Goal: Contribute content

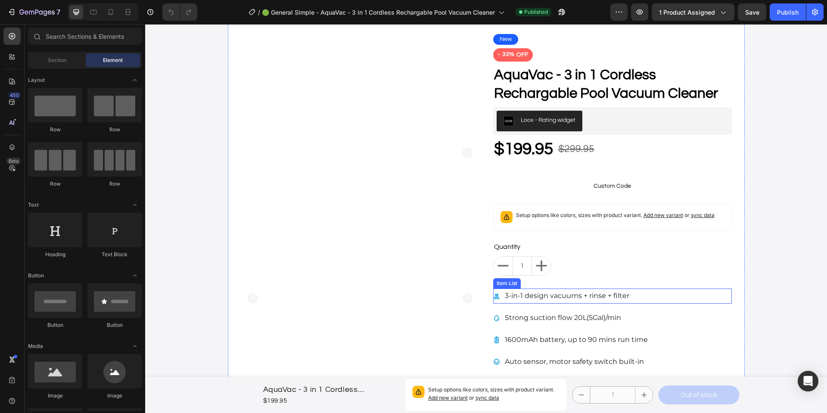
scroll to position [69, 0]
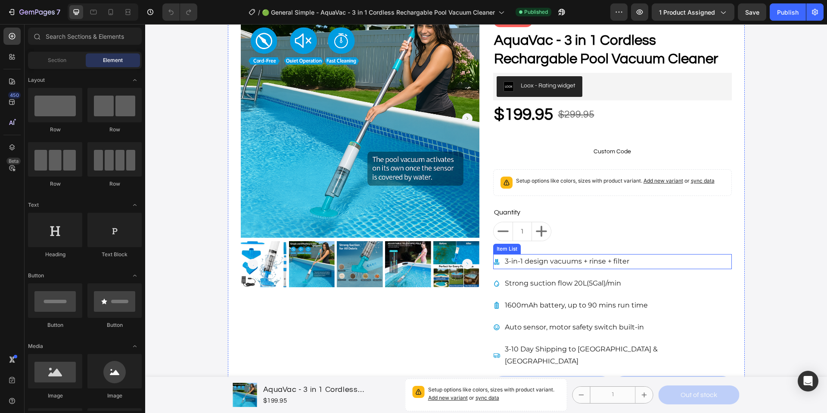
click at [529, 266] on p "3-in-1 design vacuums + rinse + filter" at bounding box center [567, 261] width 124 height 12
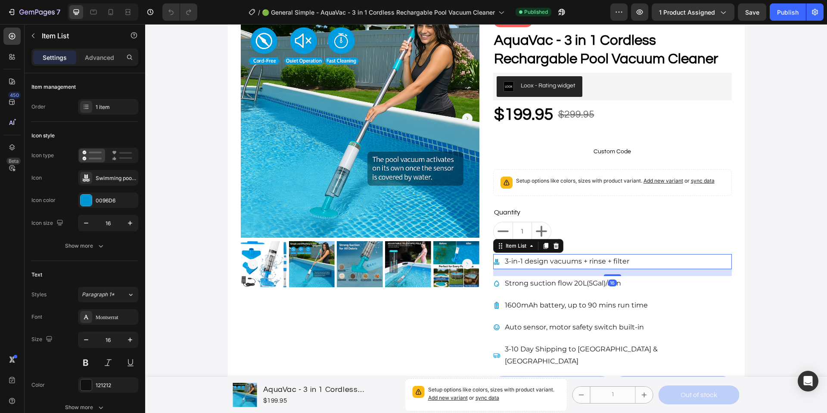
click at [524, 263] on span "3-in-1 design vacuums + rinse + filter" at bounding box center [567, 261] width 124 height 8
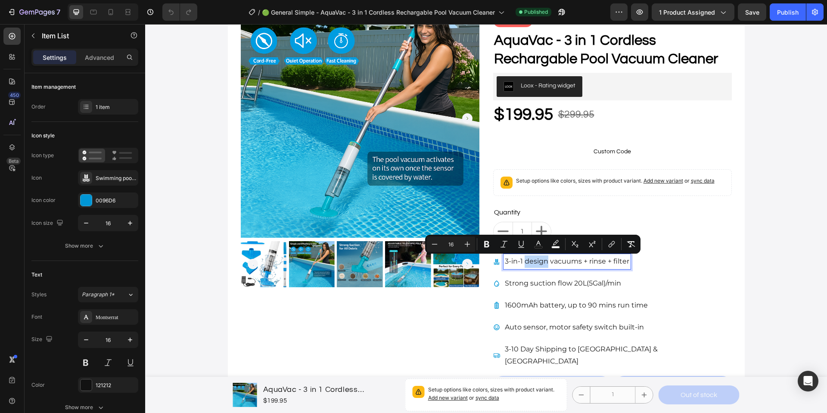
click at [521, 260] on span "3-in-1 design vacuums + rinse + filter" at bounding box center [567, 261] width 124 height 8
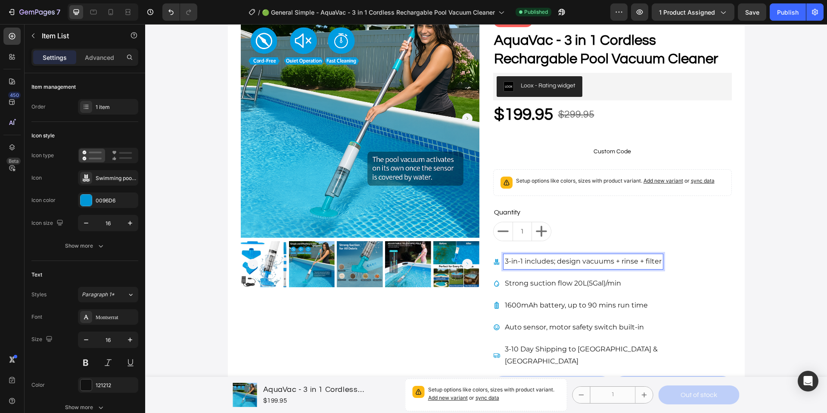
click at [562, 259] on span "3-in-1 includes; design vacuums + rinse + filter" at bounding box center [583, 261] width 157 height 8
click at [555, 261] on span "3-in-1 includes; vacuums + rinse + filter" at bounding box center [570, 261] width 131 height 8
drag, startPoint x: 552, startPoint y: 262, endPoint x: 477, endPoint y: 260, distance: 74.9
click at [477, 260] on div "Product Images New Button - 33% OFF Product Tag AquaVac - 3 in 1 Cordless Recha…" at bounding box center [486, 202] width 517 height 432
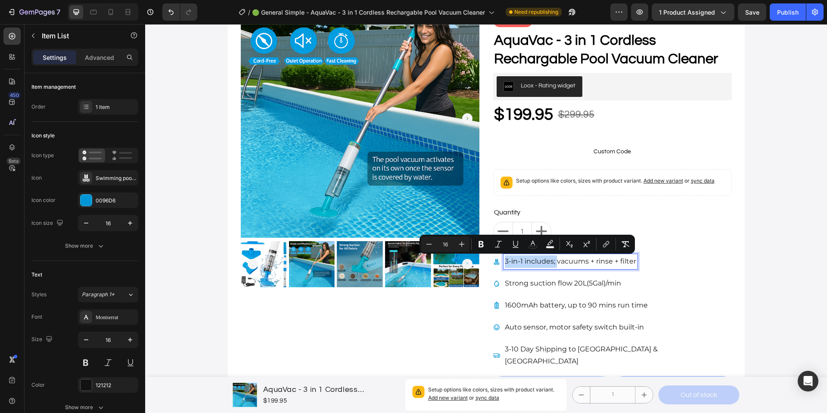
click at [544, 260] on span "3-in-1 includes; vacuums + rinse + filter" at bounding box center [570, 261] width 131 height 8
drag, startPoint x: 540, startPoint y: 261, endPoint x: 521, endPoint y: 263, distance: 19.5
click at [521, 263] on span "3-in-1 includes; vacuums + rinse + filter" at bounding box center [570, 261] width 131 height 8
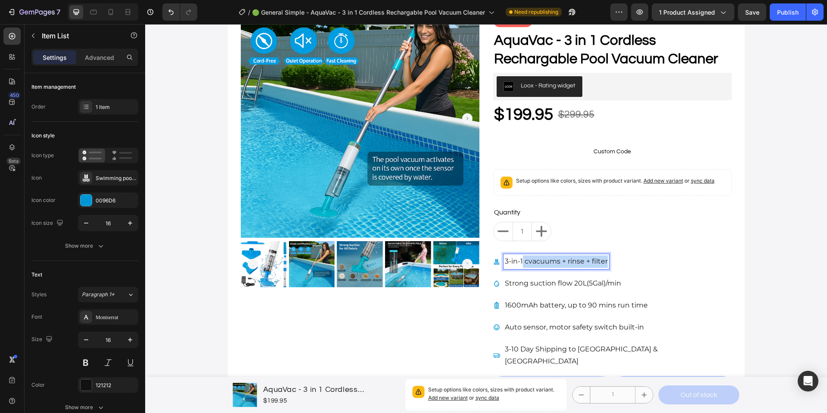
drag, startPoint x: 523, startPoint y: 260, endPoint x: 617, endPoint y: 261, distance: 94.3
click at [617, 261] on div "3-in-1 cvacuums + rinse + filter" at bounding box center [612, 261] width 239 height 15
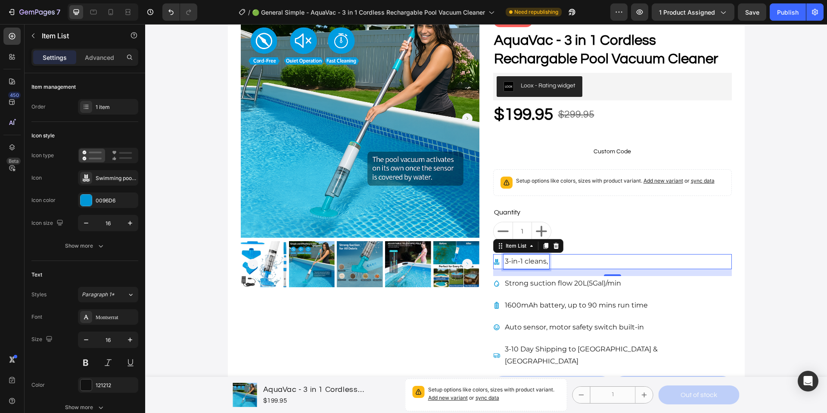
click at [534, 261] on span "3-in-1 cleans," at bounding box center [526, 261] width 43 height 8
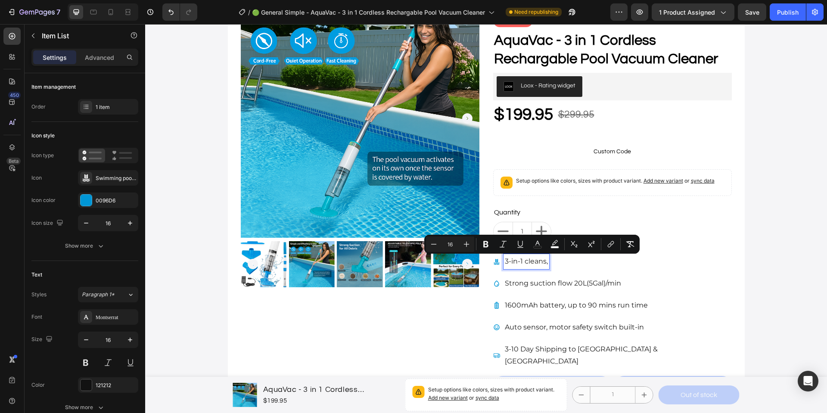
click at [545, 263] on span "3-in-1 cleans," at bounding box center [526, 261] width 43 height 8
drag, startPoint x: 524, startPoint y: 262, endPoint x: 547, endPoint y: 263, distance: 23.3
click at [547, 263] on div "3-in-1 cleans," at bounding box center [526, 261] width 46 height 15
click at [536, 263] on span "3-in-1 cleans," at bounding box center [526, 261] width 43 height 8
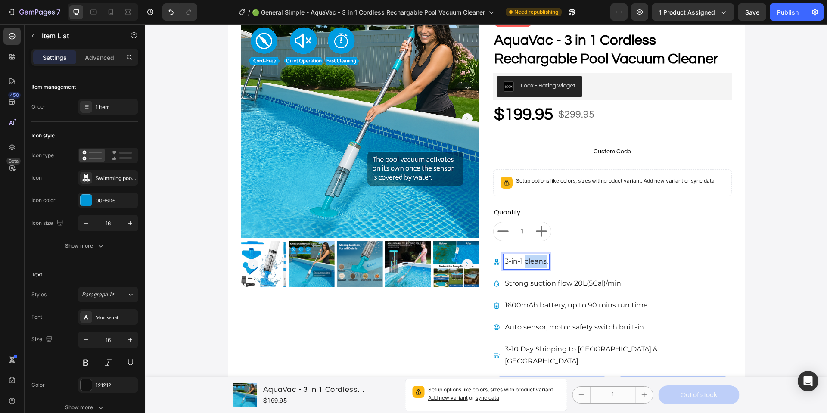
click at [536, 263] on span "3-in-1 cleans," at bounding box center [526, 261] width 43 height 8
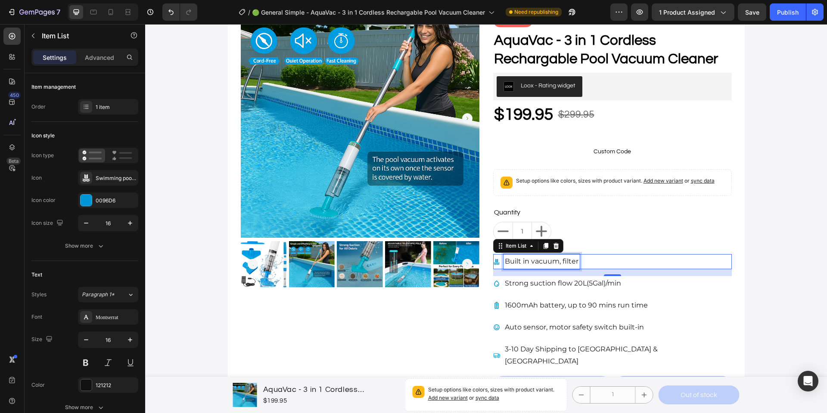
click at [527, 263] on p "Built in vacuum, filter" at bounding box center [542, 261] width 74 height 12
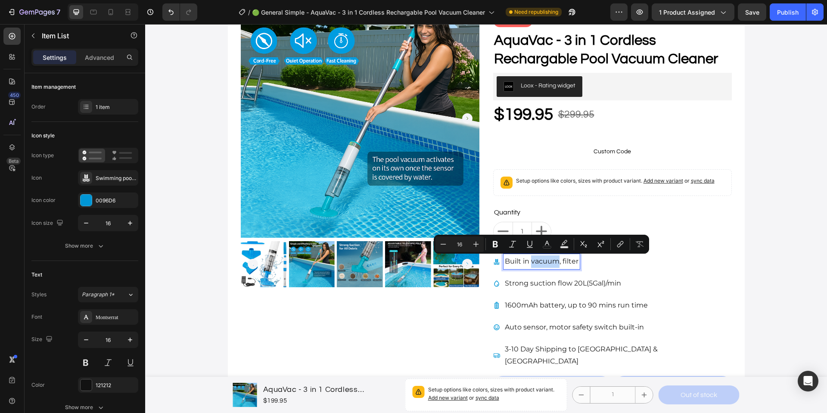
click at [555, 260] on p "Built in vacuum, filter" at bounding box center [542, 261] width 74 height 12
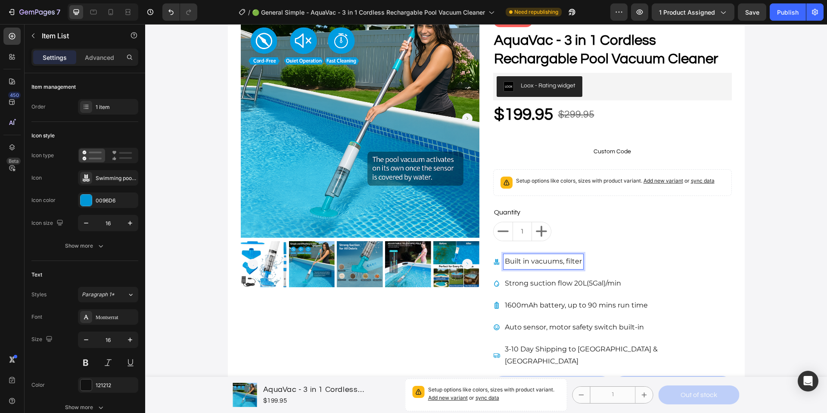
click at [578, 261] on p "Built in vacuums, filter" at bounding box center [543, 261] width 77 height 12
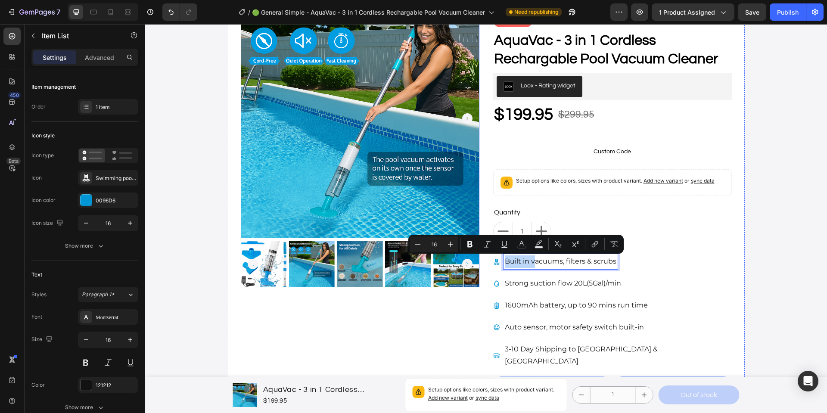
drag, startPoint x: 530, startPoint y: 263, endPoint x: 471, endPoint y: 261, distance: 59.0
click at [471, 261] on div "Product Images New Button - 33% OFF Product Tag AquaVac - 3 in 1 Cordless Recha…" at bounding box center [486, 202] width 517 height 432
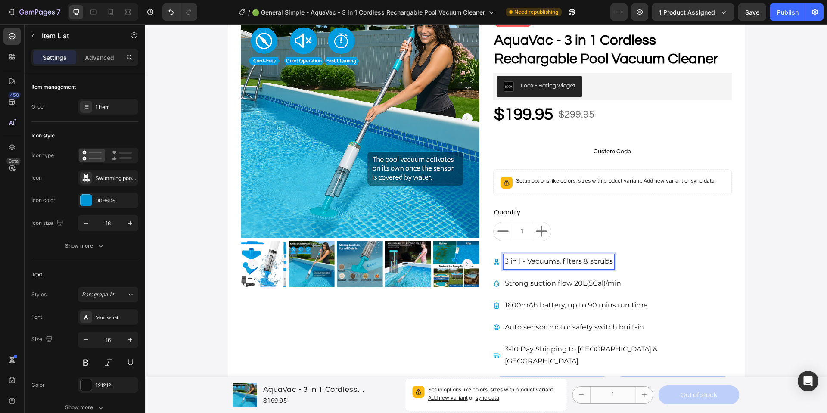
click at [607, 262] on p "3 in 1 - Vacuums, filters & scrubs" at bounding box center [559, 261] width 108 height 12
click at [533, 263] on p "3 in 1 - Vacuums, filters & scrubs" at bounding box center [559, 261] width 108 height 12
click at [546, 262] on p "3 in 1 - Vacuums, filters & scrubs" at bounding box center [559, 261] width 108 height 12
click at [551, 262] on p "3 in 1 - Cleans, filters & scrubs" at bounding box center [554, 261] width 99 height 12
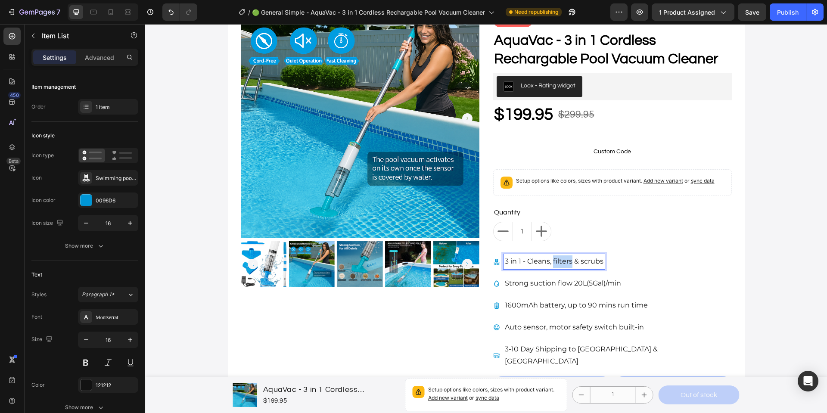
click at [551, 262] on p "3 in 1 - Cleans, filters & scrubs" at bounding box center [554, 261] width 99 height 12
drag, startPoint x: 606, startPoint y: 262, endPoint x: 642, endPoint y: 262, distance: 35.7
click at [642, 262] on div "3 in 1 - cleans, filters, vacuums & scrubs" at bounding box center [612, 261] width 239 height 15
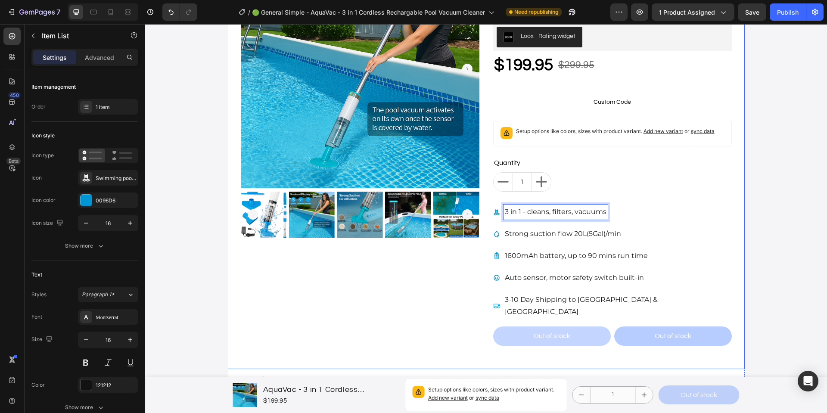
click at [583, 242] on div "New Button - 33% OFF Product Tag AquaVac - 3 in 1 Cordless Rechargable Pool Vac…" at bounding box center [612, 153] width 239 height 406
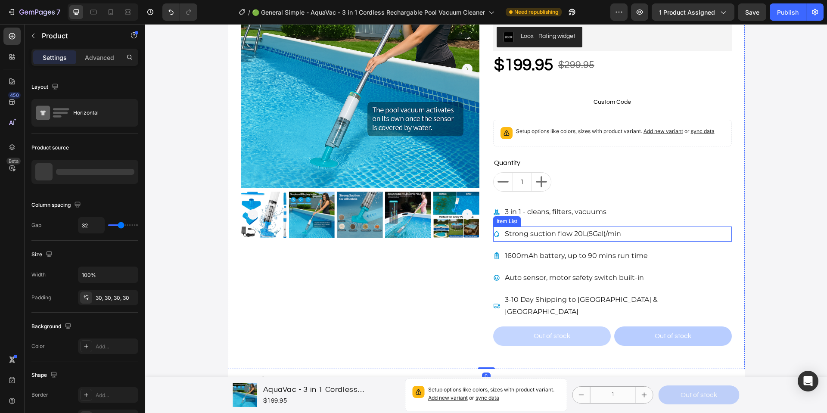
click at [591, 238] on p "Strong suction flow 20L(5Gal)/min" at bounding box center [563, 234] width 116 height 12
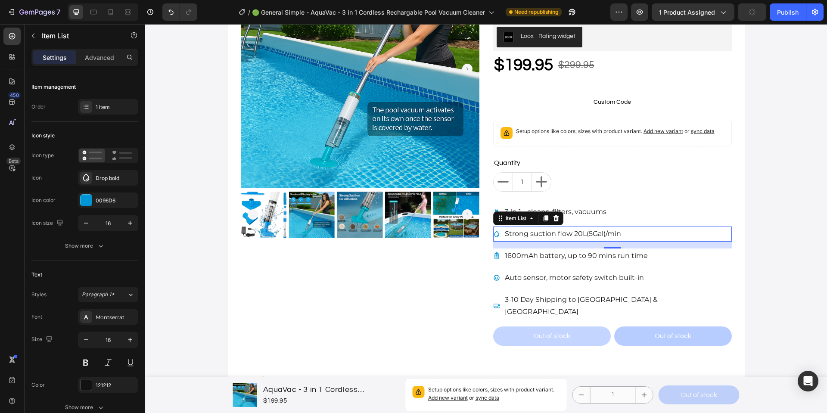
click at [530, 235] on span "Strong suction flow 20L(5Gal)/min" at bounding box center [563, 233] width 116 height 8
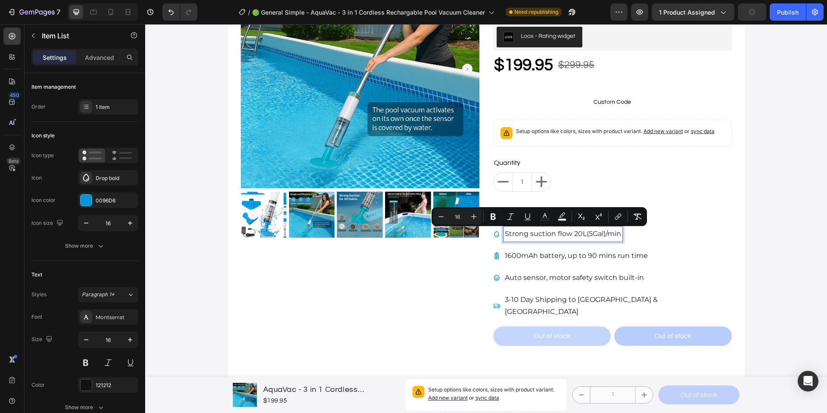
click at [505, 232] on span "Strong suction flow 20L(5Gal)/min" at bounding box center [563, 233] width 116 height 8
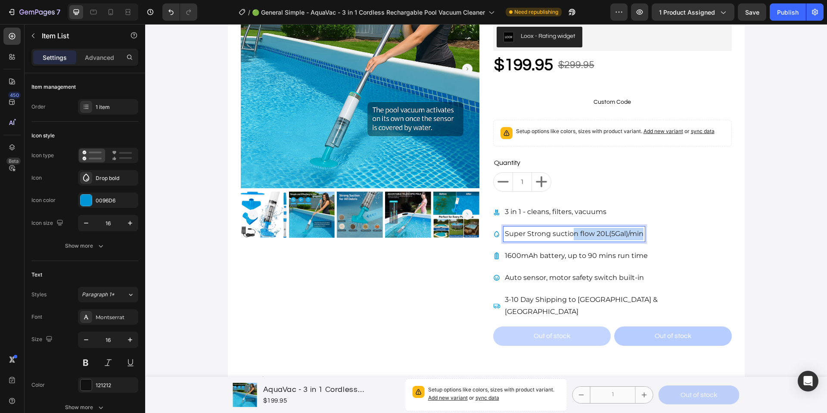
drag, startPoint x: 572, startPoint y: 234, endPoint x: 652, endPoint y: 232, distance: 80.5
click at [652, 232] on div "Super Strong suction flow 20L(5Gal)/min" at bounding box center [612, 233] width 239 height 15
click at [526, 232] on span "Super Strong suction" at bounding box center [542, 233] width 74 height 8
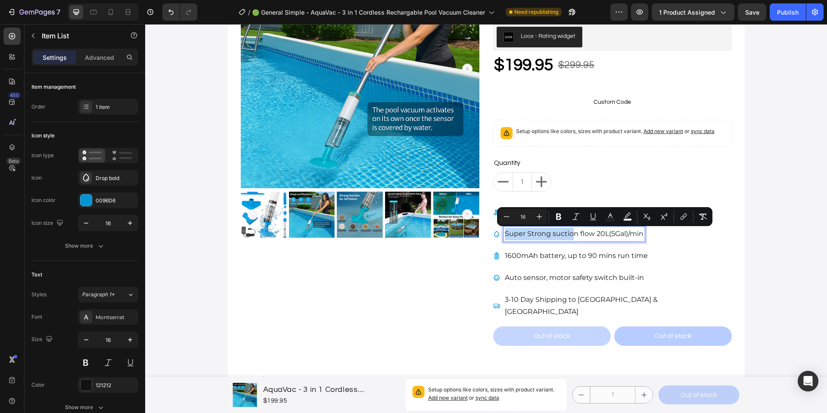
click at [573, 235] on span "Super Strong suction flow 20L(5Gal)/min" at bounding box center [574, 233] width 139 height 8
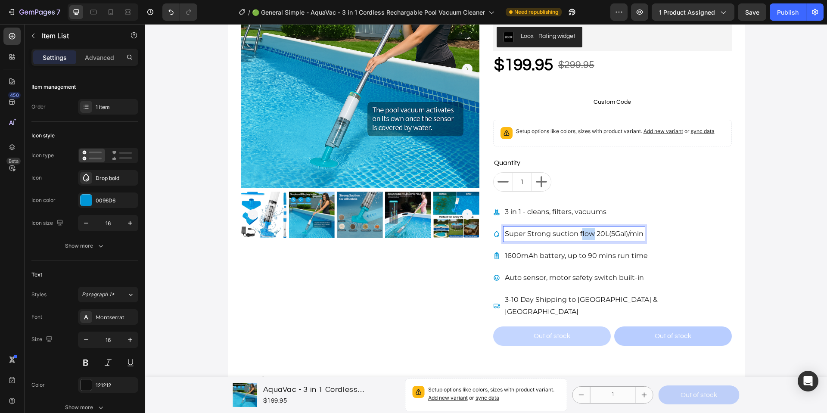
drag, startPoint x: 590, startPoint y: 234, endPoint x: 577, endPoint y: 234, distance: 12.5
click at [577, 234] on span "Super Strong suction flow 20L(5Gal)/min" at bounding box center [574, 233] width 139 height 8
click at [604, 236] on span "Super Strong suction 20L(5Gal)/min" at bounding box center [566, 233] width 122 height 8
click at [609, 236] on span "Super Strong suction 20L(5Gal)/min" at bounding box center [566, 233] width 122 height 8
click at [529, 232] on span "Super Strong suction 20L/min" at bounding box center [556, 233] width 103 height 8
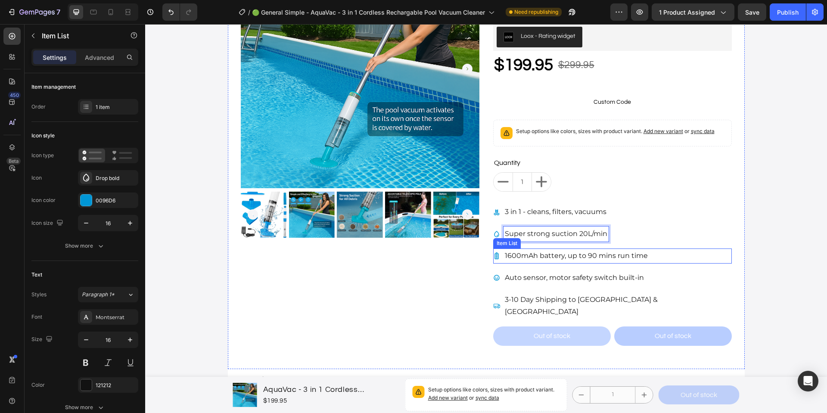
click at [536, 259] on p "1600mAh battery, up to 90 mins run time" at bounding box center [576, 256] width 143 height 12
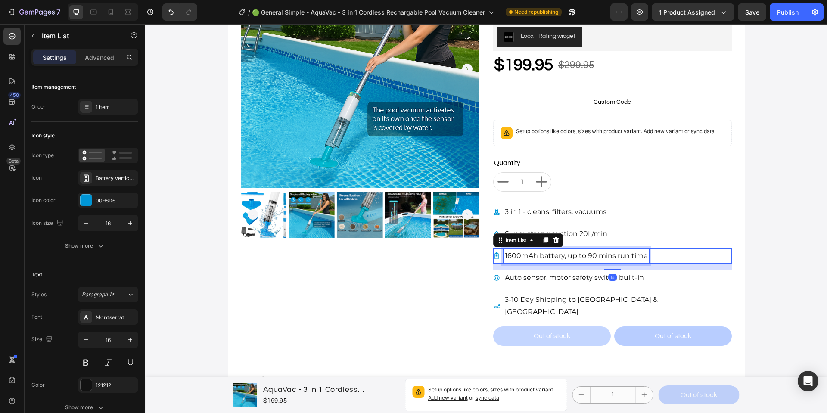
click at [507, 256] on p "1600mAh battery, up to 90 mins run time" at bounding box center [576, 256] width 143 height 12
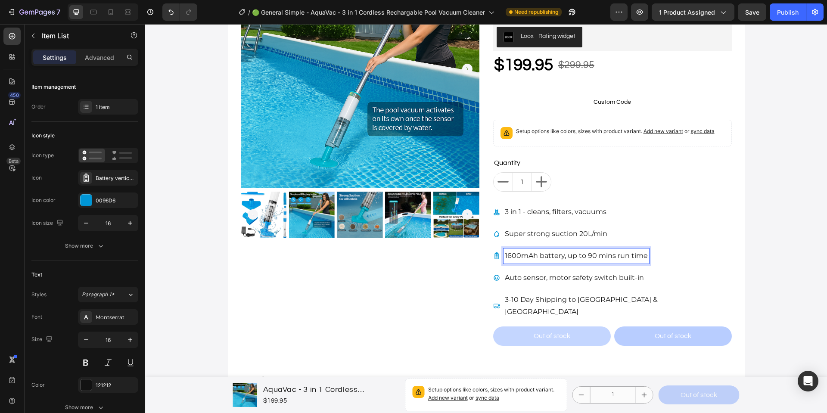
click at [505, 256] on p "1600mAh battery, up to 90 mins run time" at bounding box center [576, 256] width 143 height 12
click at [505, 255] on p "1600mAh battery, up to 90 mins run time" at bounding box center [576, 256] width 143 height 12
click at [505, 257] on p "1600mAh battery, up to 90 mins run time" at bounding box center [576, 256] width 143 height 12
drag, startPoint x: 582, startPoint y: 256, endPoint x: 548, endPoint y: 257, distance: 34.5
click at [548, 257] on p "Long Lasting 1600mAh battery, up to 90 mins run time" at bounding box center [599, 256] width 189 height 12
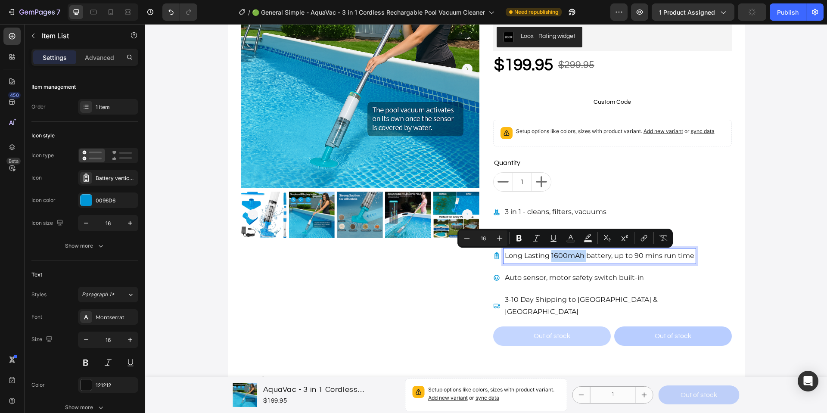
copy p "1600mAh"
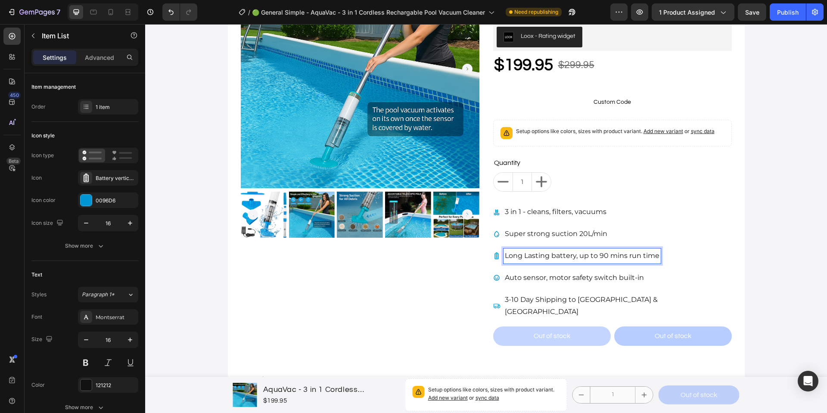
click at [575, 258] on p "Long Lasting battery, up to 90 mins run time" at bounding box center [582, 256] width 155 height 12
click at [561, 255] on p "Long Lasting battery, up to 90 mins run time" at bounding box center [582, 256] width 155 height 12
drag, startPoint x: 523, startPoint y: 256, endPoint x: 493, endPoint y: 255, distance: 29.3
click at [493, 255] on div "Large 1600mAh battery, up to 90 mins run time" at bounding box center [581, 255] width 177 height 15
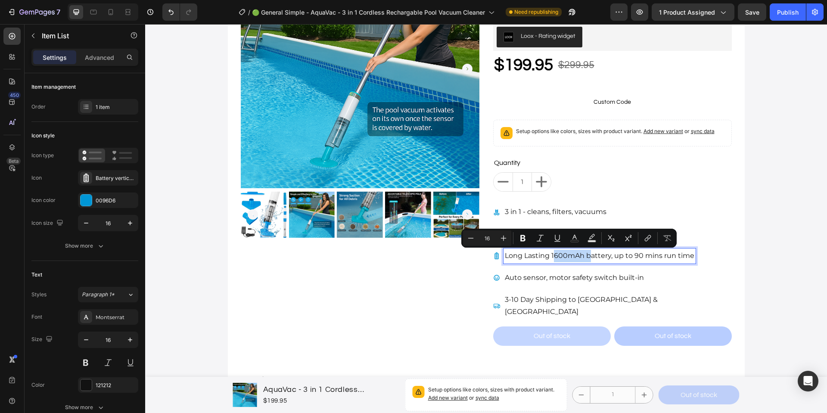
drag, startPoint x: 585, startPoint y: 257, endPoint x: 550, endPoint y: 259, distance: 35.4
click at [550, 259] on p "Long Lasting 1600mAh battery, up to 90 mins run time" at bounding box center [599, 256] width 189 height 12
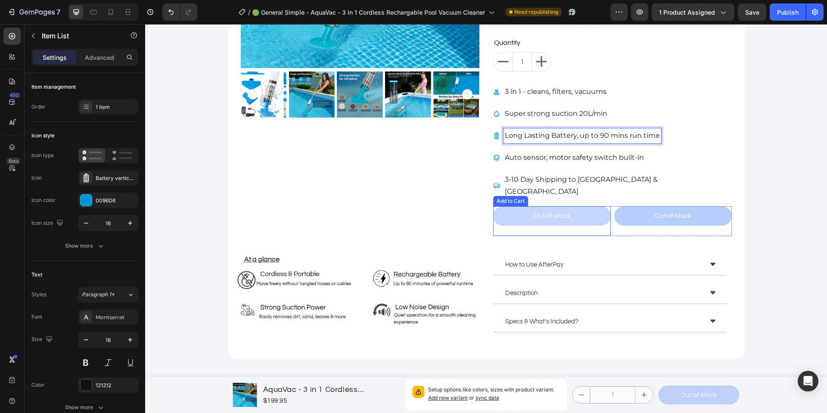
scroll to position [237, 0]
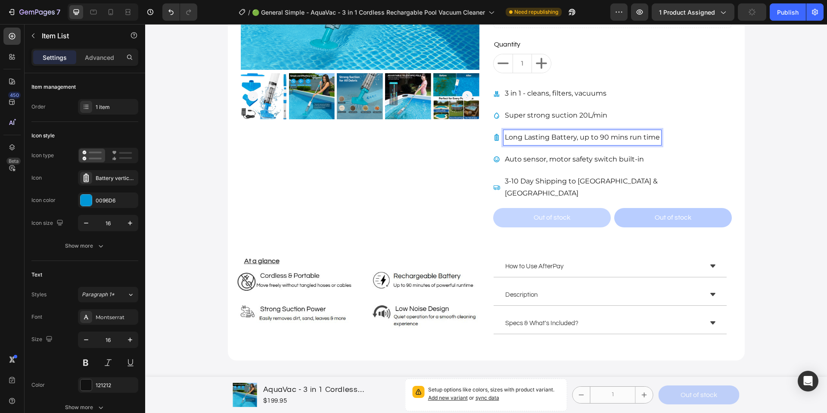
click at [529, 144] on div "Long Lasting Battery, up to 90 mins run time" at bounding box center [582, 137] width 158 height 15
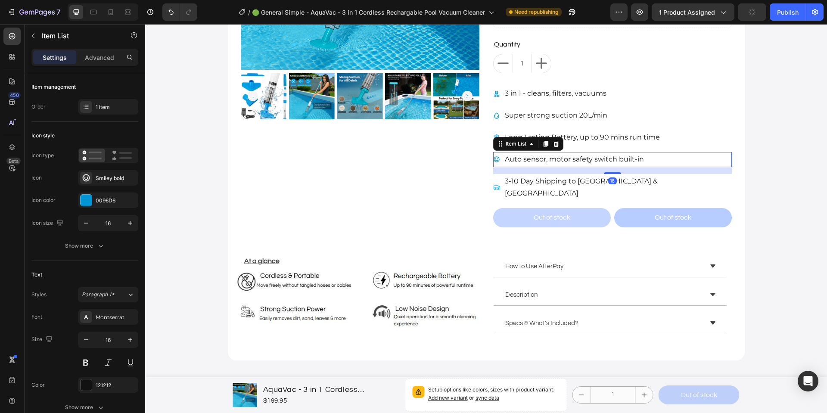
click at [536, 158] on p "Auto sensor, motor safety switch built-in" at bounding box center [574, 159] width 139 height 12
click at [505, 161] on p "Auto sensor, motor safety switch built-in" at bounding box center [574, 159] width 139 height 12
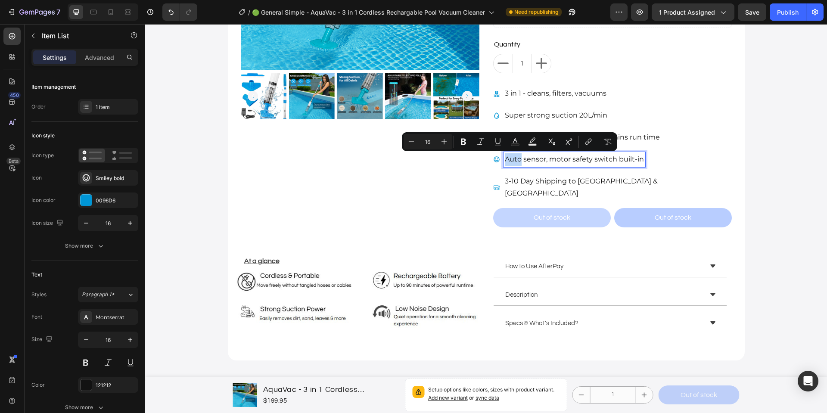
click at [505, 161] on p "Auto sensor, motor safety switch built-in" at bounding box center [574, 159] width 139 height 12
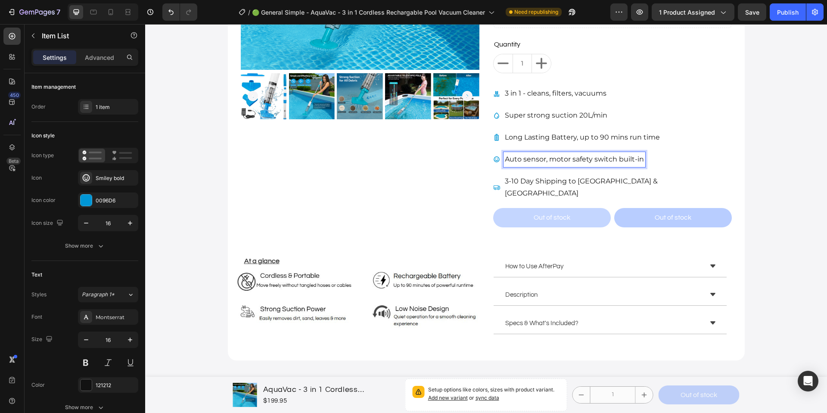
scroll to position [214, 0]
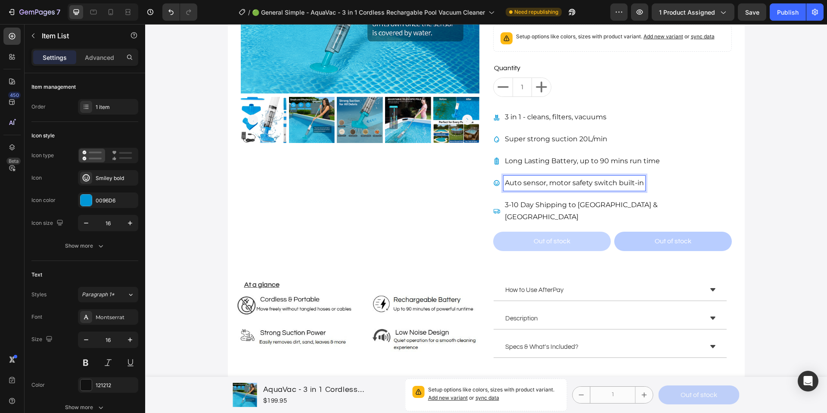
click at [505, 184] on p "Auto sensor, motor safety switch built-in" at bounding box center [574, 183] width 139 height 12
click at [528, 186] on p "Built in Auto sensor, motor safety switch built-in" at bounding box center [587, 183] width 165 height 12
click at [582, 183] on p "Built in safety sensor, motor safety switch built-in" at bounding box center [589, 183] width 169 height 12
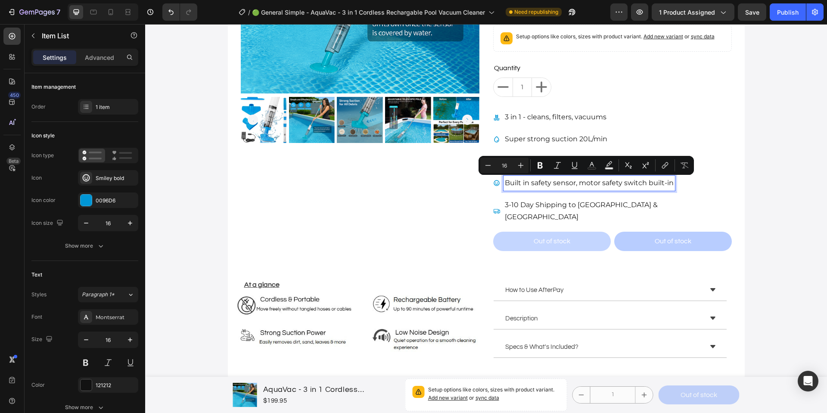
click at [571, 184] on p "Built in safety sensor, motor safety switch built-in" at bounding box center [589, 183] width 169 height 12
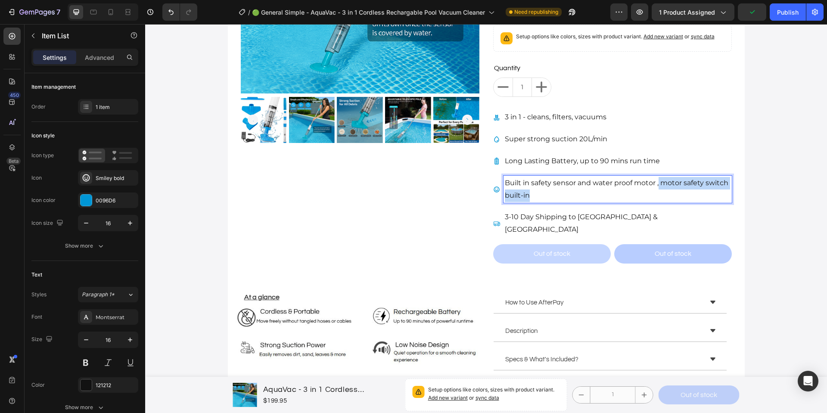
drag, startPoint x: 644, startPoint y: 198, endPoint x: 655, endPoint y: 184, distance: 18.1
click at [655, 184] on p "Built in safety sensor and water proof motor , motor safety switch built-in" at bounding box center [618, 189] width 226 height 25
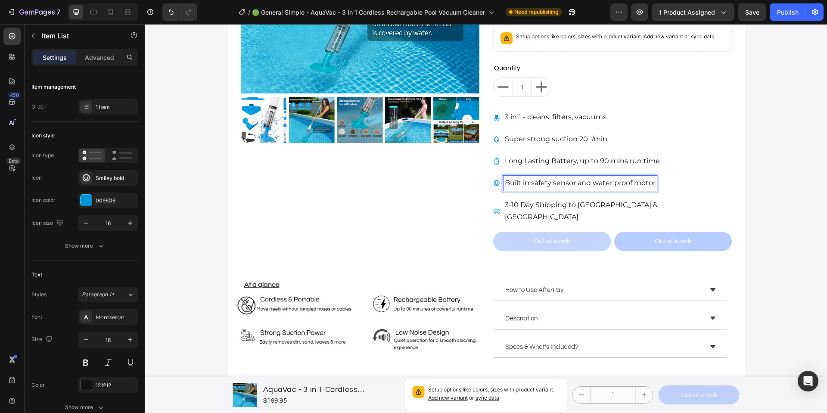
click at [663, 176] on div "Built in safety sensor and water proof motor" at bounding box center [612, 183] width 239 height 15
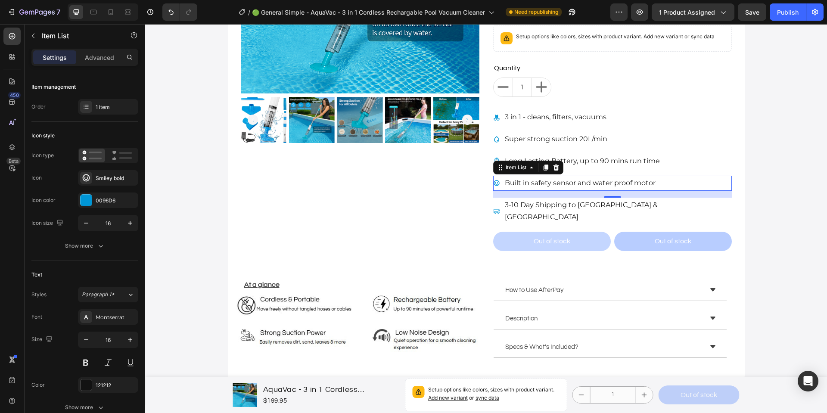
scroll to position [156, 0]
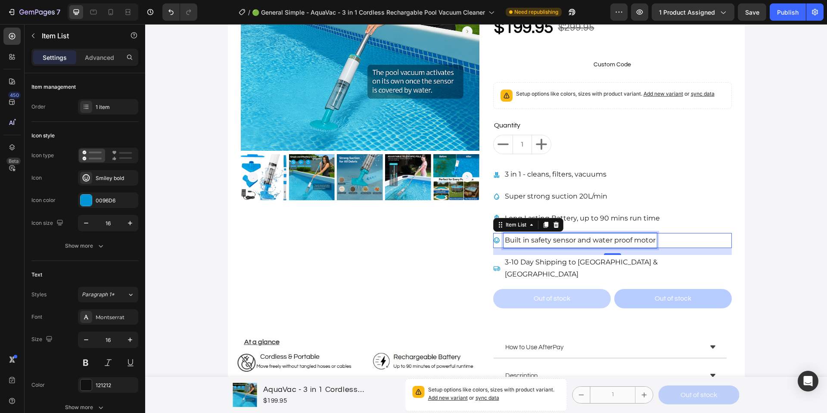
click at [627, 239] on p "Built in safety sensor and water proof motor" at bounding box center [580, 240] width 151 height 12
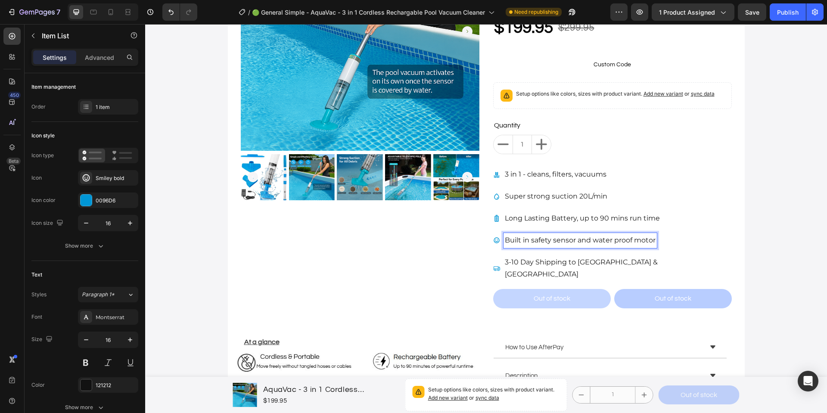
click at [623, 241] on p "Built in safety sensor and water proof motor" at bounding box center [580, 240] width 151 height 12
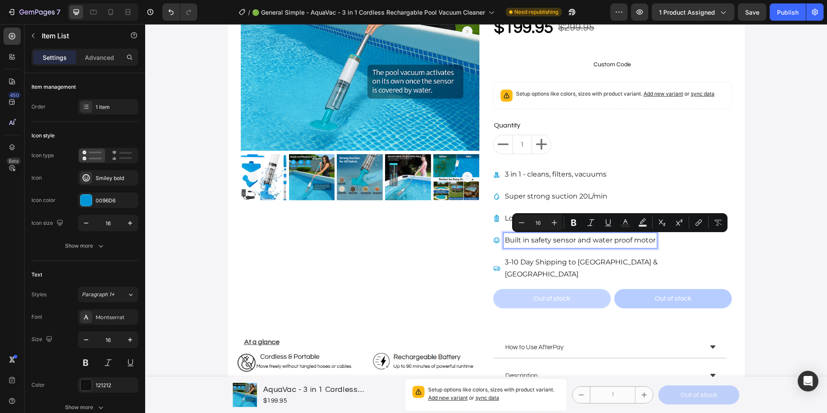
click at [553, 243] on p "Built in safety sensor and water proof motor" at bounding box center [580, 240] width 151 height 12
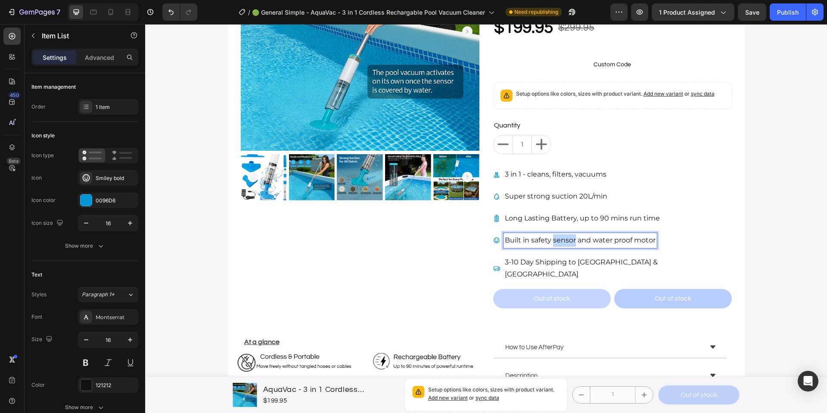
drag, startPoint x: 553, startPoint y: 243, endPoint x: 563, endPoint y: 242, distance: 9.9
click at [553, 243] on p "Built in safety sensor and water proof motor" at bounding box center [580, 240] width 151 height 12
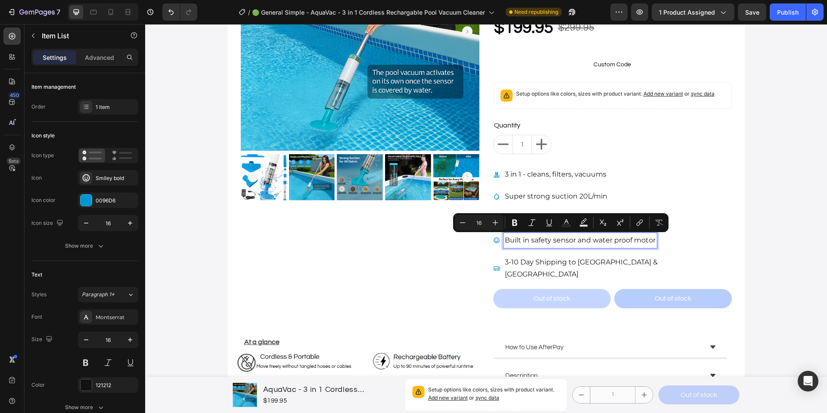
click at [574, 242] on p "Built in safety sensor and water proof motor" at bounding box center [580, 240] width 151 height 12
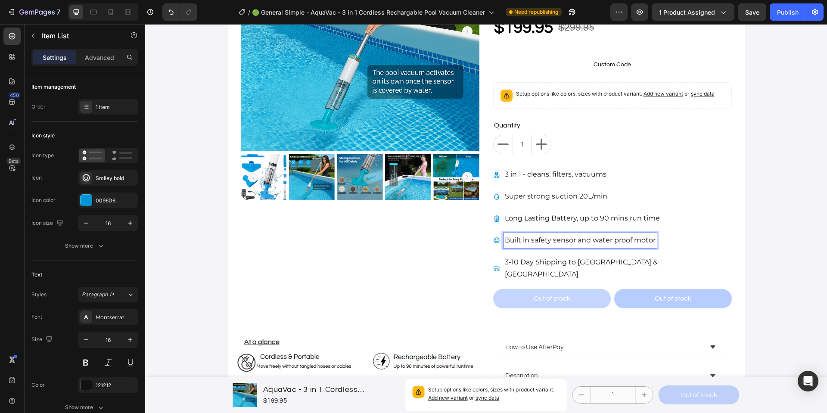
click at [545, 243] on p "Built in safety sensor and water proof motor" at bounding box center [580, 240] width 151 height 12
click at [570, 256] on p "3-10 Day Shipping to [GEOGRAPHIC_DATA] & [GEOGRAPHIC_DATA]" at bounding box center [618, 268] width 226 height 25
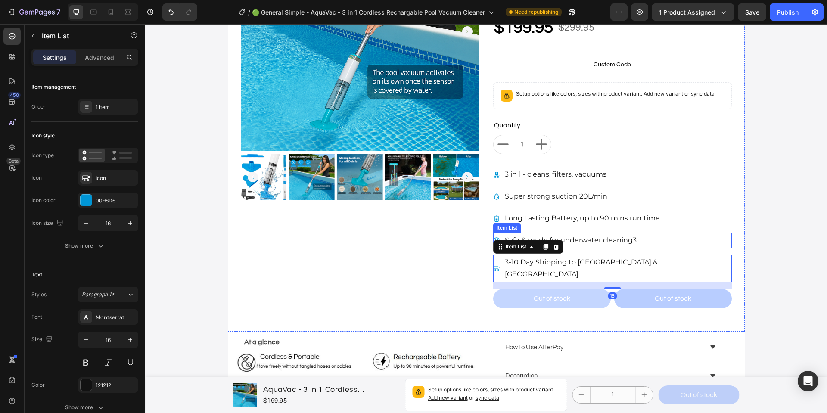
click at [619, 239] on p "Safe & made for underwater cleaning3" at bounding box center [571, 240] width 132 height 12
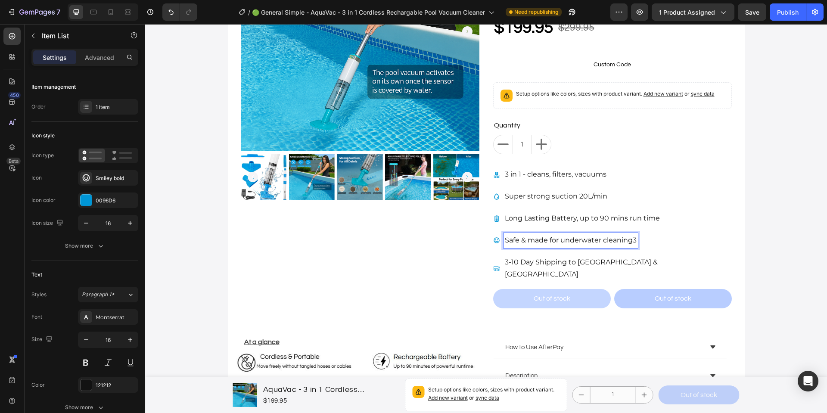
click at [630, 241] on p "Safe & made for underwater cleaning3" at bounding box center [571, 240] width 132 height 12
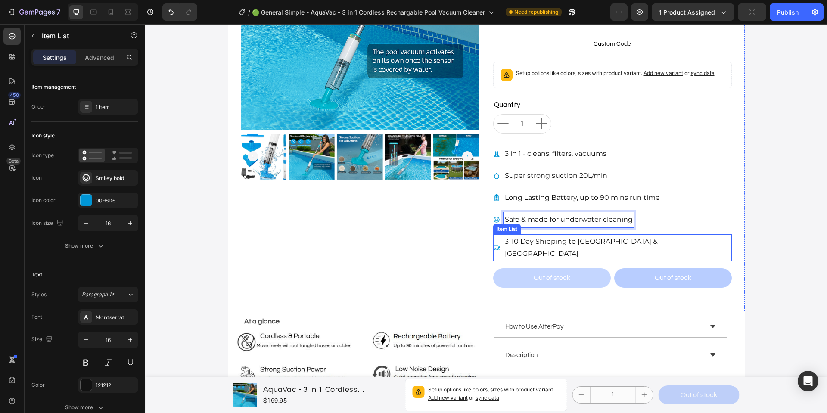
scroll to position [181, 0]
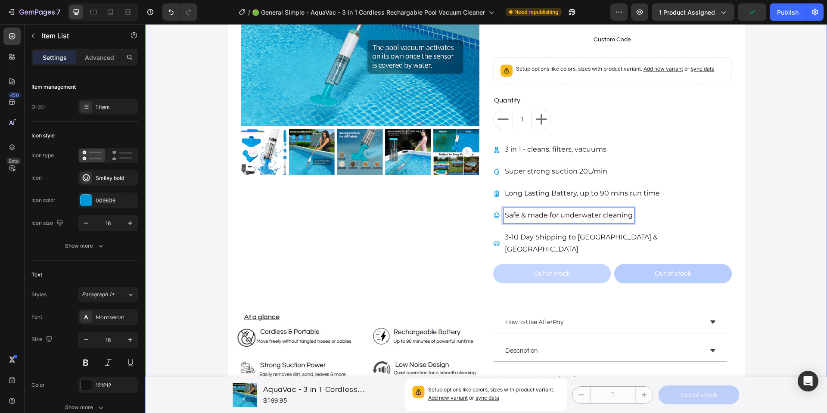
click at [741, 216] on div "Product Images New Button - 33% OFF Product Tag AquaVac - 3 in 1 Cordless Recha…" at bounding box center [486, 148] width 682 height 549
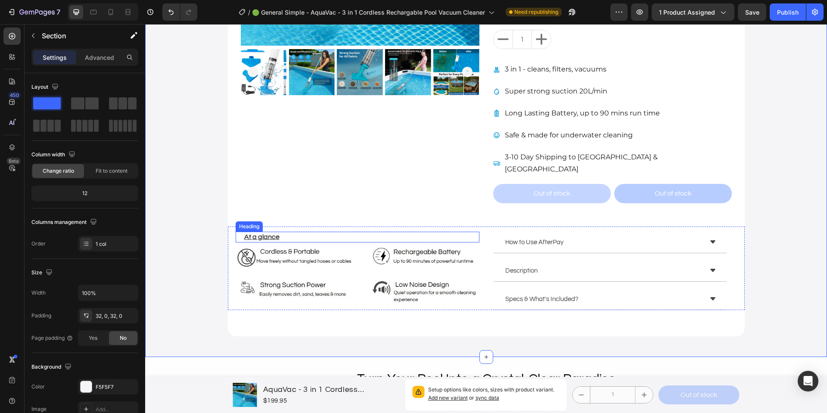
scroll to position [262, 0]
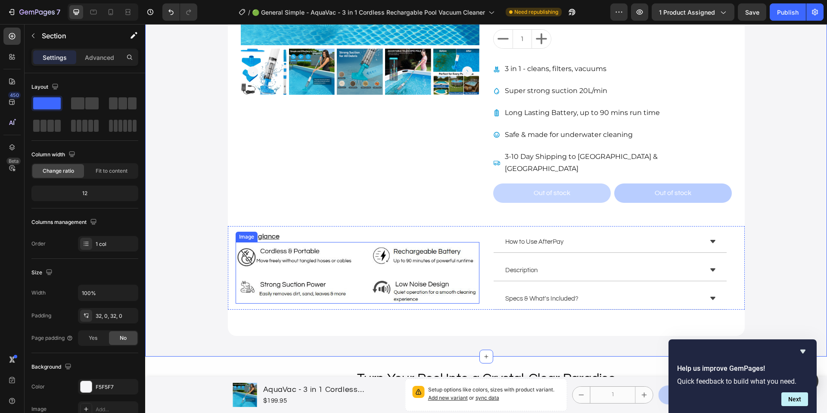
click at [433, 261] on img at bounding box center [358, 273] width 244 height 62
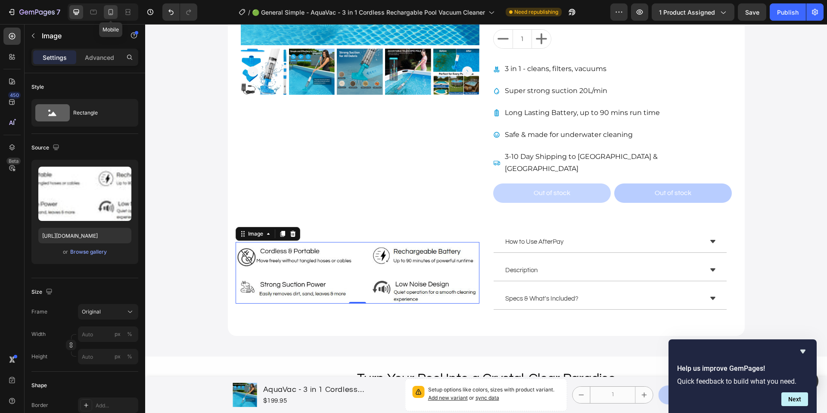
click at [111, 13] on icon at bounding box center [111, 13] width 2 height 1
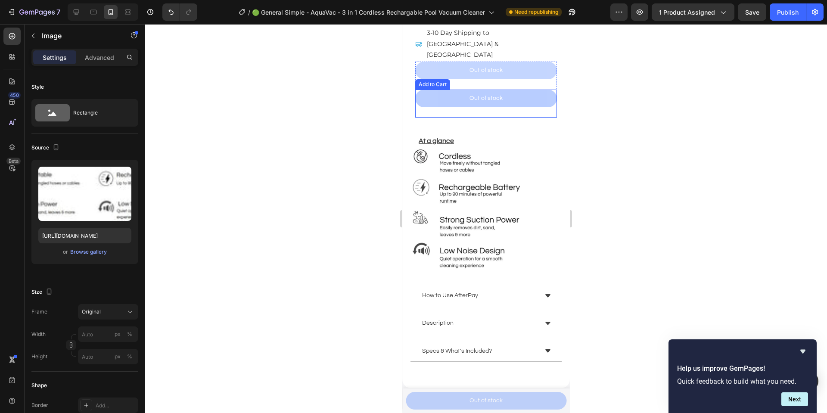
scroll to position [551, 0]
click at [77, 15] on icon at bounding box center [76, 12] width 9 height 9
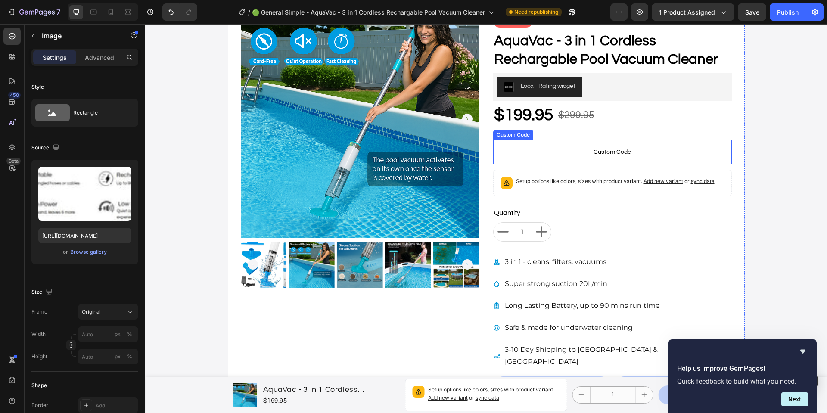
scroll to position [239, 0]
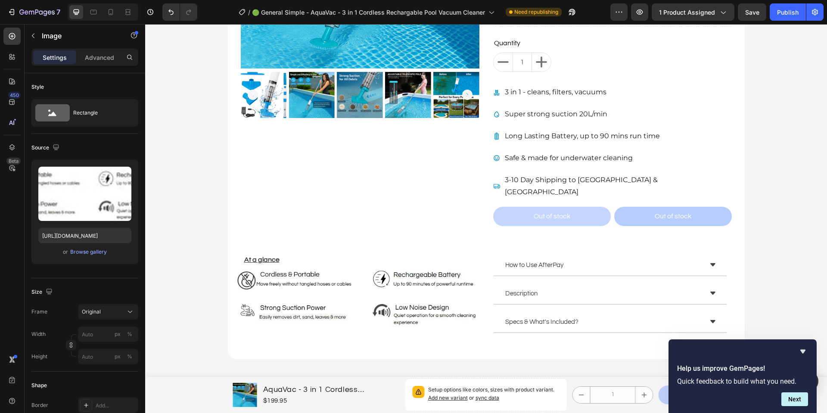
click at [369, 269] on img at bounding box center [358, 296] width 244 height 62
click at [367, 278] on img at bounding box center [358, 296] width 244 height 62
click at [277, 280] on img at bounding box center [358, 296] width 244 height 62
click at [373, 282] on img at bounding box center [358, 296] width 244 height 62
click at [306, 254] on h2 "At a glance" at bounding box center [357, 259] width 228 height 11
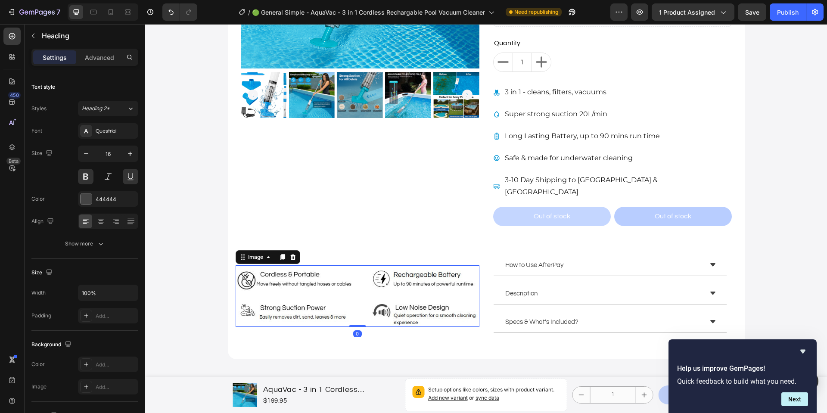
click at [332, 283] on img at bounding box center [358, 296] width 244 height 62
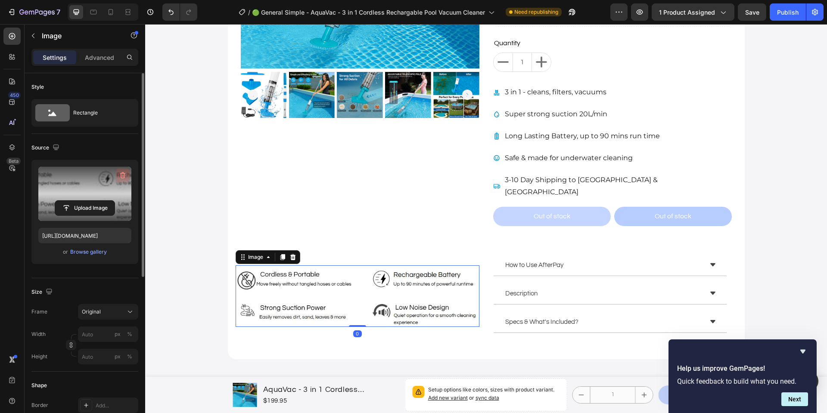
click at [127, 174] on button "button" at bounding box center [123, 175] width 14 height 14
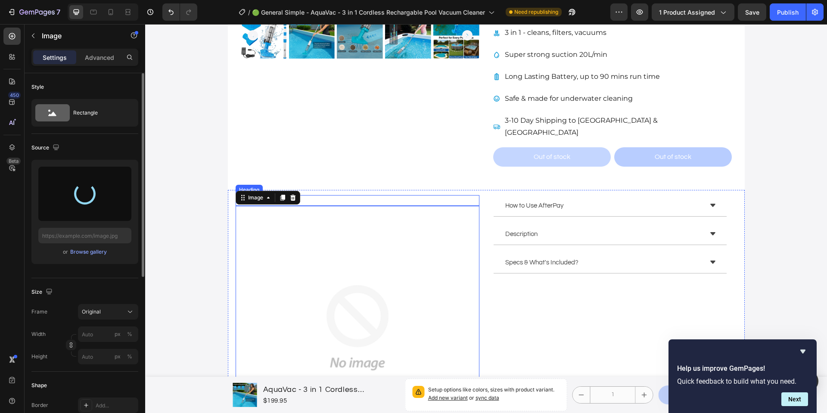
scroll to position [306, 0]
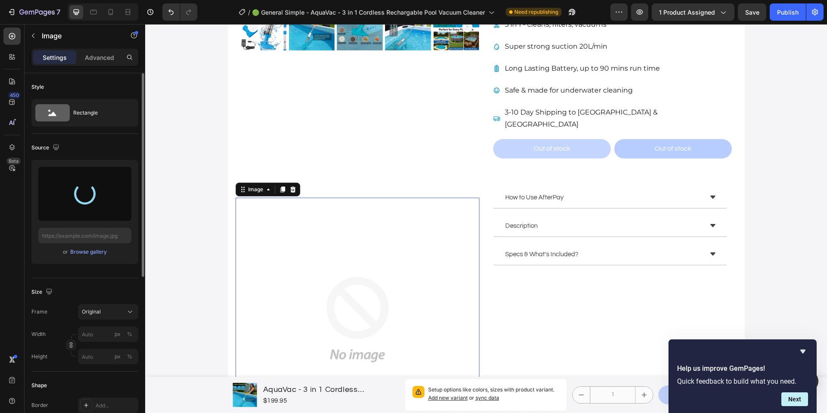
type input "https://cdn.shopify.com/s/files/1/0362/3737/7669/files/gempages_473058738194875…"
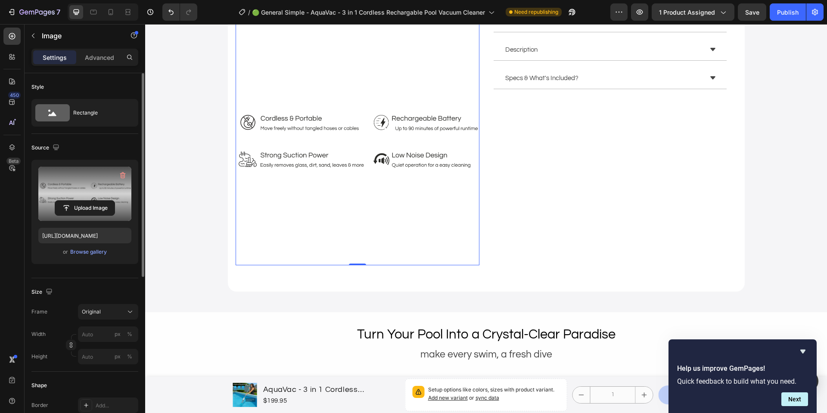
scroll to position [483, 0]
drag, startPoint x: 121, startPoint y: 176, endPoint x: 70, endPoint y: 140, distance: 62.8
click at [121, 176] on icon "button" at bounding box center [122, 175] width 9 height 9
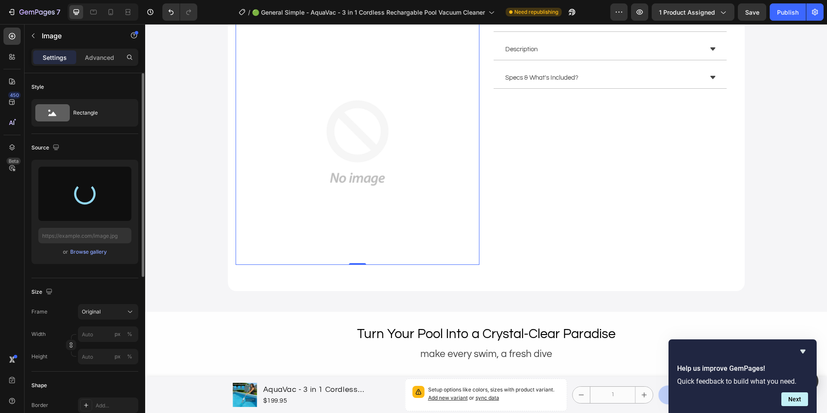
type input "https://cdn.shopify.com/s/files/1/0362/3737/7669/files/gempages_473058738194875…"
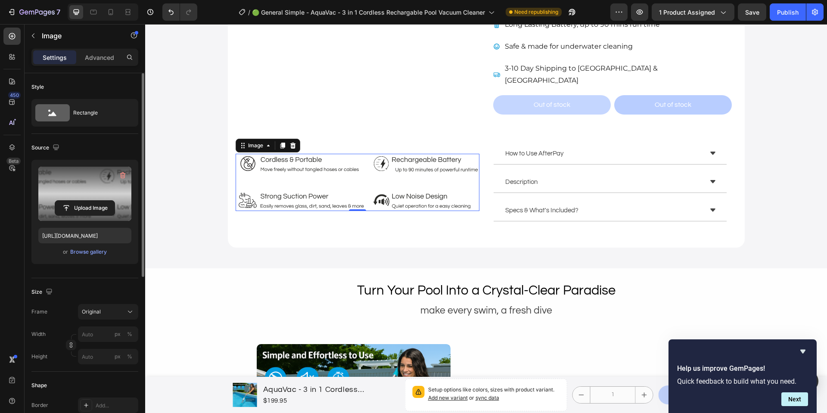
scroll to position [353, 0]
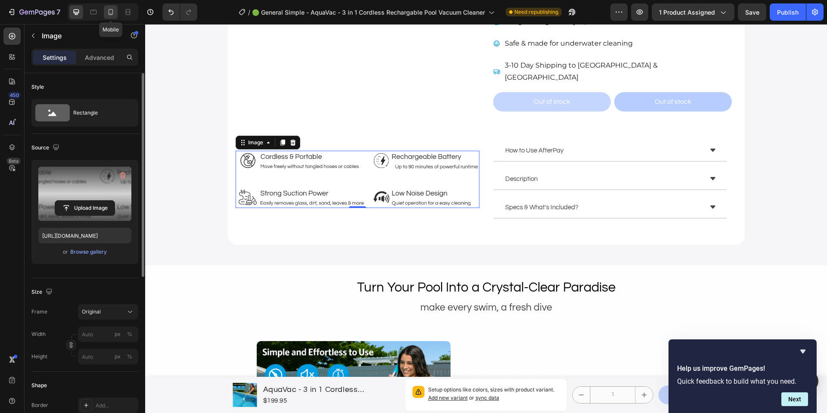
click at [112, 15] on icon at bounding box center [110, 12] width 9 height 9
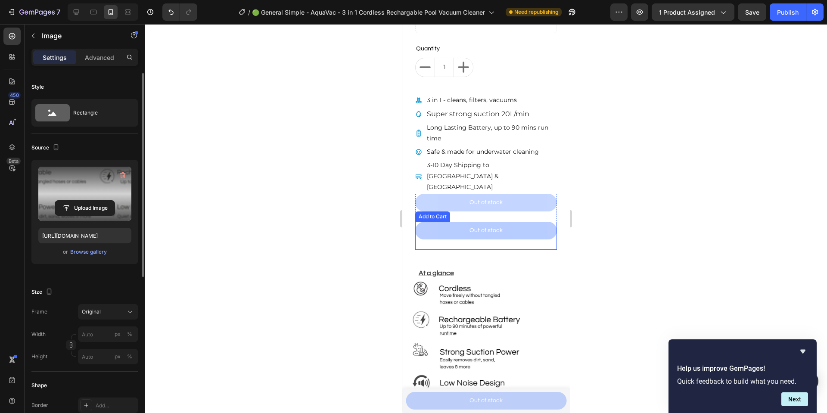
scroll to position [486, 0]
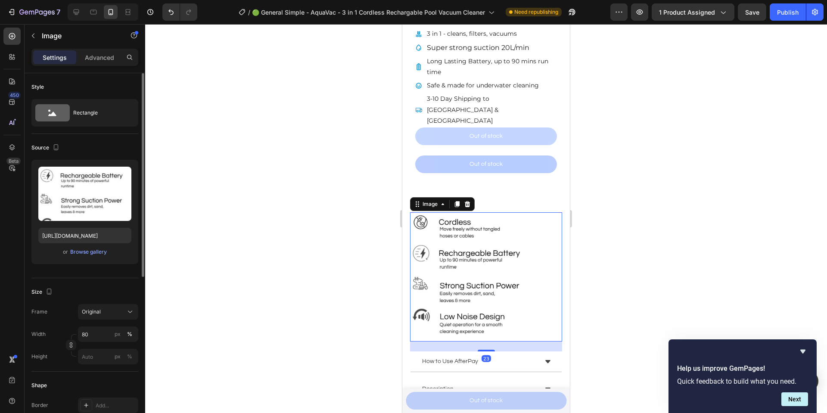
click at [475, 240] on img at bounding box center [470, 276] width 121 height 129
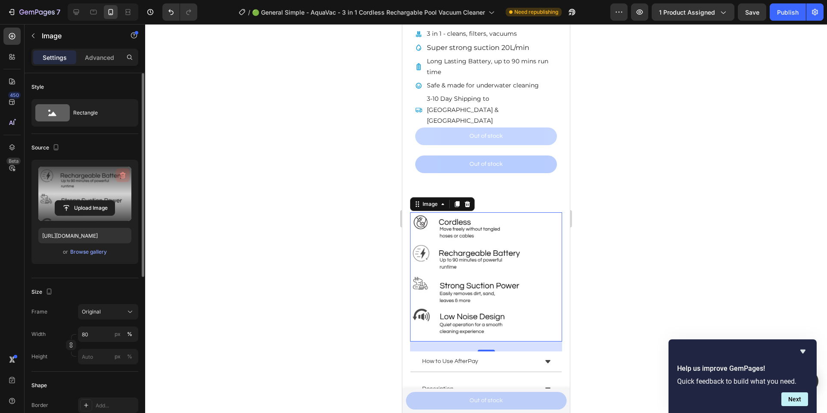
click at [123, 173] on icon "button" at bounding box center [123, 175] width 6 height 6
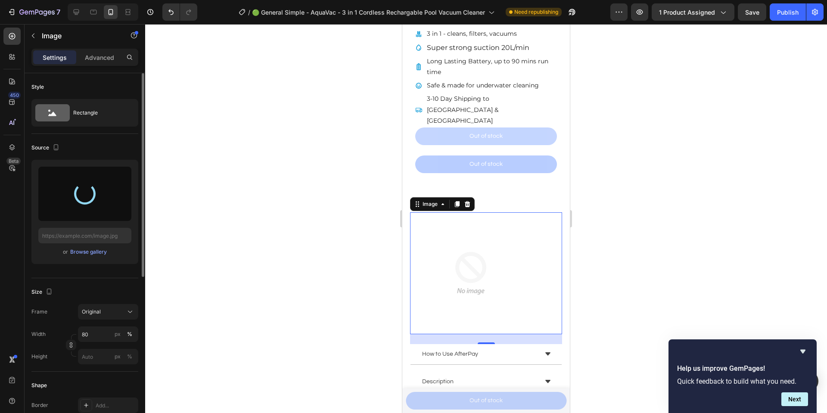
scroll to position [485, 0]
type input "https://cdn.shopify.com/s/files/1/0362/3737/7669/files/gempages_473058738194875…"
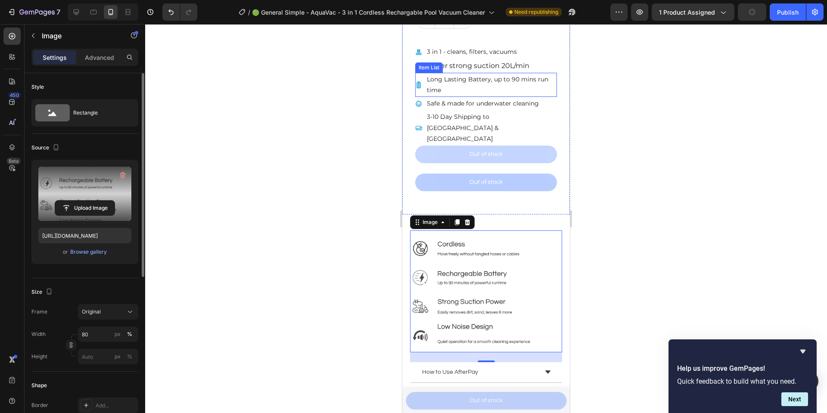
scroll to position [441, 0]
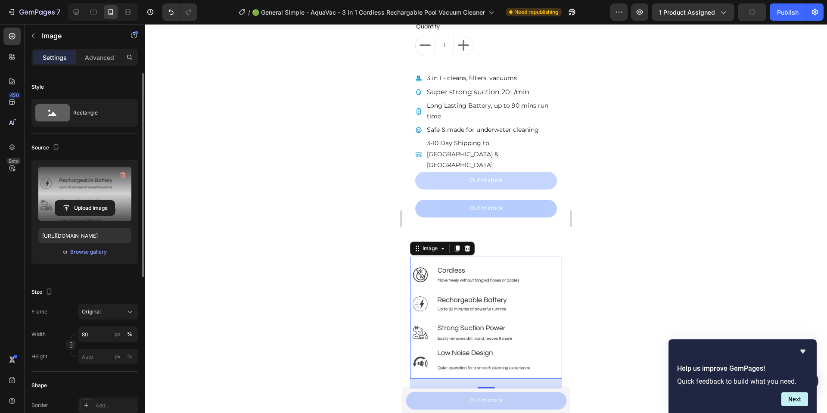
click at [656, 123] on div at bounding box center [486, 218] width 682 height 389
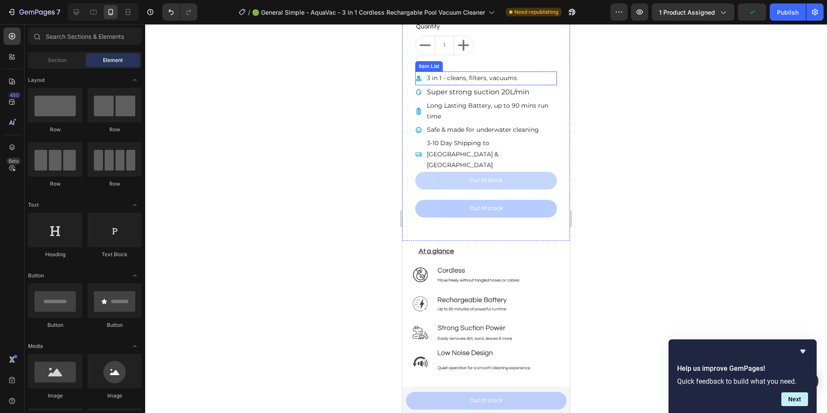
scroll to position [435, 0]
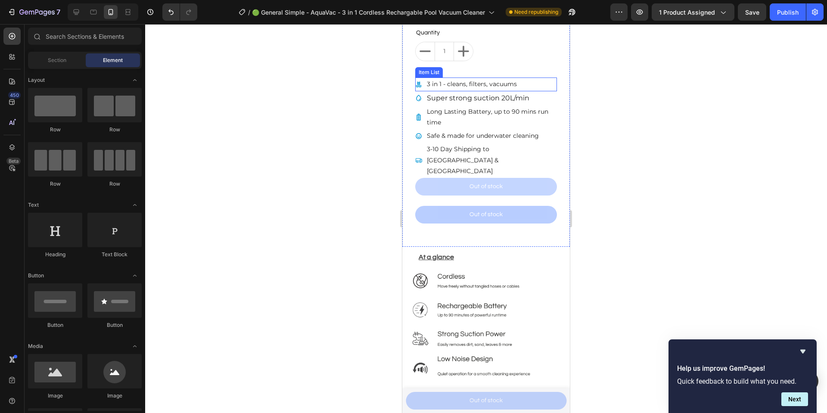
click at [483, 88] on p "3 in 1 - cleans, filters, vacuums" at bounding box center [472, 84] width 90 height 11
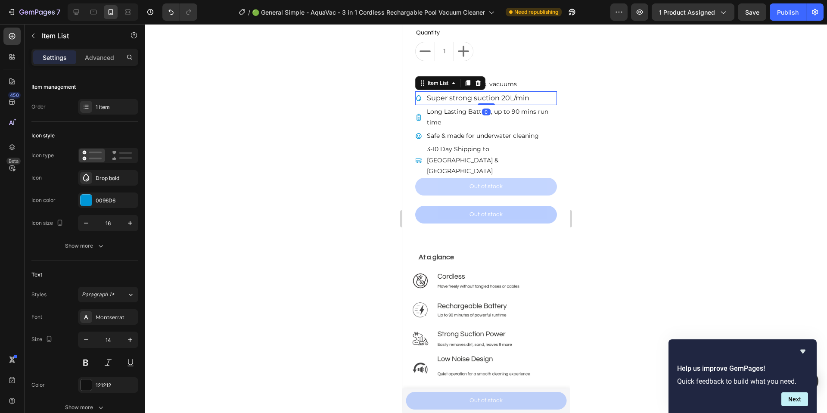
click at [514, 104] on p "Super strong suction 20L/min" at bounding box center [478, 98] width 102 height 11
click at [515, 111] on p "Long Lasting Battery, up to 90 mins run time" at bounding box center [491, 117] width 129 height 22
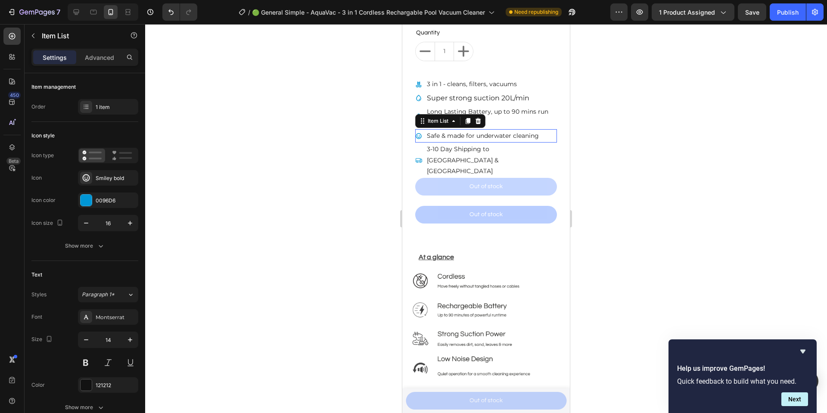
click at [498, 139] on p "Safe & made for underwater cleaning" at bounding box center [483, 135] width 112 height 11
click at [497, 149] on p "3-10 Day Shipping to [GEOGRAPHIC_DATA] & [GEOGRAPHIC_DATA]" at bounding box center [491, 160] width 129 height 33
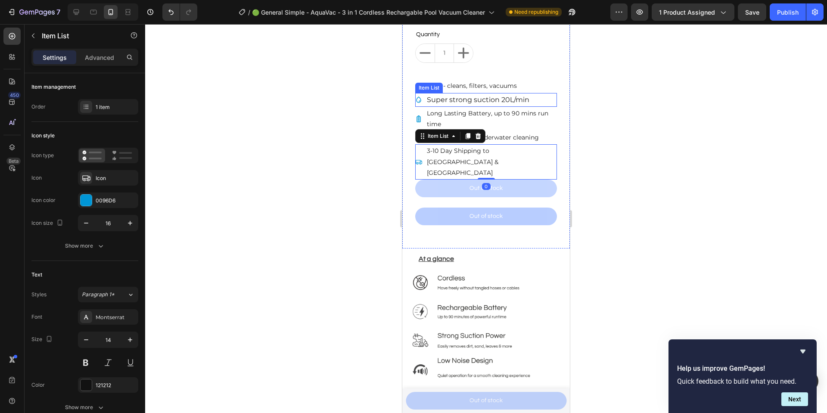
scroll to position [428, 0]
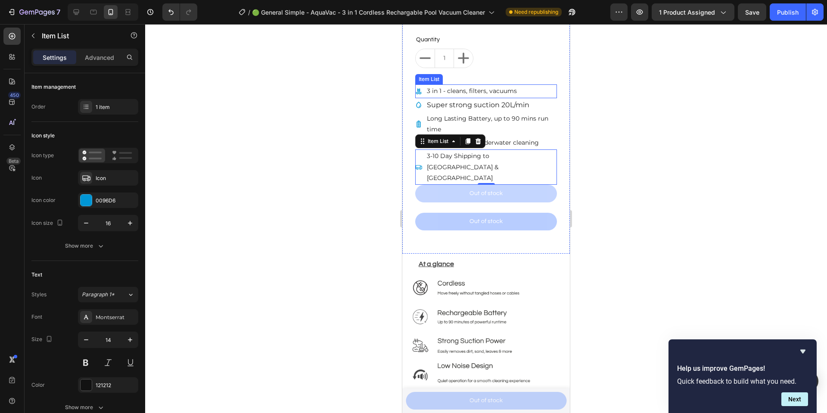
click at [469, 89] on p "3 in 1 - cleans, filters, vacuums" at bounding box center [472, 91] width 90 height 11
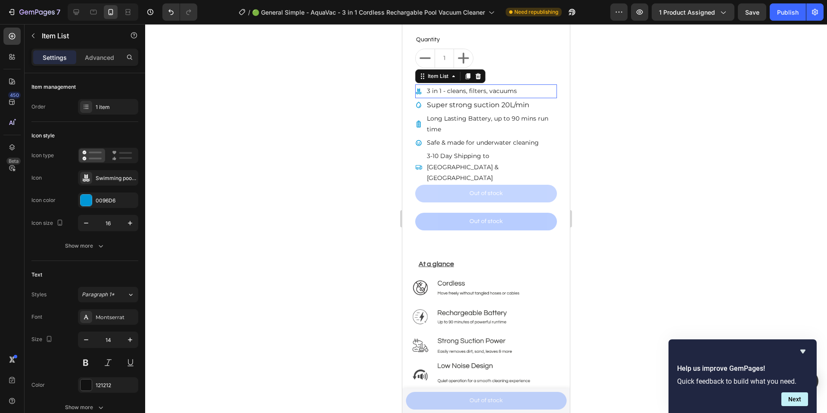
click at [469, 89] on p "3 in 1 - cleans, filters, vacuums" at bounding box center [472, 91] width 90 height 11
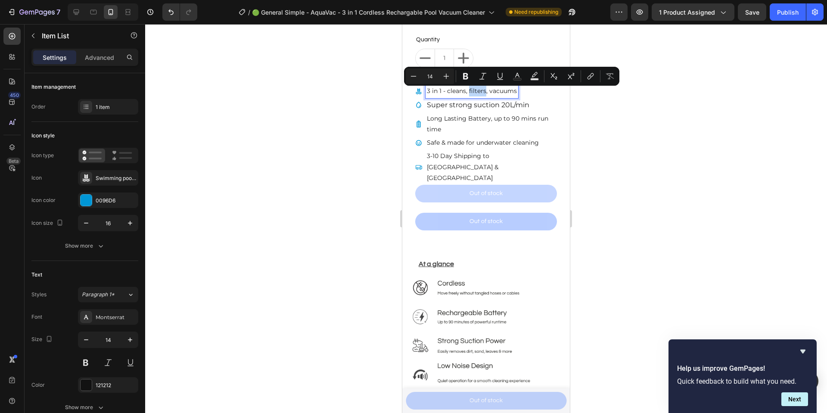
click at [484, 96] on p "3 in 1 - cleans, filters, vacuums" at bounding box center [472, 91] width 90 height 11
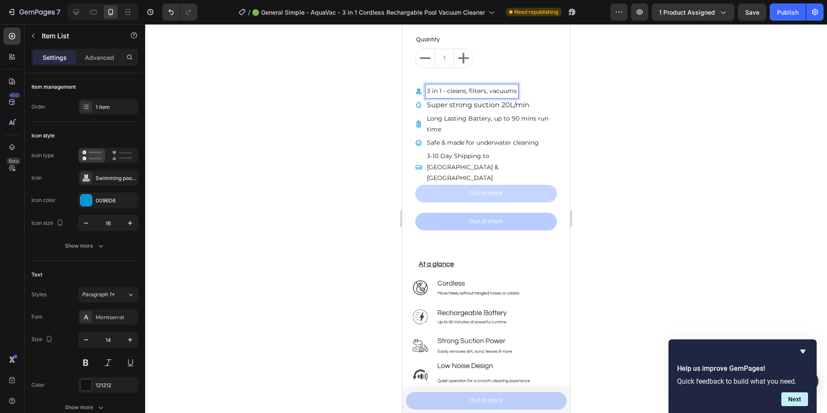
click at [486, 96] on p "3 in 1 - cleans, filters, vacuums" at bounding box center [472, 91] width 90 height 11
copy p "3 in 1 - cleans, filters, vacuums"
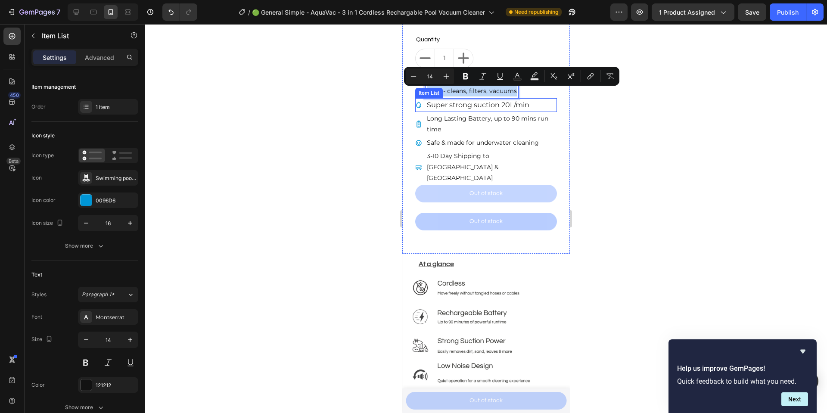
click at [526, 109] on span "Super strong suction 20L/min" at bounding box center [478, 105] width 102 height 8
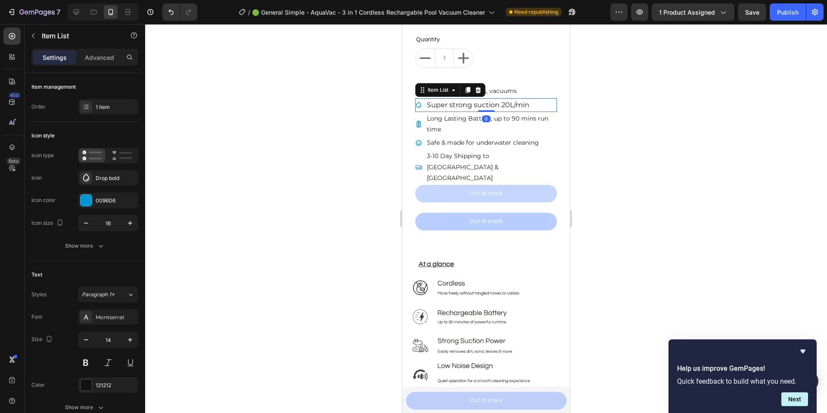
click at [527, 109] on span "Super strong suction 20L/min" at bounding box center [478, 105] width 102 height 8
click at [81, 12] on div at bounding box center [76, 12] width 14 height 14
type input "16"
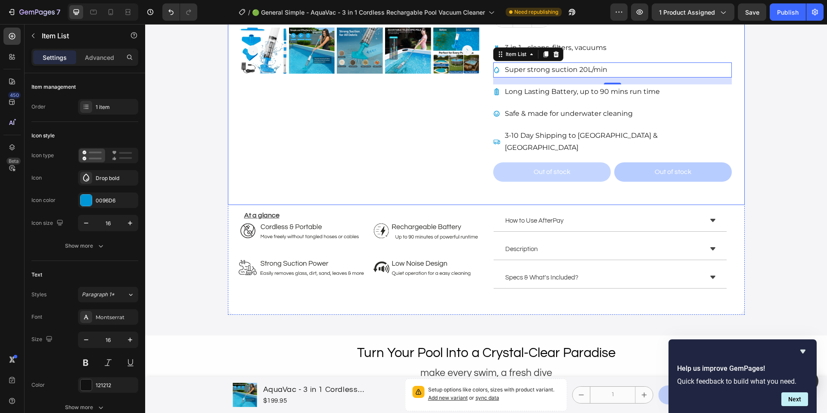
scroll to position [282, 0]
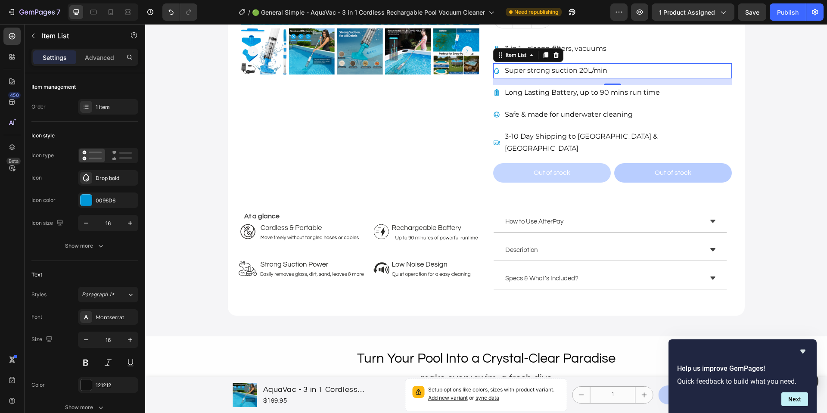
click at [628, 71] on div "Super strong suction 20L/min" at bounding box center [612, 70] width 239 height 15
click at [652, 92] on p "Long Lasting Battery, up to 90 mins run time" at bounding box center [582, 93] width 155 height 12
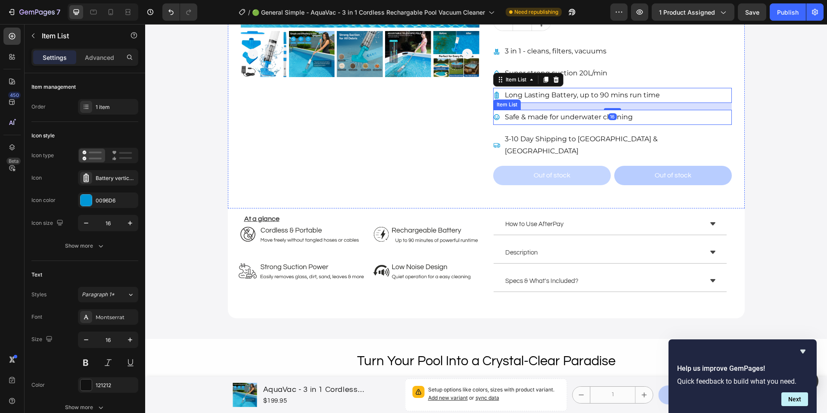
scroll to position [227, 0]
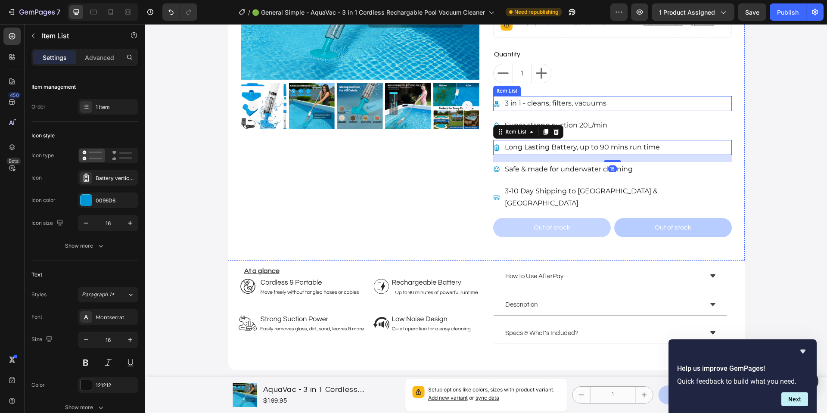
click at [587, 109] on p "3 in 1 - cleans, filters, vacuums" at bounding box center [556, 103] width 102 height 12
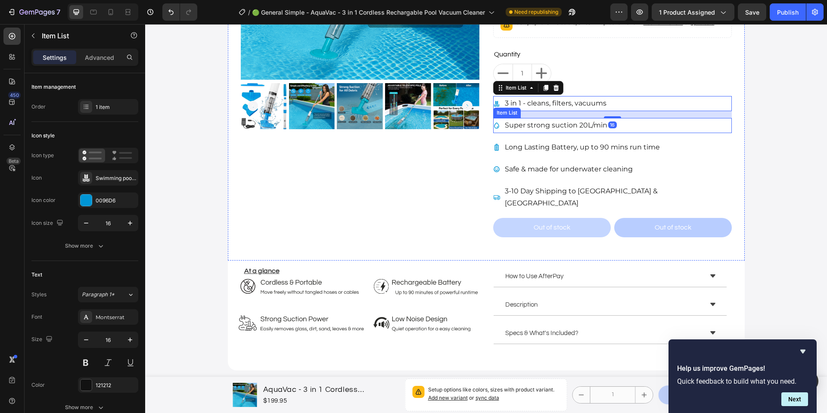
click at [592, 127] on span "Super strong suction 20L/min" at bounding box center [556, 125] width 102 height 8
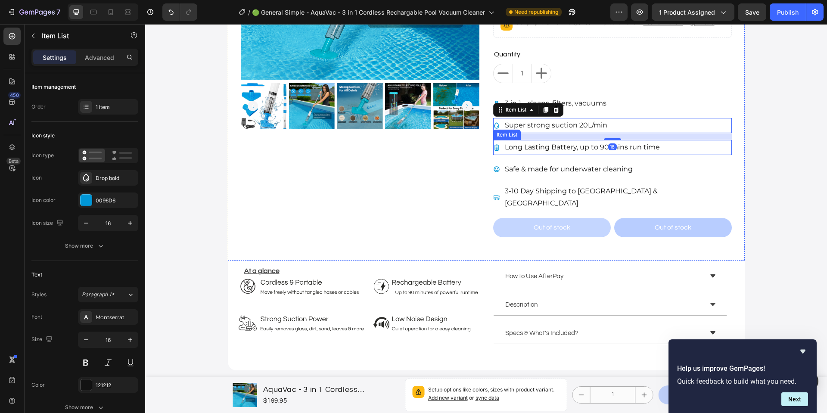
click at [576, 149] on p "Long Lasting Battery, up to 90 mins run time" at bounding box center [582, 147] width 155 height 12
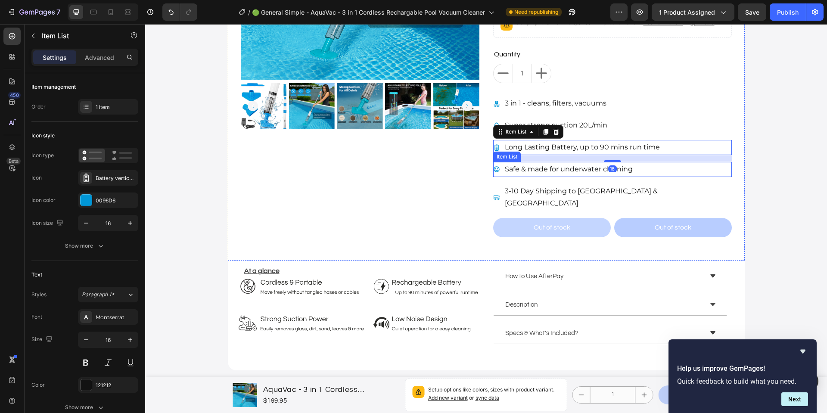
click at [573, 170] on p "Safe & made for underwater cleaning" at bounding box center [569, 169] width 128 height 12
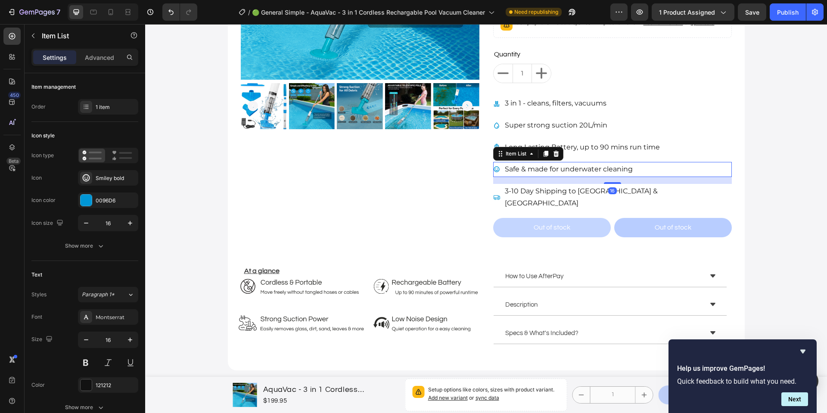
click at [572, 177] on div "16" at bounding box center [612, 180] width 239 height 7
click at [518, 196] on p "3-10 Day Shipping to [GEOGRAPHIC_DATA] & [GEOGRAPHIC_DATA]" at bounding box center [618, 197] width 226 height 25
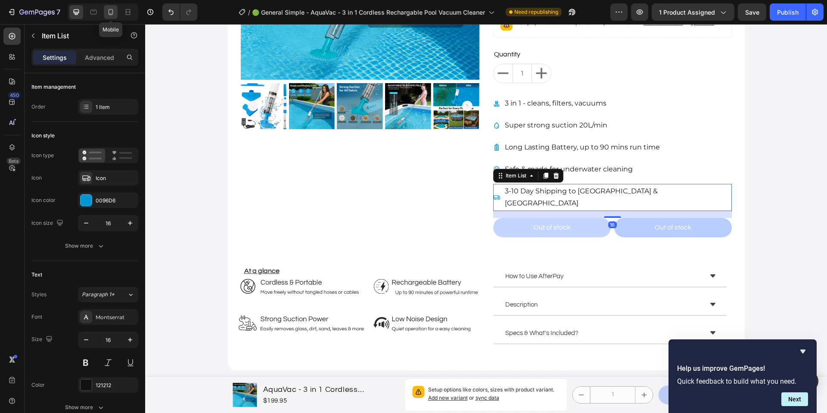
drag, startPoint x: 108, startPoint y: 17, endPoint x: 41, endPoint y: 94, distance: 102.3
click at [108, 17] on div at bounding box center [111, 12] width 14 height 14
type input "14"
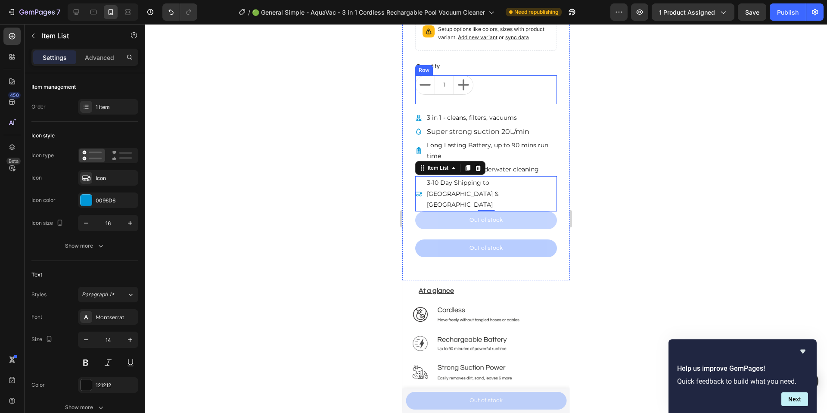
scroll to position [375, 0]
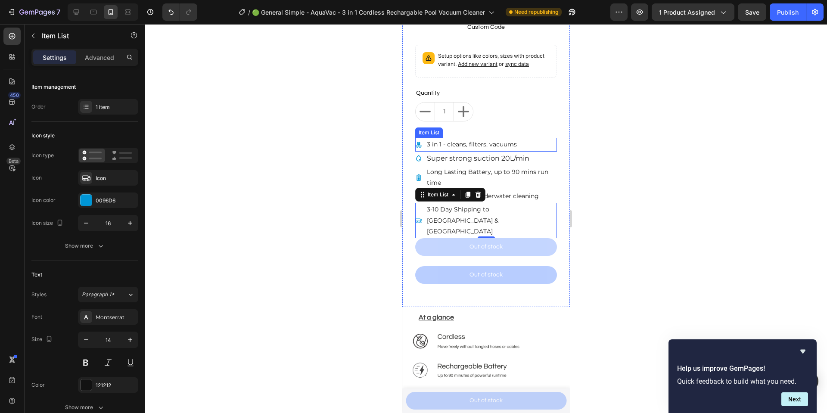
click at [496, 146] on p "3 in 1 - cleans, filters, vacuums" at bounding box center [472, 144] width 90 height 11
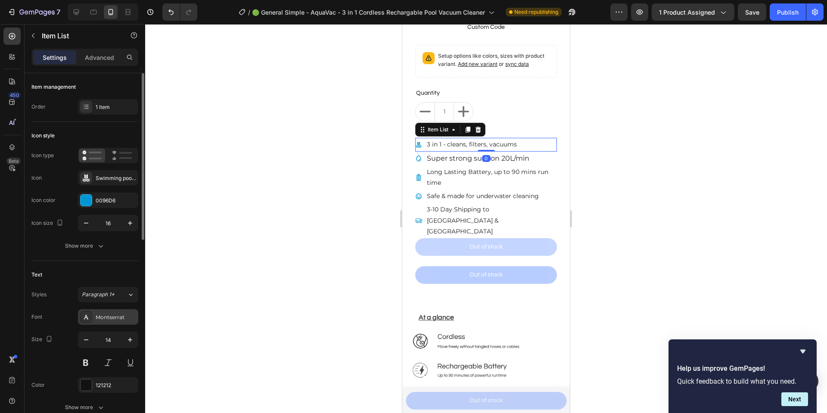
click at [102, 322] on div "Montserrat" at bounding box center [108, 316] width 60 height 15
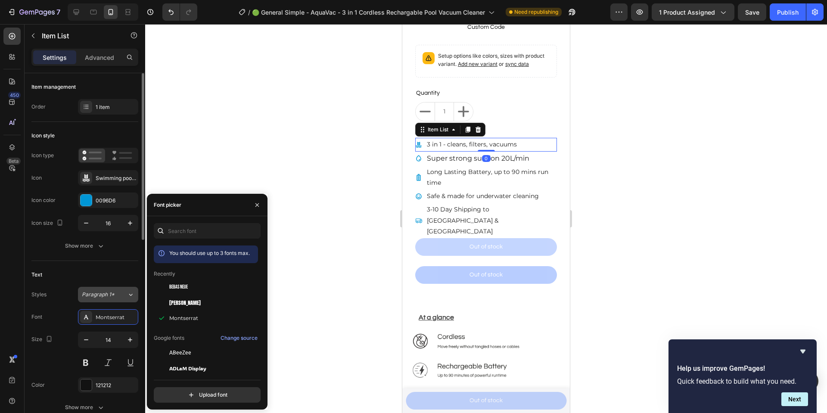
click at [103, 299] on button "Paragraph 1*" at bounding box center [108, 294] width 60 height 15
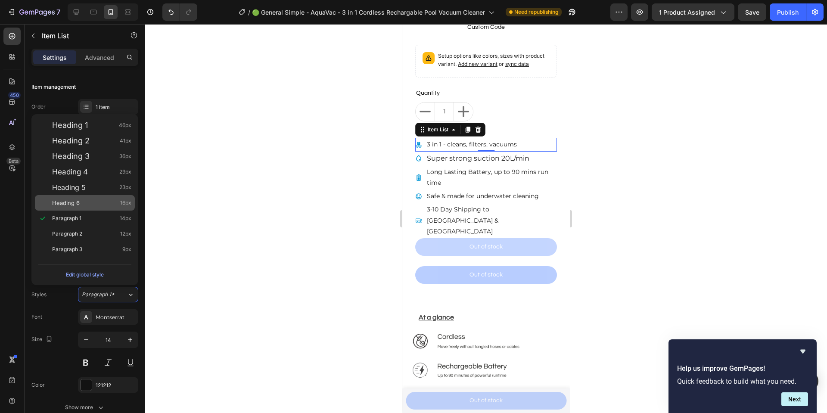
click at [80, 208] on div "Heading 6 16px" at bounding box center [85, 202] width 100 height 15
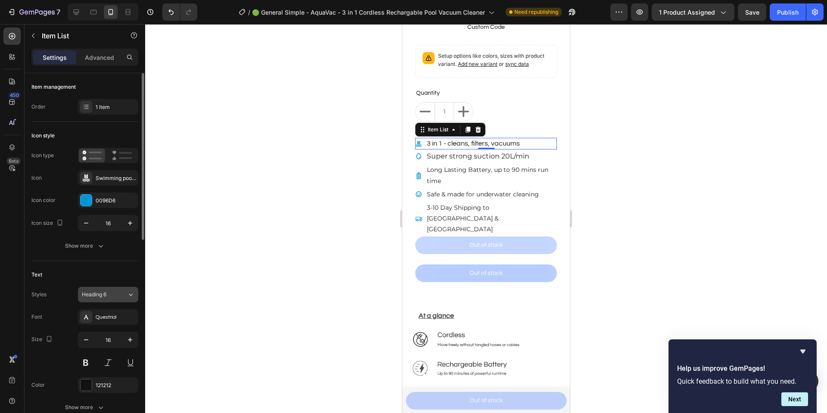
click at [112, 294] on div "Heading 6" at bounding box center [99, 295] width 35 height 8
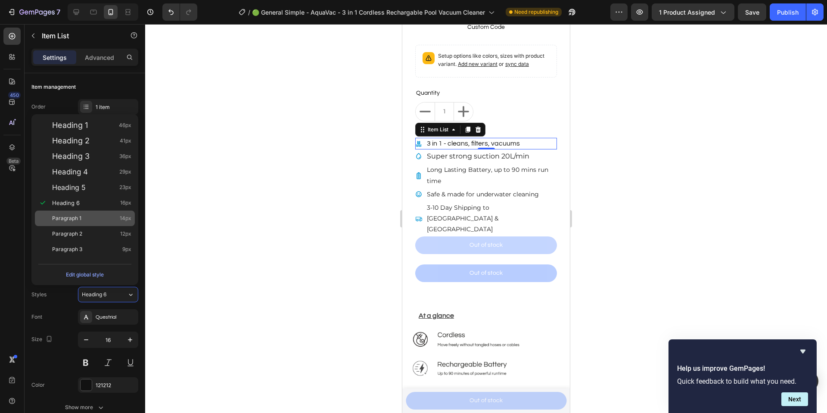
click at [73, 224] on div "Paragraph 1 14px" at bounding box center [85, 218] width 100 height 15
type input "14"
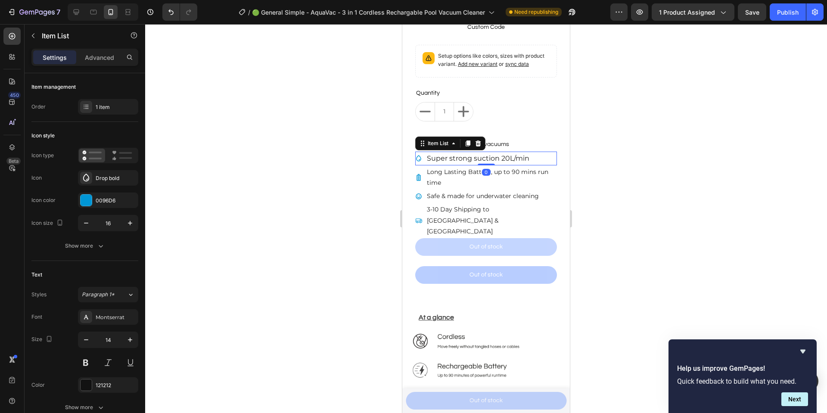
click at [469, 158] on span "Super strong suction 20L/min" at bounding box center [478, 158] width 102 height 8
click at [112, 298] on span "Paragraph 1*" at bounding box center [98, 295] width 33 height 8
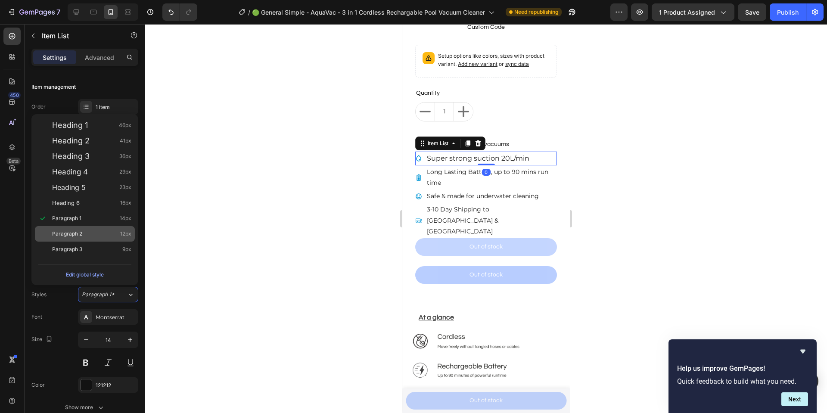
click at [93, 229] on div "Paragraph 2 12px" at bounding box center [85, 233] width 100 height 15
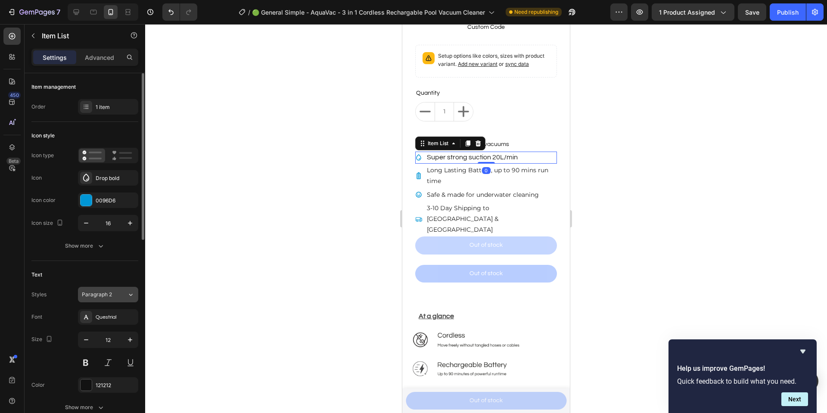
click at [113, 296] on div "Paragraph 2" at bounding box center [99, 295] width 35 height 8
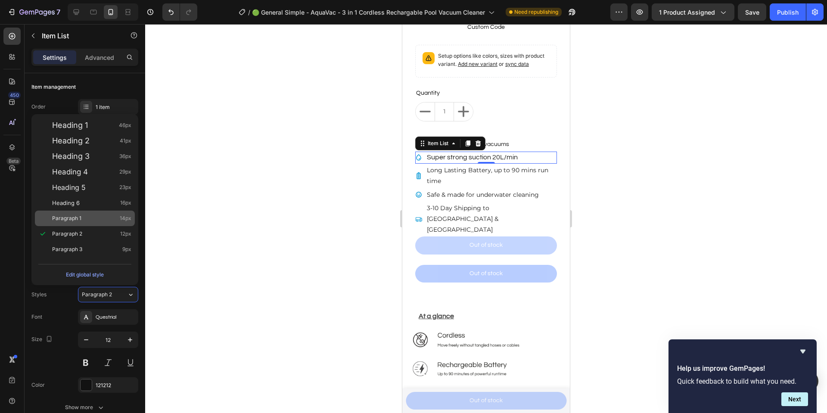
click at [85, 219] on div "Paragraph 1 14px" at bounding box center [91, 218] width 79 height 9
type input "14"
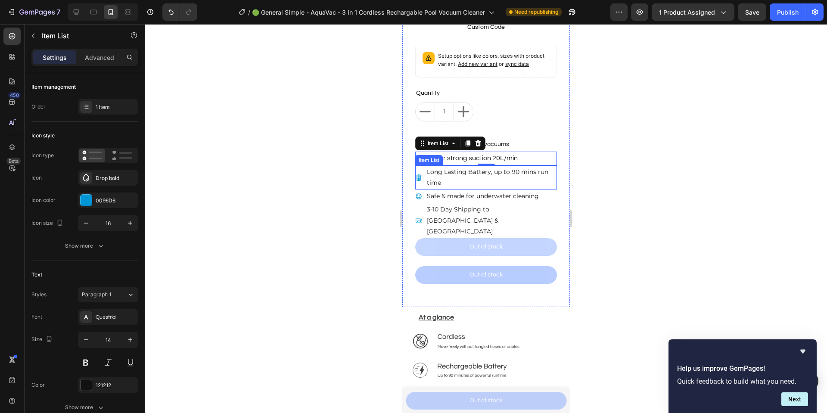
click at [493, 180] on p "Long Lasting Battery, up to 90 mins run time" at bounding box center [491, 178] width 129 height 22
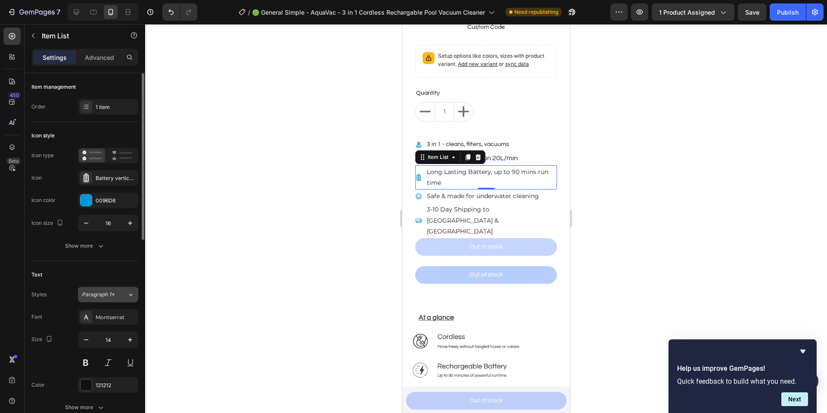
click at [118, 294] on div "Paragraph 1*" at bounding box center [104, 295] width 45 height 8
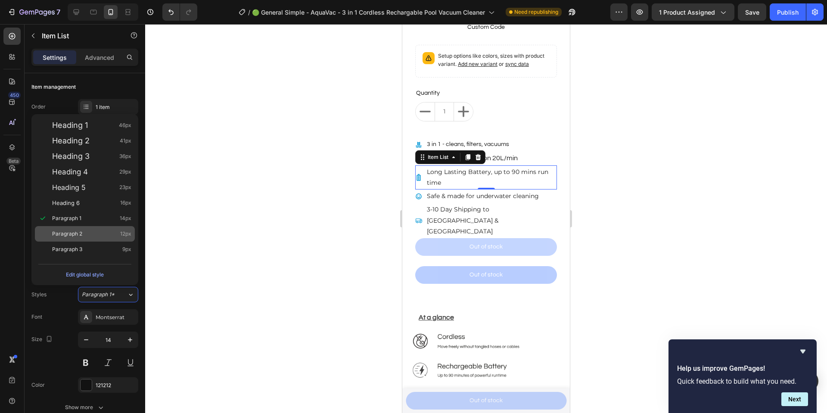
click at [99, 226] on div "Paragraph 2 12px" at bounding box center [85, 233] width 100 height 15
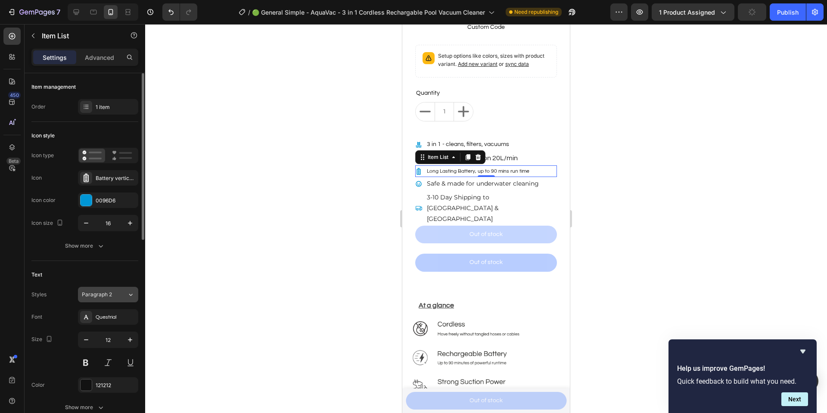
click at [104, 301] on button "Paragraph 2" at bounding box center [108, 294] width 60 height 15
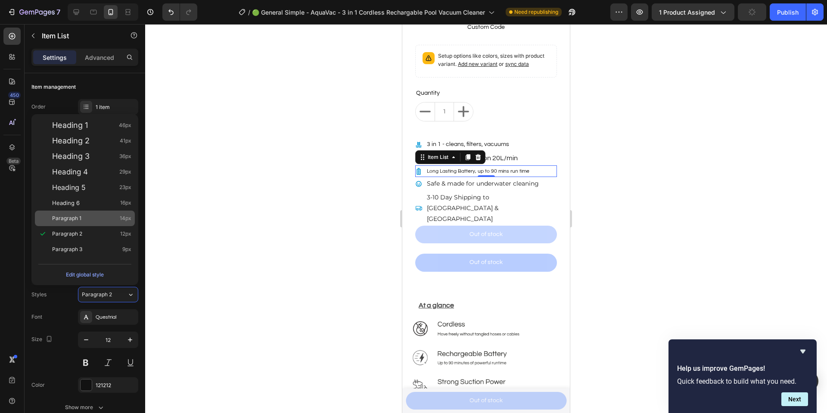
click at [87, 211] on div "Paragraph 1 14px" at bounding box center [85, 218] width 100 height 15
type input "14"
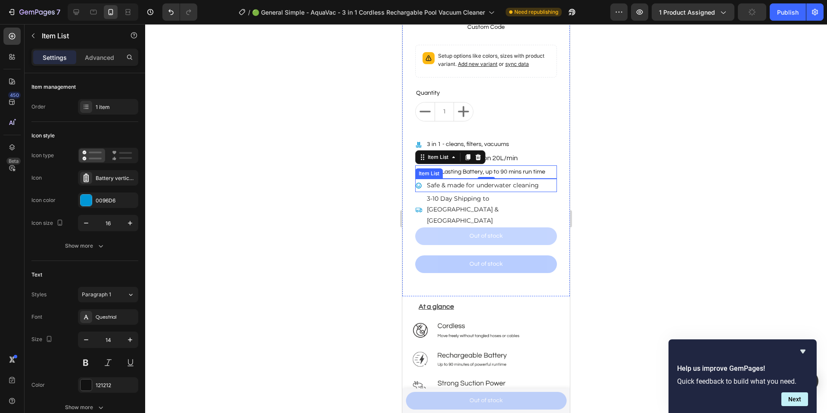
click at [497, 191] on p "Safe & made for underwater cleaning" at bounding box center [483, 185] width 112 height 11
click at [685, 212] on div at bounding box center [486, 218] width 682 height 389
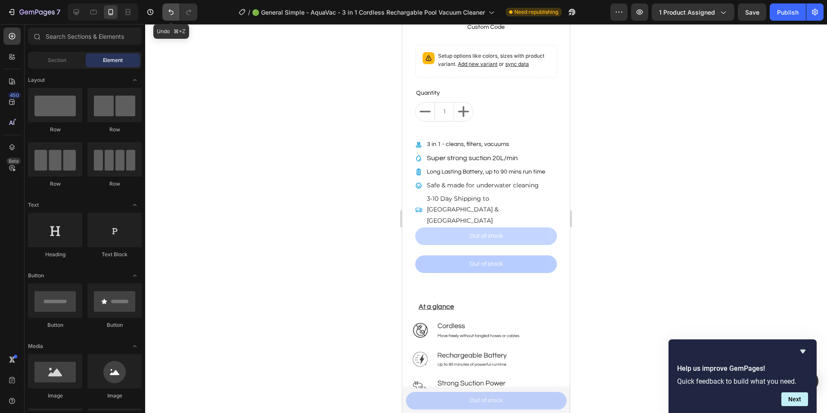
click at [179, 12] on button "Undo/Redo" at bounding box center [170, 11] width 17 height 17
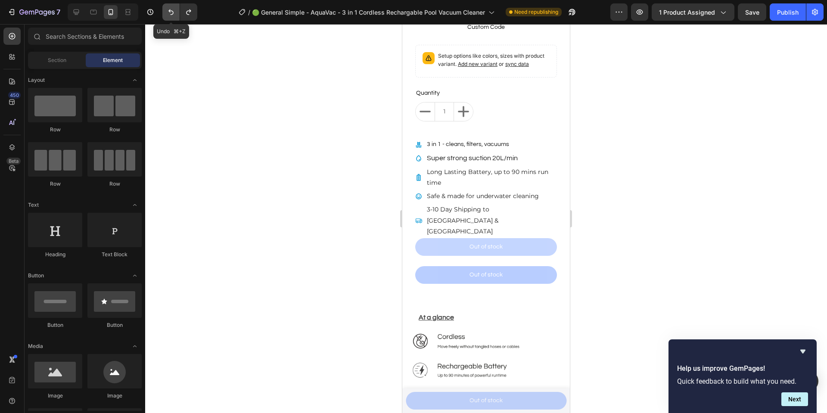
click at [179, 12] on button "Undo/Redo" at bounding box center [170, 11] width 17 height 17
click at [511, 161] on span "Super strong suction 20L/min" at bounding box center [478, 158] width 102 height 8
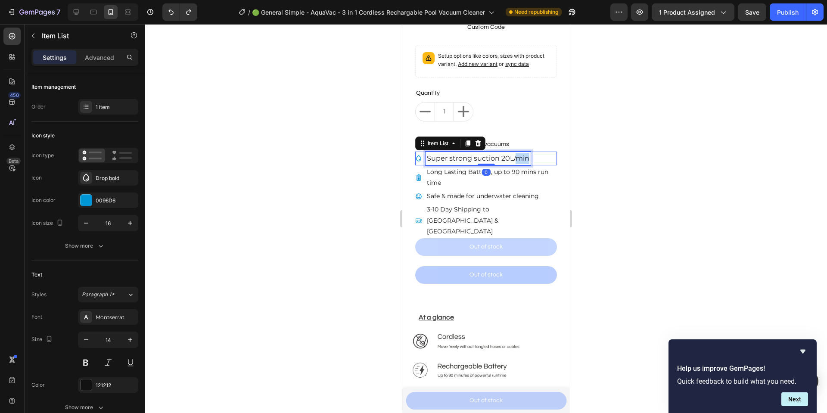
click at [525, 161] on span "Super strong suction 20L/min" at bounding box center [478, 158] width 102 height 8
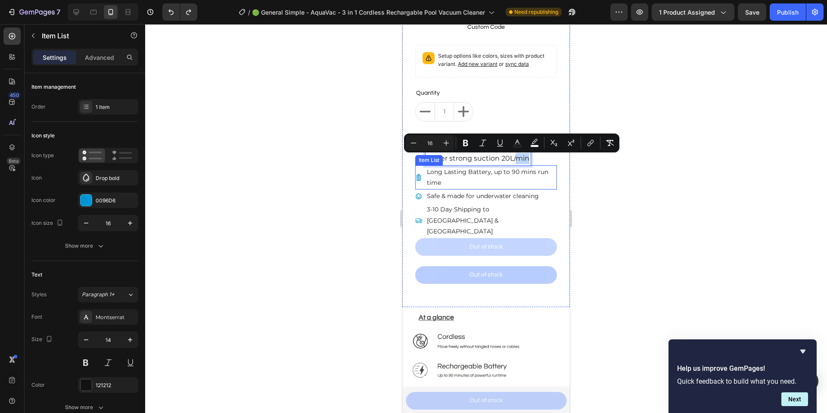
click at [506, 175] on p "Long Lasting Battery, up to 90 mins run time" at bounding box center [491, 178] width 129 height 22
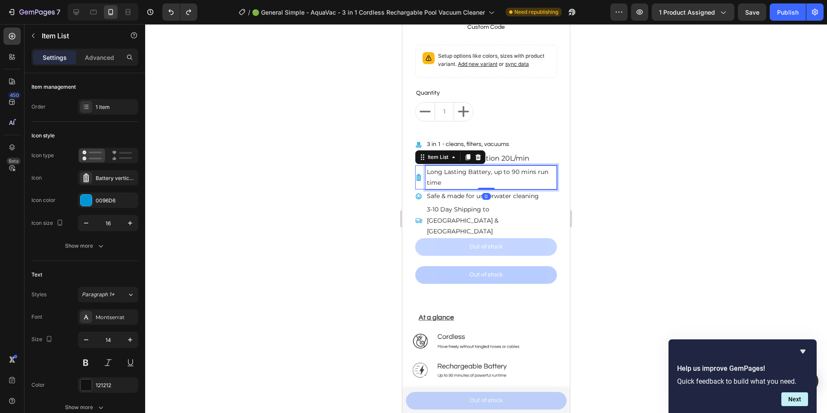
click at [505, 176] on p "Long Lasting Battery, up to 90 mins run time" at bounding box center [491, 178] width 129 height 22
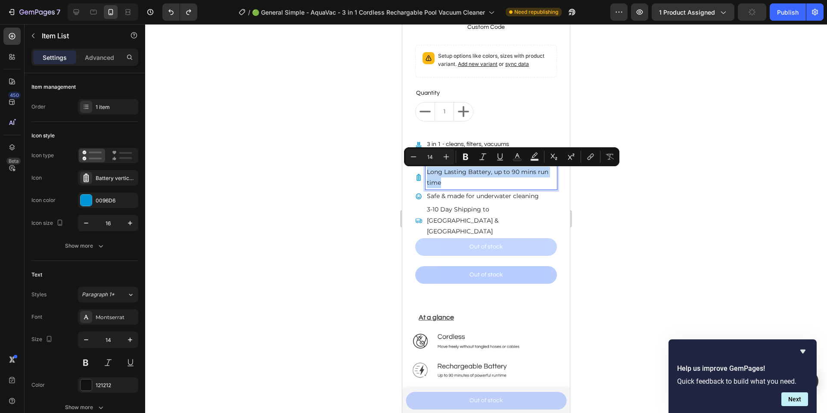
copy p "Long Lasting Battery, up to 90 mins run time"
click at [521, 170] on p "Long Lasting Battery, up to 90 mins run time" at bounding box center [491, 178] width 129 height 22
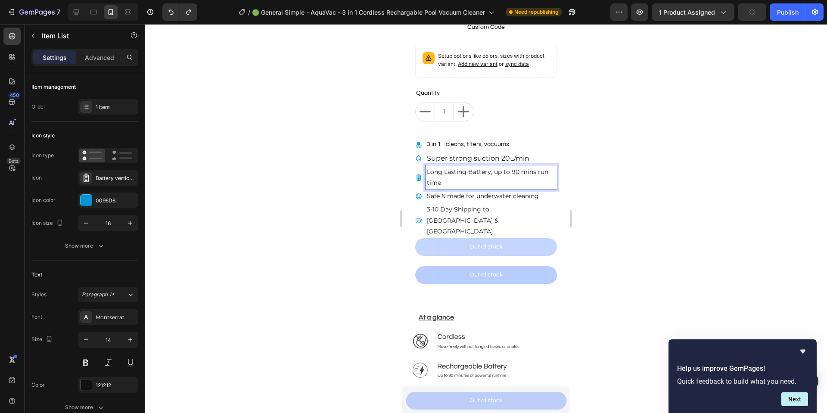
click at [526, 164] on p "Super strong suction 20L/min" at bounding box center [478, 158] width 102 height 11
click at [527, 162] on span "Super strong suction 20L/min" at bounding box center [478, 158] width 102 height 8
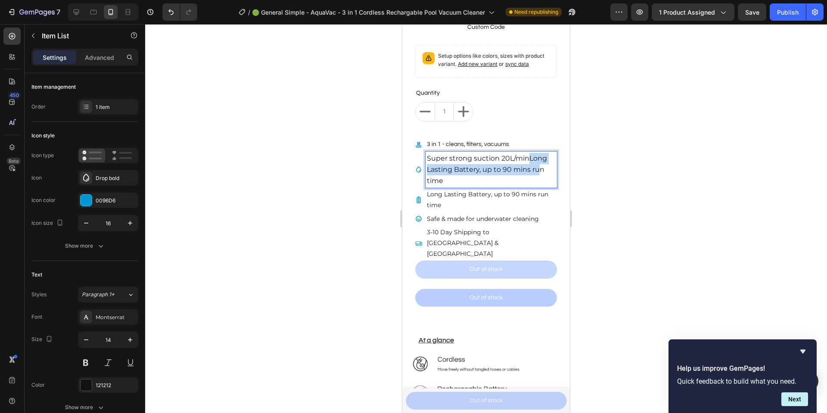
drag, startPoint x: 538, startPoint y: 175, endPoint x: 531, endPoint y: 165, distance: 12.3
click at [531, 165] on p "Super strong suction 20L/minLong Lasting Battery, up to 90 mins run time" at bounding box center [491, 170] width 129 height 34
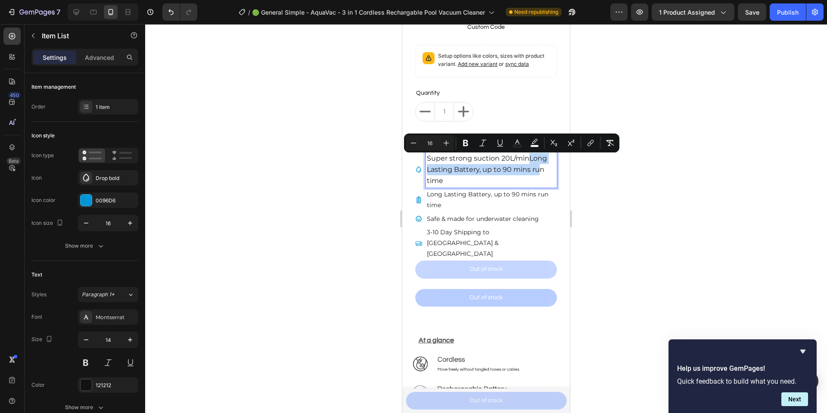
click at [531, 164] on span "Super strong suction 20L/minLong Lasting Battery, up to 90 mins run time" at bounding box center [487, 169] width 120 height 31
drag, startPoint x: 530, startPoint y: 160, endPoint x: 542, endPoint y: 182, distance: 25.6
click at [542, 182] on p "Super strong suction 20L/minLong Lasting Battery, up to 90 mins run time" at bounding box center [491, 170] width 129 height 34
copy span "Long Lasting Battery, up to 90 mins run time"
click at [488, 201] on p "Long Lasting Battery, up to 90 mins run time" at bounding box center [491, 200] width 129 height 22
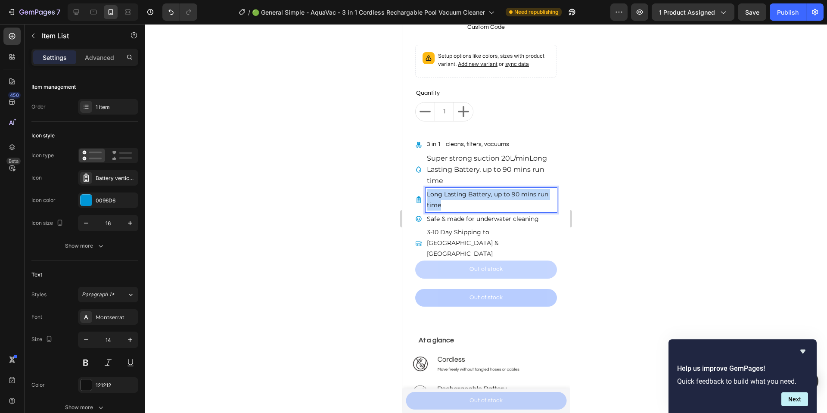
click at [488, 201] on p "Long Lasting Battery, up to 90 mins run time" at bounding box center [491, 200] width 129 height 22
click at [525, 180] on p "Super strong suction 20L/minLong Lasting Battery, up to 90 mins run time" at bounding box center [491, 170] width 129 height 34
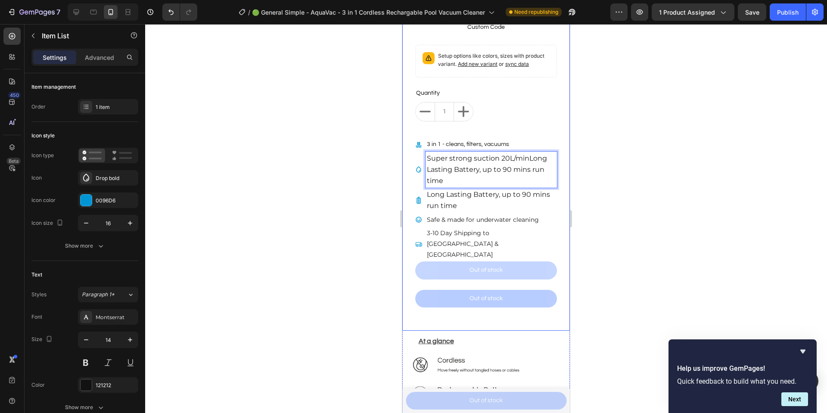
drag, startPoint x: 534, startPoint y: 165, endPoint x: 558, endPoint y: 189, distance: 33.8
click at [558, 189] on div "Product Images New Button - 33% OFF Product Tag AquaVac - 3 in 1 Cordless Recha…" at bounding box center [485, 6] width 167 height 650
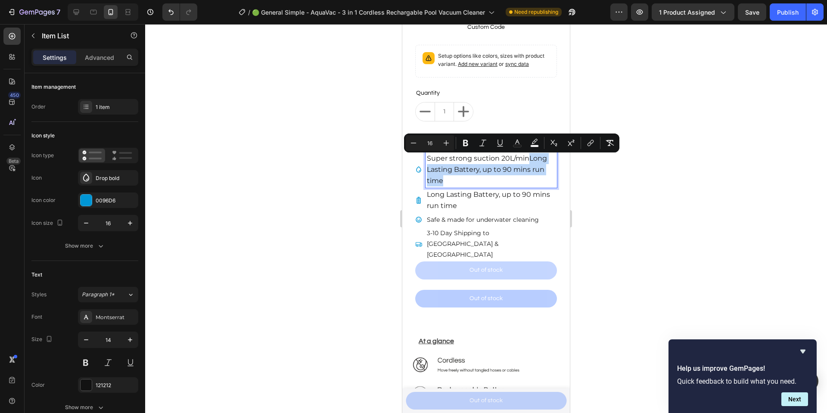
drag, startPoint x: 531, startPoint y: 181, endPoint x: 530, endPoint y: 163, distance: 18.6
click at [530, 163] on p "Super strong suction 20L/minLong Lasting Battery, up to 90 mins run time" at bounding box center [491, 170] width 129 height 34
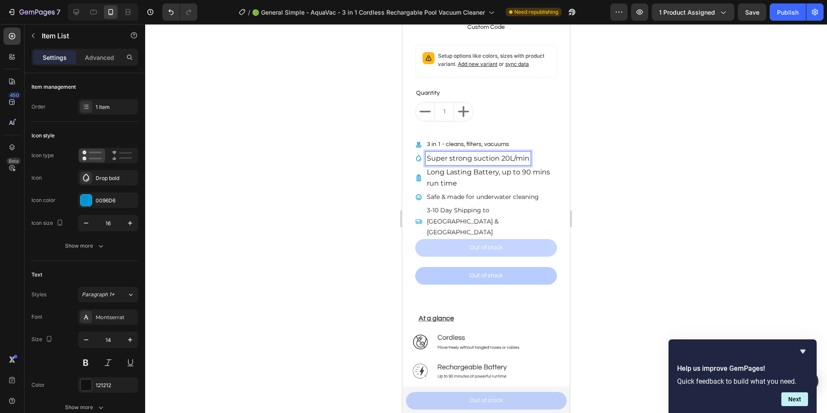
click at [632, 182] on div at bounding box center [486, 218] width 682 height 389
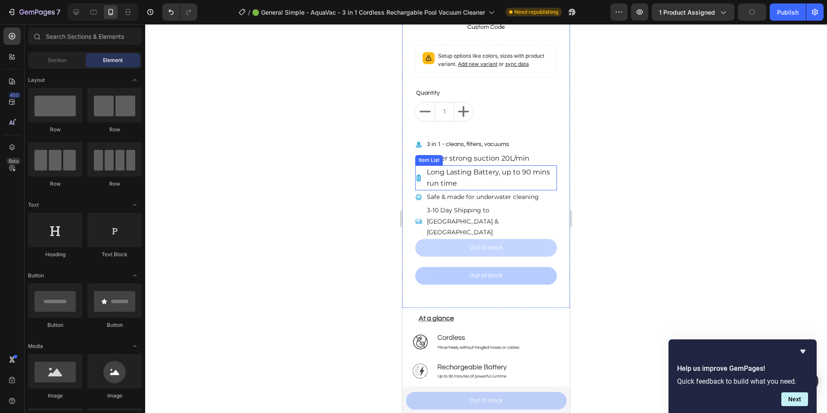
click at [501, 180] on p "Long Lasting Battery, up to 90 mins run time" at bounding box center [491, 178] width 129 height 22
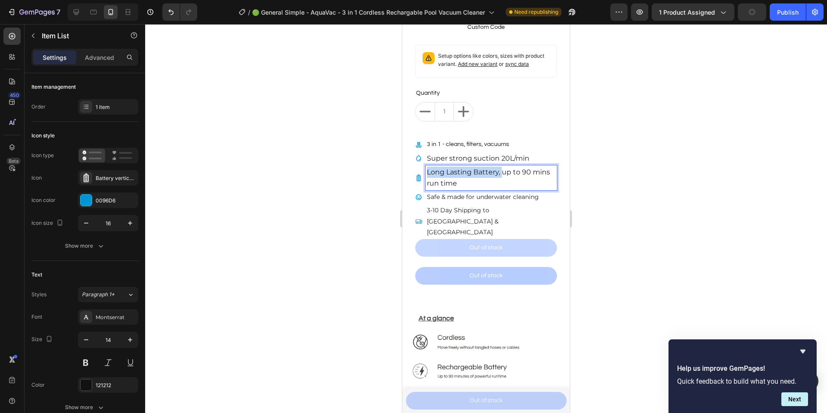
drag, startPoint x: 503, startPoint y: 176, endPoint x: 387, endPoint y: 178, distance: 116.7
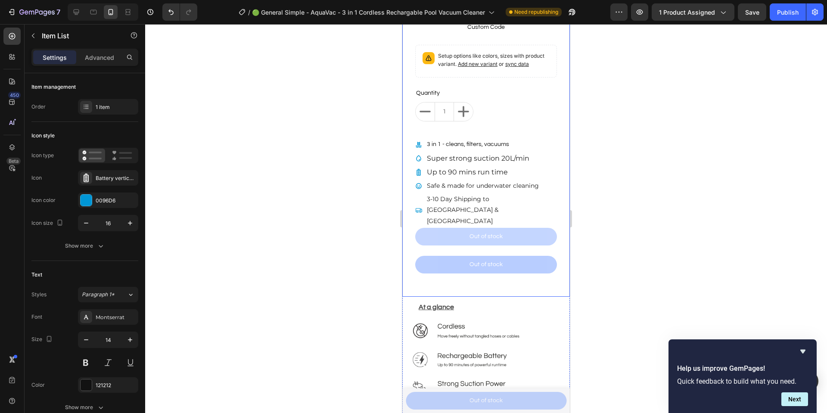
click at [598, 187] on div at bounding box center [486, 218] width 682 height 389
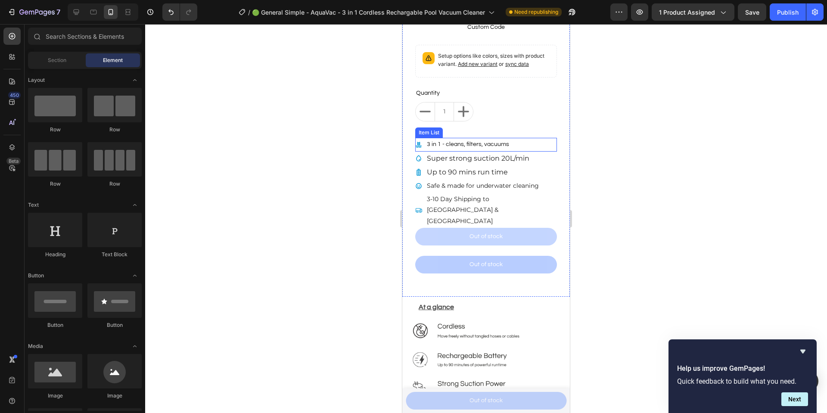
click at [508, 148] on div "3 in 1 - cleans, filters, vacuums" at bounding box center [467, 144] width 85 height 13
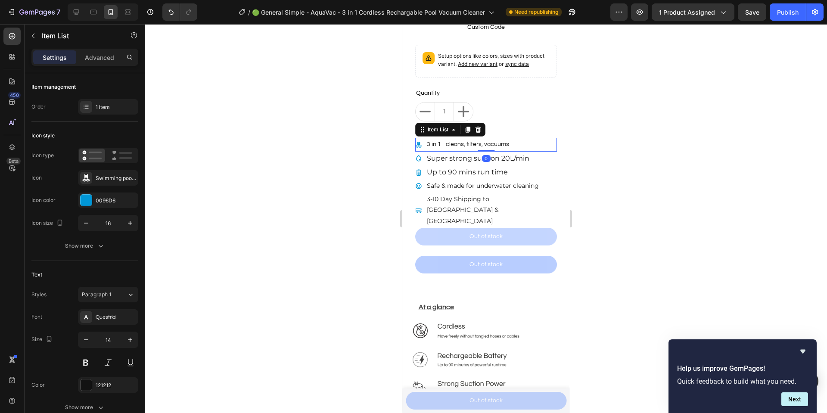
click at [508, 148] on div "3 in 1 - cleans, filters, vacuums" at bounding box center [467, 144] width 85 height 13
click at [502, 146] on p "3 in 1 - cleans, filters, vacuums" at bounding box center [468, 144] width 82 height 11
copy p "3 in 1 - cleans, filters, vacuums"
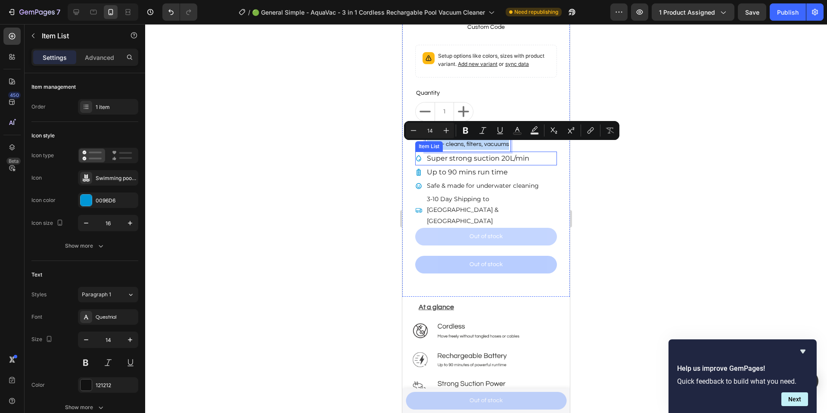
click at [528, 159] on span "Super strong suction 20L/min" at bounding box center [478, 158] width 102 height 8
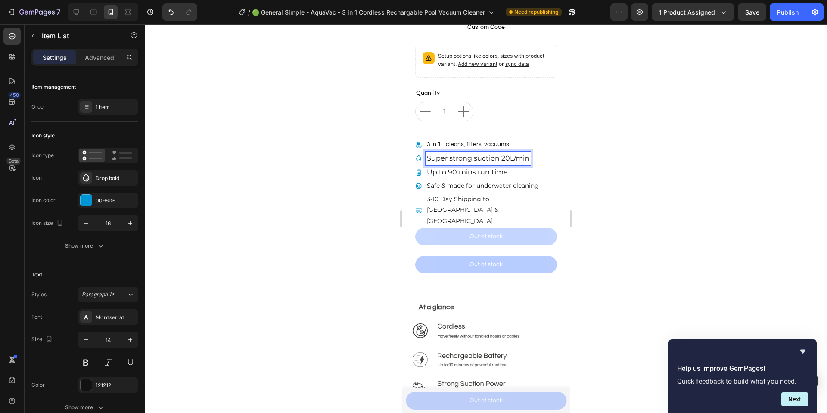
click at [528, 162] on span "Super strong suction 20L/min" at bounding box center [478, 158] width 102 height 8
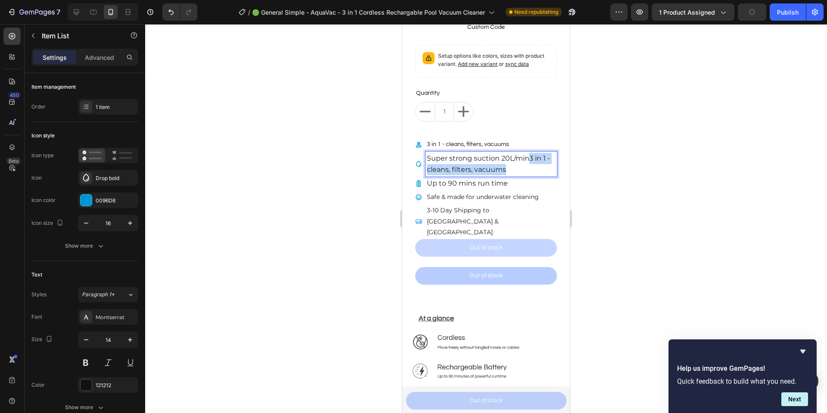
drag, startPoint x: 521, startPoint y: 170, endPoint x: 530, endPoint y: 160, distance: 13.1
click at [531, 160] on p "Super strong suction 20L/min3 in 1 - cleans, filters, vacuums" at bounding box center [491, 164] width 129 height 22
copy span "3 in 1 - cleans, filters, vacuums"
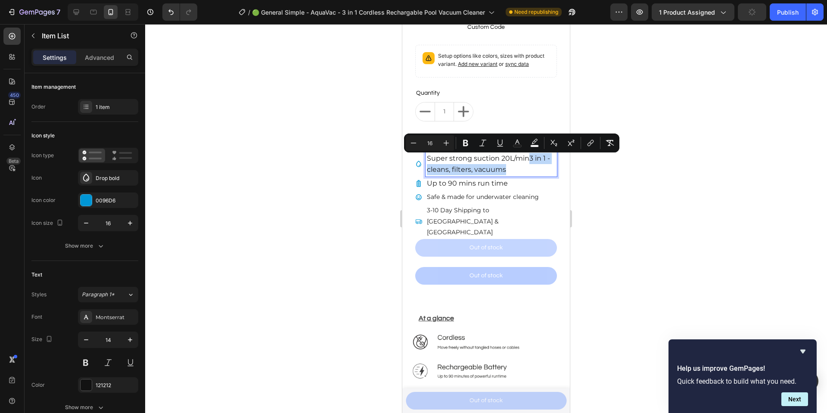
click at [494, 175] on p "Super strong suction 20L/min3 in 1 - cleans, filters, vacuums" at bounding box center [491, 164] width 129 height 22
click at [483, 197] on p "Safe & made for underwater cleaning" at bounding box center [483, 197] width 112 height 11
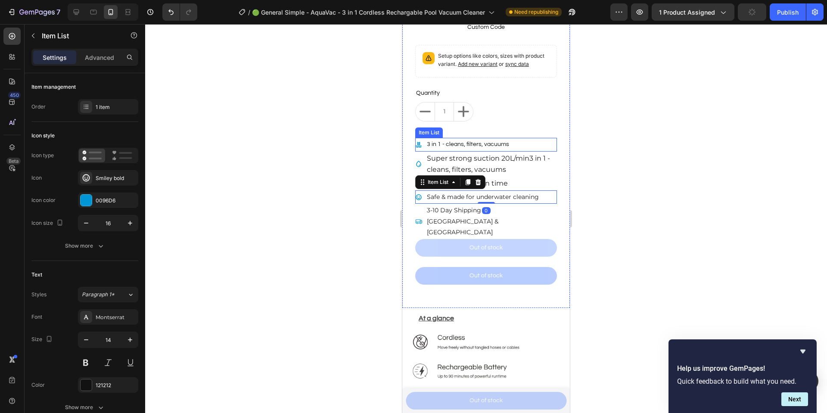
click at [505, 150] on p "3 in 1 - cleans, filters, vacuums" at bounding box center [468, 144] width 82 height 11
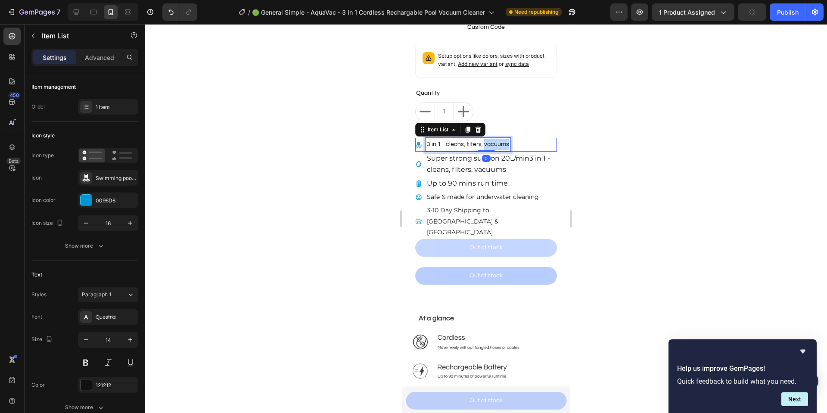
click at [505, 150] on p "3 in 1 - cleans, filters, vacuums" at bounding box center [468, 144] width 82 height 11
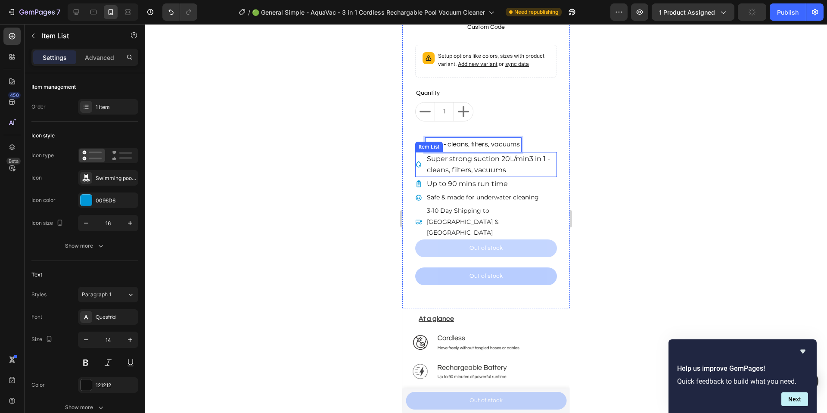
drag, startPoint x: 518, startPoint y: 164, endPoint x: 528, endPoint y: 167, distance: 10.8
click at [518, 165] on p "Super strong suction 20L/min3 in 1 - cleans, filters, vacuums" at bounding box center [491, 164] width 129 height 22
click at [536, 170] on p "Super strong suction 20L/min3 in 1 - cleans, filters, vacuums" at bounding box center [491, 164] width 129 height 22
click at [518, 148] on span "3 in 1 - cleans, filters, vacuums" at bounding box center [473, 144] width 93 height 7
click at [505, 168] on span "Super strong suction 20L/min3 in 1 - cleans, filters, vacuums" at bounding box center [488, 164] width 123 height 19
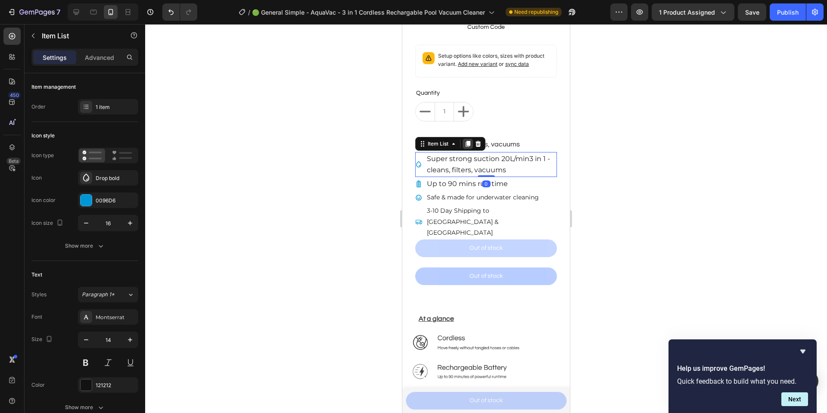
click at [468, 146] on icon at bounding box center [467, 144] width 5 height 6
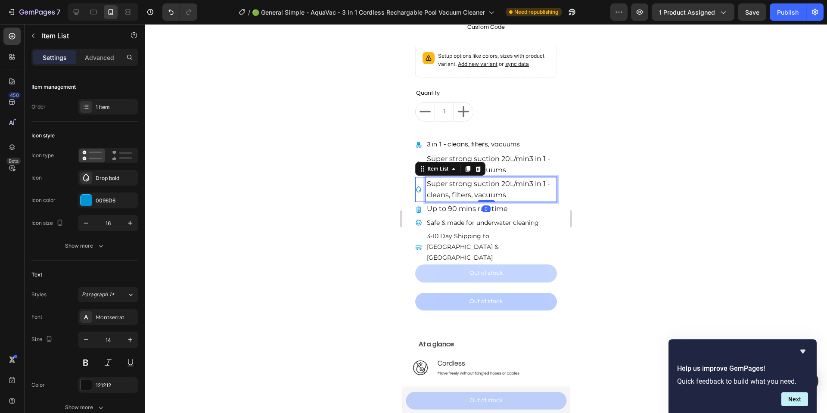
click at [521, 184] on span "Super strong suction 20L/min3 in 1 - cleans, filters, vacuums" at bounding box center [488, 189] width 123 height 19
click at [519, 192] on p "Super strong suction 20L/min3 in 1 - cleans, filters, vacuums" at bounding box center [491, 189] width 129 height 22
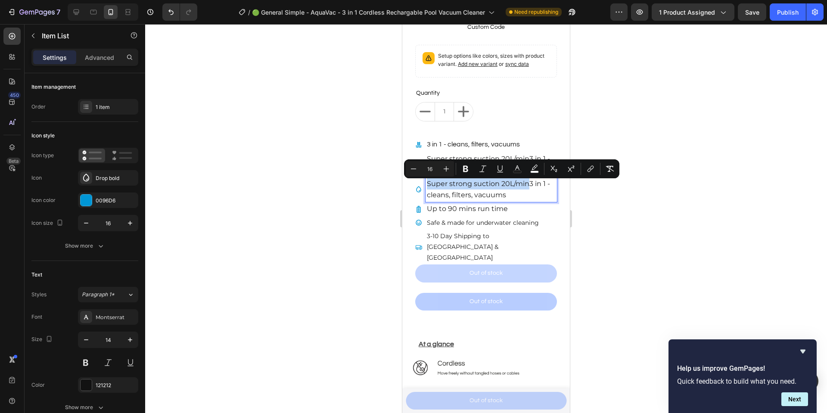
drag, startPoint x: 528, startPoint y: 187, endPoint x: 428, endPoint y: 183, distance: 100.0
click at [428, 183] on span "Super strong suction 20L/min3 in 1 - cleans, filters, vacuums" at bounding box center [488, 189] width 123 height 19
click at [497, 199] on span "Super strong suction 20L/min3 in 1 - cleans, filters, vacuums" at bounding box center [488, 189] width 123 height 19
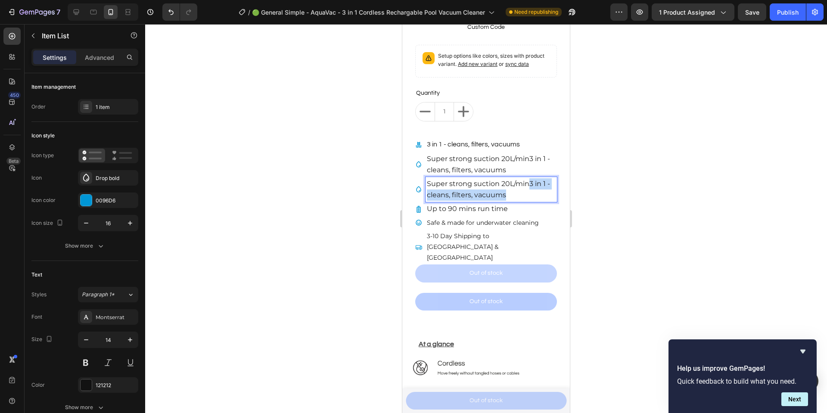
drag, startPoint x: 530, startPoint y: 185, endPoint x: 540, endPoint y: 195, distance: 15.2
click at [541, 196] on p "Super strong suction 20L/min3 in 1 - cleans, filters, vacuums" at bounding box center [491, 189] width 129 height 22
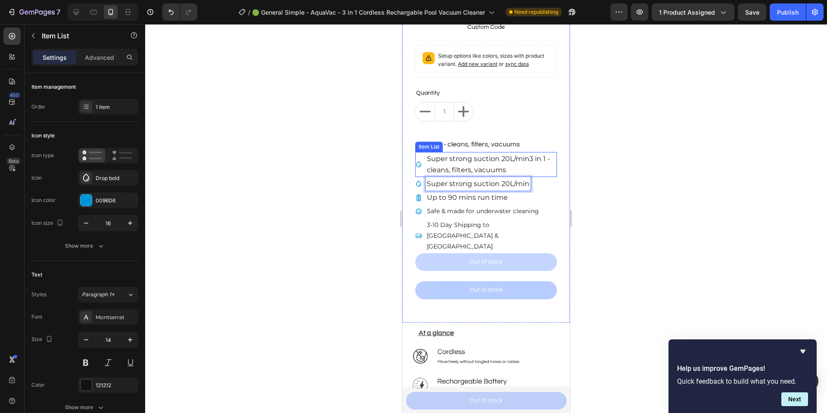
click at [527, 169] on p "Super strong suction 20L/min3 in 1 - cleans, filters, vacuums" at bounding box center [491, 164] width 129 height 22
drag, startPoint x: 527, startPoint y: 160, endPoint x: 414, endPoint y: 157, distance: 113.3
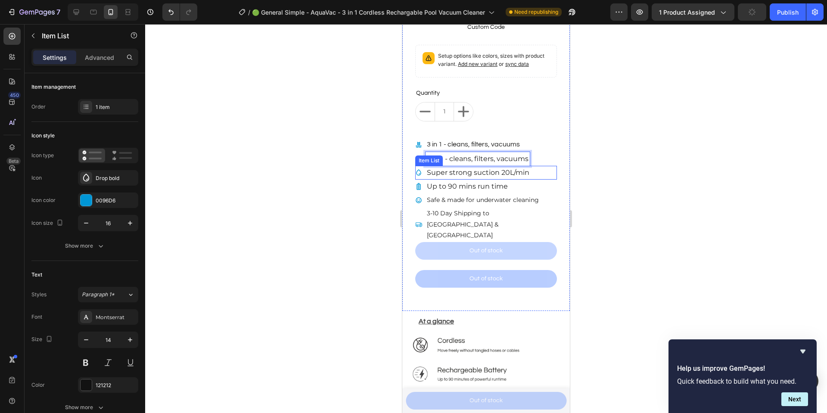
click at [493, 177] on span "Super strong suction 20L/min" at bounding box center [478, 172] width 102 height 8
click at [422, 148] on div "3 in 1 - cleans, filters, vacuums" at bounding box center [468, 145] width 106 height 14
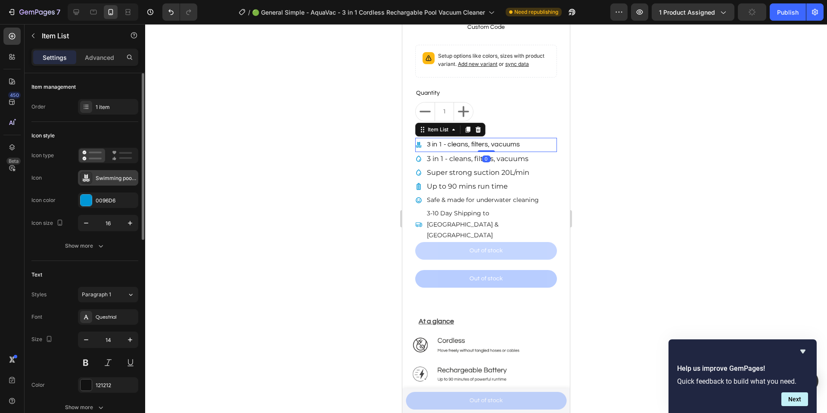
click at [96, 178] on div "Swimming pool bold" at bounding box center [116, 178] width 40 height 8
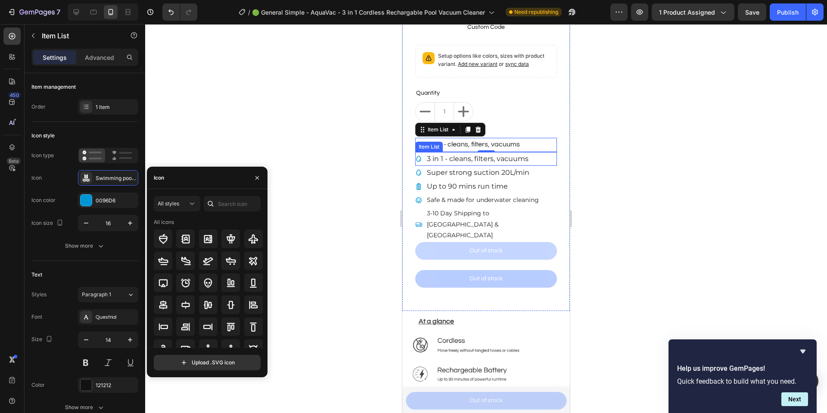
click at [418, 161] on icon at bounding box center [418, 158] width 7 height 7
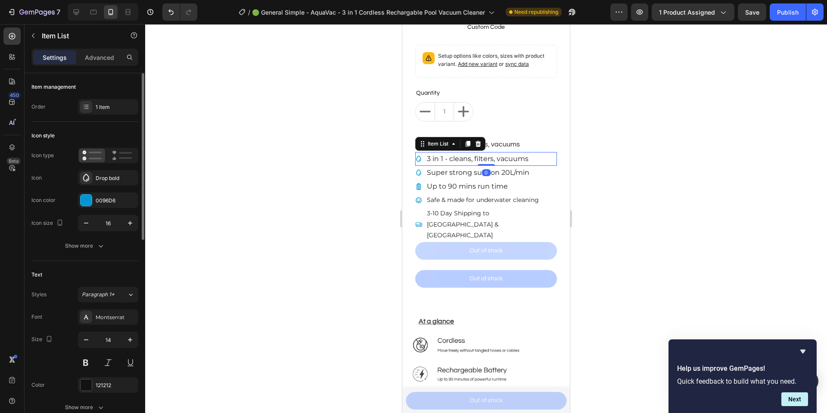
click at [102, 186] on div "Icon type Icon Drop bold Icon color 0096D6 Icon size 16" at bounding box center [84, 190] width 107 height 84
click at [105, 183] on div "Drop bold" at bounding box center [108, 177] width 60 height 15
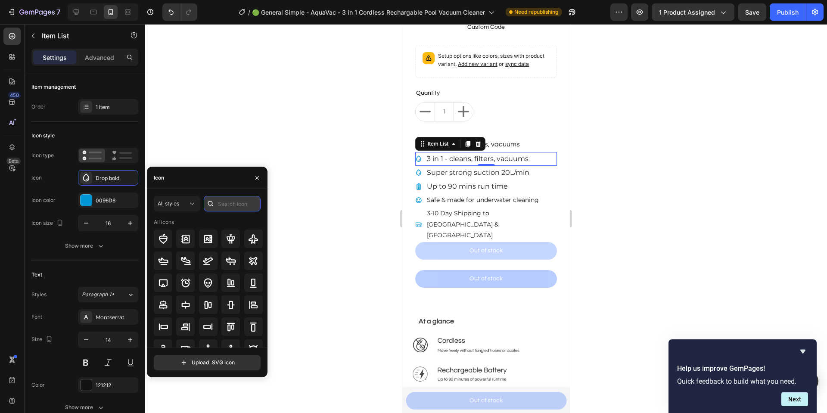
click at [234, 208] on input "text" at bounding box center [232, 203] width 57 height 15
type input "w"
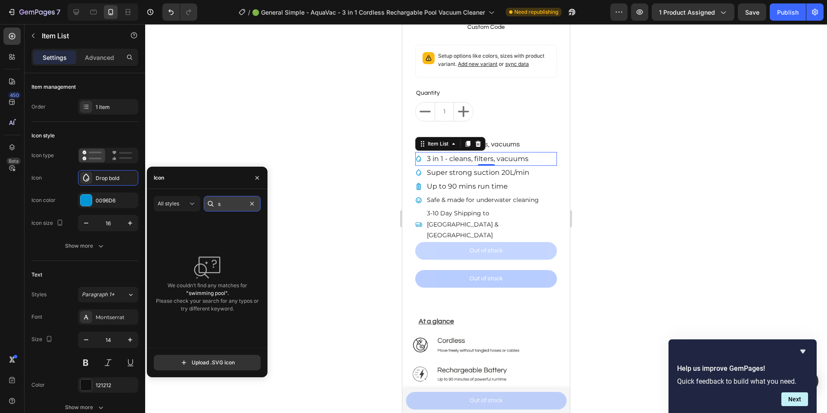
scroll to position [0, 0]
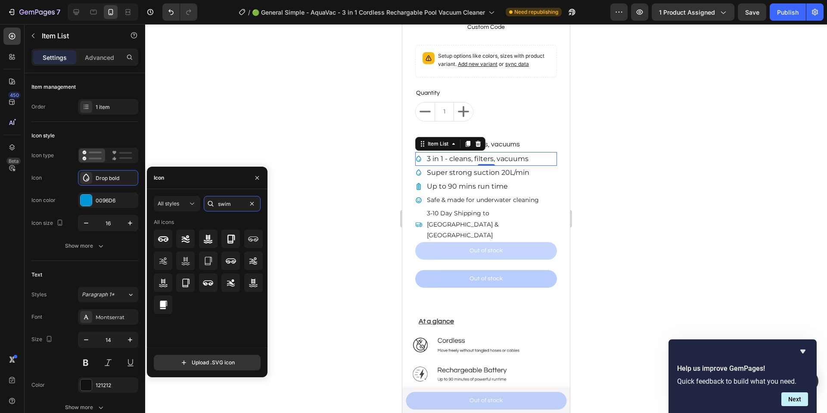
type input "swim"
click at [257, 294] on div "All icons" at bounding box center [210, 282] width 113 height 129
click at [251, 286] on icon at bounding box center [253, 283] width 9 height 9
click at [493, 197] on p "Safe & made for underwater cleaning" at bounding box center [483, 200] width 112 height 11
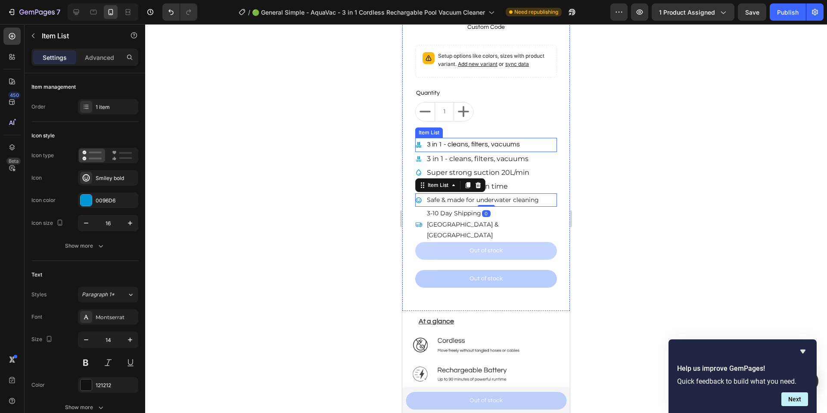
click at [535, 145] on div "3 in 1 - cleans, filters, vacuums" at bounding box center [486, 145] width 142 height 14
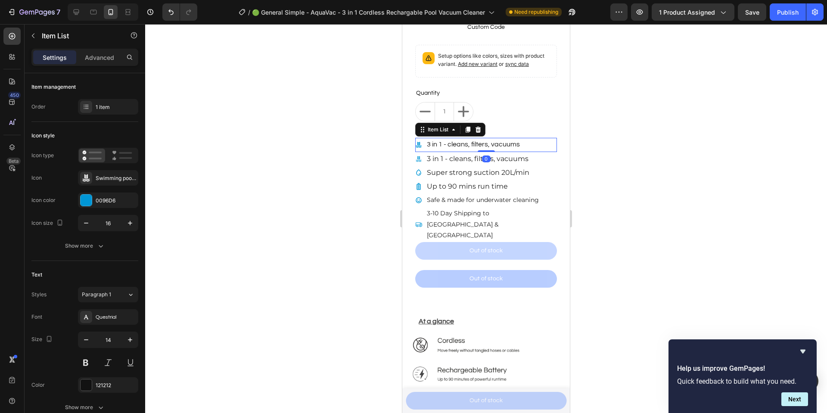
click at [480, 133] on icon at bounding box center [477, 129] width 7 height 7
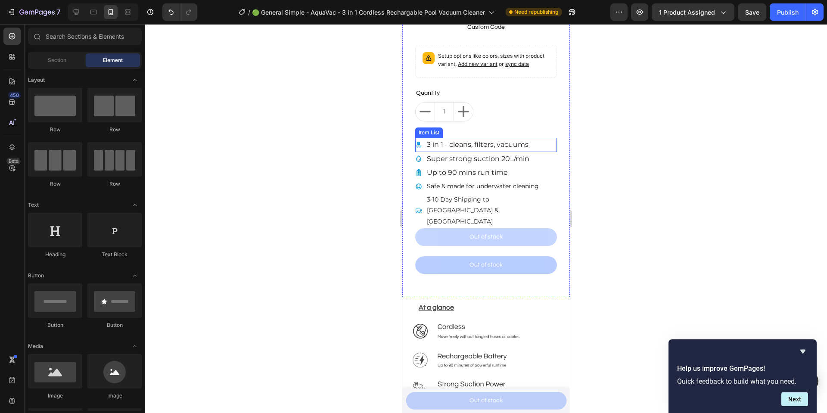
click at [544, 142] on div "3 in 1 - cleans, filters, vacuums" at bounding box center [486, 145] width 142 height 14
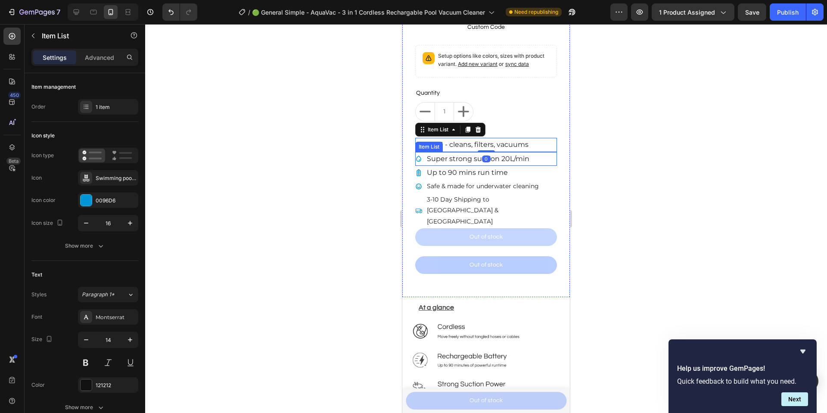
click at [532, 159] on div "Super strong suction 20L/min" at bounding box center [486, 159] width 142 height 14
click at [522, 170] on div "Up to 90 mins run time" at bounding box center [486, 173] width 142 height 14
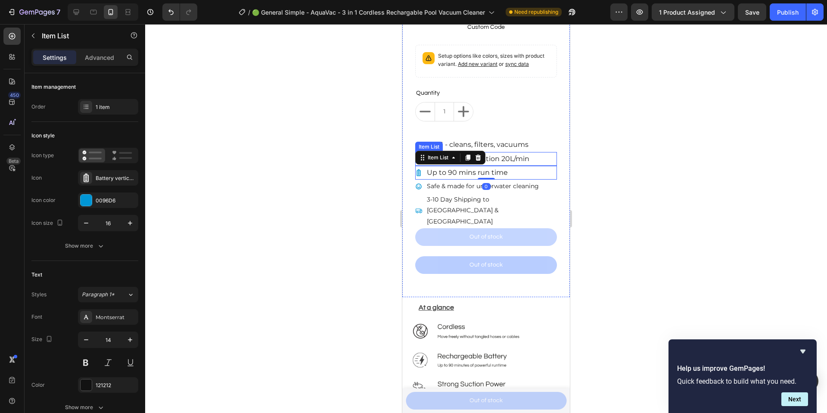
click at [528, 157] on span "Super strong suction 20L/min" at bounding box center [478, 159] width 102 height 8
click at [524, 171] on div "Up to 90 mins run time" at bounding box center [486, 173] width 142 height 14
click at [474, 158] on icon at bounding box center [477, 157] width 7 height 7
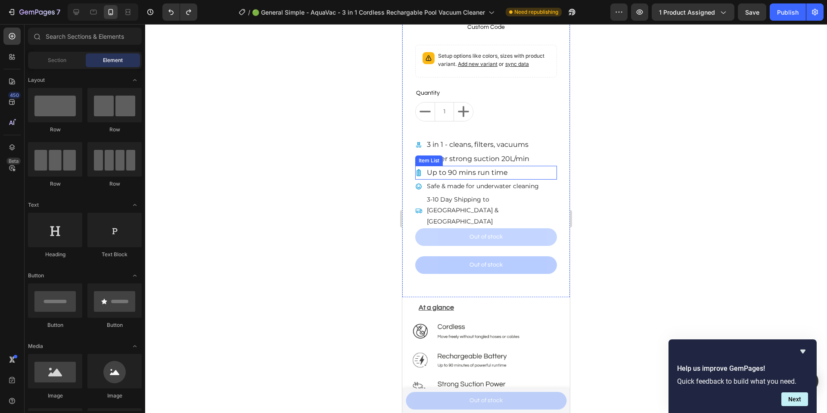
click at [504, 176] on span "Up to 90 mins run time" at bounding box center [467, 172] width 81 height 8
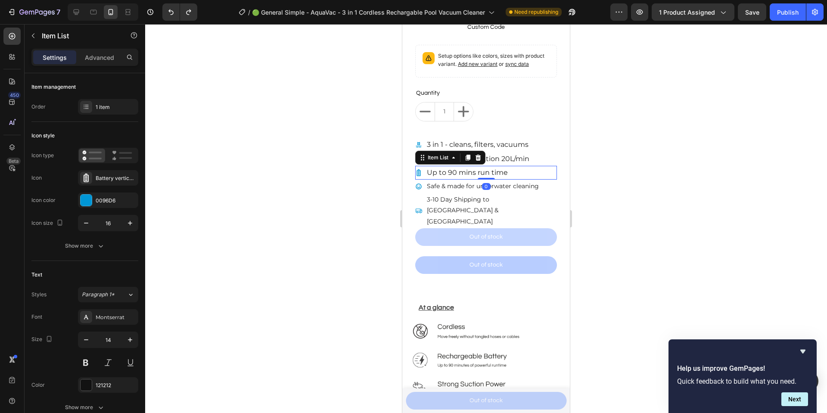
click at [517, 175] on div "Up to 90 mins run time" at bounding box center [486, 173] width 142 height 14
click at [493, 176] on span "Up to 90 mins run time" at bounding box center [467, 172] width 81 height 8
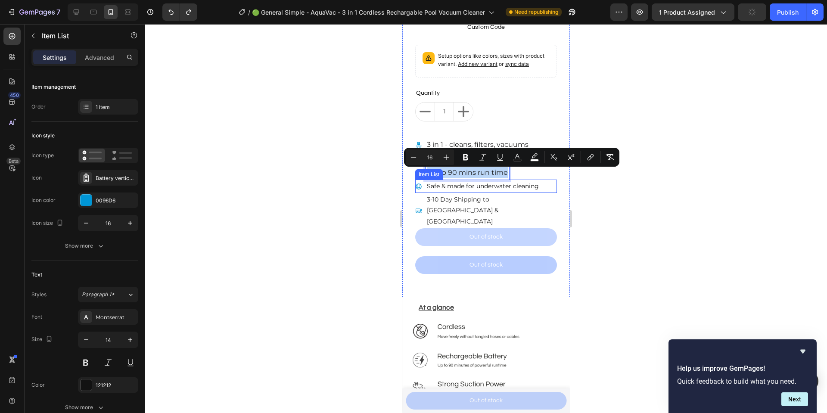
click at [521, 185] on p "Safe & made for underwater cleaning" at bounding box center [483, 186] width 112 height 11
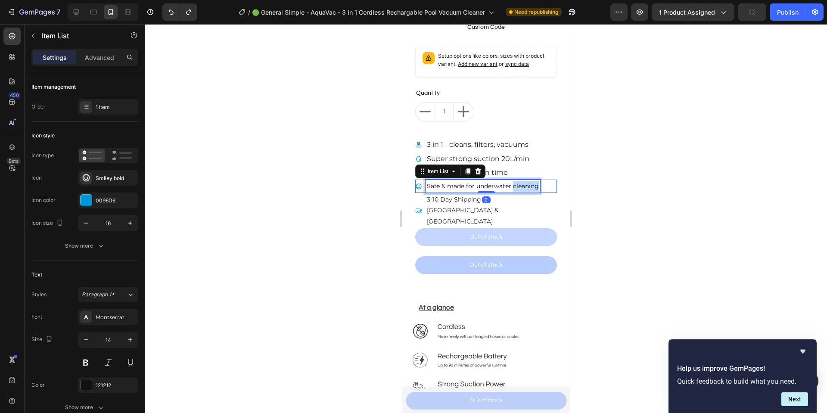
click at [521, 185] on p "Safe & made for underwater cleaning" at bounding box center [483, 186] width 112 height 11
copy p "Safe & made for underwater cleaning"
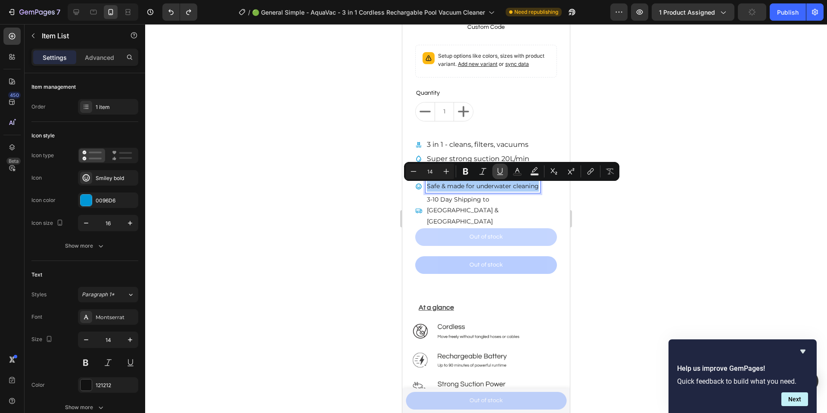
click at [506, 175] on button "Underline" at bounding box center [499, 171] width 15 height 15
click at [503, 177] on button "Underline" at bounding box center [499, 171] width 15 height 15
click at [504, 195] on div "3-10 Day Shipping to [GEOGRAPHIC_DATA] & [GEOGRAPHIC_DATA]" at bounding box center [490, 210] width 131 height 35
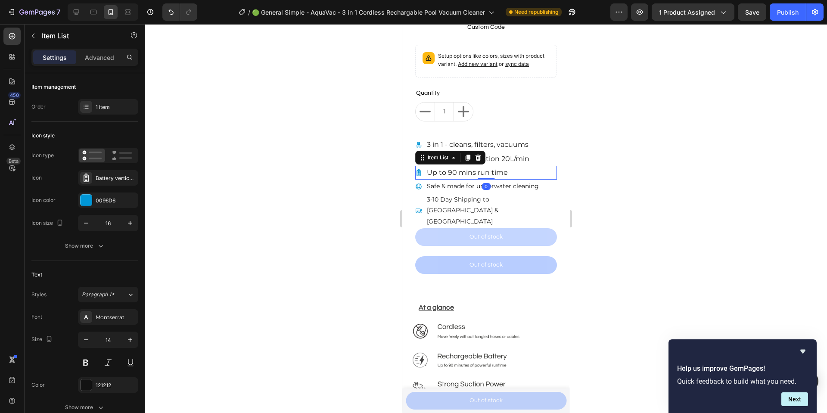
click at [504, 178] on p "Up to 90 mins run time" at bounding box center [467, 172] width 81 height 11
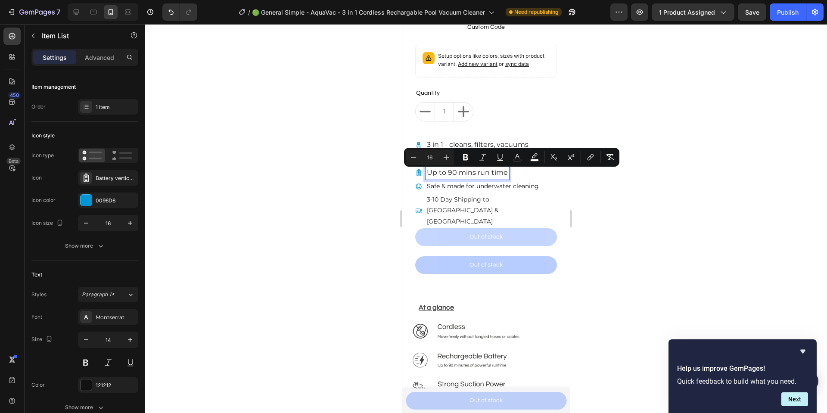
click at [506, 177] on span "Up to 90 mins run time" at bounding box center [467, 172] width 81 height 8
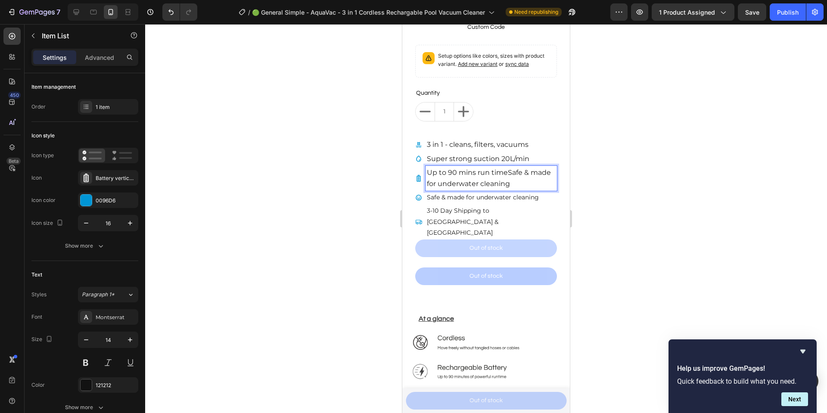
click at [516, 173] on span "Up to 90 mins run timeSafe & made for underwater cleaning" at bounding box center [489, 177] width 124 height 19
drag, startPoint x: 508, startPoint y: 175, endPoint x: 538, endPoint y: 187, distance: 32.1
click at [538, 187] on p "Up to 90 mins run timeSafe & made for underwater cleaning" at bounding box center [491, 178] width 129 height 22
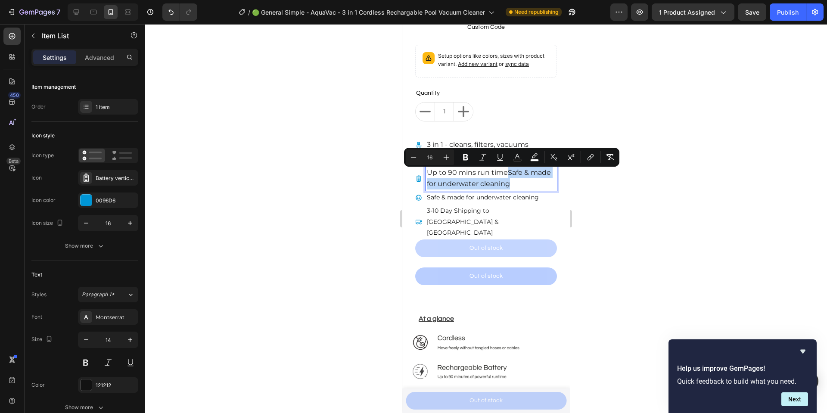
copy span "Safe & made for underwater cleaning"
click at [529, 197] on p "Safe & made for underwater cleaning" at bounding box center [483, 197] width 112 height 11
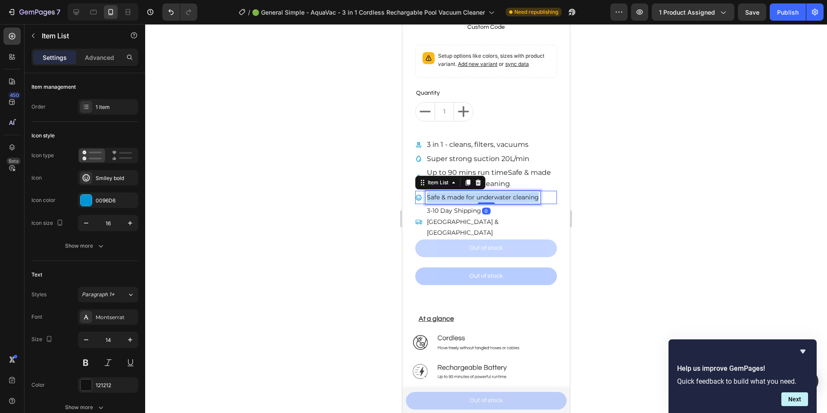
click at [529, 197] on p "Safe & made for underwater cleaning" at bounding box center [483, 197] width 112 height 11
click at [451, 201] on span "Safe & made for underwater cleaning" at bounding box center [491, 197] width 128 height 8
drag, startPoint x: 474, startPoint y: 210, endPoint x: 420, endPoint y: 211, distance: 54.3
click at [420, 205] on div "Safe & made for underwater cleaning" at bounding box center [485, 198] width 141 height 14
click at [634, 205] on div at bounding box center [486, 218] width 682 height 389
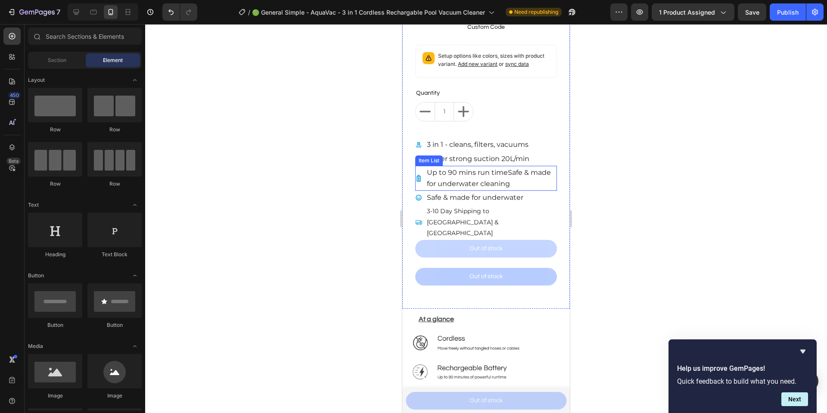
click at [512, 178] on span "Up to 90 mins run timeSafe & made for underwater cleaning" at bounding box center [489, 177] width 124 height 19
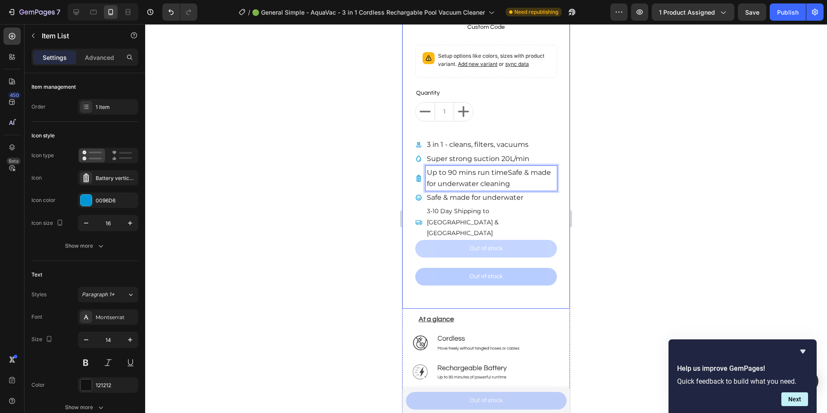
drag, startPoint x: 530, startPoint y: 179, endPoint x: 551, endPoint y: 189, distance: 22.9
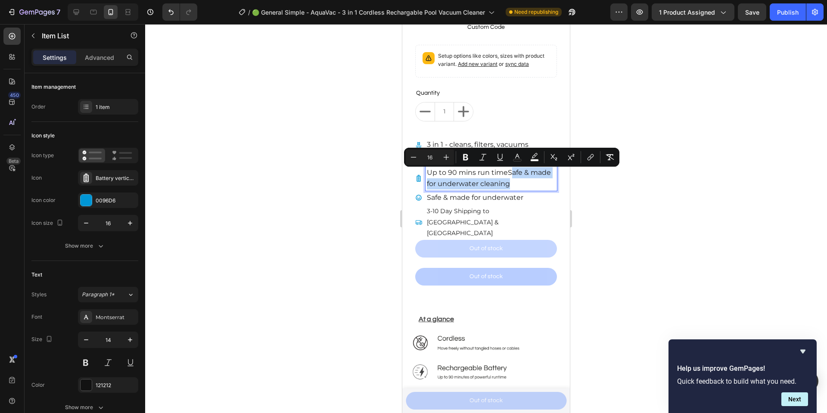
drag, startPoint x: 509, startPoint y: 172, endPoint x: 545, endPoint y: 185, distance: 37.6
click at [545, 185] on p "Up to 90 mins run timeSafe & made for underwater cleaning" at bounding box center [491, 178] width 129 height 22
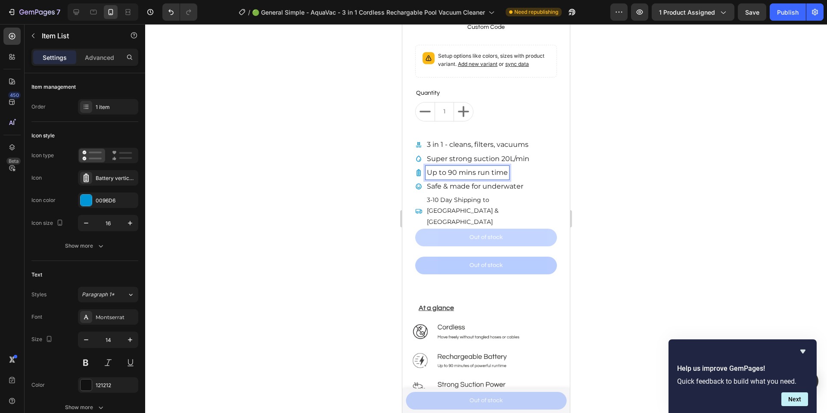
click at [545, 185] on div "Safe & made for underwater" at bounding box center [486, 187] width 142 height 14
click at [525, 198] on div "3-10 Day Shipping to [GEOGRAPHIC_DATA] & [GEOGRAPHIC_DATA]" at bounding box center [486, 210] width 142 height 35
click at [516, 198] on p "3-10 Day Shipping to [GEOGRAPHIC_DATA] & [GEOGRAPHIC_DATA]" at bounding box center [491, 211] width 129 height 33
click at [522, 190] on span "Safe & made for underwater" at bounding box center [475, 186] width 96 height 8
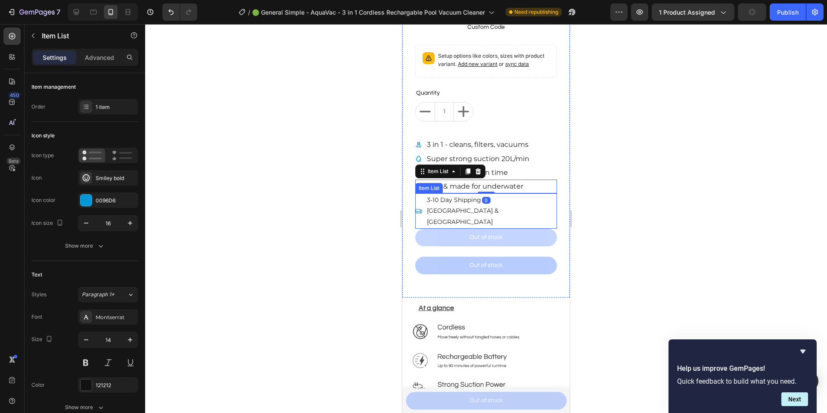
click at [520, 200] on p "3-10 Day Shipping to [GEOGRAPHIC_DATA] & [GEOGRAPHIC_DATA]" at bounding box center [491, 211] width 129 height 33
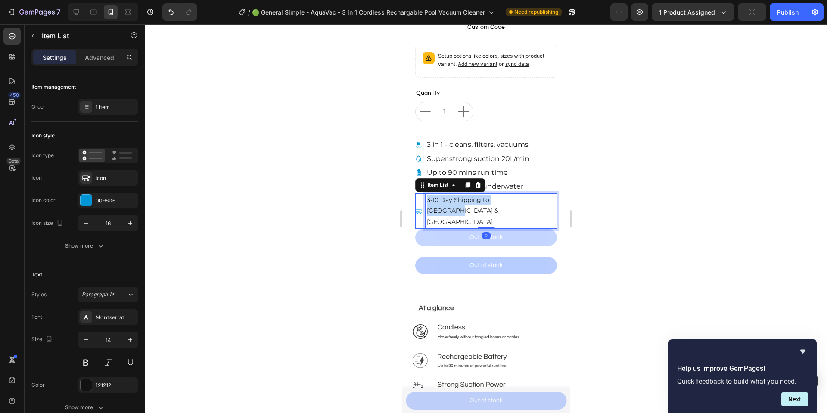
click at [520, 200] on p "3-10 Day Shipping to [GEOGRAPHIC_DATA] & [GEOGRAPHIC_DATA]" at bounding box center [491, 211] width 129 height 33
copy p "3-10 Day Shipping to [GEOGRAPHIC_DATA] & [GEOGRAPHIC_DATA]"
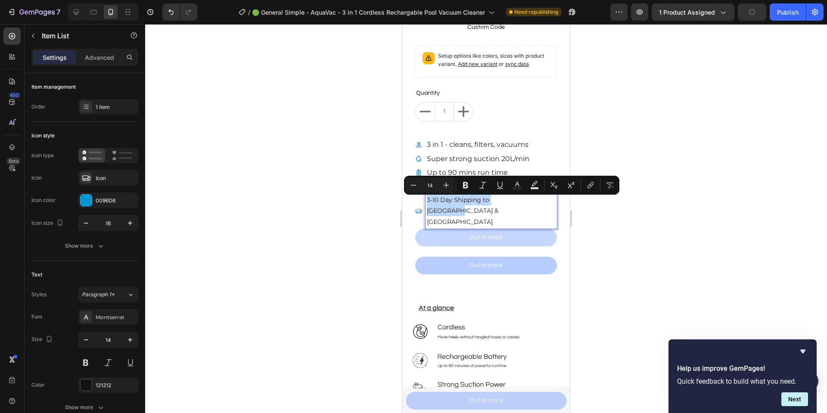
click at [518, 204] on p "3-10 Day Shipping to [GEOGRAPHIC_DATA] & [GEOGRAPHIC_DATA]" at bounding box center [491, 211] width 129 height 33
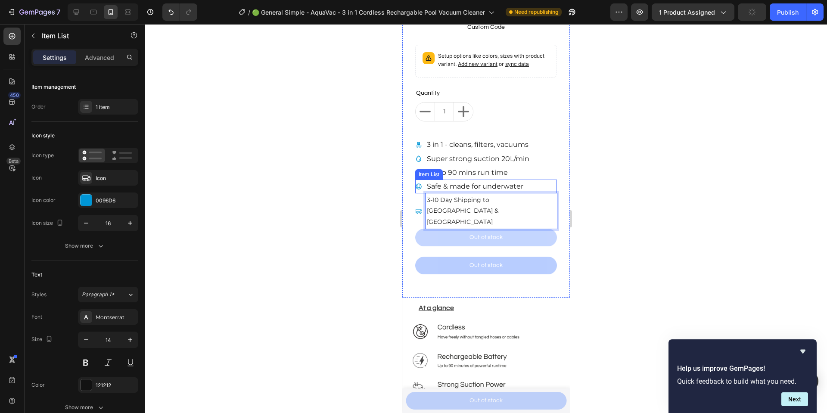
click at [522, 190] on span "Safe & made for underwater" at bounding box center [475, 186] width 96 height 8
click at [522, 189] on span "Safe & made for underwater" at bounding box center [475, 186] width 96 height 8
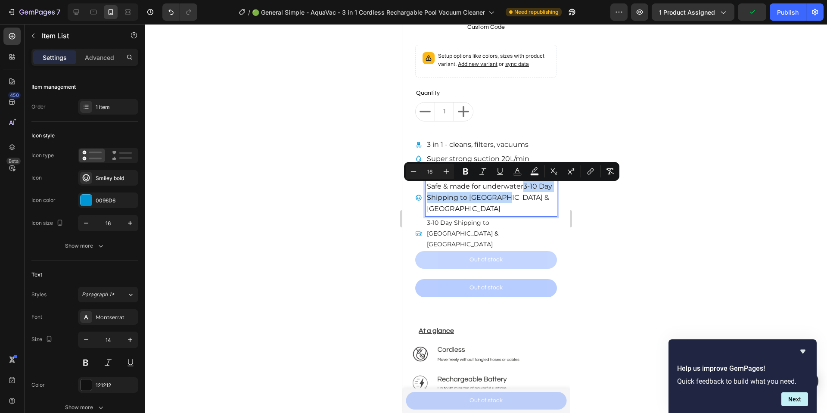
drag, startPoint x: 523, startPoint y: 196, endPoint x: 524, endPoint y: 189, distance: 7.9
click at [524, 189] on p "Safe & made for underwater3-10 Day Shipping to AUS & NZ" at bounding box center [491, 198] width 129 height 34
copy span "3-10 Day Shipping to [GEOGRAPHIC_DATA] & [GEOGRAPHIC_DATA]"
click at [505, 217] on p "3-10 Day Shipping to [GEOGRAPHIC_DATA] & [GEOGRAPHIC_DATA]" at bounding box center [491, 233] width 129 height 33
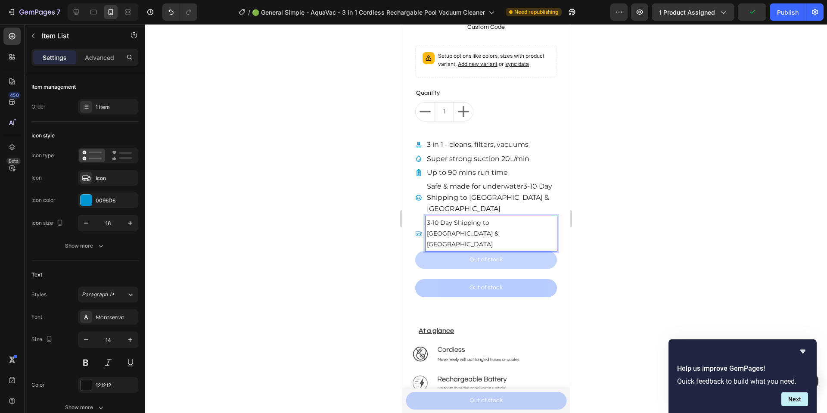
click at [505, 217] on p "3-10 Day Shipping to [GEOGRAPHIC_DATA] & [GEOGRAPHIC_DATA]" at bounding box center [491, 233] width 129 height 33
click at [515, 205] on p "Safe & made for underwater3-10 Day Shipping to AUS & NZ" at bounding box center [491, 198] width 129 height 34
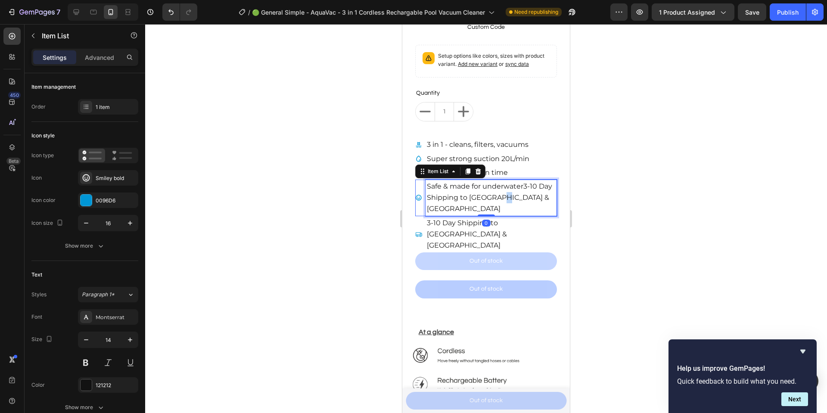
click at [517, 201] on span "Safe & made for underwater3-10 Day Shipping to AUS & NZ" at bounding box center [489, 197] width 125 height 31
click at [521, 195] on p "Safe & made for underwater3-10 Day Shipping to AUS & NZ" at bounding box center [491, 198] width 129 height 34
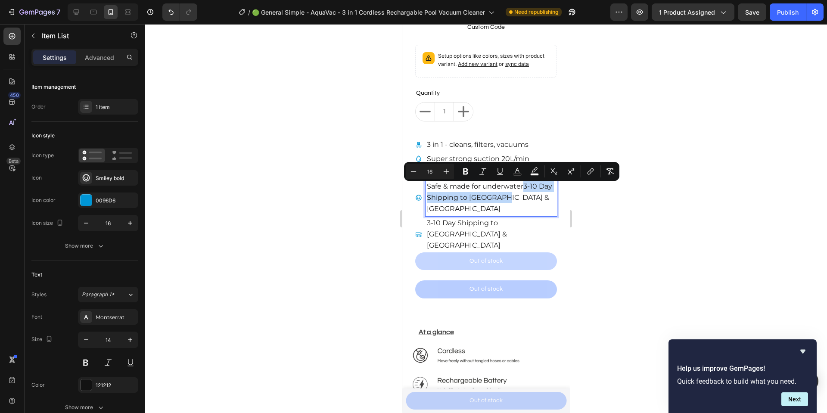
drag, startPoint x: 523, startPoint y: 198, endPoint x: 525, endPoint y: 189, distance: 9.6
click at [525, 189] on p "Safe & made for underwater3-10 Day Shipping to AUS & NZ" at bounding box center [491, 198] width 129 height 34
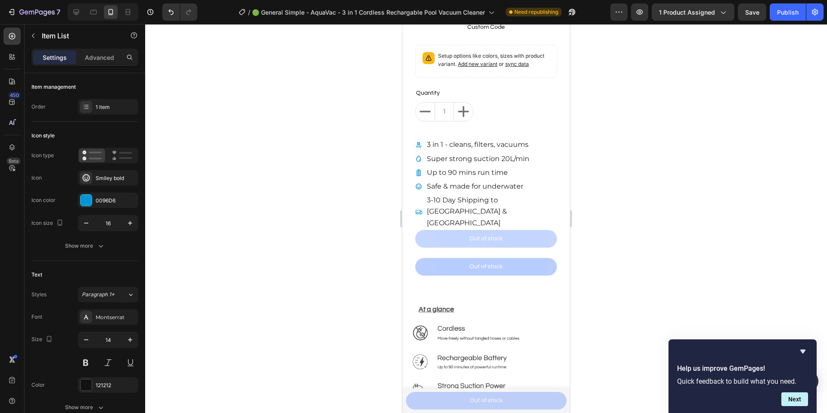
click at [648, 185] on div at bounding box center [486, 218] width 682 height 389
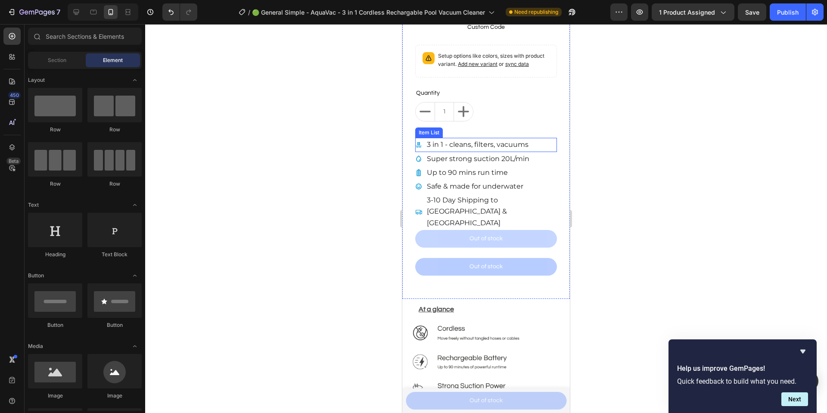
click at [536, 150] on div "3 in 1 - cleans, filters, vacuums" at bounding box center [486, 145] width 142 height 14
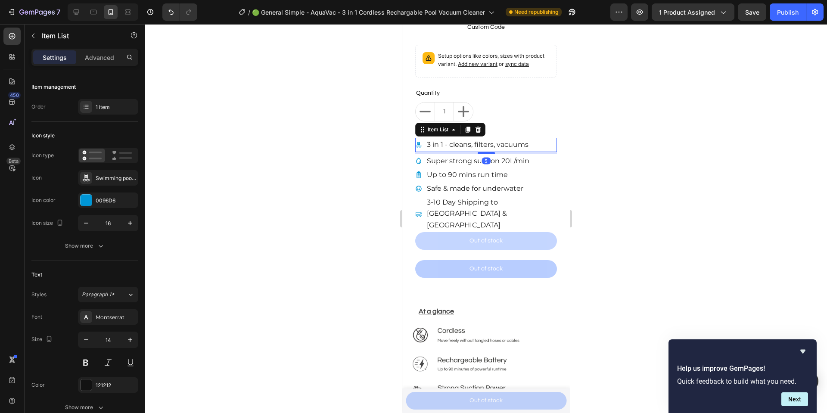
click at [488, 154] on div at bounding box center [485, 153] width 17 height 3
type input "100%"
click at [633, 176] on div at bounding box center [486, 218] width 682 height 389
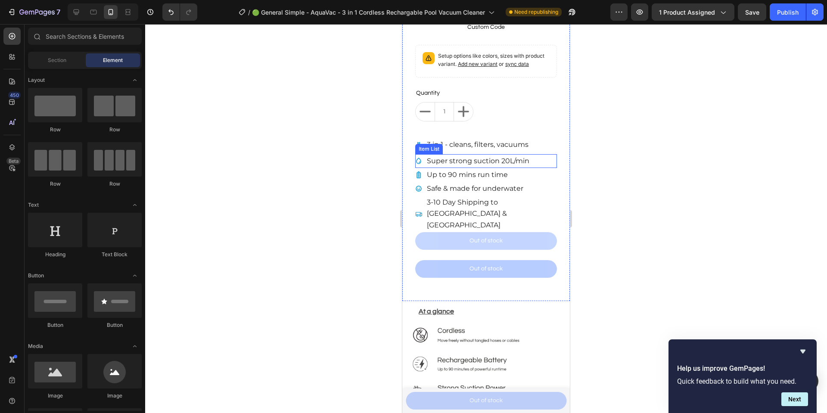
click at [533, 164] on div "Super strong suction 20L/min" at bounding box center [486, 161] width 142 height 14
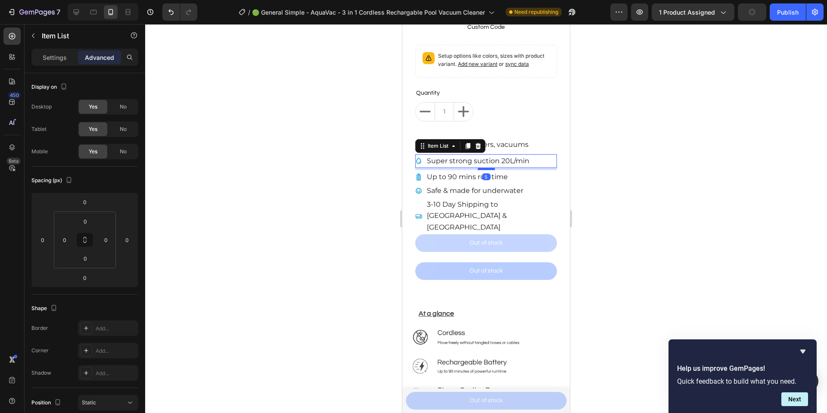
click at [481, 170] on div at bounding box center [485, 168] width 17 height 3
type input "5"
click at [520, 180] on div "Up to 90 mins run time" at bounding box center [486, 177] width 142 height 14
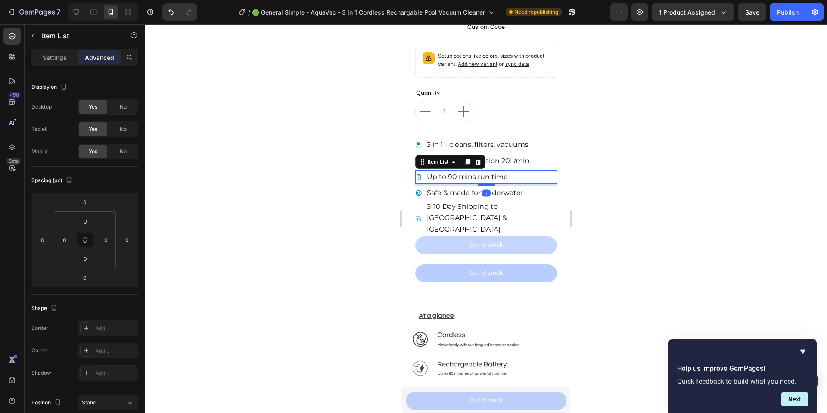
click at [482, 186] on div at bounding box center [485, 184] width 17 height 3
type input "5"
click at [542, 192] on div "Safe & made for underwater" at bounding box center [486, 193] width 142 height 14
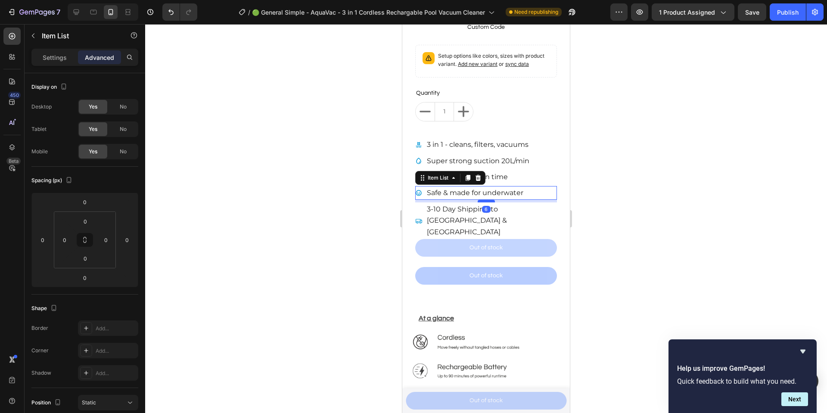
click at [480, 202] on div at bounding box center [485, 201] width 17 height 3
click at [479, 202] on div at bounding box center [485, 200] width 17 height 3
type input "5"
click at [536, 208] on div "3-10 Day Shipping to [GEOGRAPHIC_DATA] & [GEOGRAPHIC_DATA]" at bounding box center [486, 220] width 142 height 37
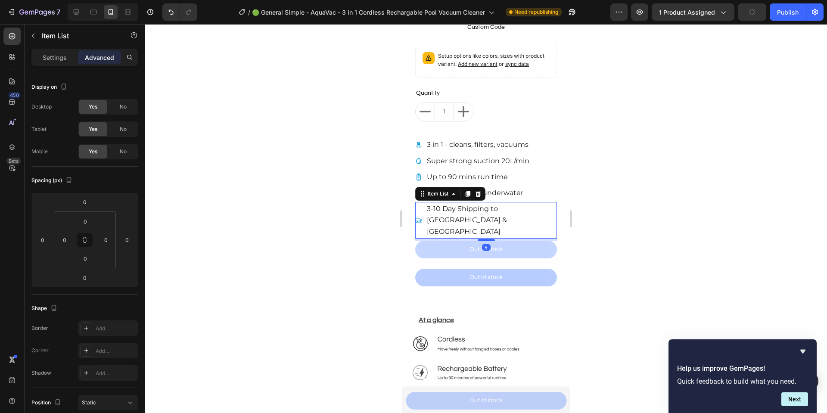
drag, startPoint x: 485, startPoint y: 217, endPoint x: 565, endPoint y: 212, distance: 79.8
click at [487, 239] on div at bounding box center [485, 240] width 17 height 2
type input "5"
click at [628, 210] on div at bounding box center [486, 218] width 682 height 389
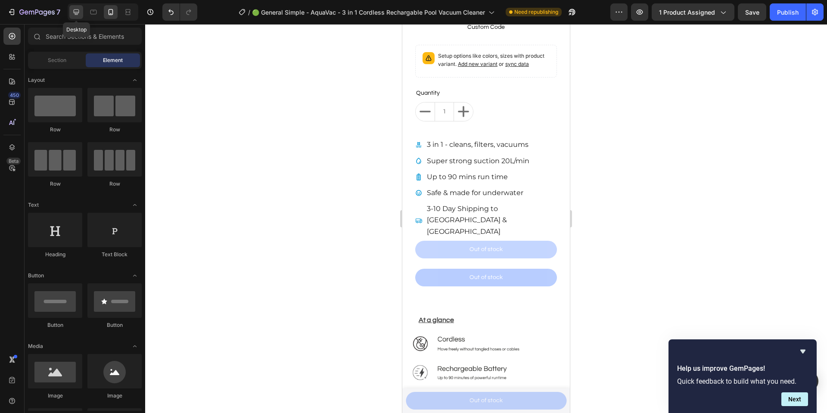
click at [75, 11] on icon at bounding box center [76, 12] width 9 height 9
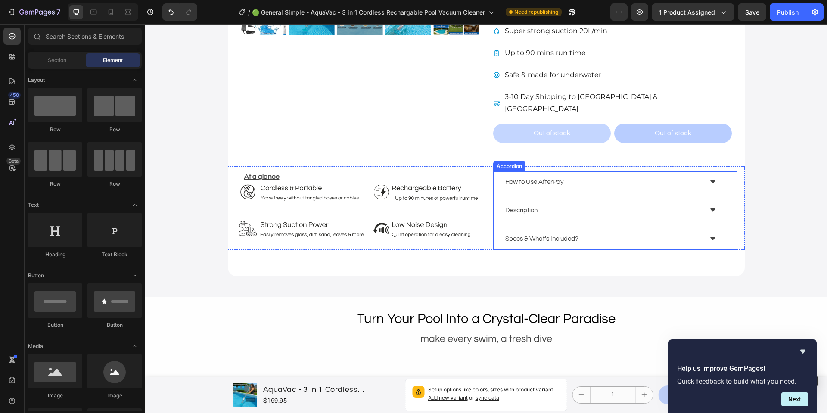
scroll to position [201, 0]
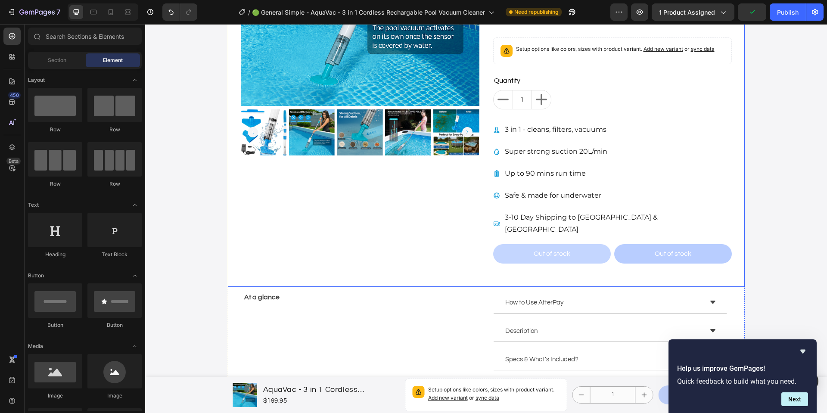
scroll to position [209, 0]
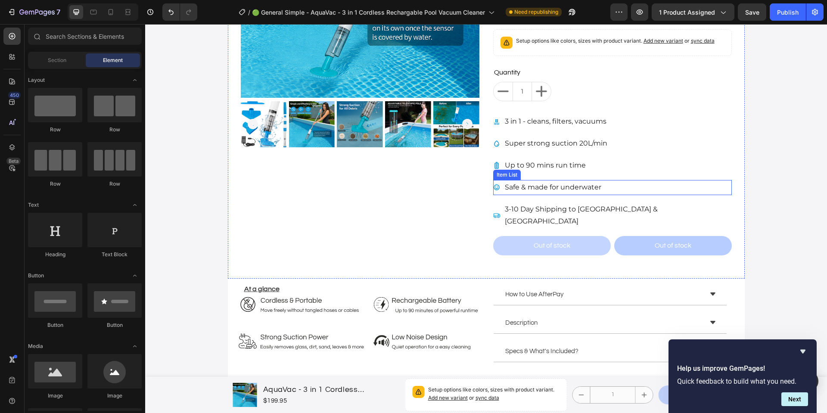
click at [494, 188] on icon at bounding box center [496, 187] width 7 height 7
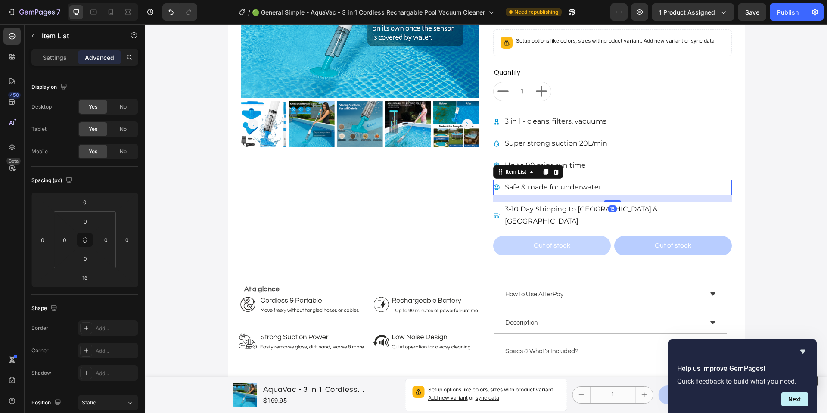
click at [496, 186] on icon at bounding box center [496, 187] width 6 height 6
click at [663, 195] on div "16" at bounding box center [612, 198] width 239 height 7
click at [654, 185] on div "Safe & made for underwater" at bounding box center [612, 187] width 239 height 15
click at [58, 51] on div "Settings" at bounding box center [54, 57] width 43 height 14
type input "8"
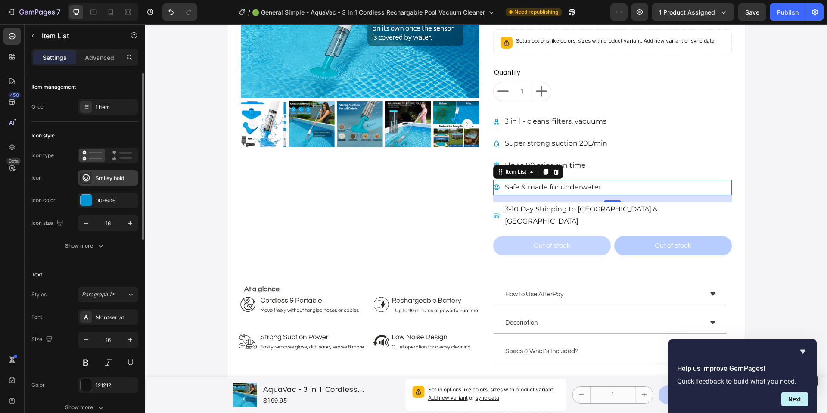
click at [113, 176] on div "Smiley bold" at bounding box center [116, 178] width 40 height 8
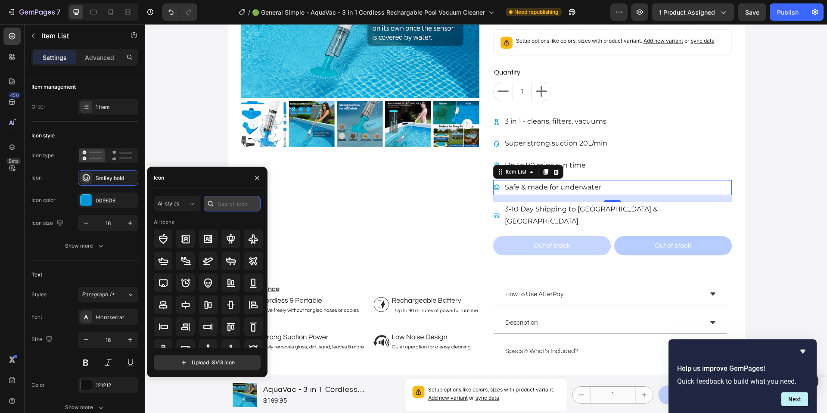
click at [233, 209] on input "text" at bounding box center [232, 203] width 57 height 15
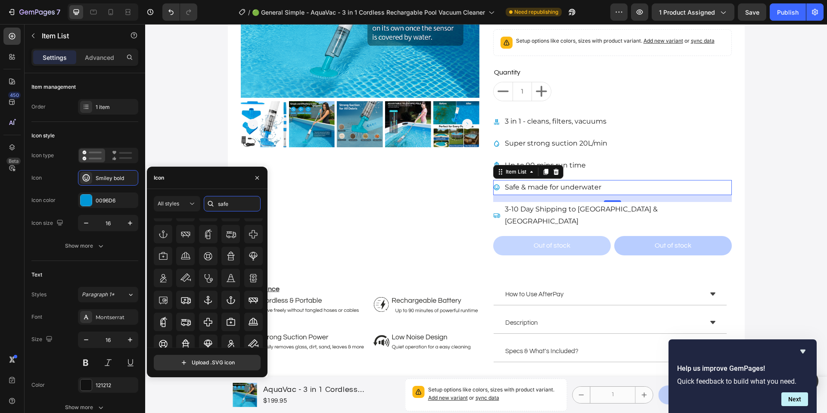
scroll to position [95, 0]
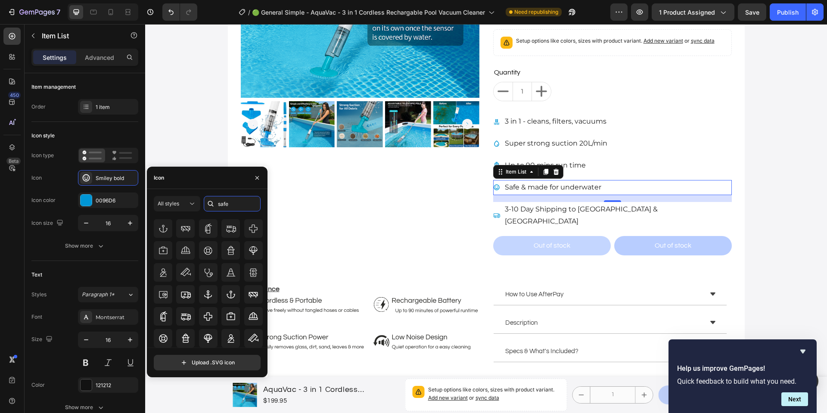
type input "s"
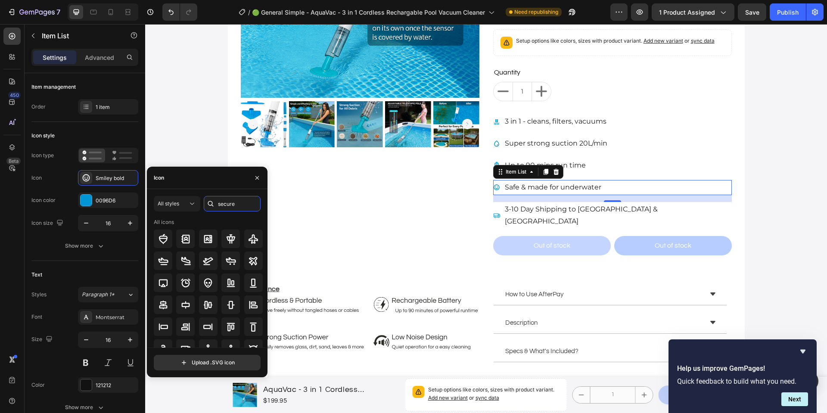
type input "secure"
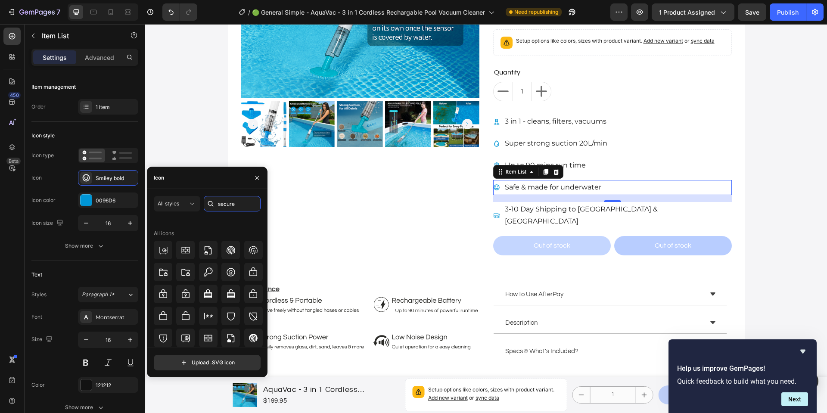
scroll to position [224, 0]
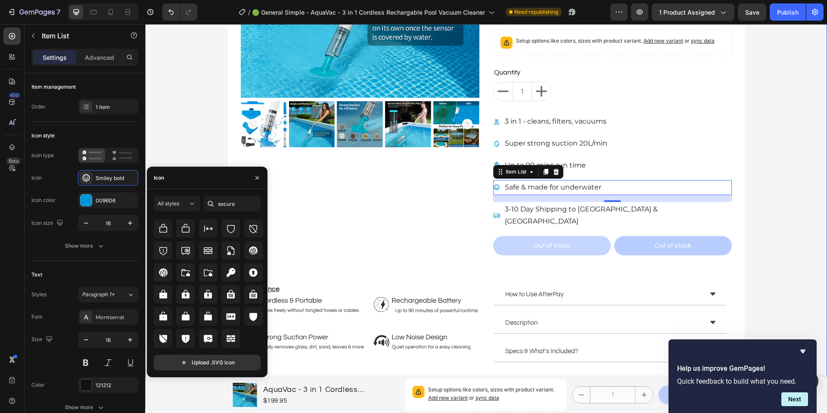
click at [767, 277] on div "Product Images New Button - 33% OFF Product Tag AquaVac - 3 in 1 Cordless Recha…" at bounding box center [486, 120] width 682 height 549
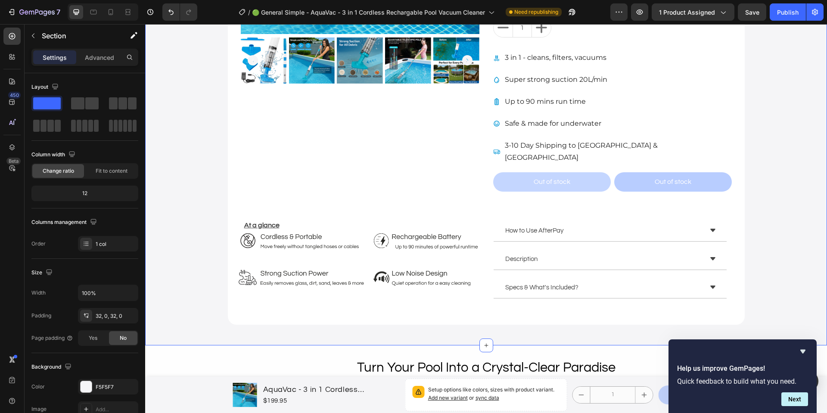
scroll to position [311, 0]
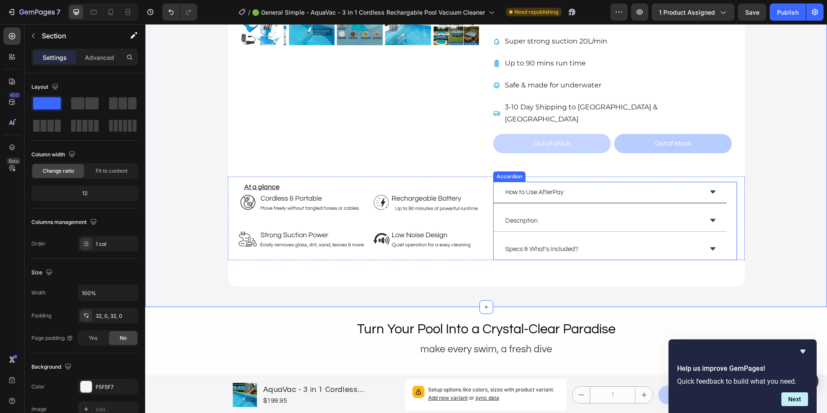
click at [651, 186] on div "How to Use AfterPay" at bounding box center [603, 192] width 198 height 14
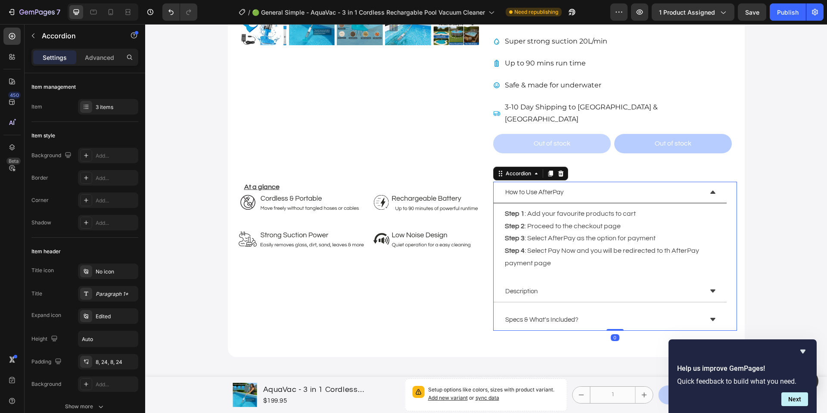
click at [651, 186] on div "How to Use AfterPay" at bounding box center [603, 192] width 198 height 14
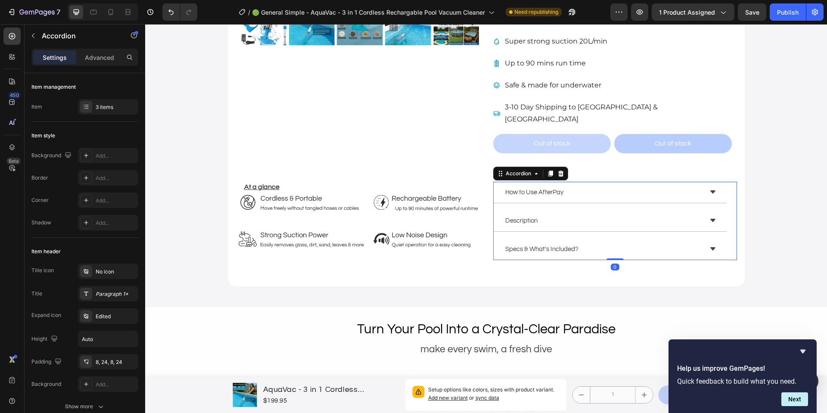
click at [642, 223] on div "How to Use AfterPay Step 1 : Add your favourite products to cart Step 2 : Proce…" at bounding box center [615, 221] width 244 height 78
click at [644, 217] on div "Description" at bounding box center [609, 221] width 233 height 22
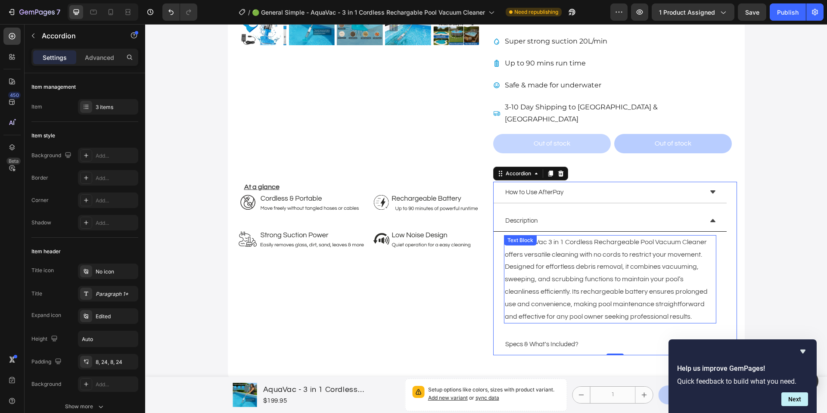
click at [578, 265] on p "The AquaVac 3 in 1 Cordless Rechargeable Pool Vacuum Cleaner offers versatile c…" at bounding box center [610, 279] width 211 height 87
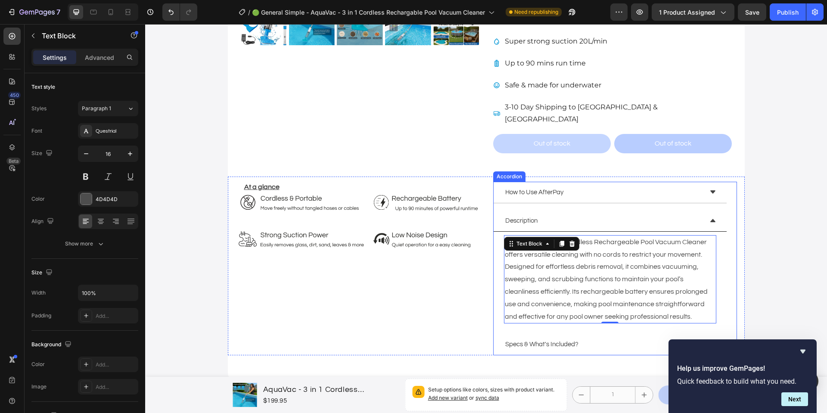
click at [735, 254] on div "At a glance Heading Image Image How to Use AfterPay Description The AquaVac 3 i…" at bounding box center [486, 266] width 517 height 179
click at [617, 243] on p "The AquaVac 3 in 1 Cordless Rechargeable Pool Vacuum Cleaner offers versatile c…" at bounding box center [610, 279] width 211 height 87
click at [622, 337] on div "Specs & What's Included?" at bounding box center [603, 344] width 198 height 14
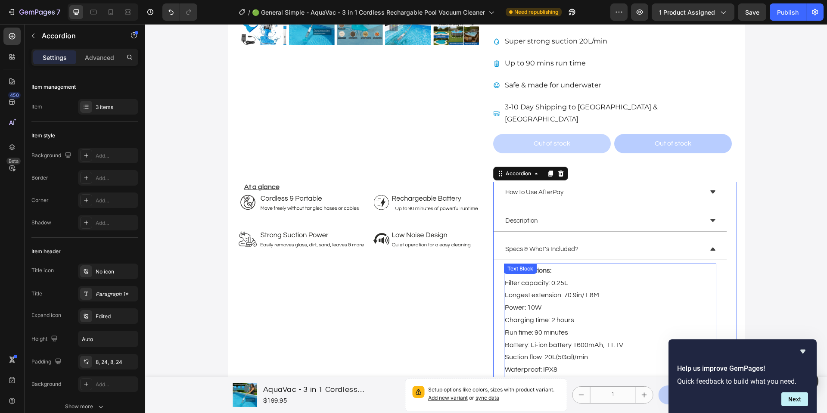
scroll to position [356, 0]
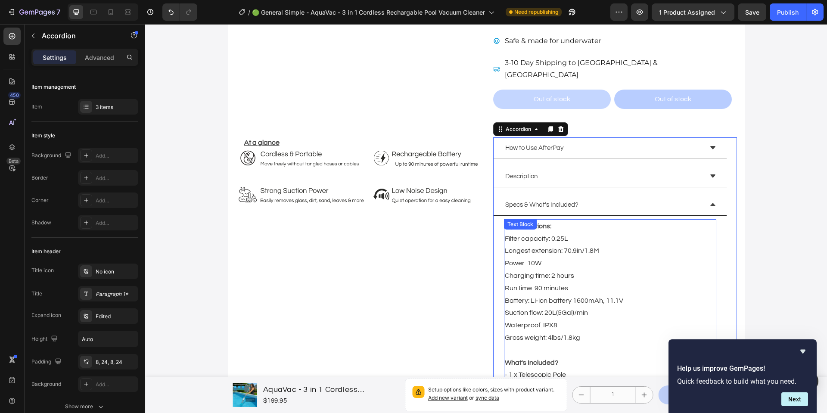
click at [749, 257] on div "Product Images New Button - 33% OFF Product Tag AquaVac - 3 in 1 Cordless Recha…" at bounding box center [486, 90] width 682 height 781
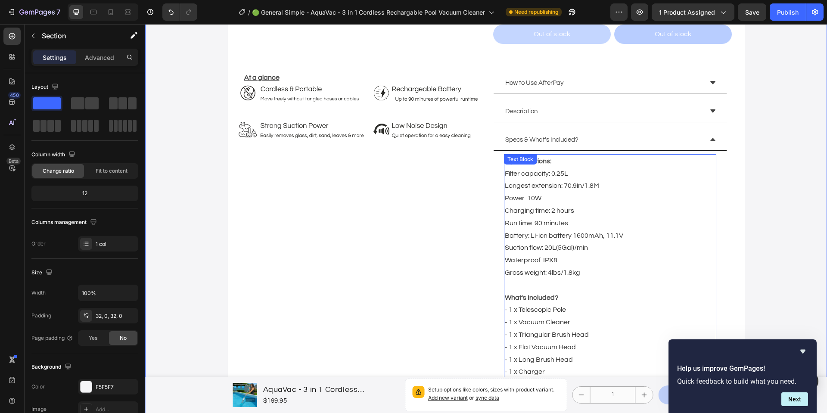
scroll to position [427, 0]
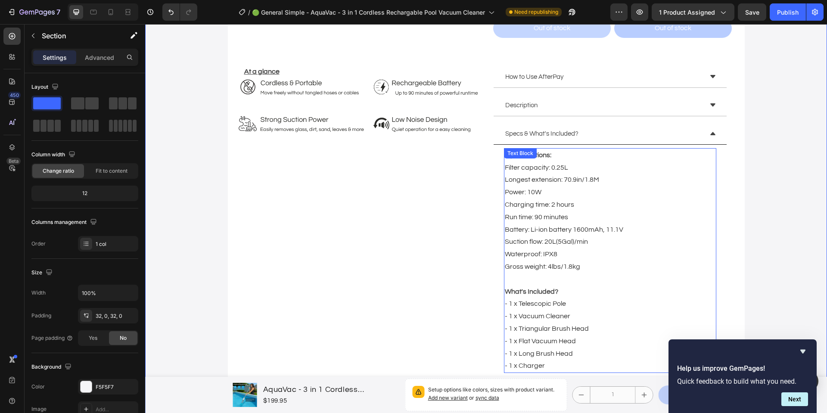
click at [542, 313] on span "- 1 x Vacuum Cleaner" at bounding box center [537, 316] width 65 height 7
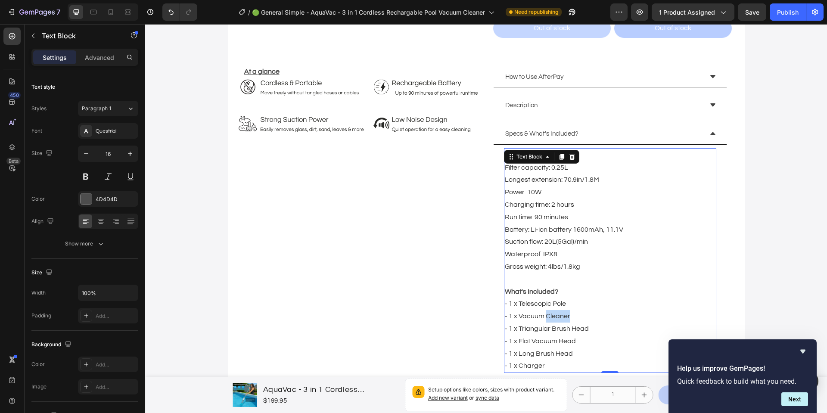
click at [542, 313] on span "- 1 x Vacuum Cleaner" at bounding box center [537, 316] width 65 height 7
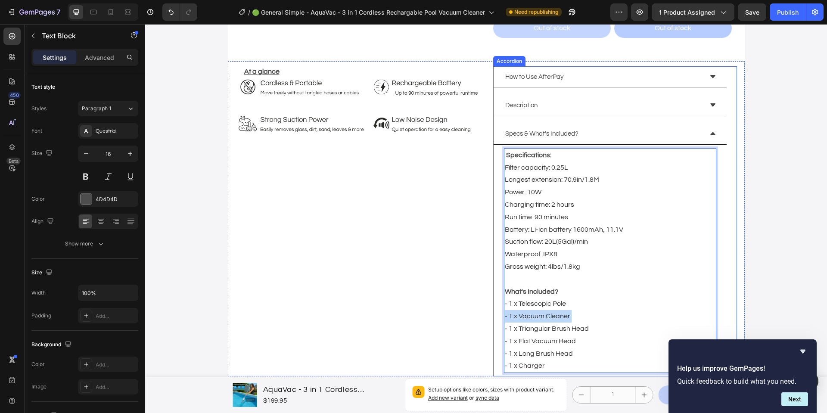
drag, startPoint x: 580, startPoint y: 306, endPoint x: 498, endPoint y: 307, distance: 82.2
click at [498, 307] on div "Specifications: Filter capacity: 0.25L Longest extension: 70.9in/1.8M Power: 10…" at bounding box center [609, 261] width 233 height 232
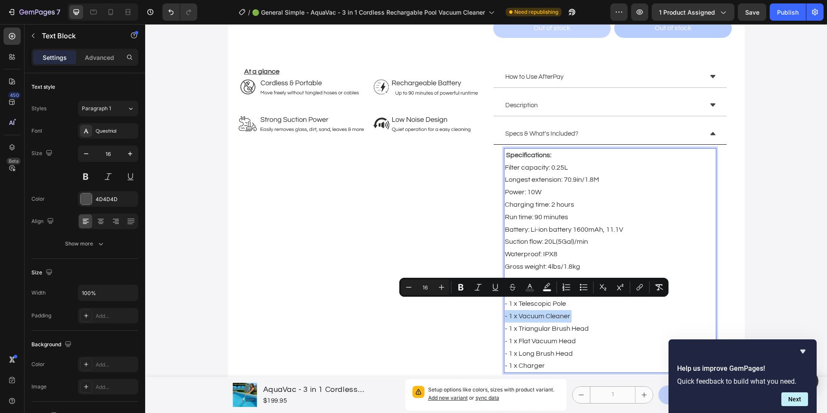
copy span "- 1 x Vacuum Cleaner"
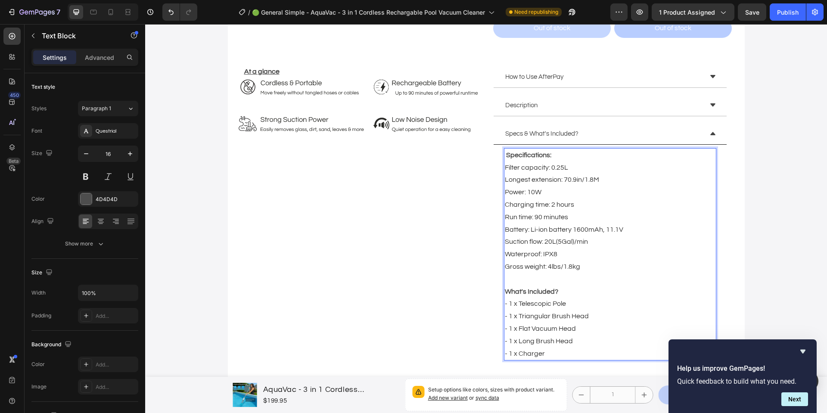
click at [567, 298] on p "- 1 x Telescopic Pole - 1 x Triangular Brush Head - 1 x Flat Vacuum Head - 1 x …" at bounding box center [610, 329] width 211 height 62
click at [565, 285] on p "What's Included?" at bounding box center [610, 291] width 211 height 12
click at [518, 300] on span "- 1 x Vacuum Cleaner" at bounding box center [537, 303] width 65 height 7
click at [514, 300] on span "- 1 x Vacuum Cleaner" at bounding box center [537, 303] width 65 height 7
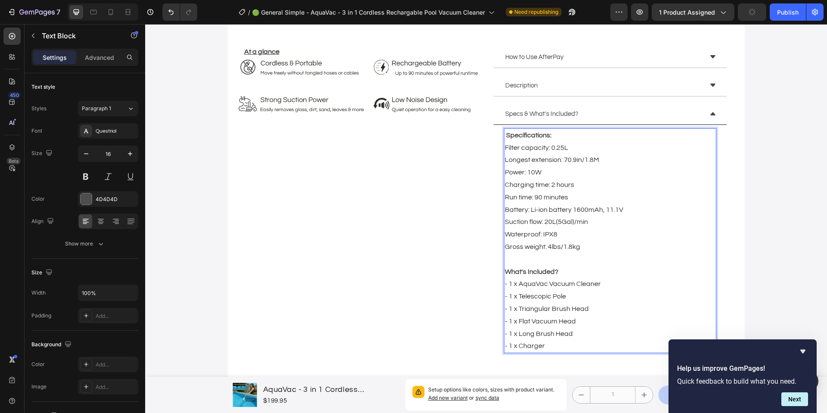
scroll to position [458, 0]
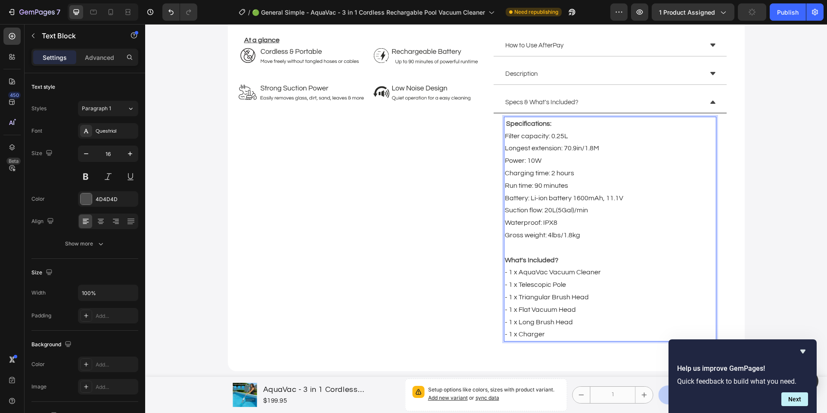
click at [619, 266] on p "- 1 x AquaVac Vacuum Cleaner" at bounding box center [610, 272] width 211 height 12
click at [592, 320] on p "- 1 x Telescopic Pole - 1 x Triangular Brush Head - 1 x Flat Vacuum Head - 1 x …" at bounding box center [610, 310] width 211 height 62
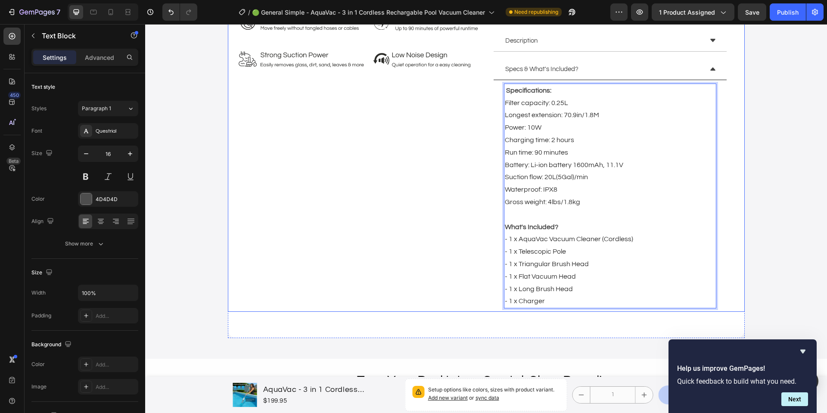
scroll to position [460, 0]
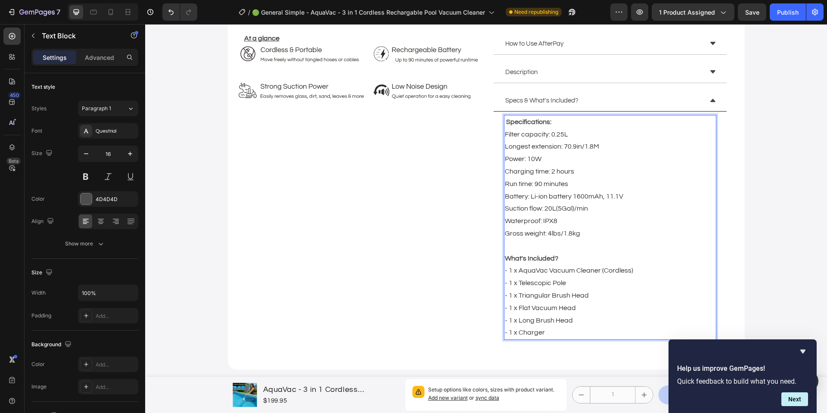
click at [528, 143] on span "Longest extension: 70.9in/1.8M" at bounding box center [552, 146] width 94 height 7
click at [570, 168] on span "Charging time: 2 hours" at bounding box center [539, 171] width 69 height 7
drag, startPoint x: 573, startPoint y: 161, endPoint x: 502, endPoint y: 159, distance: 71.5
click at [505, 159] on p "Filter capacity: 0.25L Longest extension: 70.9in/1.8M Power: 10W Charging time:…" at bounding box center [610, 184] width 211 height 112
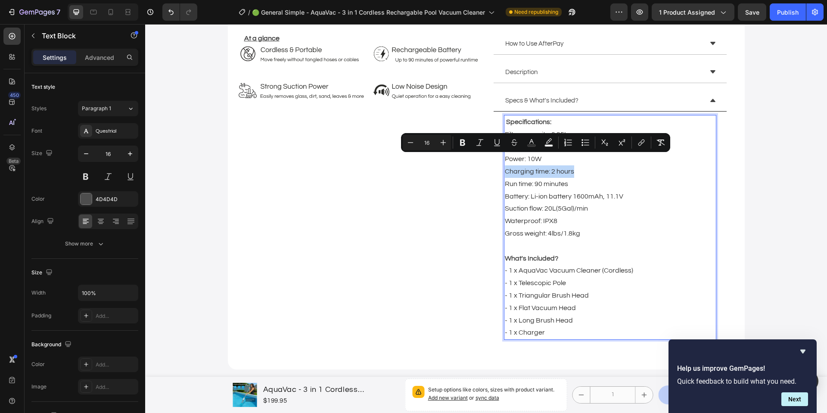
copy span "Charging time: 2 hours"
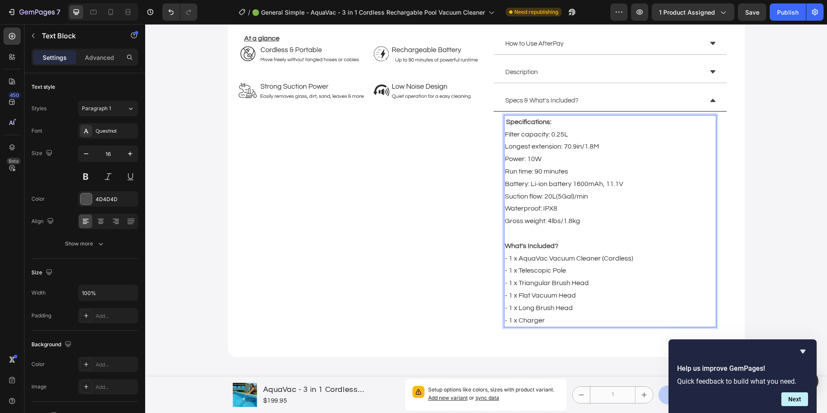
click at [592, 189] on p "Filter capacity: 0.25L Longest extension: 70.9in/1.8M Power: 10W Run time: 90 m…" at bounding box center [610, 177] width 211 height 99
click at [589, 194] on p "Filter capacity: 0.25L Longest extension: 70.9in/1.8M Power: 10W Run time: 90 m…" at bounding box center [610, 177] width 211 height 99
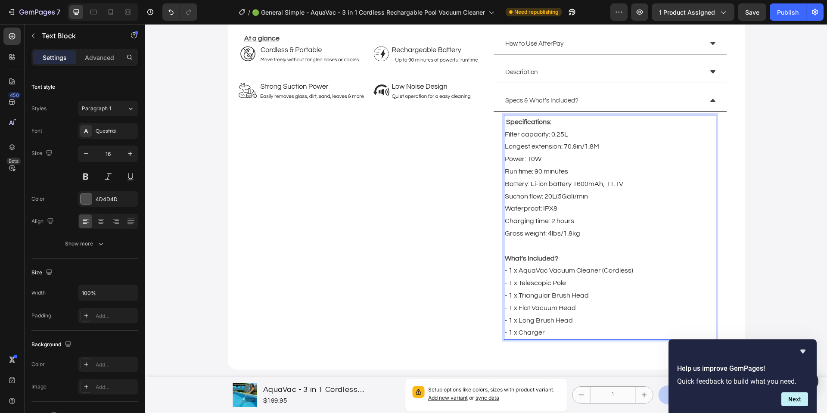
click at [567, 193] on span "Suction flow: 20L(5Gal)/min" at bounding box center [546, 196] width 83 height 7
click at [568, 193] on span "Suction flow: 20L(5Gal)/min" at bounding box center [546, 196] width 83 height 7
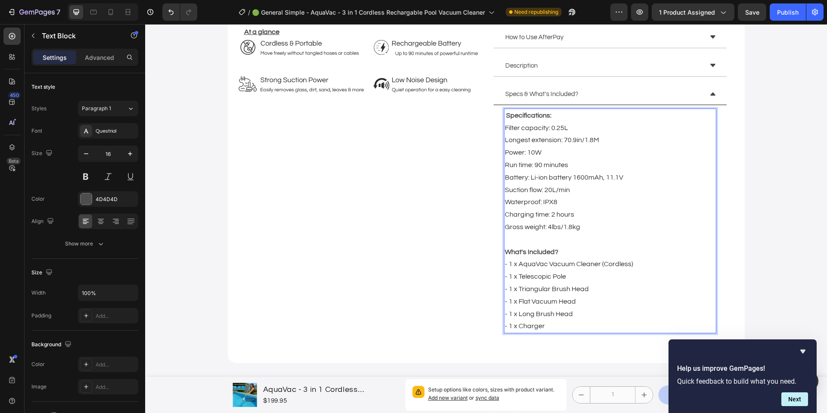
scroll to position [467, 0]
click at [504, 115] on div "Specifications: Filter capacity: 0.25L Longest extension: 70.9in/1.8M Power: 10…" at bounding box center [610, 220] width 212 height 225
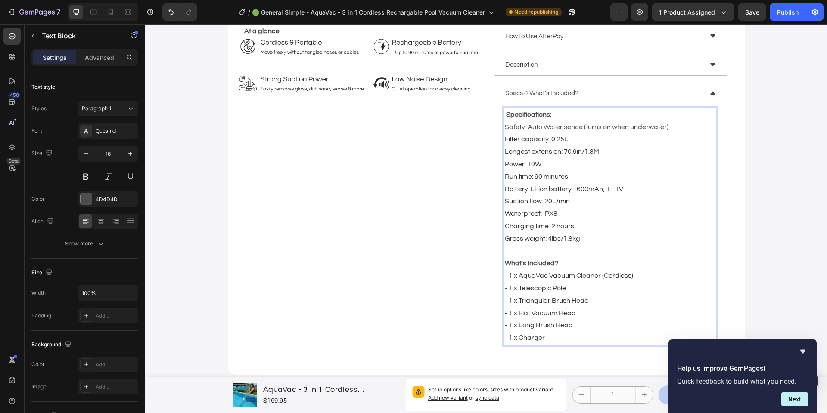
click at [568, 121] on p "Safety: Auto Water sence (turns on when underwater)" at bounding box center [610, 127] width 211 height 12
click at [677, 121] on p "Safety: Auto Water Sensor (turns on when underwater)" at bounding box center [610, 127] width 211 height 12
click at [666, 121] on p "Safety: Auto Water Sensor (turns on when underwater)" at bounding box center [610, 127] width 211 height 12
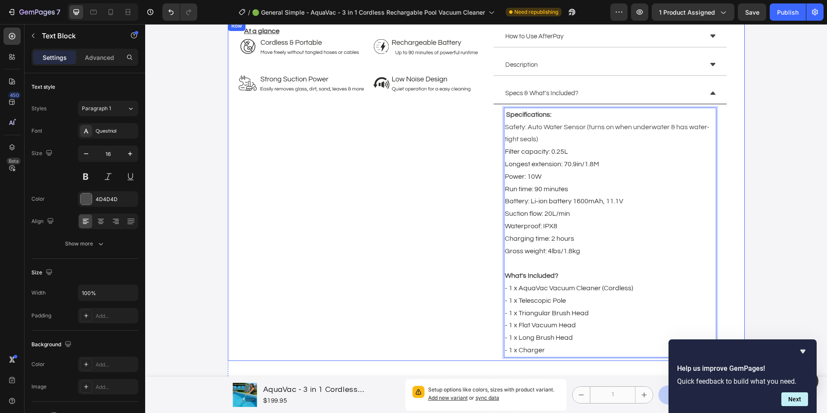
click at [740, 121] on div "At a glance Heading Image Image How to Use AfterPay Description Specs & What's …" at bounding box center [486, 191] width 517 height 340
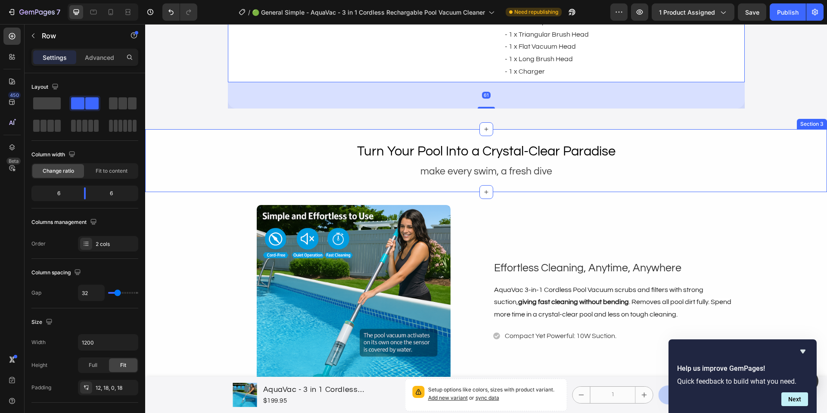
scroll to position [746, 0]
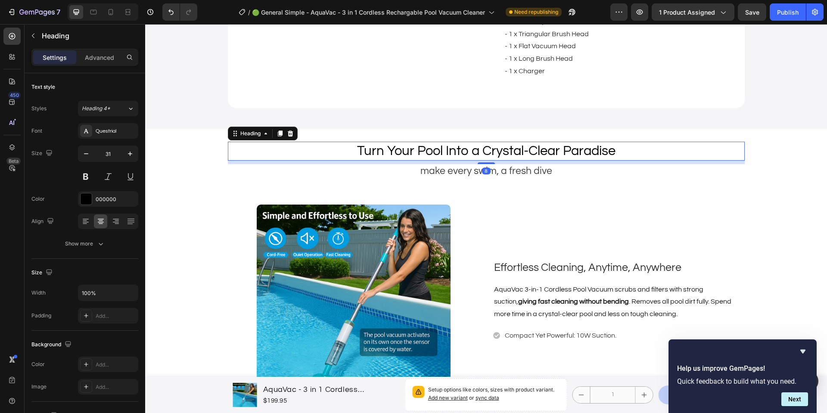
click at [521, 144] on h2 "Turn Your Pool Into a Crystal-Clear Paradise" at bounding box center [486, 151] width 517 height 19
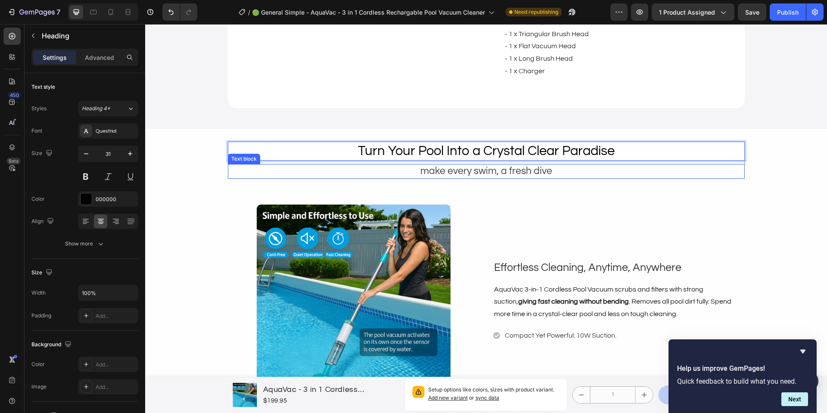
click at [440, 165] on p "make every swim, a fresh dive" at bounding box center [486, 171] width 515 height 13
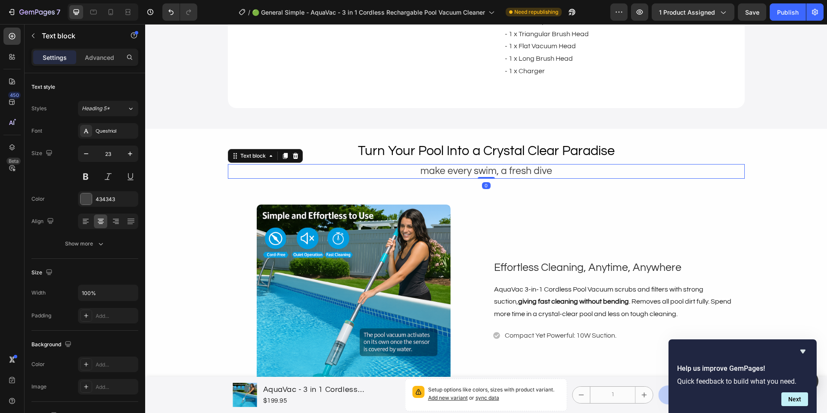
click at [440, 165] on p "make every swim, a fresh dive" at bounding box center [486, 171] width 515 height 13
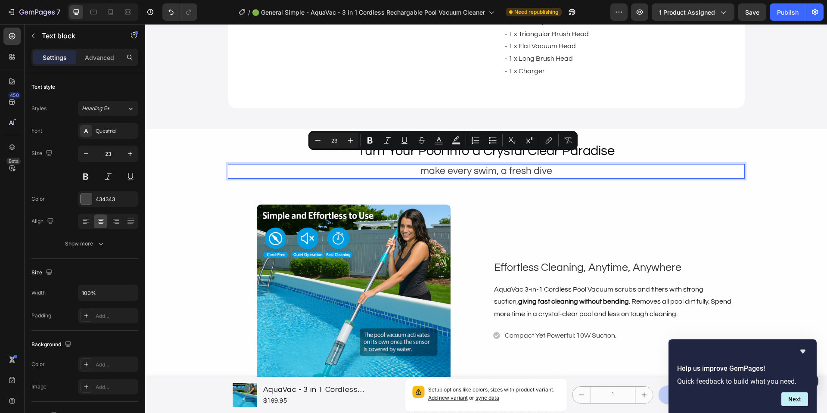
click at [527, 165] on p "make every swim, a fresh dive" at bounding box center [486, 171] width 515 height 13
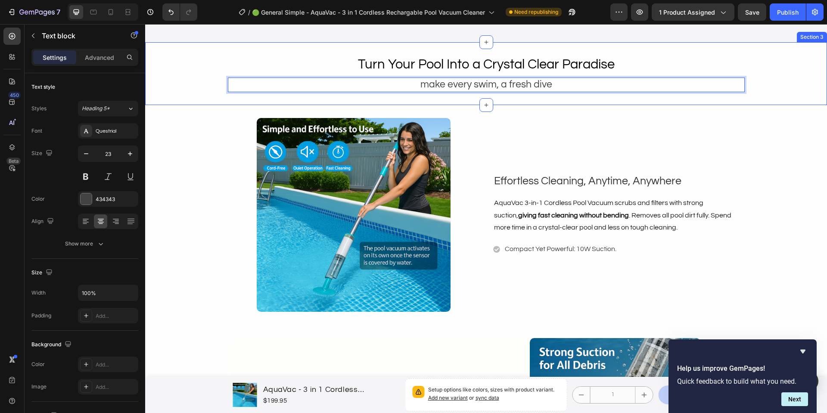
click at [617, 167] on div "Effortless Cleaning, Anytime, Anywhere Text block AquaVac 3-in-1 Cordless Pool …" at bounding box center [618, 215] width 251 height 194
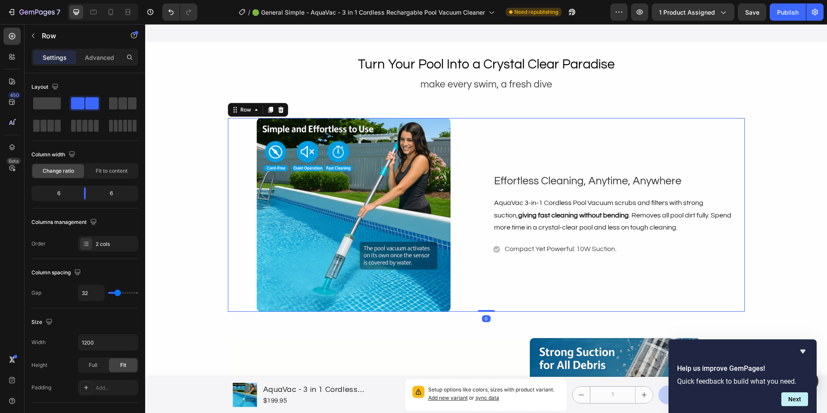
scroll to position [841, 0]
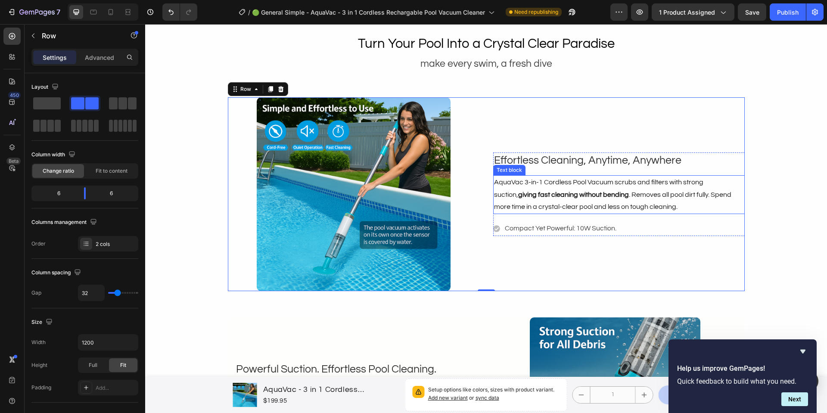
click at [592, 196] on strong "giving fast cleaning without bending" at bounding box center [573, 194] width 111 height 7
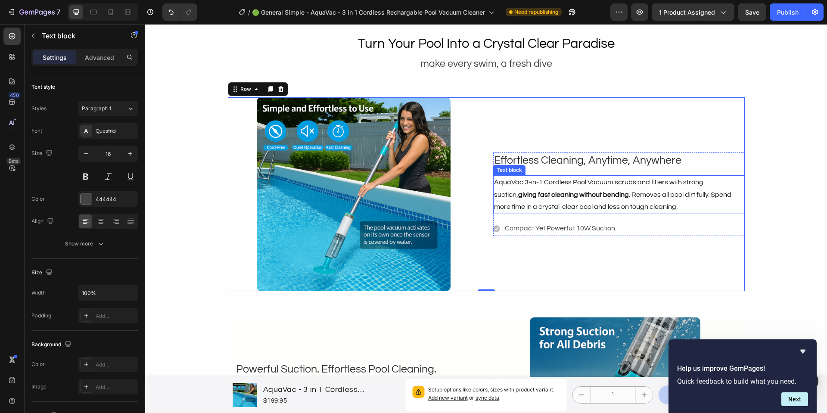
click at [592, 196] on strong "giving fast cleaning without bending" at bounding box center [573, 194] width 111 height 7
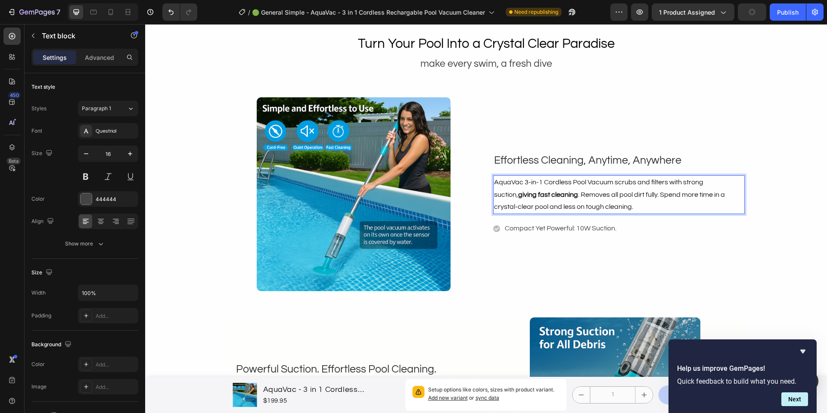
click at [524, 194] on strong "giving fast cleaning" at bounding box center [548, 194] width 60 height 7
drag, startPoint x: 667, startPoint y: 202, endPoint x: 665, endPoint y: 197, distance: 5.6
click at [665, 197] on p "AquaVac 3-in-1 Cordless Pool Vacuum scrubs and filters with strong suction, giv…" at bounding box center [619, 194] width 250 height 37
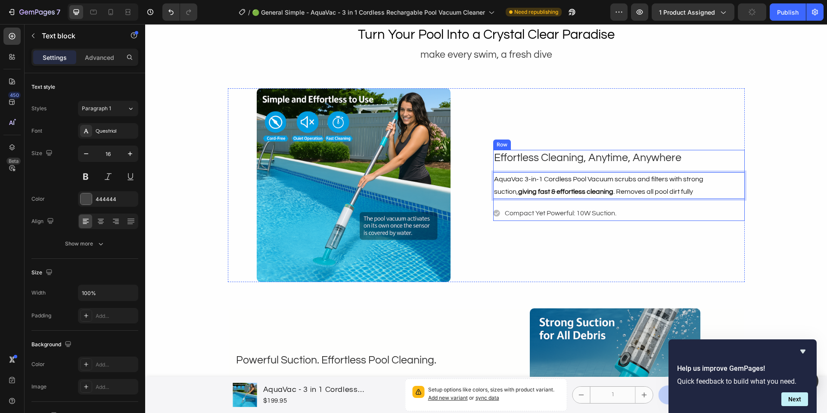
scroll to position [850, 0]
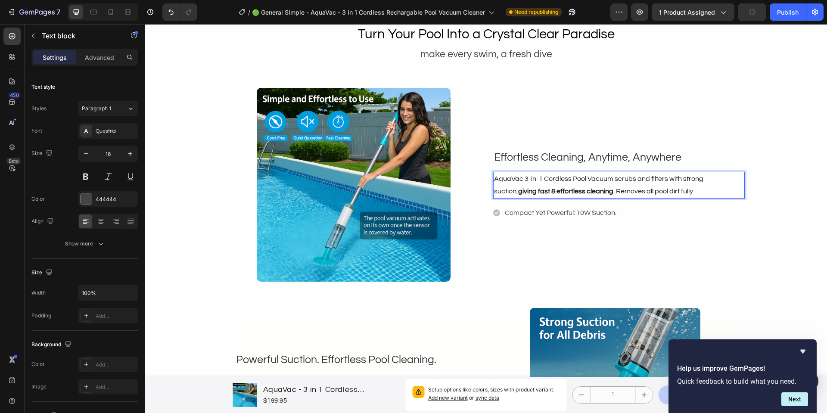
click at [657, 192] on span "AquaVac 3-in-1 Cordless Pool Vacuum scrubs and filters with strong suction, giv…" at bounding box center [598, 184] width 209 height 19
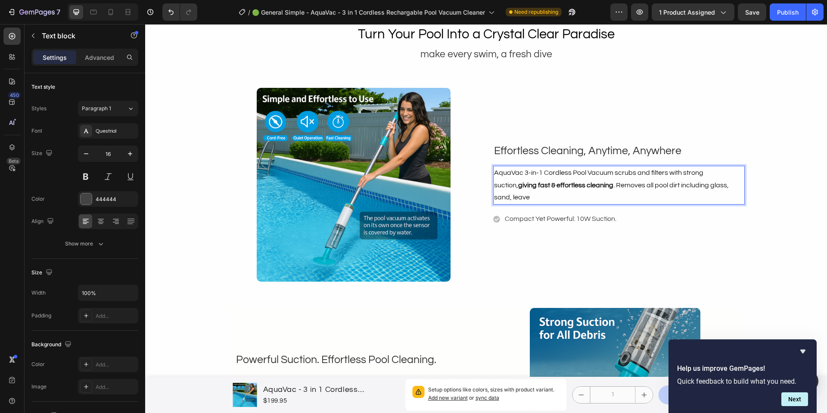
scroll to position [844, 0]
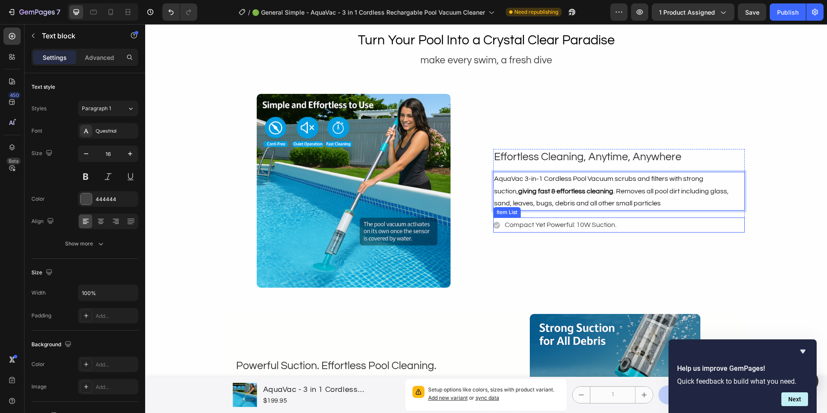
click at [519, 226] on p "Compact Yet Powerful: 10W Suction." at bounding box center [561, 225] width 112 height 12
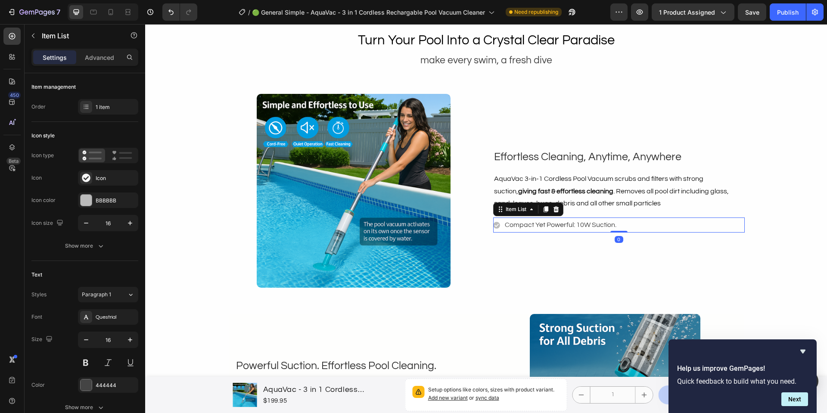
click at [519, 226] on p "Compact Yet Powerful: 10W Suction." at bounding box center [561, 225] width 112 height 12
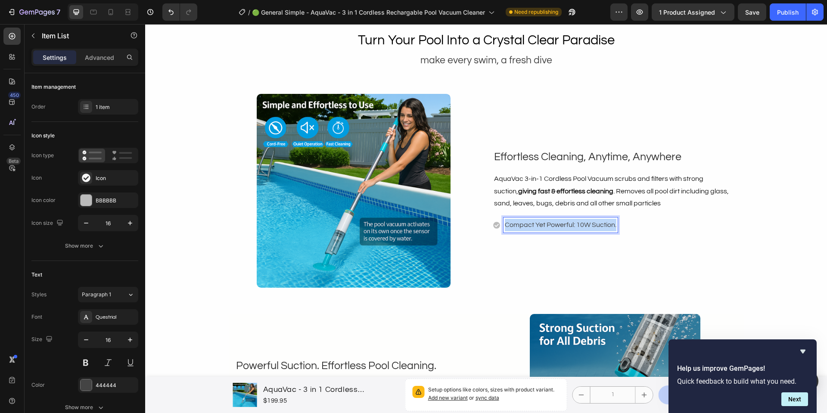
click at [519, 226] on p "Compact Yet Powerful: 10W Suction." at bounding box center [561, 225] width 112 height 12
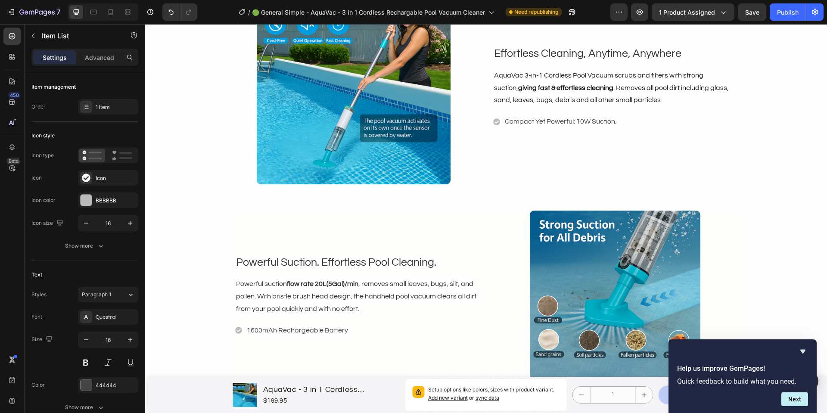
scroll to position [950, 0]
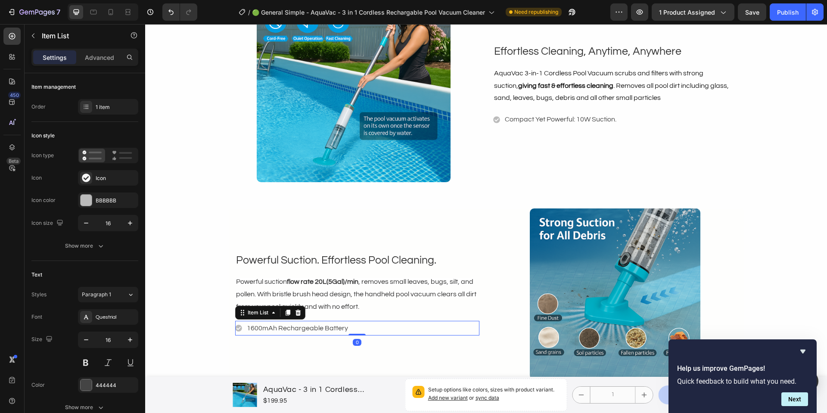
click at [329, 332] on p "1600mAh Rechargeable Battery" at bounding box center [297, 328] width 101 height 12
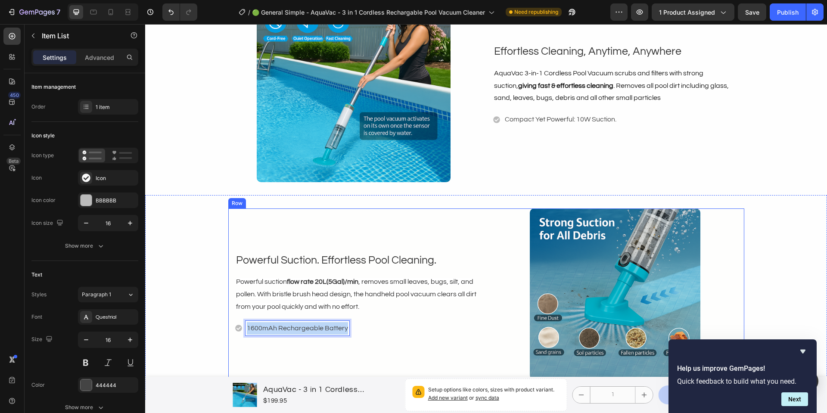
copy p "1600mAh Rechargeable Battery"
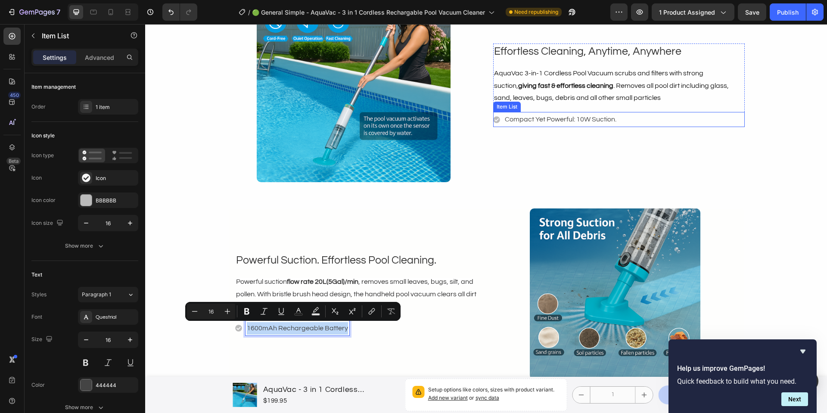
click at [552, 118] on p "Compact Yet Powerful: 10W Suction." at bounding box center [561, 119] width 112 height 12
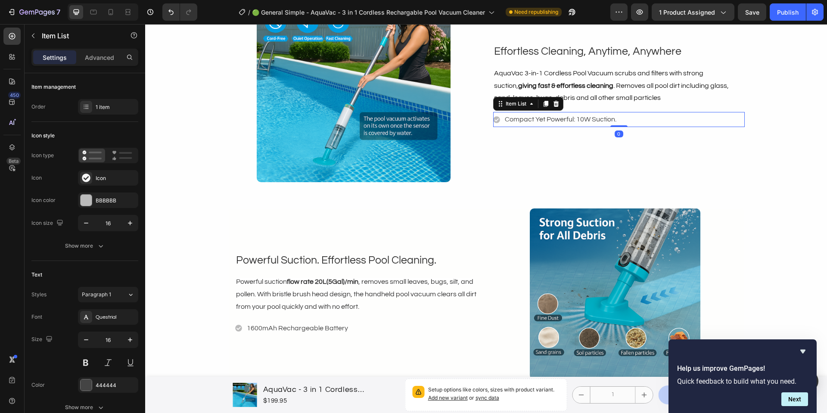
click at [552, 118] on p "Compact Yet Powerful: 10W Suction." at bounding box center [561, 119] width 112 height 12
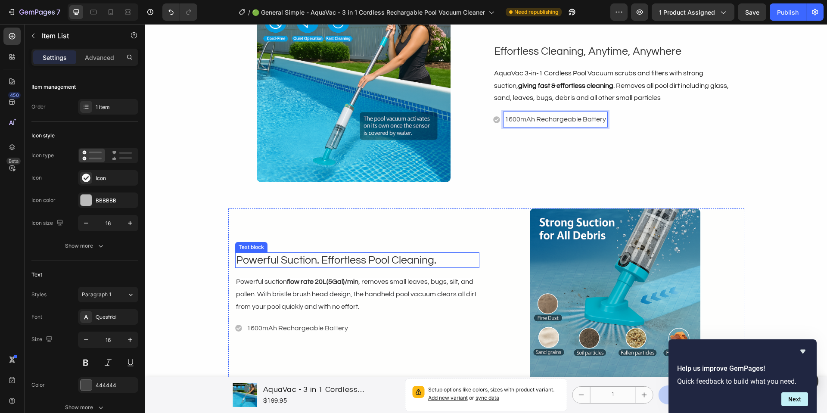
scroll to position [961, 0]
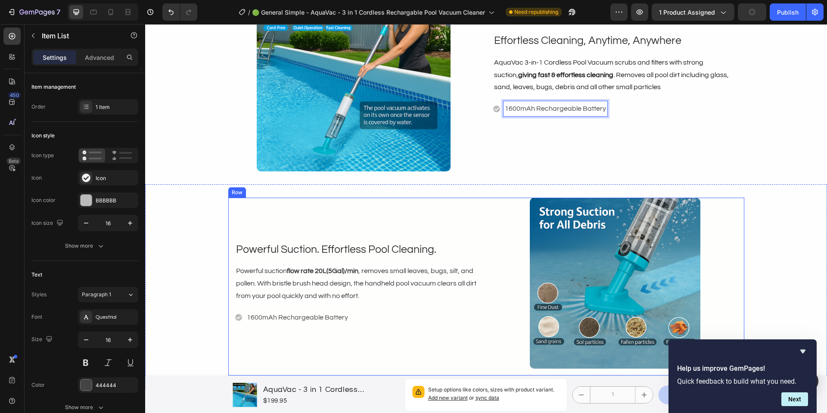
click at [320, 319] on p "1600mAh Rechargeable Battery" at bounding box center [297, 317] width 101 height 12
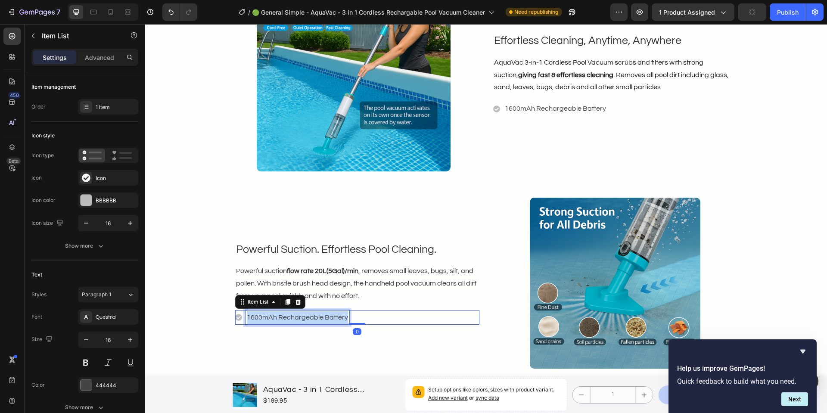
click at [320, 319] on p "1600mAh Rechargeable Battery" at bounding box center [297, 317] width 101 height 12
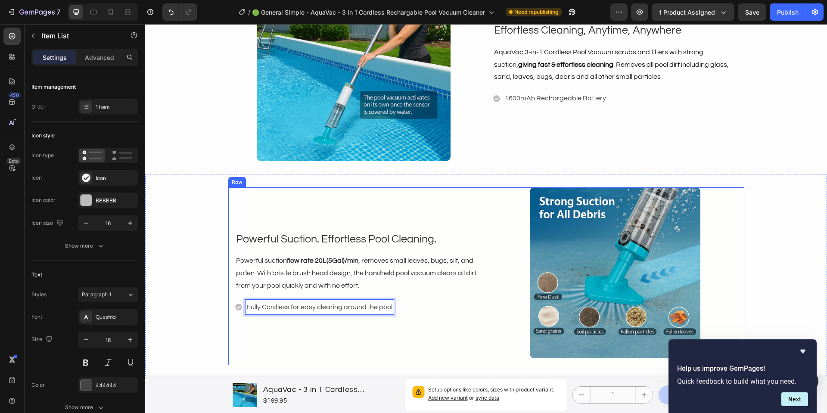
scroll to position [984, 0]
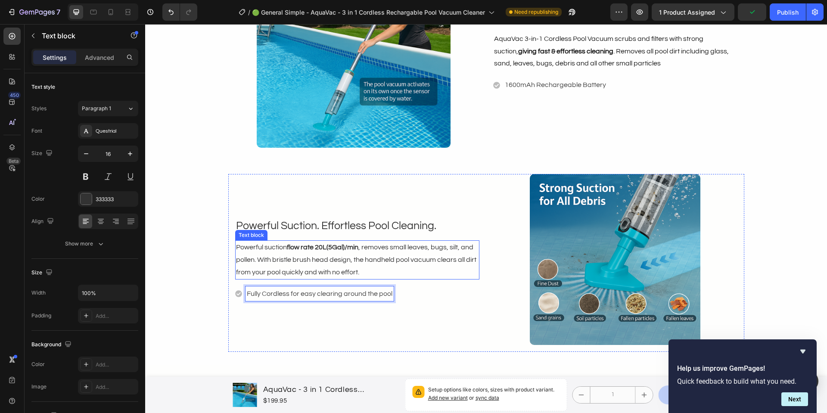
click at [236, 248] on span "Powerful suction flow rate 20L(5Gal)/min , removes small leaves, bugs, silt, an…" at bounding box center [356, 260] width 240 height 32
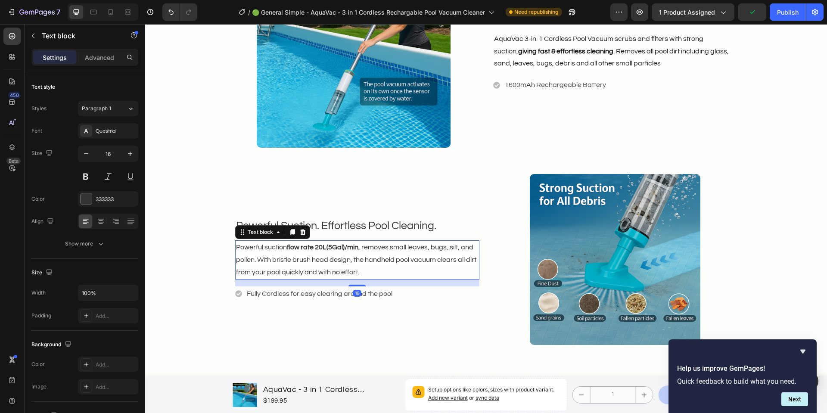
click at [236, 248] on span "Powerful suction flow rate 20L(5Gal)/min , removes small leaves, bugs, silt, an…" at bounding box center [356, 260] width 240 height 32
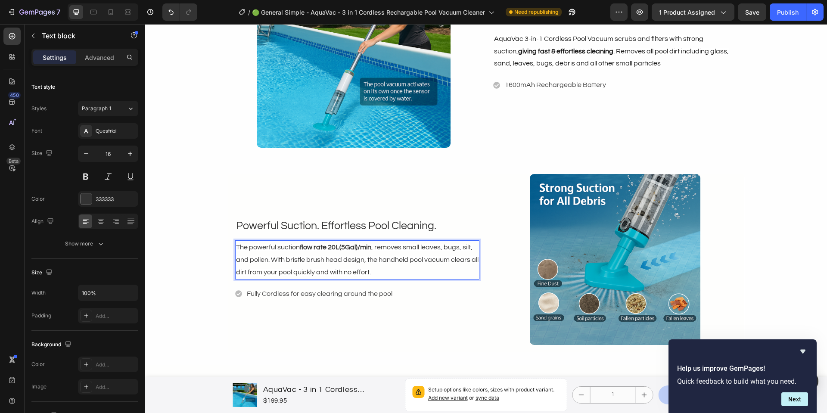
click at [300, 246] on strong "flow rate 20L(5Gal)/min" at bounding box center [335, 247] width 71 height 7
click at [355, 246] on strong "(flow rate 20L(5Gal)/min" at bounding box center [336, 247] width 73 height 7
click at [353, 248] on span "The powerful suction (flow rate 20L/min , removes small leaves, bugs, silt, and…" at bounding box center [356, 260] width 240 height 32
drag, startPoint x: 387, startPoint y: 247, endPoint x: 249, endPoint y: 259, distance: 138.3
click at [249, 259] on span "The powerful suction (flow rate 20L/min) , removes small leaves, bugs, silt, an…" at bounding box center [356, 260] width 240 height 32
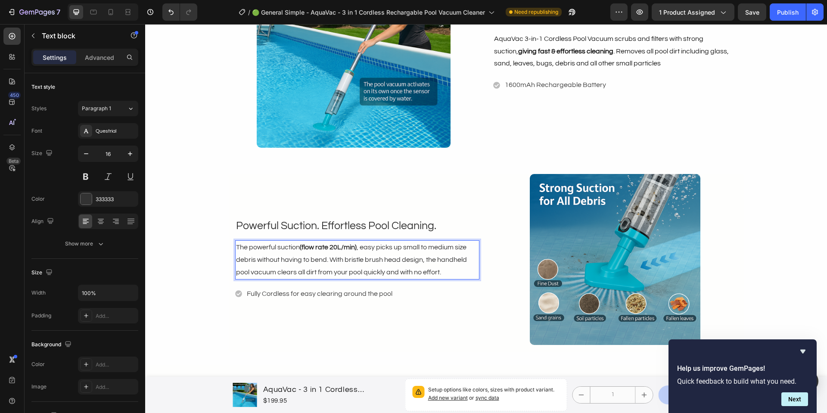
click at [344, 260] on span "The powerful suction (flow rate 20L/min) , easy picks up small to medium size d…" at bounding box center [351, 260] width 231 height 32
click at [451, 260] on span "The powerful suction (flow rate 20L/min) , easy picks up small to medium size d…" at bounding box center [355, 260] width 238 height 32
click at [468, 272] on span "The powerful suction (flow rate 20L/min) , easy picks up small to medium size d…" at bounding box center [354, 260] width 236 height 32
drag, startPoint x: 470, startPoint y: 273, endPoint x: 428, endPoint y: 273, distance: 41.8
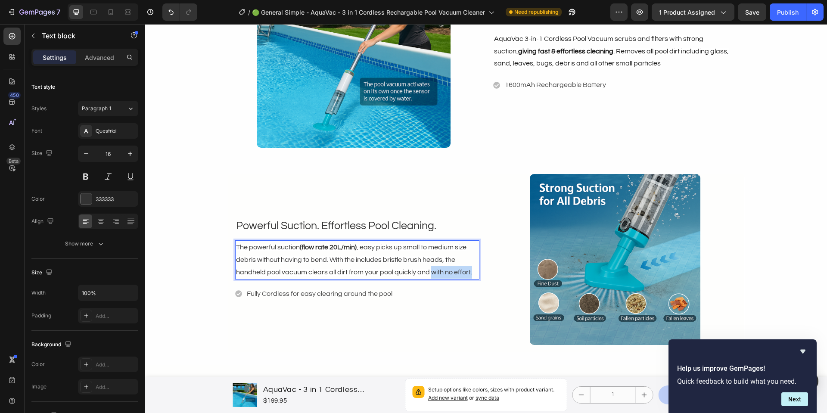
click at [428, 273] on p "The powerful suction (flow rate 20L/min) , easy picks up small to medium size d…" at bounding box center [357, 259] width 242 height 37
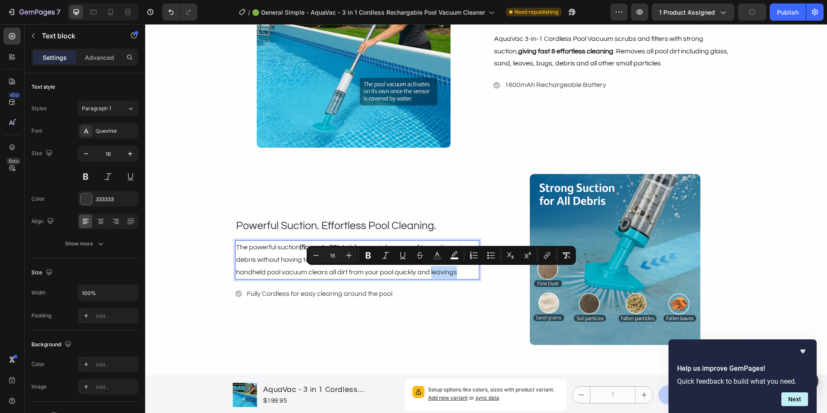
drag, startPoint x: 459, startPoint y: 274, endPoint x: 429, endPoint y: 273, distance: 30.6
click at [429, 273] on p "The powerful suction (flow rate 20L/min) , easy picks up small to medium size d…" at bounding box center [357, 259] width 242 height 37
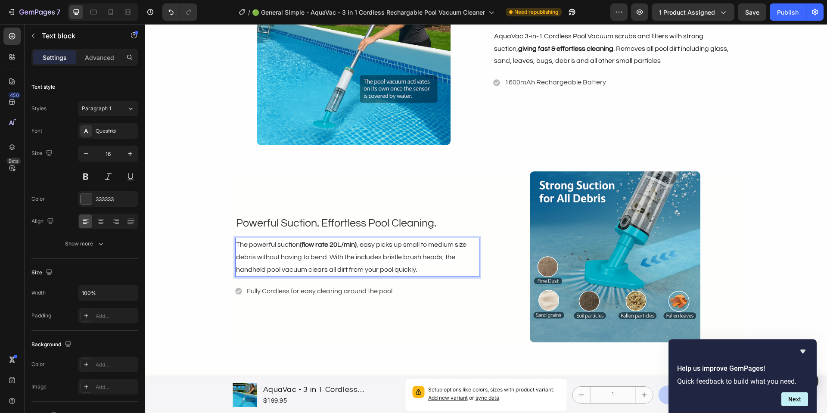
scroll to position [988, 0]
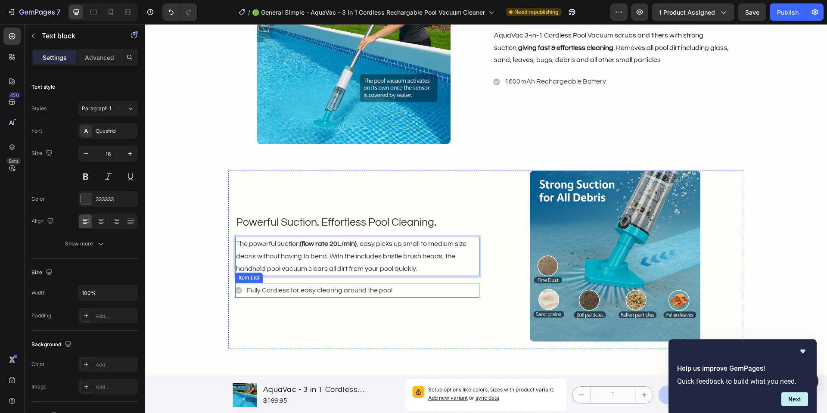
click at [260, 292] on p "Fully Cordless for easy clearing around the pool" at bounding box center [320, 290] width 146 height 12
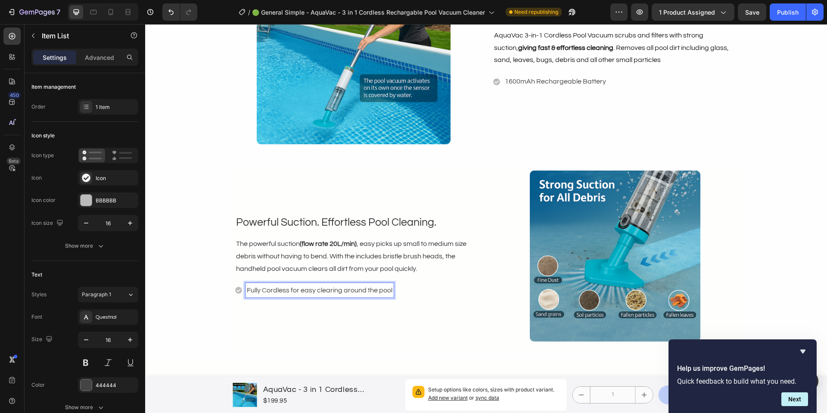
click at [262, 292] on p "Fully Cordless for easy clearing around the pool" at bounding box center [320, 290] width 146 height 12
click at [250, 290] on p "Fully cordless for easy clearing around the pool" at bounding box center [319, 290] width 145 height 12
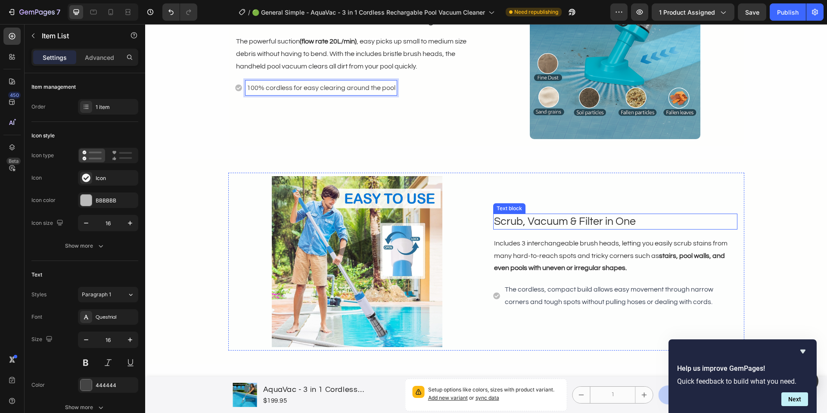
scroll to position [1194, 0]
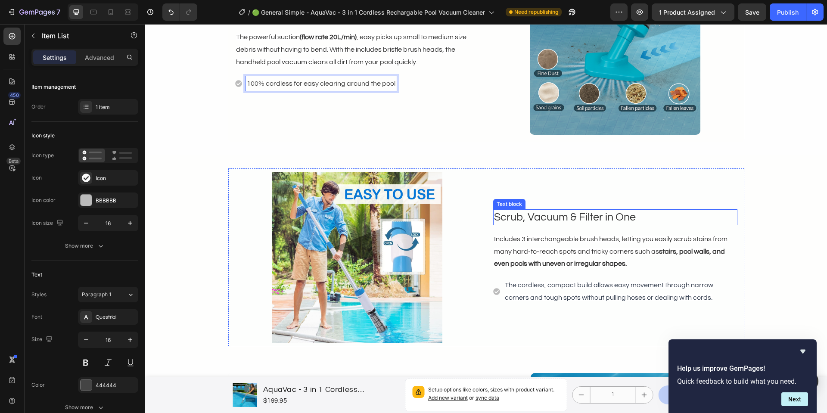
click at [561, 217] on p "Scrub, Vacuum & Filter in One" at bounding box center [615, 217] width 242 height 14
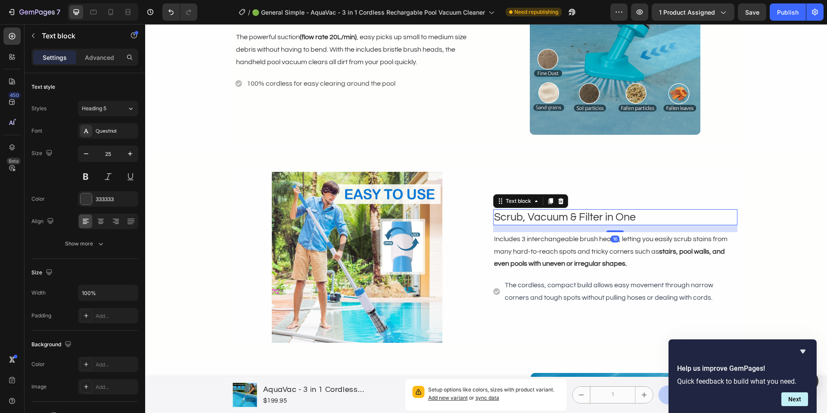
click at [564, 218] on p "Scrub, Vacuum & Filter in One" at bounding box center [615, 217] width 242 height 14
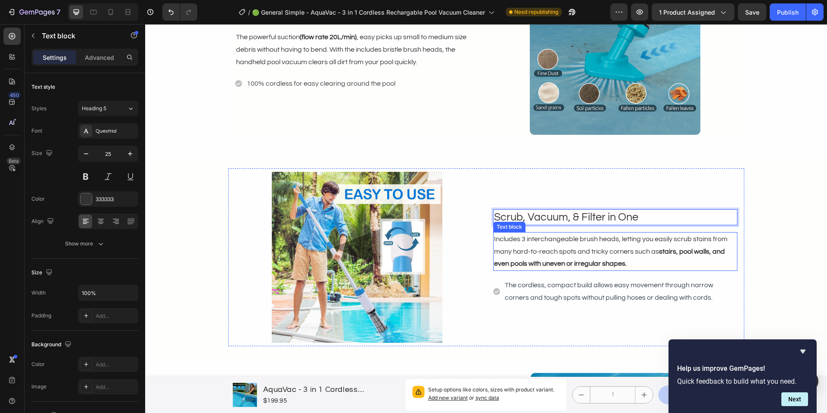
click at [554, 251] on span "Includes 3 interchangeable brush heads, letting you easily scrub stains from ma…" at bounding box center [610, 252] width 233 height 32
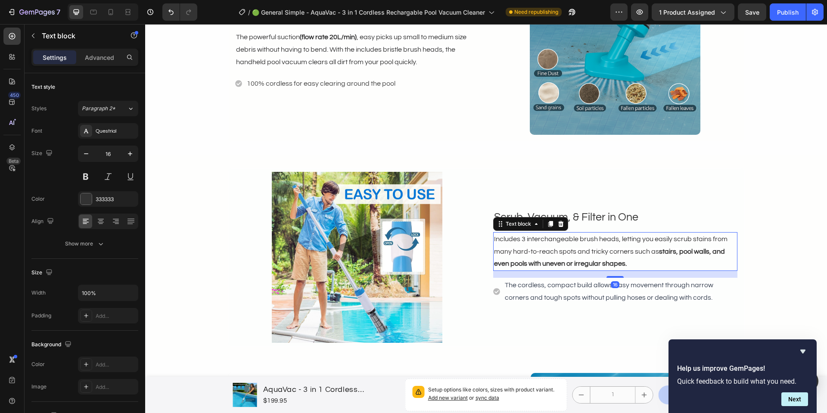
click at [512, 239] on span "Includes 3 interchangeable brush heads, letting you easily scrub stains from ma…" at bounding box center [610, 252] width 233 height 32
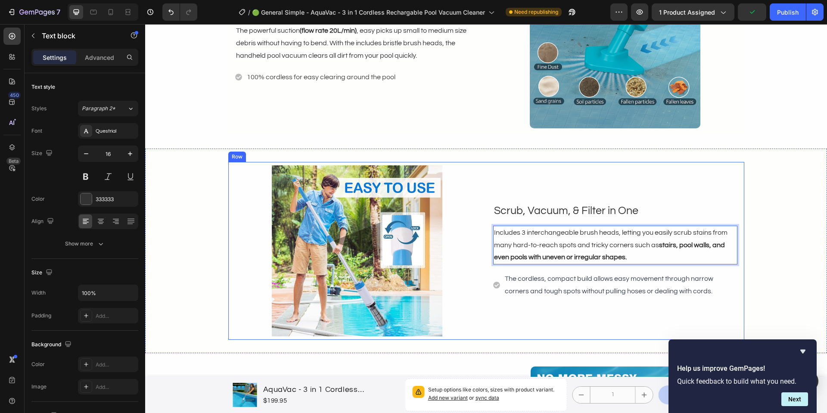
scroll to position [1202, 0]
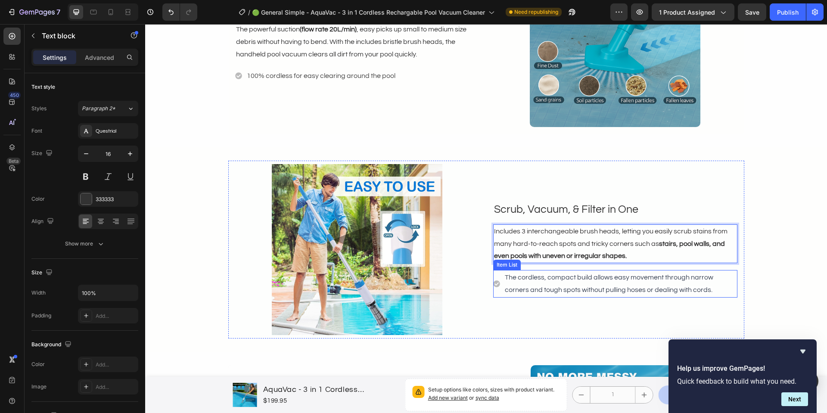
click at [627, 292] on span "The cordless, compact build allows easy movement through narrow corners and tou…" at bounding box center [609, 283] width 208 height 19
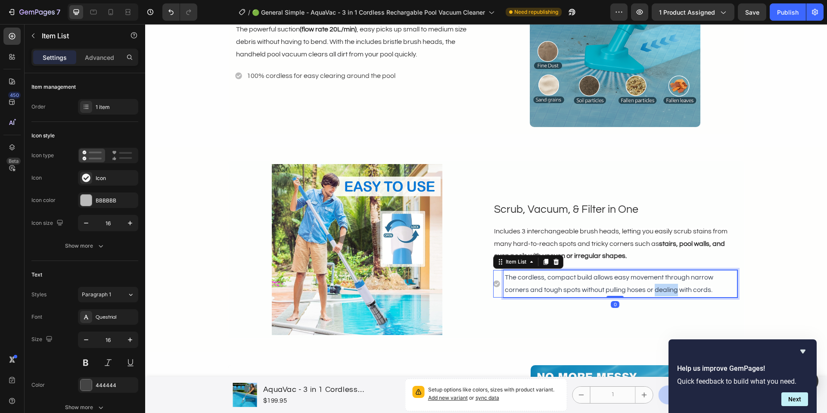
click at [627, 292] on span "The cordless, compact build allows easy movement through narrow corners and tou…" at bounding box center [609, 283] width 208 height 19
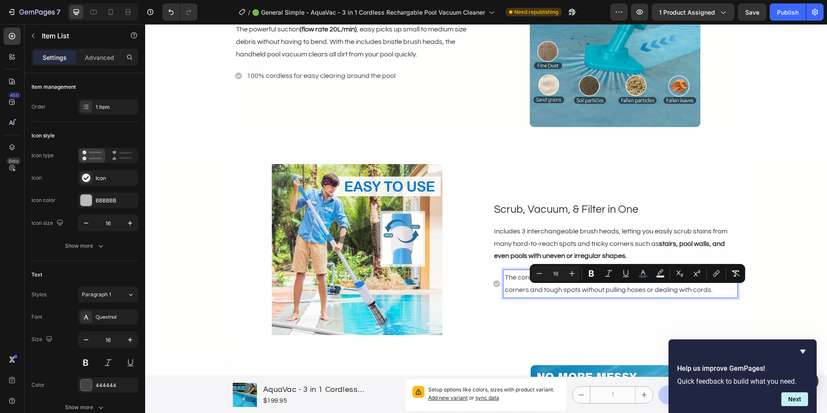
click at [678, 290] on span "The cordless, compact build allows easy movement through narrow corners and tou…" at bounding box center [609, 283] width 208 height 19
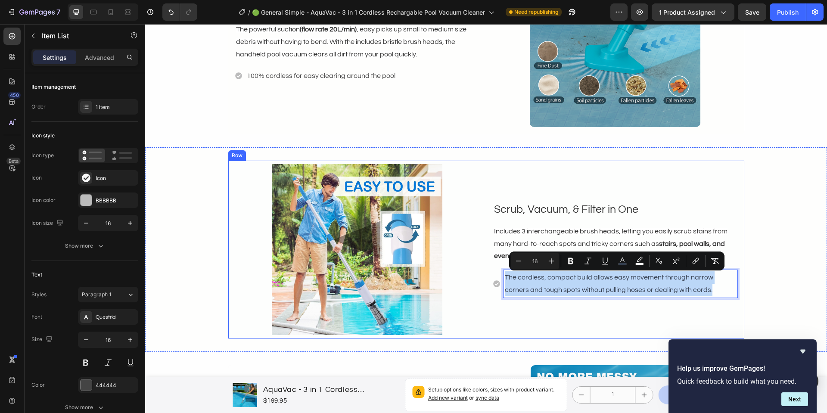
drag, startPoint x: 689, startPoint y: 290, endPoint x: 491, endPoint y: 269, distance: 199.2
click at [493, 269] on div "Scrub, Vacuum, & Filter in One Text block Includes 3 interchangeable brush head…" at bounding box center [615, 249] width 244 height 171
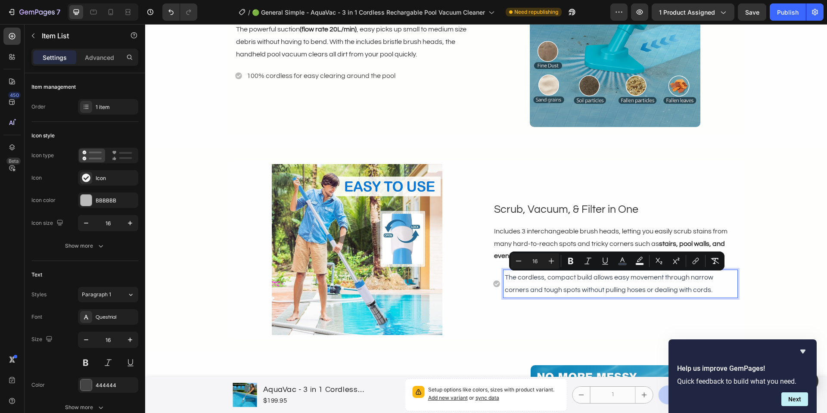
scroll to position [1209, 0]
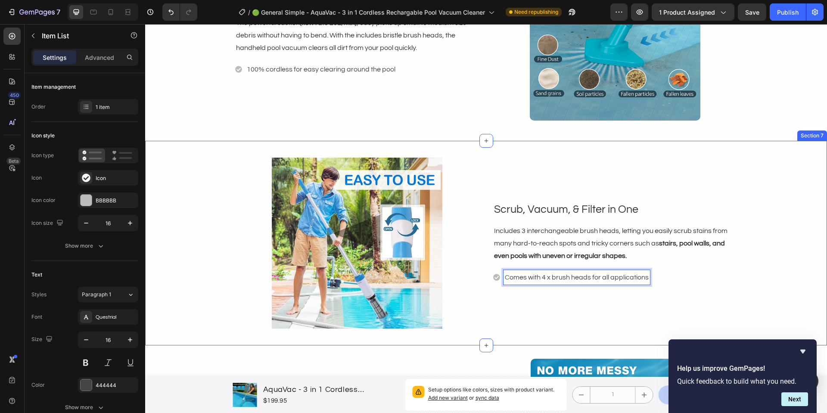
click at [291, 233] on img at bounding box center [357, 243] width 171 height 171
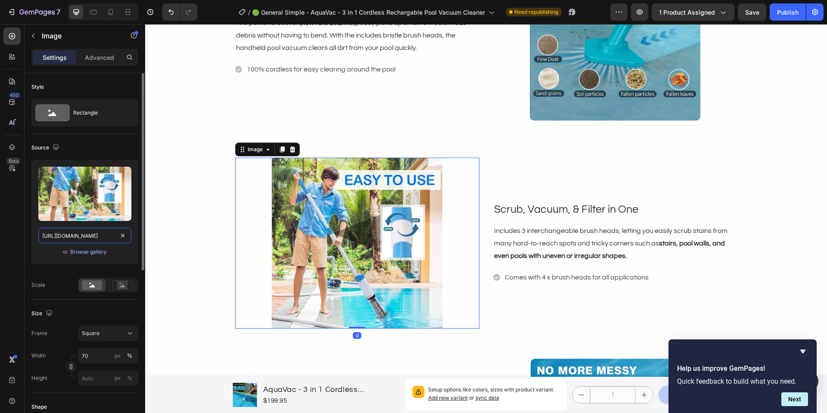
click at [74, 241] on input "[URL][DOMAIN_NAME]" at bounding box center [84, 235] width 93 height 15
paste input "[DOMAIN_NAME][URL]"
type input "[URL][DOMAIN_NAME]"
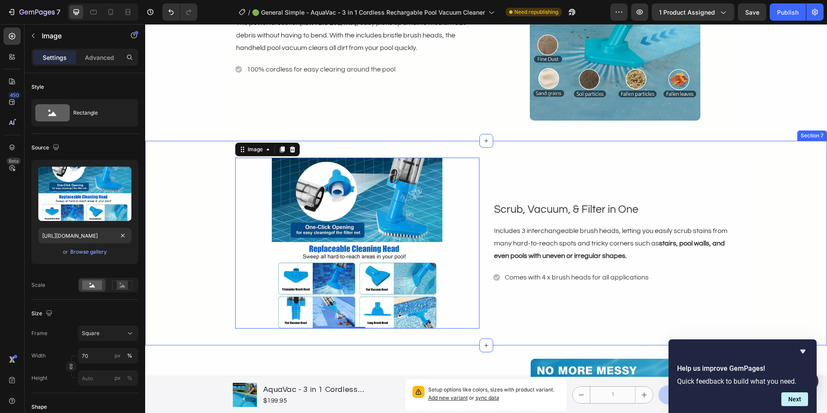
click at [787, 246] on div "Image 0 Scrub, Vacuum, & Filter in One Text block Includes 3 interchangeable br…" at bounding box center [486, 243] width 682 height 179
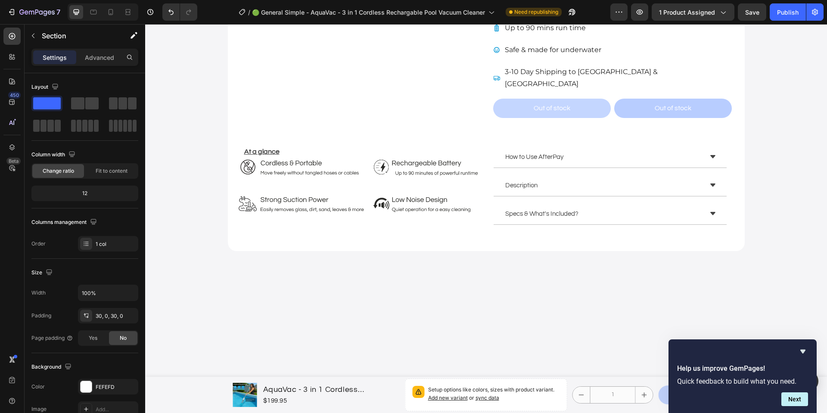
scroll to position [355, 0]
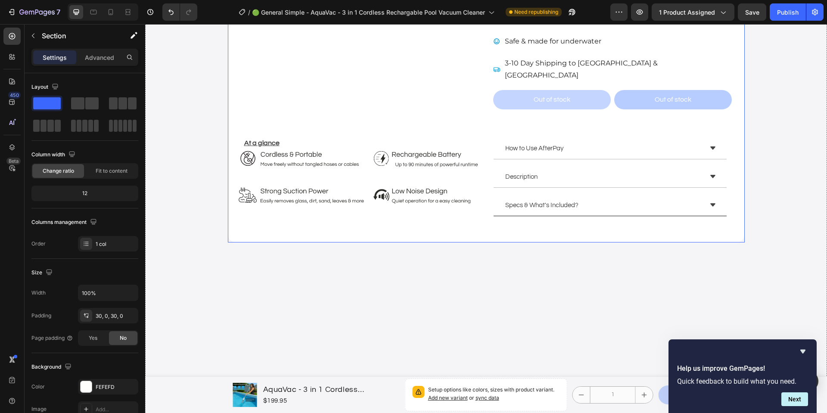
click at [629, 198] on div "Specs & What's Included?" at bounding box center [603, 205] width 198 height 14
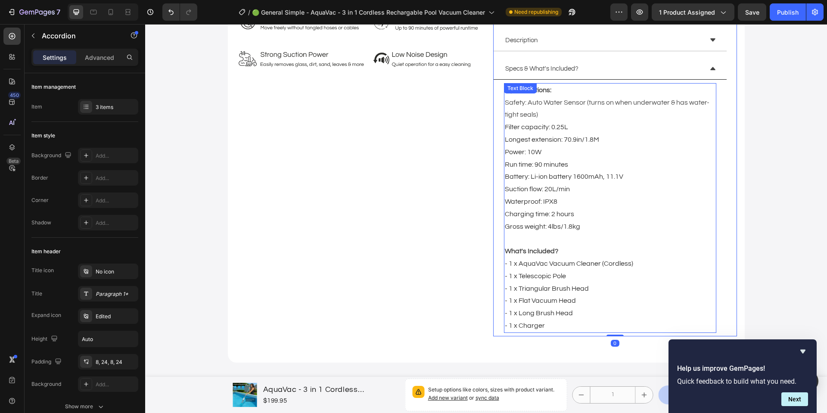
scroll to position [489, 0]
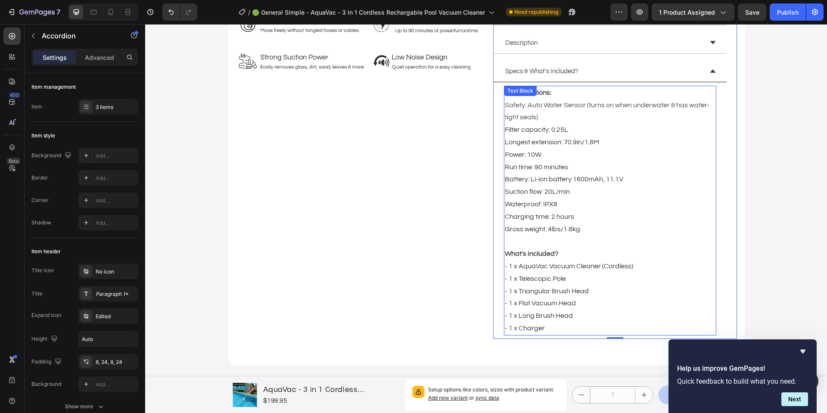
click at [581, 295] on p "- 1 x Telescopic Pole - 1 x Triangular Brush Head - 1 x Flat Vacuum Head - 1 x …" at bounding box center [610, 304] width 211 height 62
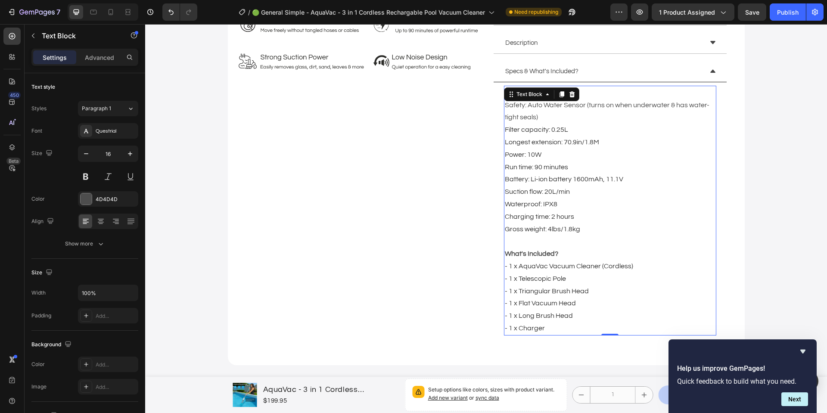
click at [581, 295] on p "- 1 x Telescopic Pole - 1 x Triangular Brush Head - 1 x Flat Vacuum Head - 1 x …" at bounding box center [610, 304] width 211 height 62
click at [507, 300] on span "- 1 x Flat Vacuum Head" at bounding box center [540, 303] width 71 height 7
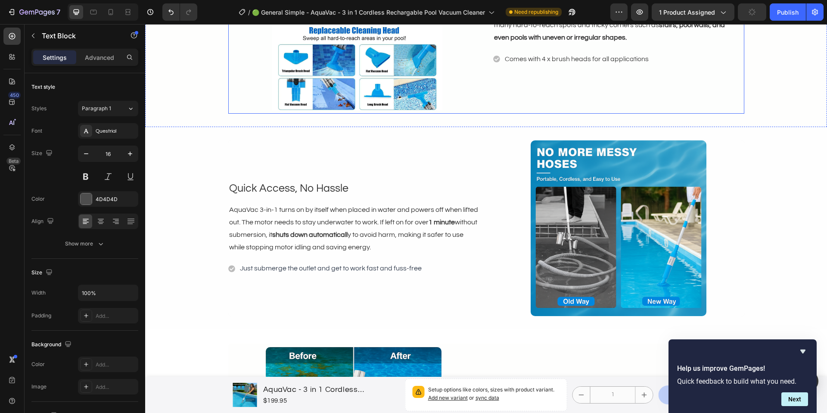
scroll to position [1426, 0]
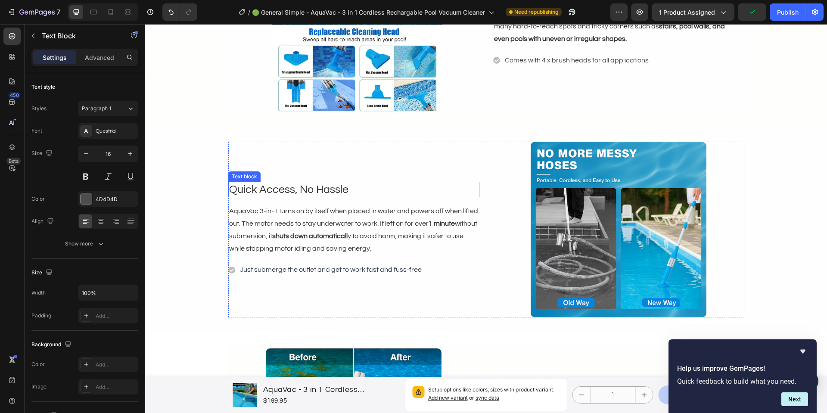
click at [264, 190] on p "Quick Access, No Hassle" at bounding box center [353, 190] width 249 height 14
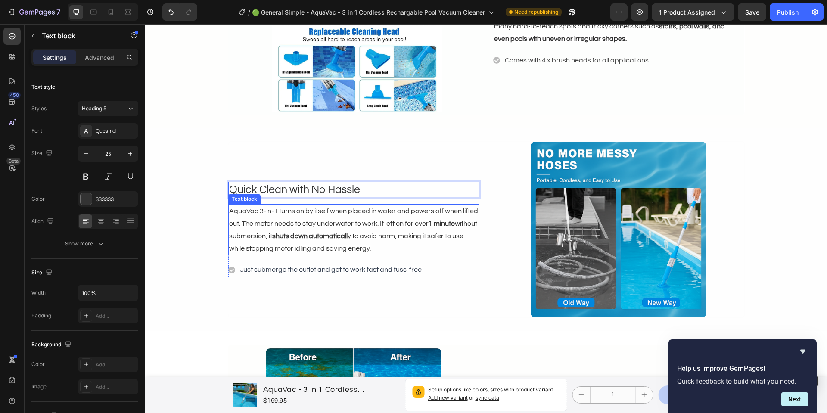
click at [268, 212] on span "AquaVac 3-in-1 turns on by itself when placed in water and powers off when lift…" at bounding box center [353, 230] width 249 height 44
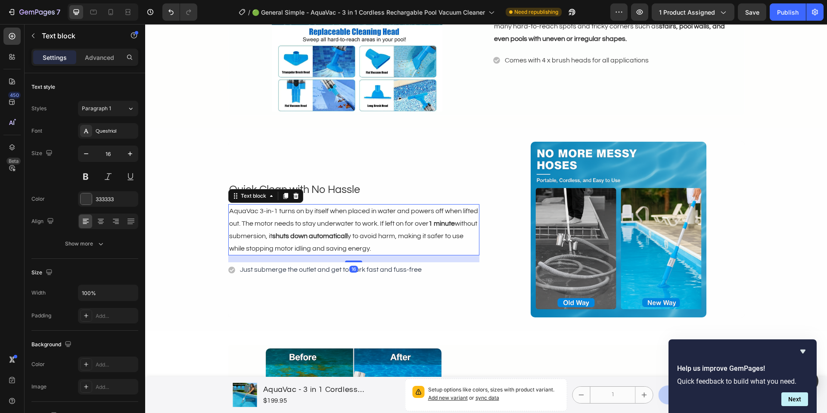
click at [274, 211] on span "AquaVac 3-in-1 turns on by itself when placed in water and powers off when lift…" at bounding box center [353, 230] width 249 height 44
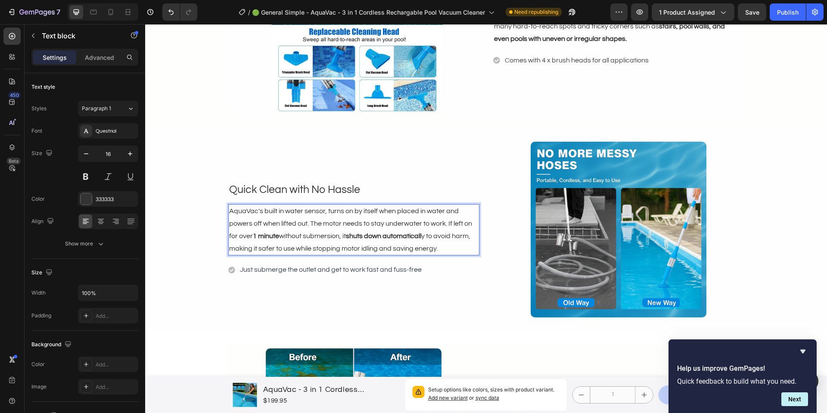
click at [334, 215] on p "AquaVac's built in water sensor, turns on by itself when placed in water and po…" at bounding box center [353, 230] width 249 height 50
click at [335, 213] on span "AquaVac's built in water sensor, turns on by itself when placed in water and po…" at bounding box center [350, 230] width 243 height 44
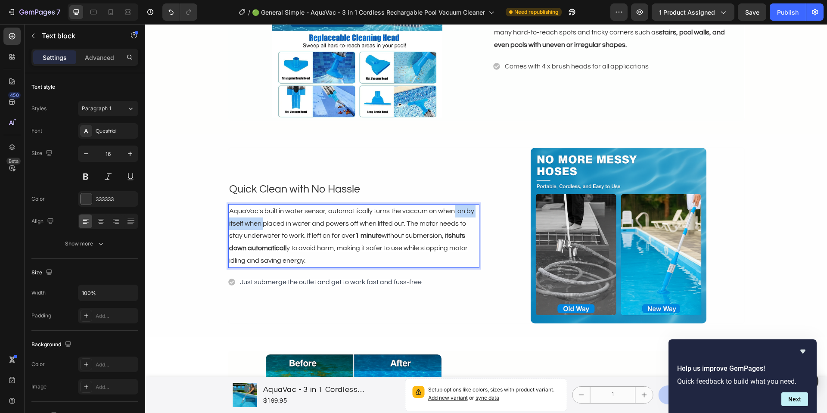
drag, startPoint x: 260, startPoint y: 223, endPoint x: 451, endPoint y: 212, distance: 191.1
click at [451, 212] on span "AquaVac's built in water sensor, automattically turns the vaccum on when on by …" at bounding box center [351, 236] width 245 height 56
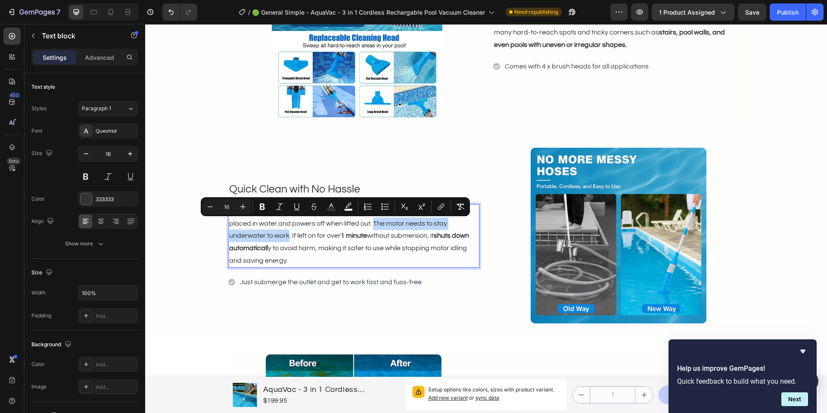
drag, startPoint x: 370, startPoint y: 223, endPoint x: 285, endPoint y: 238, distance: 87.0
click at [285, 238] on span "AquaVac's built in water sensor, automattically turns the vaccum on when it's p…" at bounding box center [349, 236] width 240 height 56
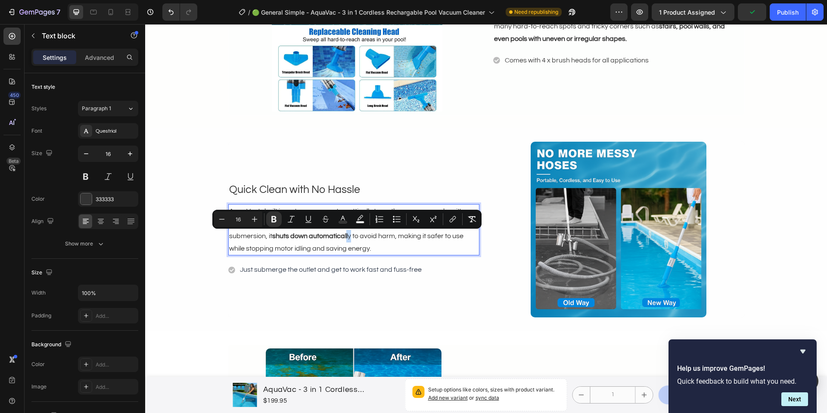
drag, startPoint x: 350, startPoint y: 238, endPoint x: 345, endPoint y: 239, distance: 5.2
click at [345, 239] on span "AquaVac's built in water sensor, automattically turns the vaccum on when it's p…" at bounding box center [349, 230] width 241 height 44
click at [279, 218] on button "Bold" at bounding box center [273, 218] width 15 height 15
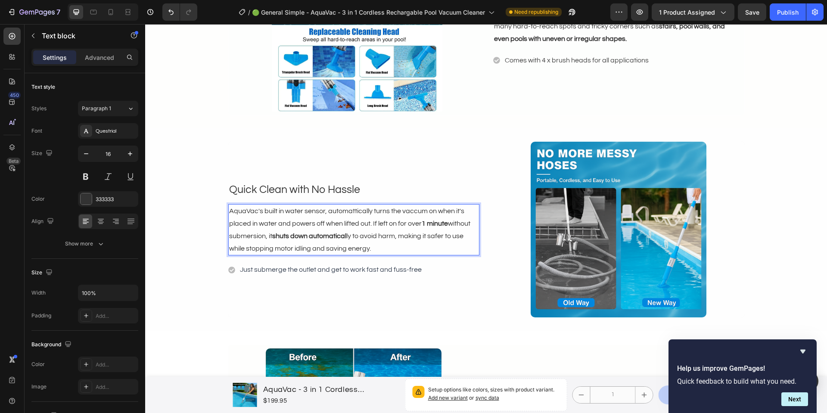
click at [272, 218] on p "AquaVac's built in water sensor, automattically turns the vaccum on when it's p…" at bounding box center [353, 230] width 249 height 50
drag, startPoint x: 351, startPoint y: 236, endPoint x: 338, endPoint y: 237, distance: 13.4
click at [338, 237] on span "AquaVac's built in water sensor, automattically turns the vaccum on when it's p…" at bounding box center [349, 230] width 241 height 44
click at [346, 237] on span "AquaVac's built in water sensor, automattically turns the vaccum on when it's p…" at bounding box center [349, 230] width 241 height 44
drag, startPoint x: 348, startPoint y: 237, endPoint x: 332, endPoint y: 238, distance: 16.8
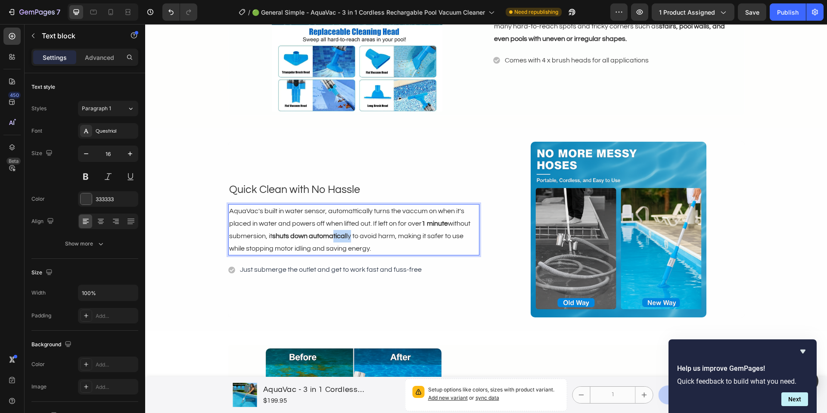
click at [332, 238] on span "AquaVac's built in water sensor, automattically turns the vaccum on when it's p…" at bounding box center [349, 230] width 241 height 44
click at [347, 236] on span "AquaVac's built in water sensor, automattically turns the vaccum on when it's p…" at bounding box center [349, 230] width 241 height 44
click at [368, 251] on p "AquaVac's built in water sensor, automattically turns the vaccum on when it's p…" at bounding box center [353, 230] width 249 height 50
click at [355, 233] on span "AquaVac's built in water sensor, automattically turns the vaccum on when it's p…" at bounding box center [349, 230] width 241 height 44
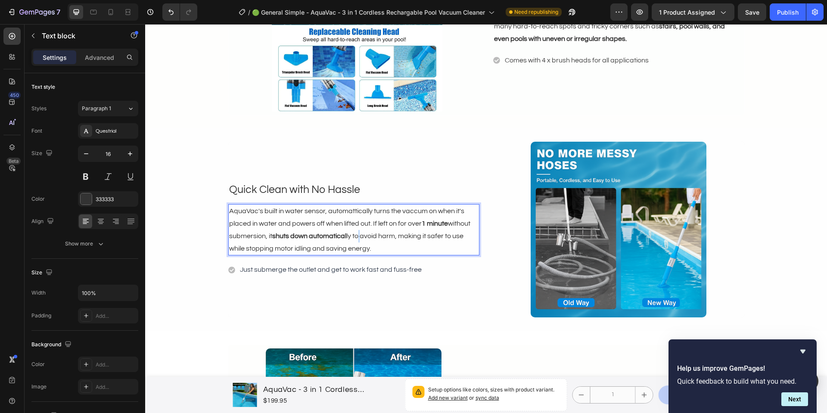
click at [355, 233] on span "AquaVac's built in water sensor, automattically turns the vaccum on when it's p…" at bounding box center [349, 230] width 241 height 44
click at [356, 237] on span "AquaVac's built in water sensor, automattically turns the vaccum on when it's p…" at bounding box center [349, 230] width 241 height 44
drag, startPoint x: 349, startPoint y: 237, endPoint x: 343, endPoint y: 238, distance: 6.0
click at [343, 238] on span "AquaVac's built in water sensor, automattically turns the vaccum on when it's p…" at bounding box center [349, 230] width 241 height 44
click at [84, 177] on button at bounding box center [85, 176] width 15 height 15
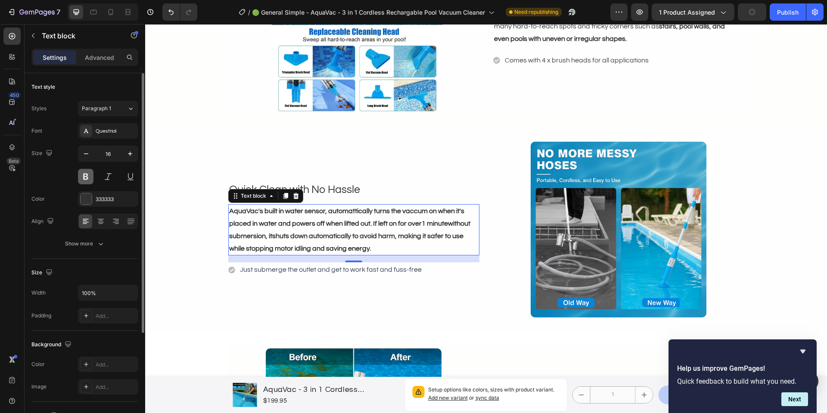
click at [84, 177] on button at bounding box center [85, 176] width 15 height 15
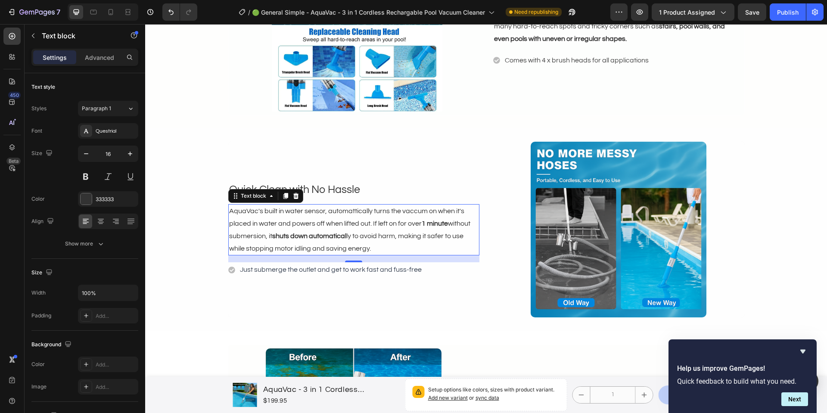
click at [278, 224] on span "AquaVac's built in water sensor, automattically turns the vaccum on when it's p…" at bounding box center [349, 230] width 241 height 44
click at [325, 239] on strong "shuts down automatical" at bounding box center [309, 235] width 74 height 7
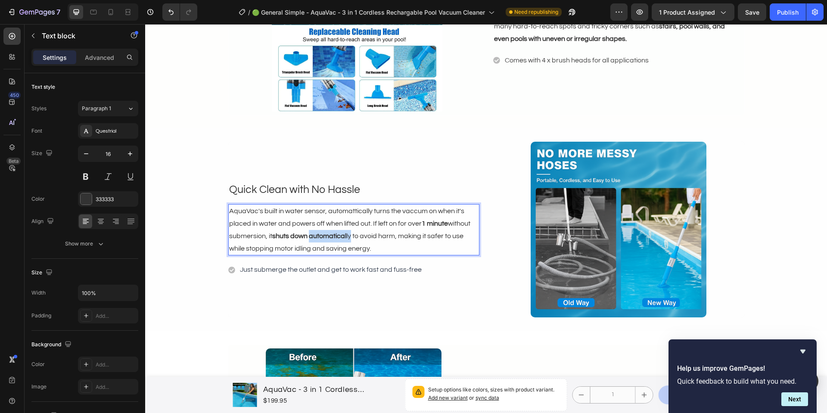
click at [325, 239] on strong "shuts down automatical" at bounding box center [309, 235] width 74 height 7
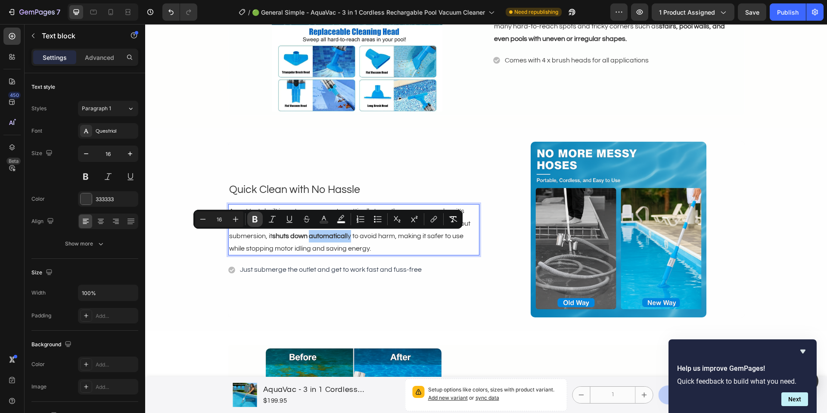
click at [259, 219] on button "Bold" at bounding box center [254, 218] width 15 height 15
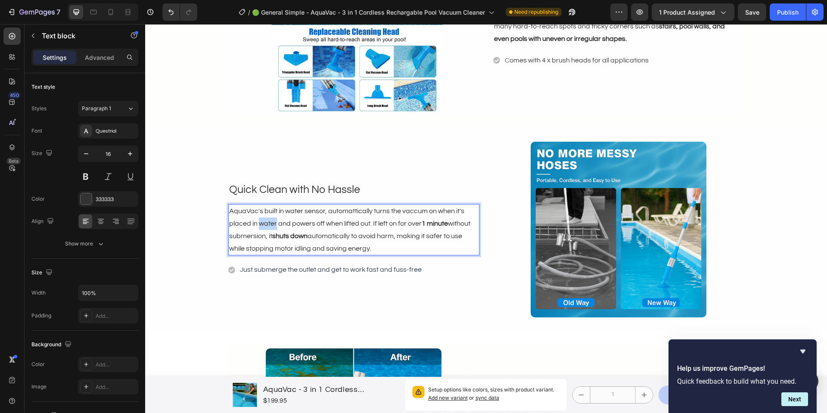
click at [259, 219] on p "AquaVac's built in water sensor, automattically turns the vaccum on when it's p…" at bounding box center [353, 230] width 249 height 50
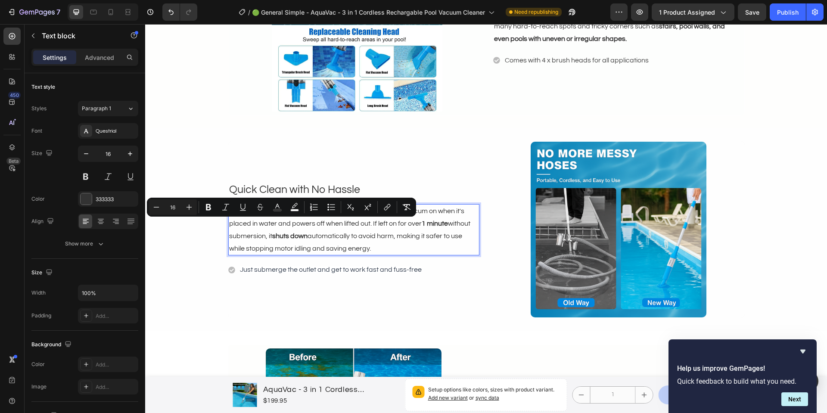
click at [336, 232] on p "AquaVac's built in water sensor, automattically turns the vaccum on when it's p…" at bounding box center [353, 230] width 249 height 50
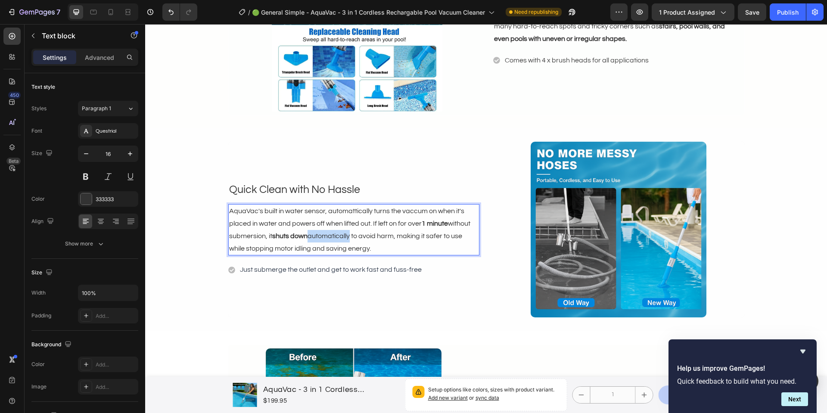
click at [336, 232] on p "AquaVac's built in water sensor, automattically turns the vaccum on when it's p…" at bounding box center [353, 230] width 249 height 50
click at [325, 233] on span "AquaVac's built in water sensor, automattically turns the vaccum on when it's p…" at bounding box center [349, 230] width 241 height 44
click at [90, 174] on button at bounding box center [85, 176] width 15 height 15
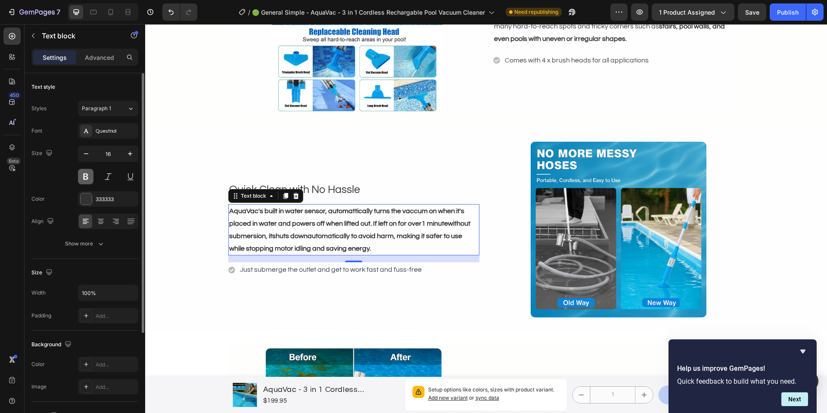
click at [90, 175] on button at bounding box center [85, 176] width 15 height 15
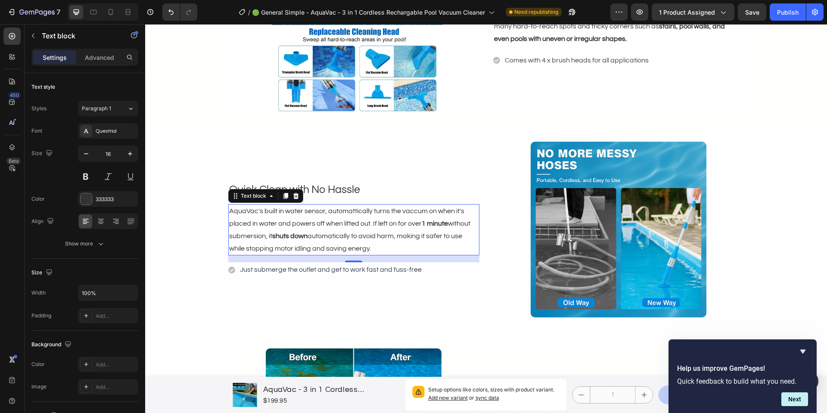
click at [326, 235] on span "AquaVac's built in water sensor, automattically turns the vaccum on when it's p…" at bounding box center [349, 230] width 241 height 44
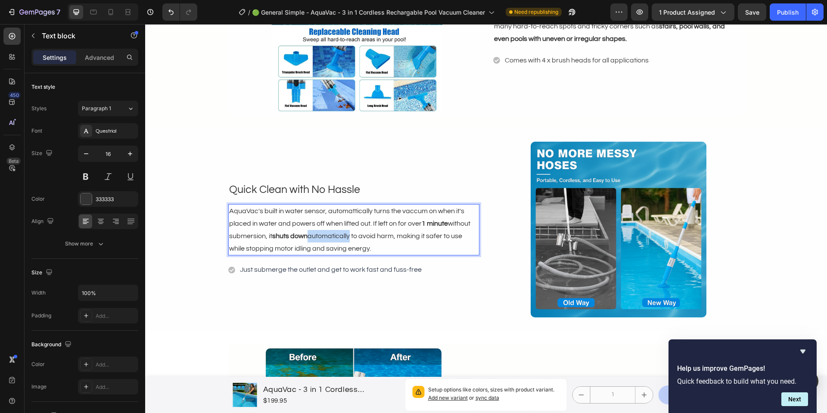
click at [326, 235] on span "AquaVac's built in water sensor, automattically turns the vaccum on when it's p…" at bounding box center [349, 230] width 241 height 44
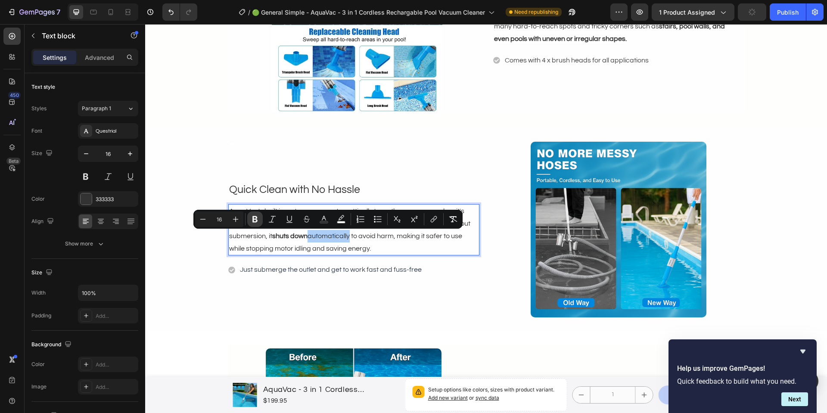
click at [257, 220] on icon "Editor contextual toolbar" at bounding box center [254, 219] width 5 height 6
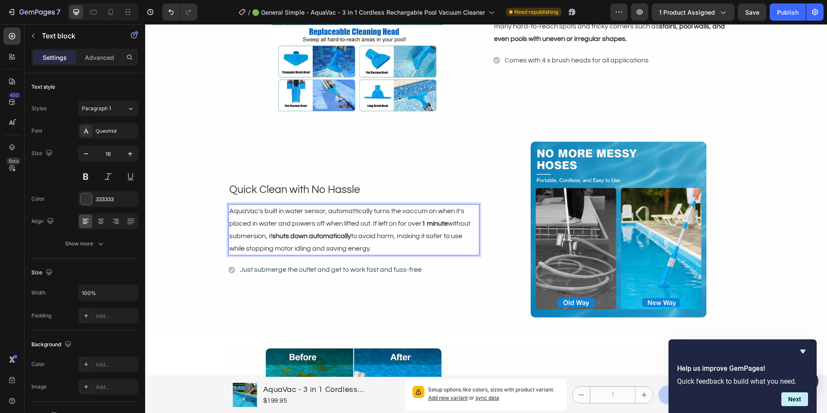
click at [375, 236] on span "AquaVac's built in water sensor, automattically turns the vaccum on when it's p…" at bounding box center [349, 230] width 241 height 44
click at [356, 238] on span "AquaVac's built in water sensor, automattically turns the vaccum on when it's p…" at bounding box center [349, 230] width 241 height 44
click at [357, 234] on span "AquaVac's built in water sensor, automattically turns the vaccum on when it's p…" at bounding box center [350, 230] width 243 height 44
drag, startPoint x: 398, startPoint y: 249, endPoint x: 363, endPoint y: 239, distance: 36.7
click at [363, 239] on p "AquaVac's built in water sensor, automattically turns the vaccum on when it's p…" at bounding box center [353, 230] width 249 height 50
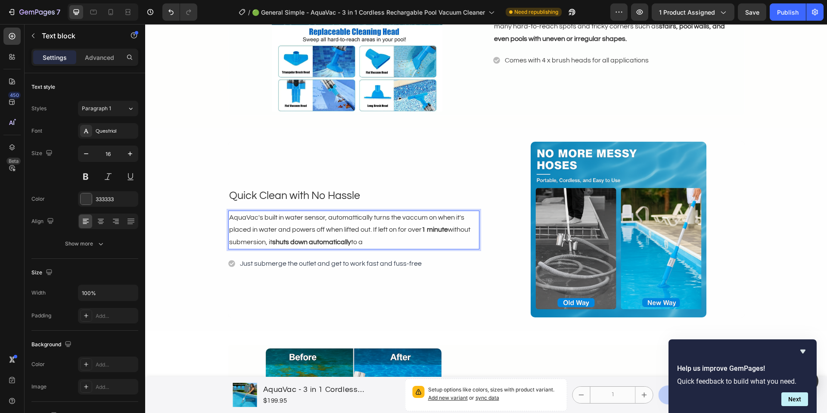
scroll to position [1432, 0]
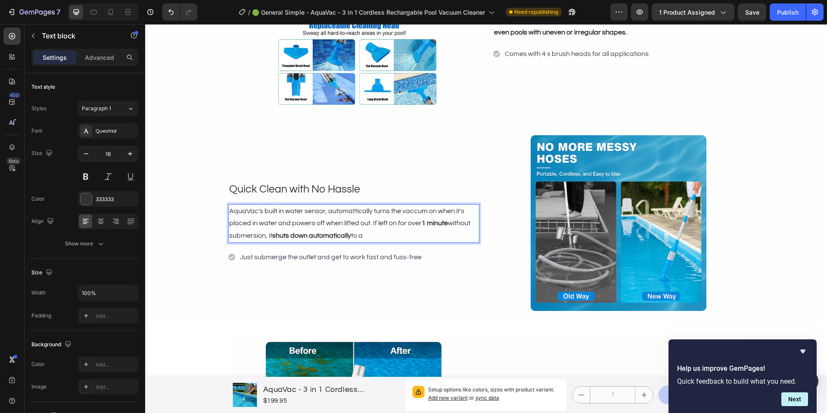
click at [378, 239] on p "AquaVac's built in water sensor, automattically turns the vaccum on when it's p…" at bounding box center [353, 223] width 249 height 37
click at [410, 234] on p "AquaVac's built in water sensor, automattically turns the vaccum on when it's p…" at bounding box center [353, 223] width 249 height 37
drag, startPoint x: 353, startPoint y: 231, endPoint x: 207, endPoint y: 211, distance: 148.2
click at [205, 211] on div "Quick Clean with No Hassle Text block AquaVac's built in water sensor, automatt…" at bounding box center [486, 223] width 682 height 177
copy span "AquaVac's built in water sensor, automattically turns the vaccum on when it's p…"
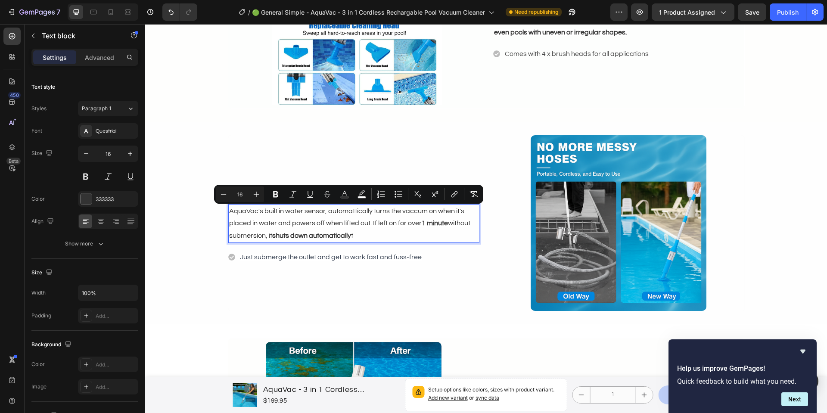
scroll to position [1426, 0]
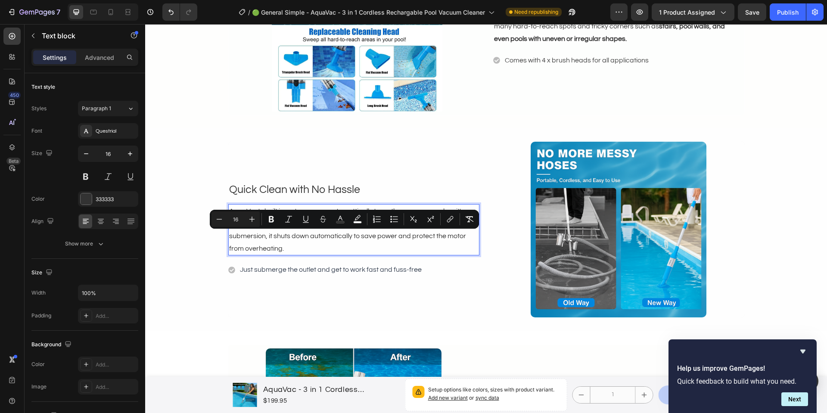
drag, startPoint x: 265, startPoint y: 236, endPoint x: 302, endPoint y: 248, distance: 39.2
click at [302, 248] on p "AquaVac's built in water sensor, automattically turns the vaccum on when it's p…" at bounding box center [353, 230] width 249 height 50
click at [274, 222] on icon "Editor contextual toolbar" at bounding box center [271, 219] width 9 height 9
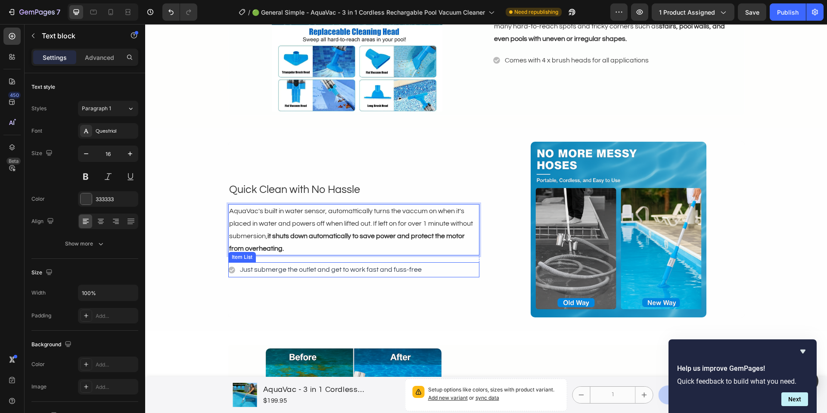
click at [312, 270] on span "Just submerge the outlet and get to work fast and fuss-free" at bounding box center [331, 269] width 182 height 7
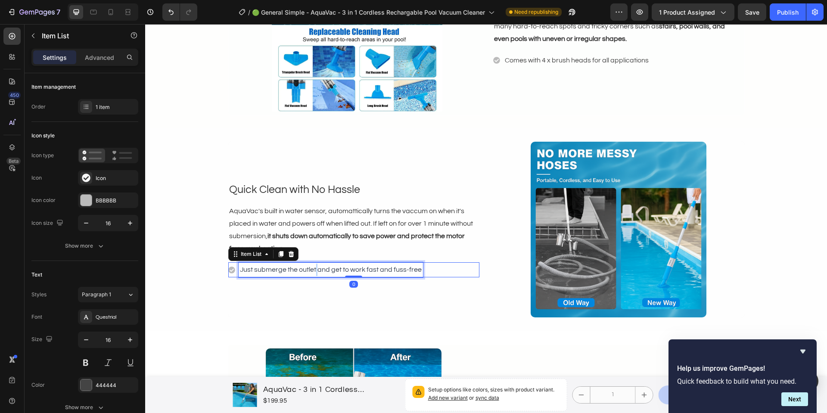
click at [312, 270] on span "Just submerge the outlet and get to work fast and fuss-free" at bounding box center [331, 269] width 182 height 7
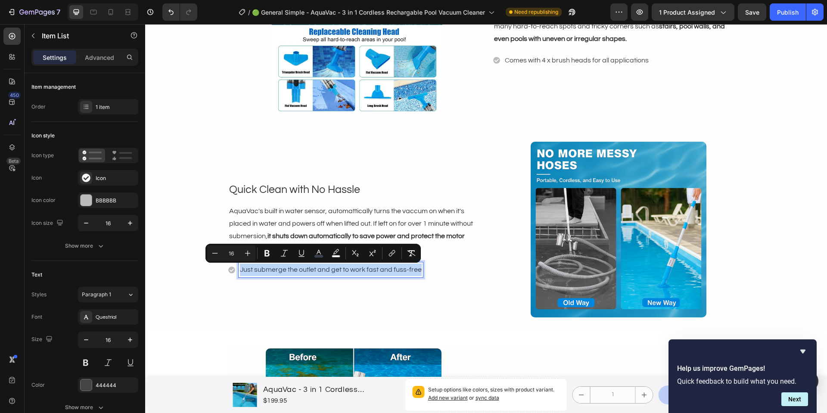
click at [312, 270] on span "Just submerge the outlet and get to work fast and fuss-free" at bounding box center [331, 269] width 182 height 7
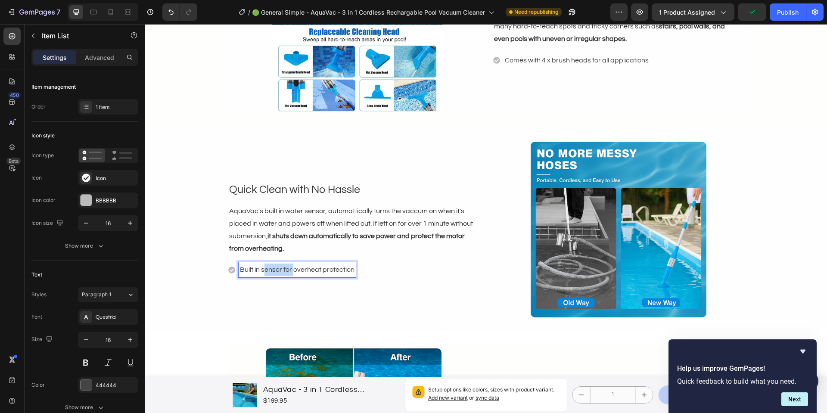
drag, startPoint x: 290, startPoint y: 272, endPoint x: 260, endPoint y: 272, distance: 30.1
click at [260, 272] on p "Built in sensor for overheat protection" at bounding box center [297, 269] width 115 height 12
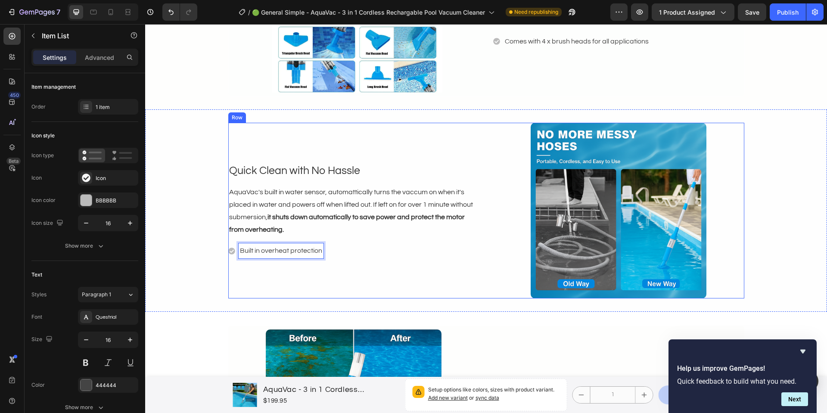
scroll to position [1614, 0]
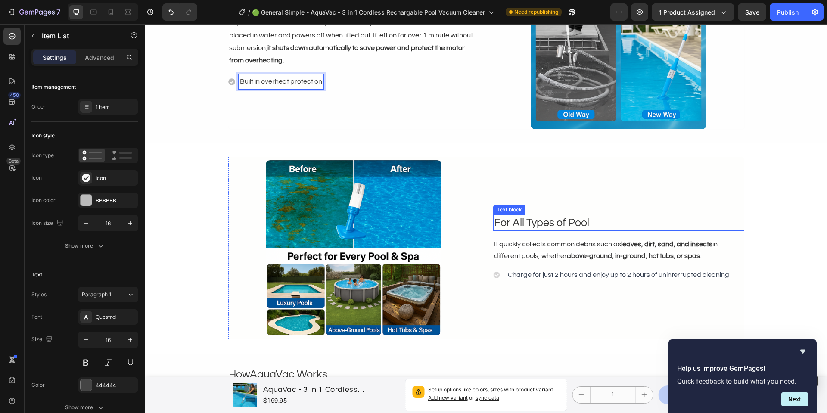
click at [496, 223] on p "For All Types of Pool" at bounding box center [618, 223] width 249 height 14
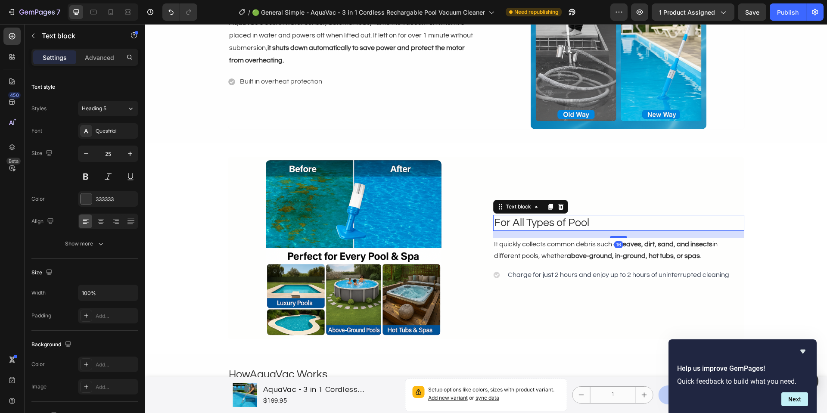
click at [494, 223] on p "For All Types of Pool" at bounding box center [618, 223] width 249 height 14
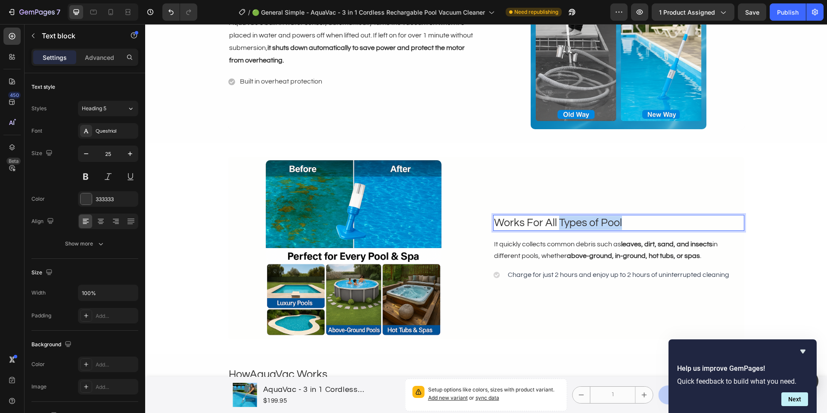
drag, startPoint x: 556, startPoint y: 223, endPoint x: 642, endPoint y: 225, distance: 85.7
click at [642, 225] on p "Works For All Types of Pool" at bounding box center [618, 223] width 249 height 14
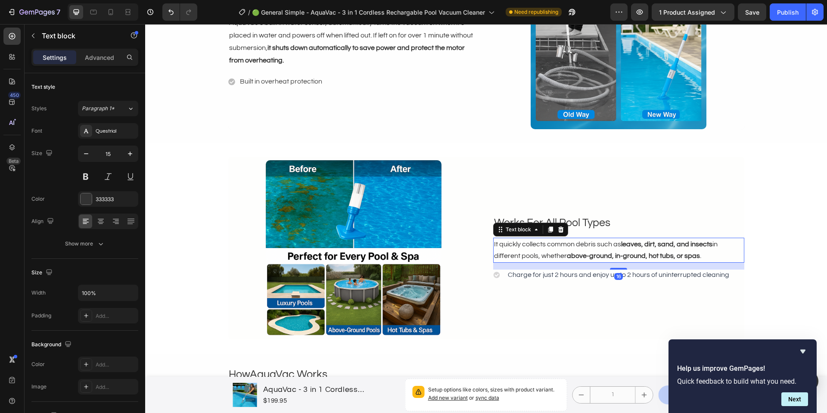
click at [609, 248] on p "It quickly collects common debris such as leaves, dirt, sand, and insects in di…" at bounding box center [618, 250] width 249 height 23
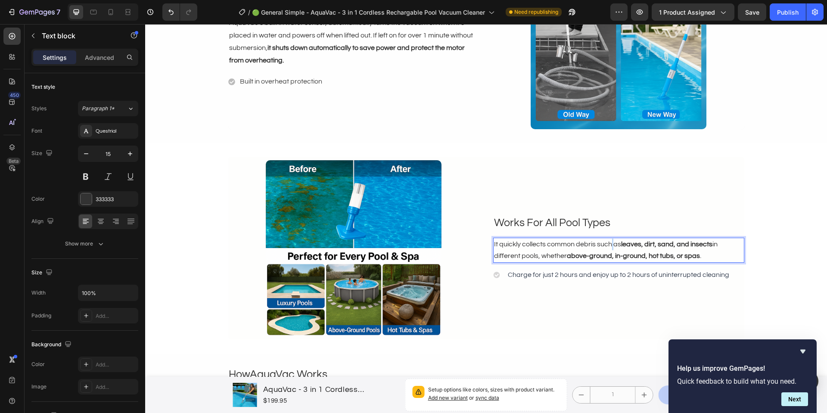
click at [609, 248] on p "It quickly collects common debris such as leaves, dirt, sand, and insects in di…" at bounding box center [618, 250] width 249 height 23
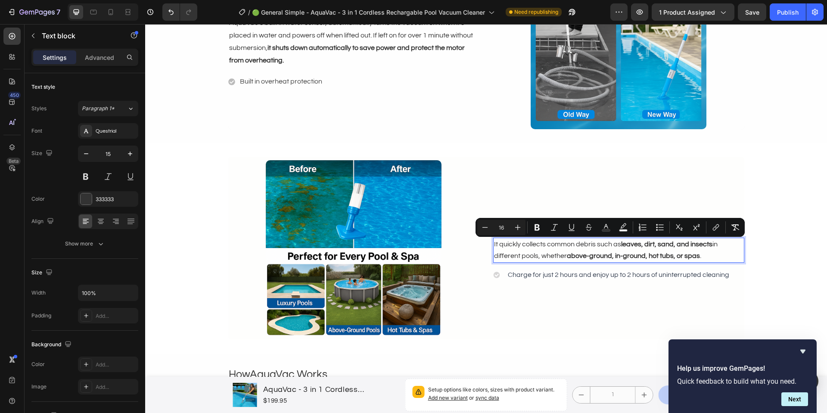
click at [494, 248] on p "It quickly collects common debris such as leaves, dirt, sand, and insects in di…" at bounding box center [618, 250] width 249 height 23
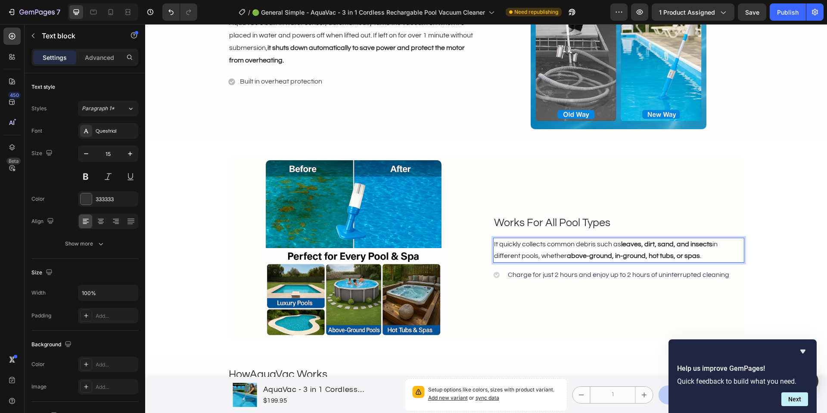
click at [494, 245] on span "It quickly collects common debris such as leaves, dirt, sand, and insects in di…" at bounding box center [605, 250] width 223 height 19
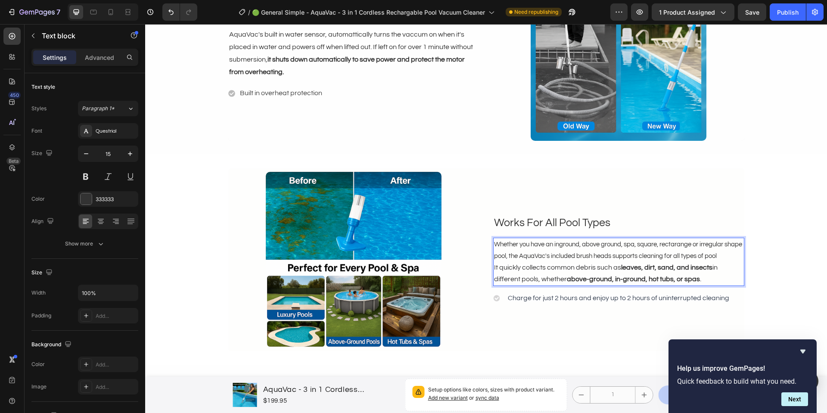
scroll to position [1596, 0]
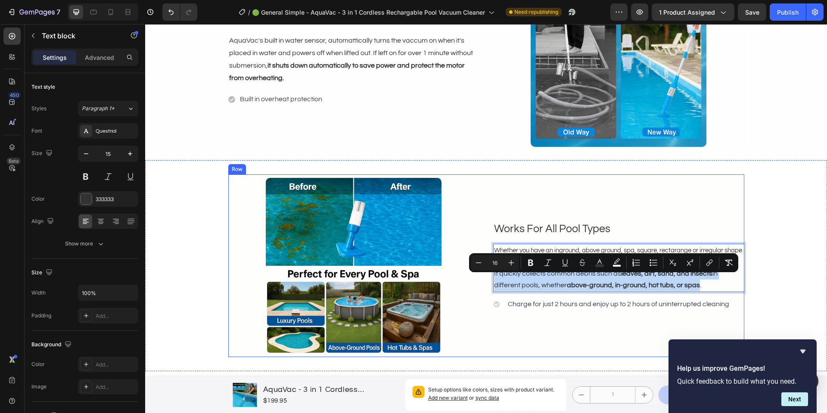
drag, startPoint x: 696, startPoint y: 291, endPoint x: 484, endPoint y: 283, distance: 212.4
click at [484, 283] on div "Image Works For All Pool Types Text block Whether you have an inground, above g…" at bounding box center [486, 265] width 517 height 183
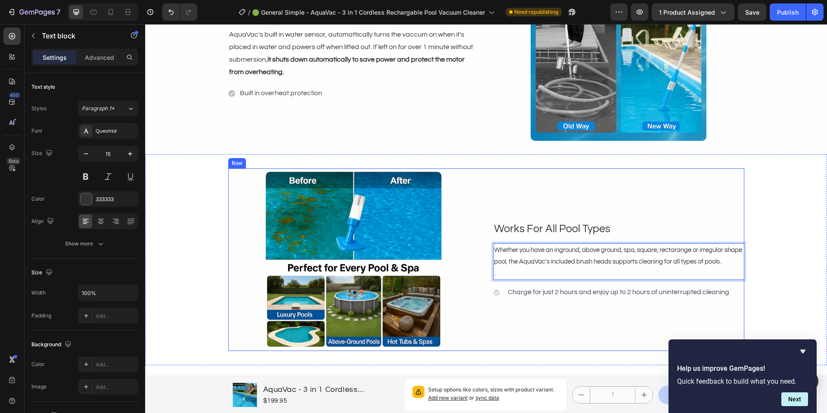
scroll to position [1608, 0]
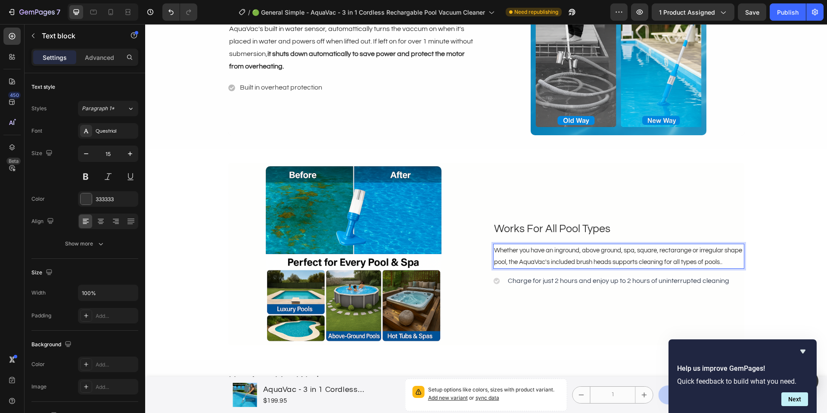
click at [613, 268] on p "Whether you have an inground, above ground, spa, square, rectarange or irregula…" at bounding box center [618, 256] width 249 height 23
click at [610, 283] on span "Charge for just 2 hours and enjoy up to 2 hours of uninterrupted cleaning" at bounding box center [618, 280] width 221 height 7
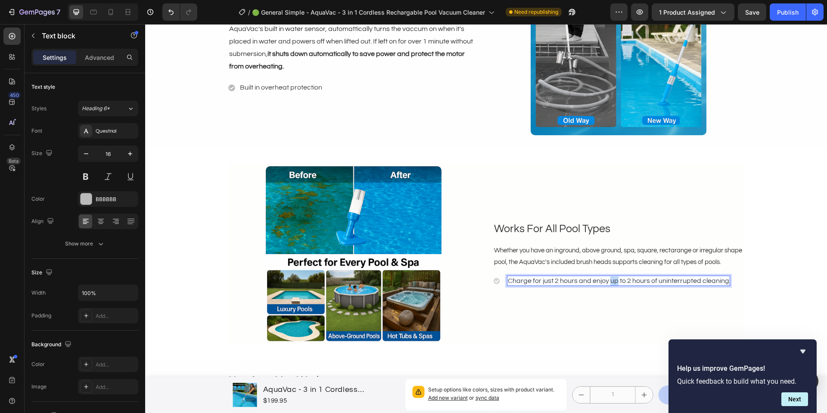
click at [610, 283] on span "Charge for just 2 hours and enjoy up to 2 hours of uninterrupted cleaning" at bounding box center [618, 280] width 221 height 7
click at [531, 284] on span "Up to 90minutes run time" at bounding box center [546, 280] width 76 height 7
click at [506, 266] on p "Whether you have an inground, above ground, spa, square, rectarange or irregula…" at bounding box center [618, 256] width 249 height 23
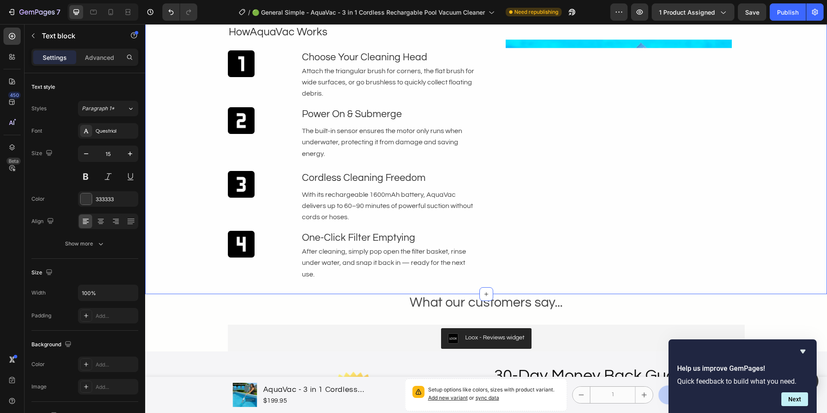
scroll to position [1889, 0]
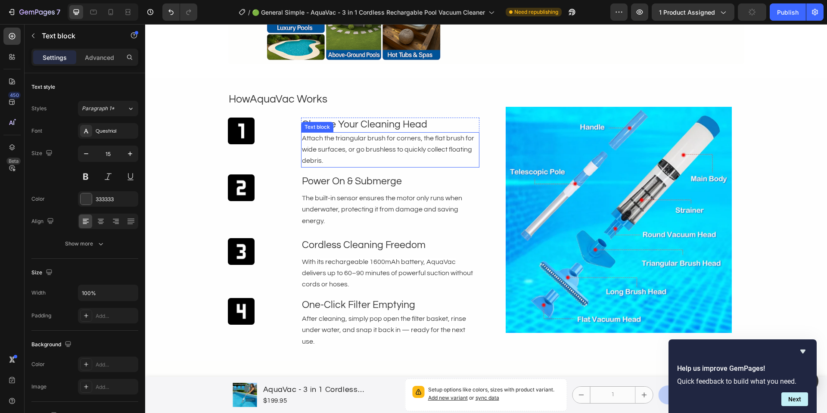
click at [360, 154] on p "Attach the triangular brush for corners, the flat brush for wide surfaces, or g…" at bounding box center [390, 150] width 177 height 34
click at [362, 183] on p "Power On & Submerge" at bounding box center [390, 181] width 177 height 13
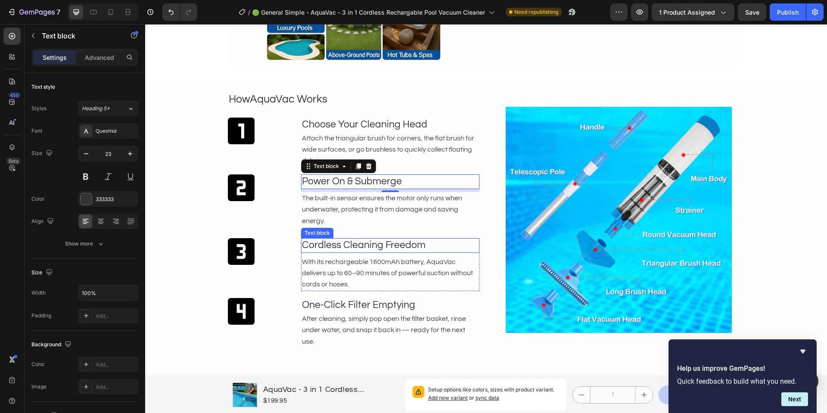
click at [348, 241] on p "Cordless Cleaning Freedom" at bounding box center [390, 245] width 177 height 13
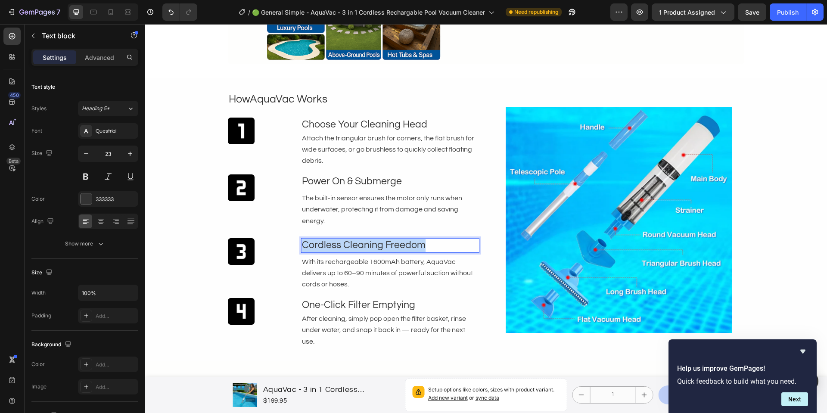
click at [348, 241] on p "Cordless Cleaning Freedom" at bounding box center [390, 245] width 177 height 13
click at [318, 263] on span "With its rechargeable 1600mAh battery, AquaVac delivers up to 60–90 minutes of …" at bounding box center [387, 272] width 171 height 29
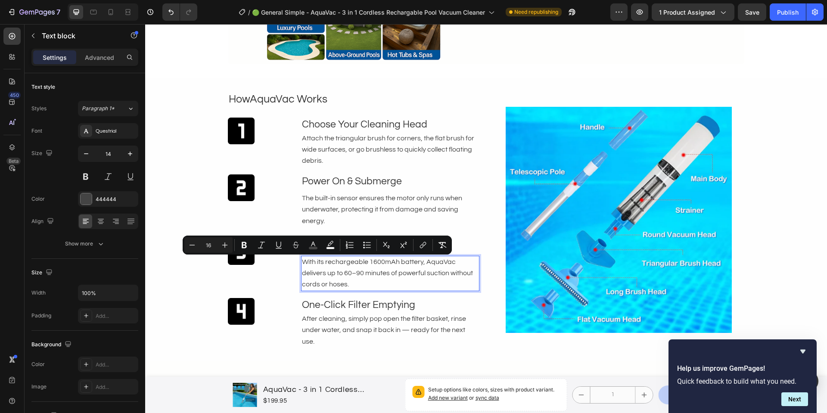
click at [328, 264] on span "With its rechargeable 1600mAh battery, AquaVac delivers up to 60–90 minutes of …" at bounding box center [387, 272] width 171 height 29
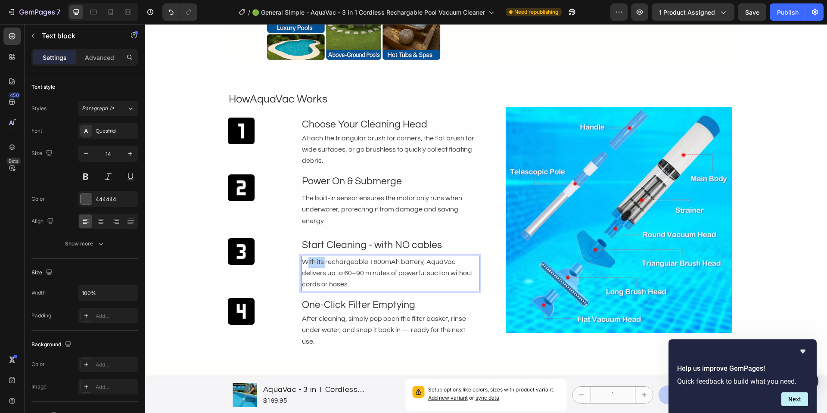
drag, startPoint x: 323, startPoint y: 263, endPoint x: 286, endPoint y: 264, distance: 37.5
click at [286, 264] on div "Image Start Cleaning - with NO cables Text block With its rechargeable 1600mAh …" at bounding box center [353, 264] width 251 height 53
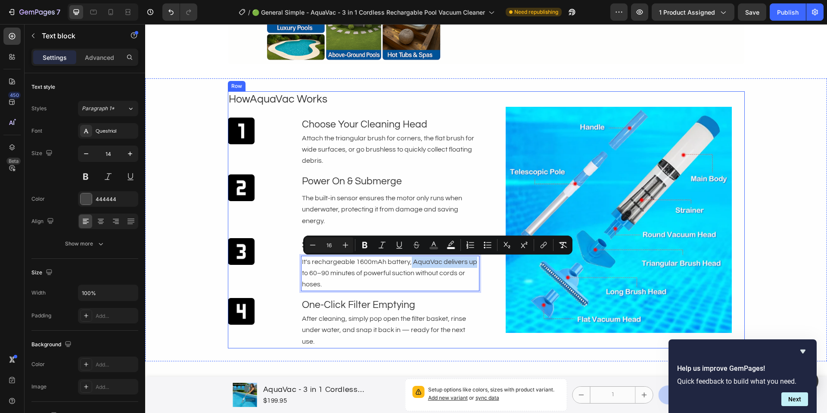
drag, startPoint x: 406, startPoint y: 263, endPoint x: 480, endPoint y: 265, distance: 74.1
click at [485, 266] on div "How AquaVac W orks Heading Image Choose Your Cleaning Head Text block Attach th…" at bounding box center [486, 219] width 517 height 257
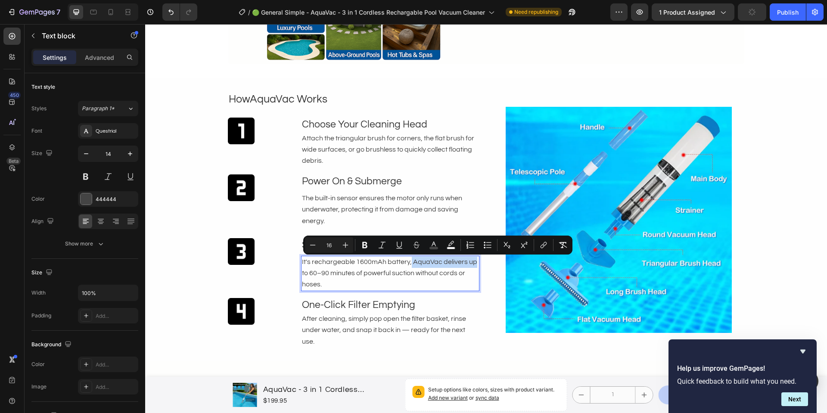
click at [408, 259] on span "It's rechargeable 1600mAh battery, AquaVac delivers up to 60–90 minutes of powe…" at bounding box center [389, 272] width 175 height 29
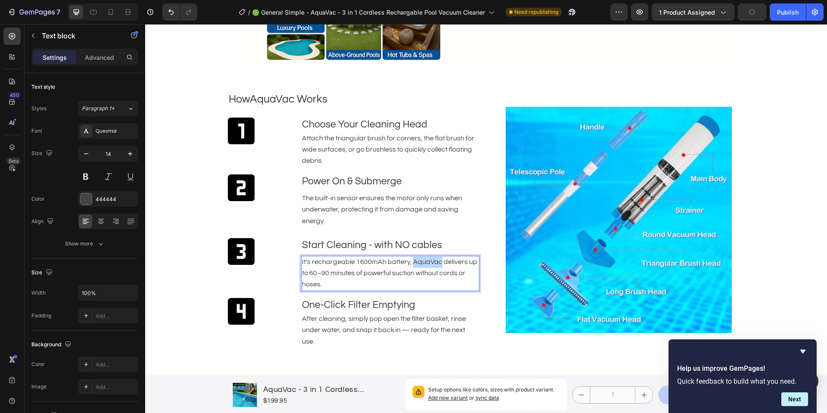
click at [408, 259] on span "It's rechargeable 1600mAh battery, AquaVac delivers up to 60–90 minutes of powe…" at bounding box center [389, 272] width 175 height 29
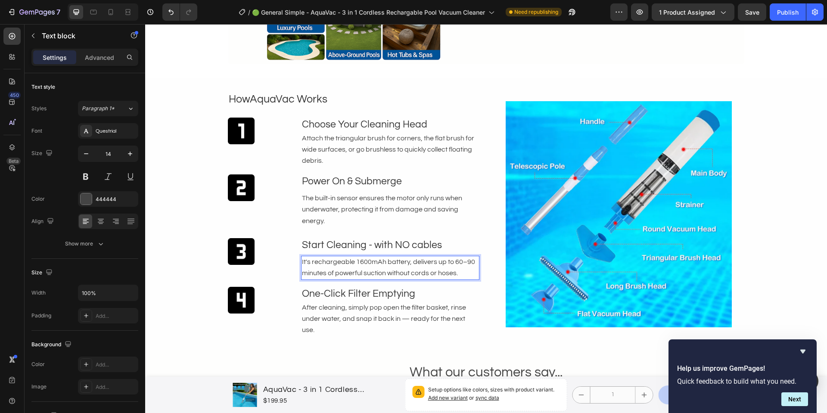
click at [462, 263] on span "It's rechargeable 1600mAh battery, delivers up to 60–90 minutes of powerful suc…" at bounding box center [388, 267] width 173 height 18
drag, startPoint x: 384, startPoint y: 275, endPoint x: 476, endPoint y: 275, distance: 92.1
click at [476, 275] on div "How AquaVac W orks Heading Image Choose Your Cleaning Head Text block Attach th…" at bounding box center [486, 213] width 517 height 245
click at [413, 319] on span "After cleaning, simply pop open the filter basket, rinse under water, and snap …" at bounding box center [384, 318] width 164 height 29
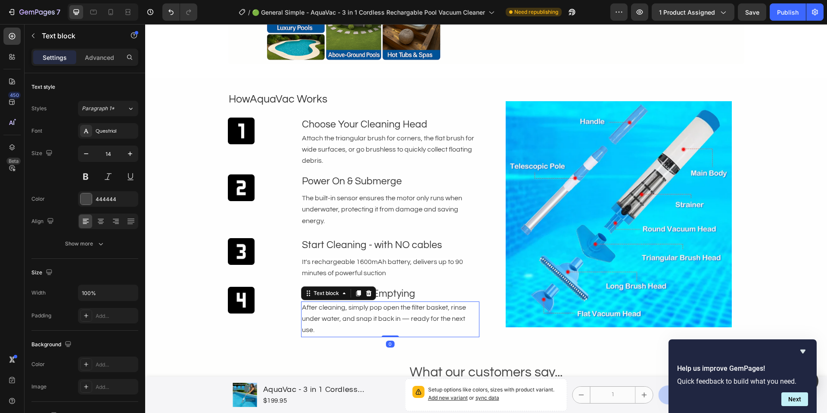
click at [451, 317] on span "After cleaning, simply pop open the filter basket, rinse under water, and snap …" at bounding box center [384, 318] width 164 height 29
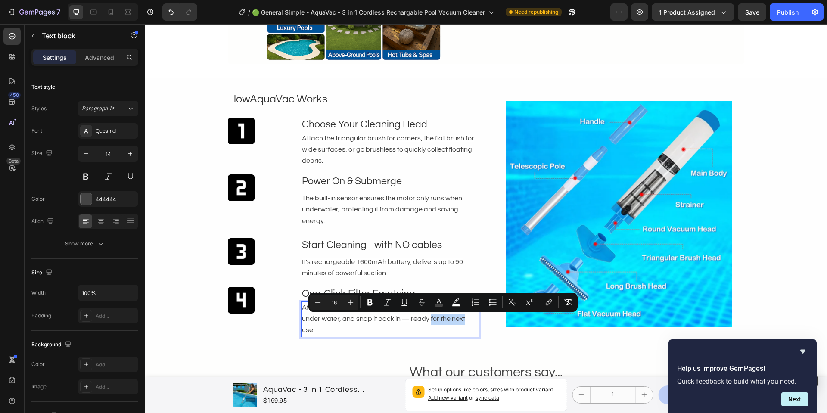
drag, startPoint x: 427, startPoint y: 318, endPoint x: 461, endPoint y: 318, distance: 34.0
click at [461, 318] on span "After cleaning, simply pop open the filter basket, rinse under water, and snap …" at bounding box center [384, 318] width 164 height 29
click at [466, 319] on span "After cleaning, simply pop open the filter basket, rinse under water, and snap …" at bounding box center [384, 318] width 164 height 29
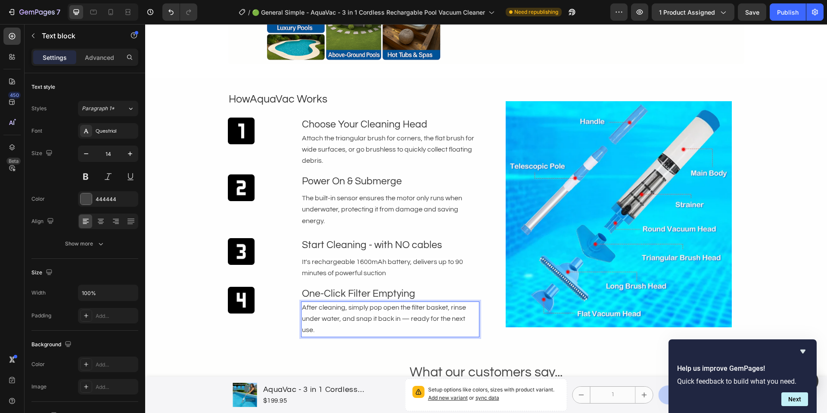
click at [474, 319] on p "After cleaning, simply pop open the filter basket, rinse under water, and snap …" at bounding box center [390, 319] width 177 height 34
click at [443, 263] on span "It's rechargeable 1600mAh battery, delivers up to 90 minutes of powerful suction" at bounding box center [382, 267] width 161 height 18
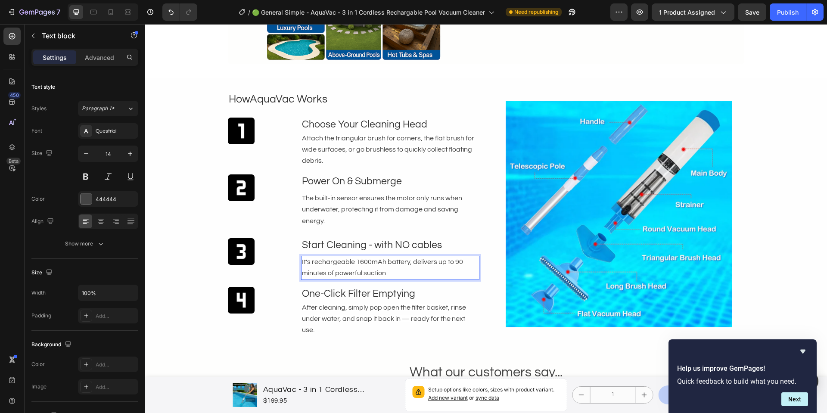
click at [392, 273] on p "It's rechargeable 1600mAh battery, delivers up to 90 minutes of powerful suction" at bounding box center [390, 268] width 177 height 22
click at [459, 307] on span "After cleaning, simply pop open the filter basket, rinse under water, and snap …" at bounding box center [384, 318] width 164 height 29
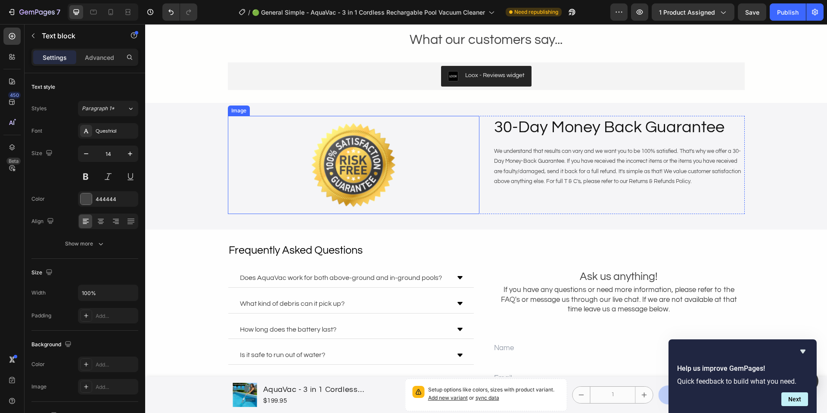
scroll to position [2192, 0]
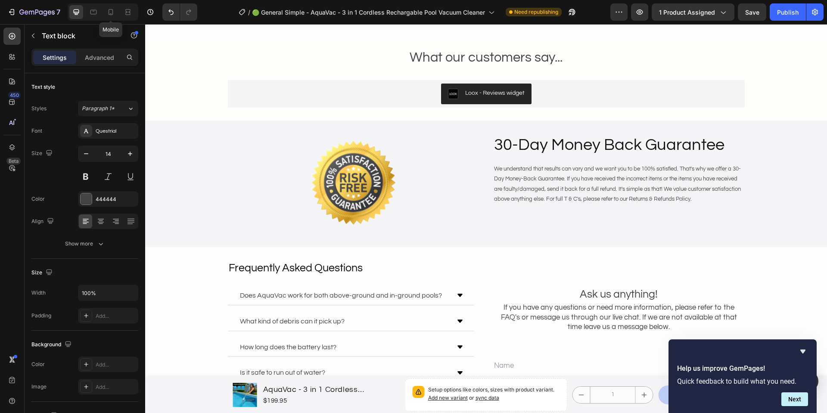
click at [102, 13] on div "Mobile" at bounding box center [103, 11] width 71 height 17
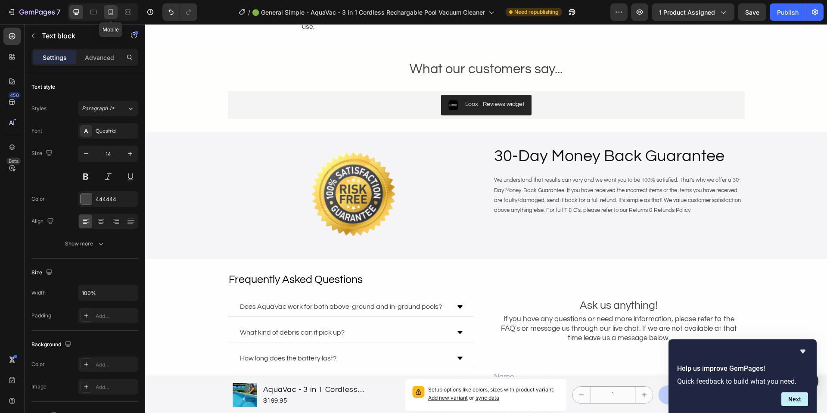
click at [104, 13] on div at bounding box center [111, 12] width 14 height 14
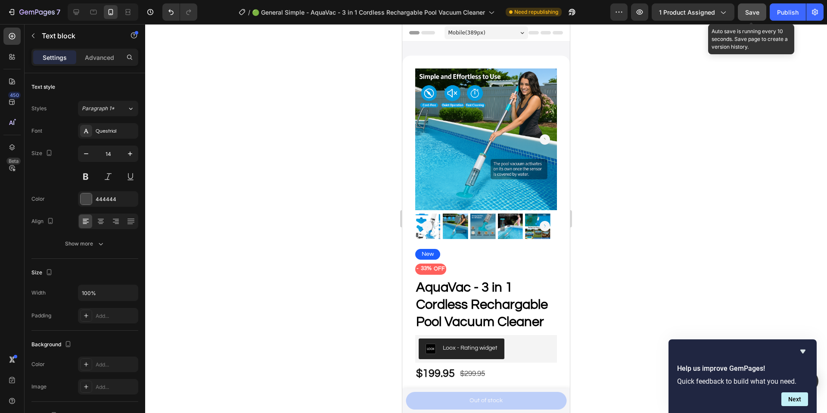
click at [762, 18] on button "Save" at bounding box center [752, 11] width 28 height 17
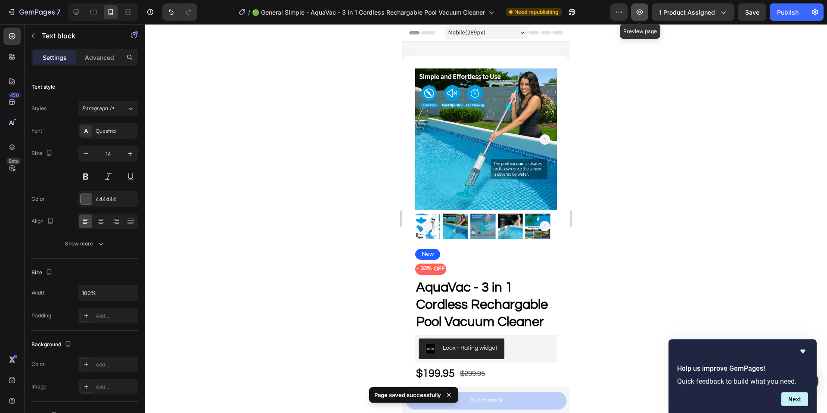
click at [646, 16] on button "button" at bounding box center [639, 11] width 17 height 17
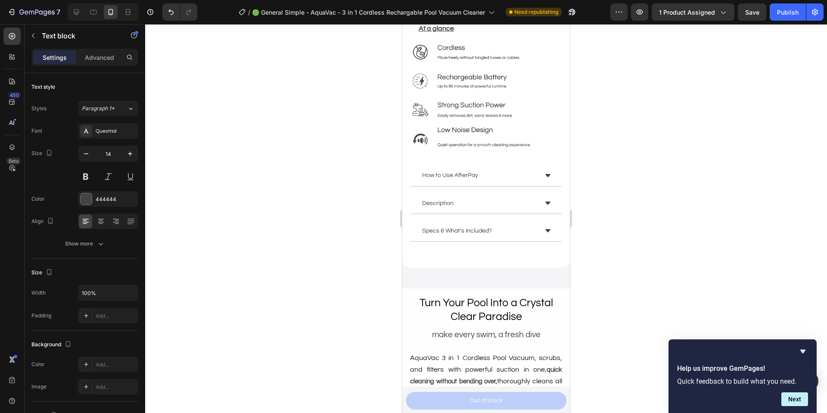
scroll to position [785, 0]
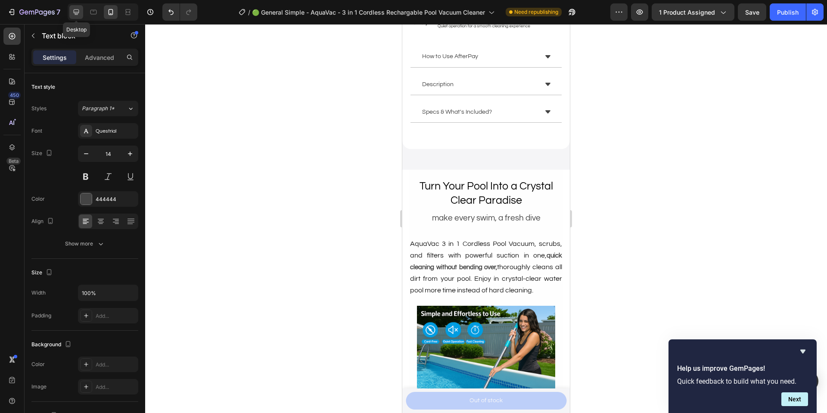
click at [77, 12] on icon at bounding box center [77, 12] width 6 height 6
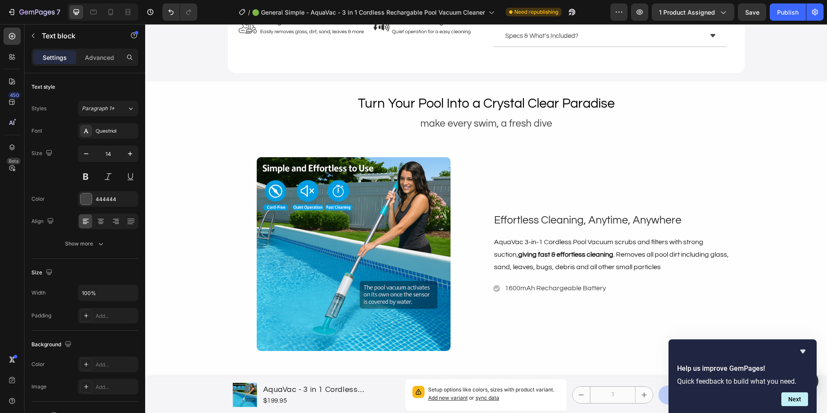
scroll to position [498, 0]
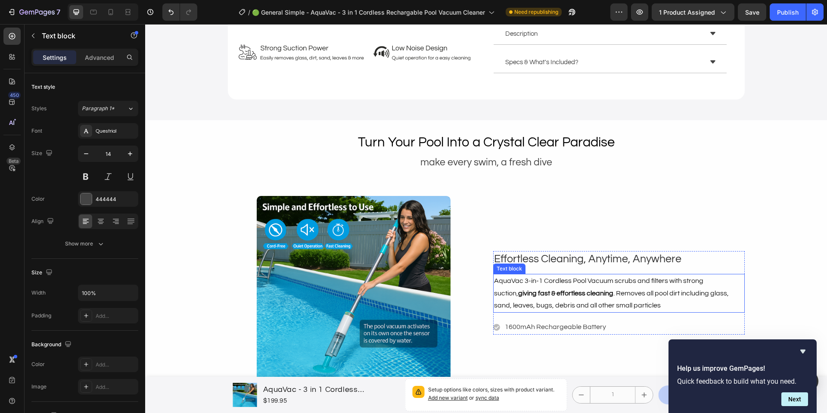
click at [579, 290] on strong "giving fast & effortless cleaning" at bounding box center [565, 293] width 95 height 7
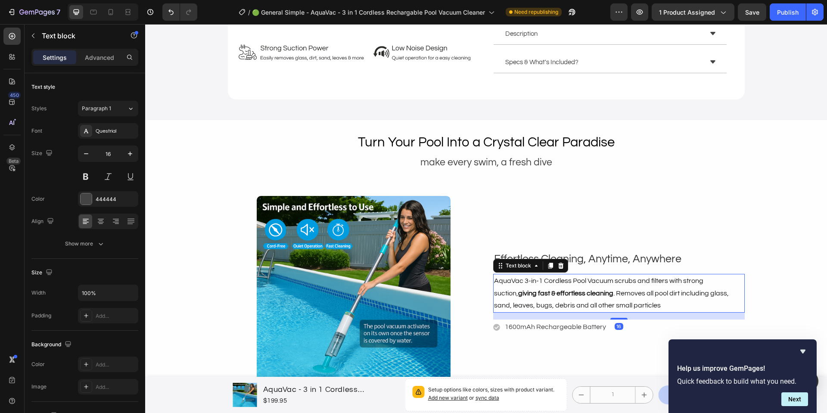
click at [586, 280] on span "AquaVac 3-in-1 Cordless Pool Vacuum scrubs and filters with strong suction, giv…" at bounding box center [611, 293] width 235 height 32
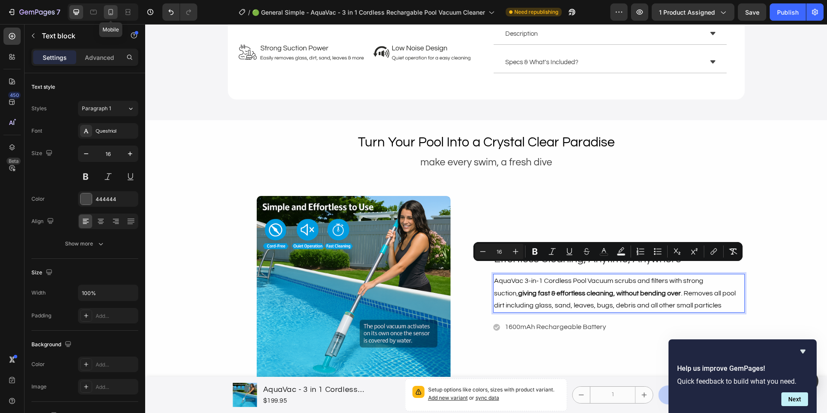
click at [111, 12] on icon at bounding box center [110, 12] width 9 height 9
type input "14"
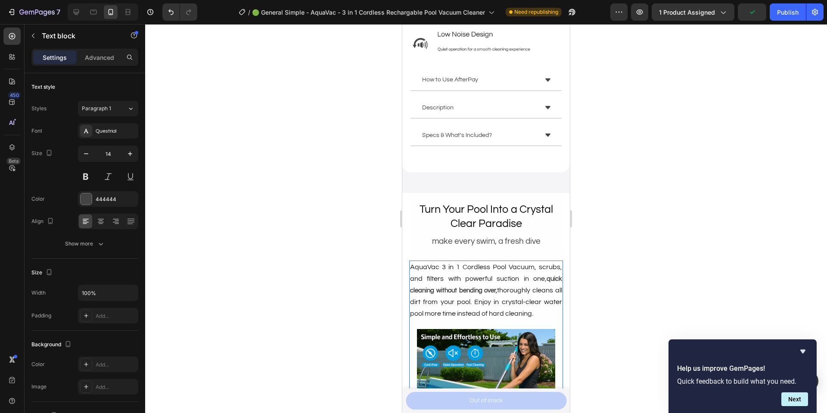
click at [498, 271] on p "AquaVac 3 in 1 Cordless Pool Vacuum, scrubs, and filters with powerful suction …" at bounding box center [486, 290] width 152 height 58
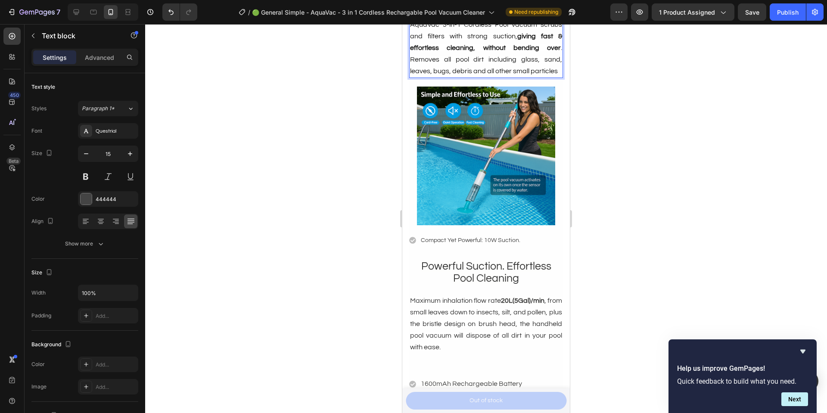
scroll to position [1038, 0]
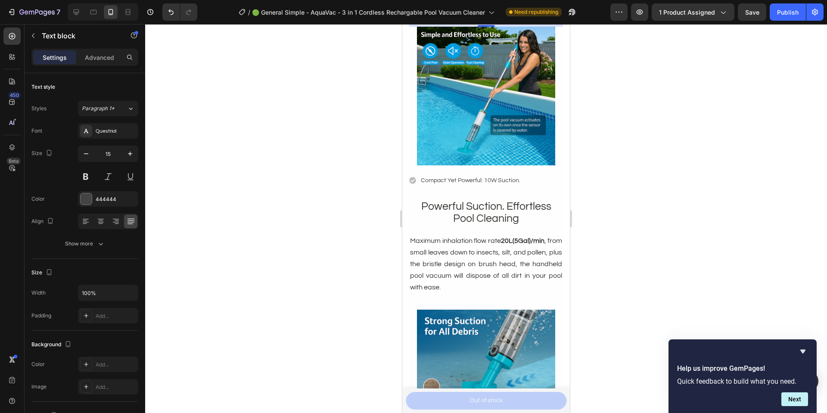
click at [479, 186] on p "Compact Yet Powerful: 10W Suction." at bounding box center [470, 180] width 99 height 11
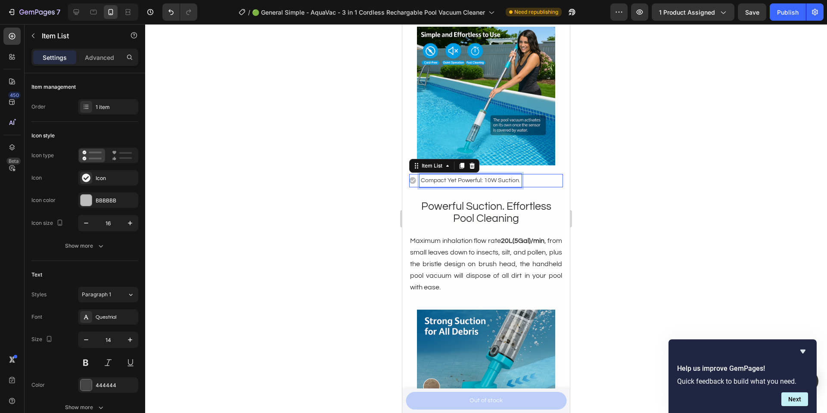
click at [479, 186] on p "Compact Yet Powerful: 10W Suction." at bounding box center [470, 180] width 99 height 11
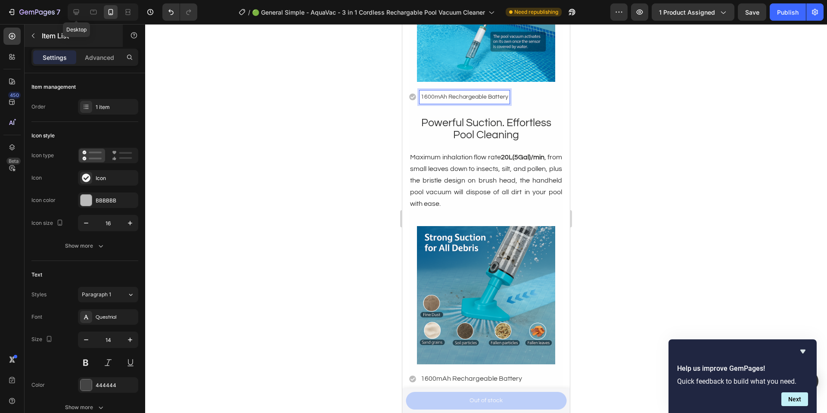
drag, startPoint x: 75, startPoint y: 14, endPoint x: 92, endPoint y: 27, distance: 21.4
click at [75, 14] on icon at bounding box center [77, 12] width 6 height 6
type input "16"
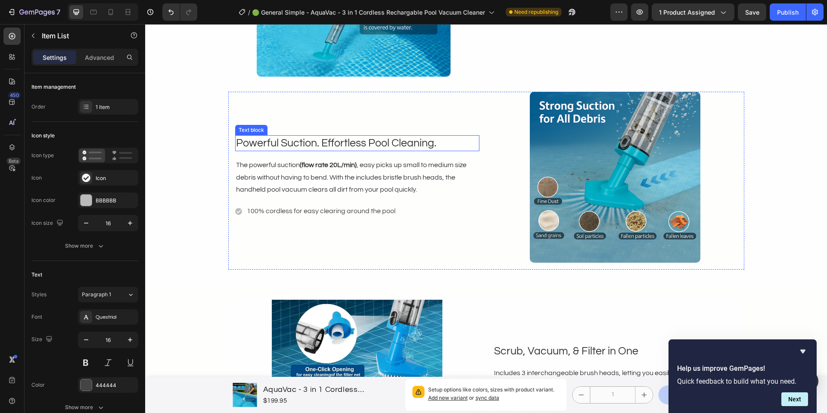
click at [324, 145] on p "Powerful Suction. Effortless Pool Cleaning." at bounding box center [357, 143] width 242 height 14
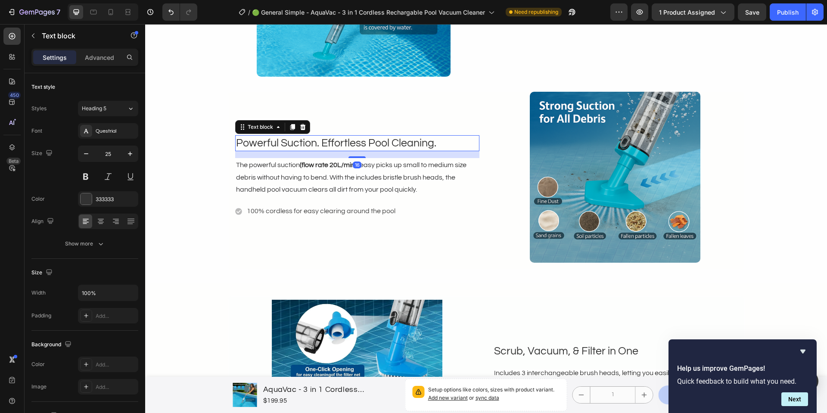
click at [319, 143] on p "Powerful Suction. Effortless Pool Cleaning." at bounding box center [357, 143] width 242 height 14
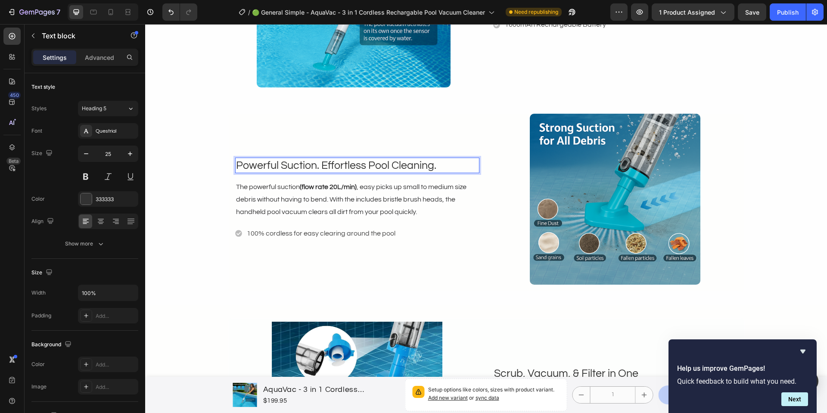
scroll to position [1138, 0]
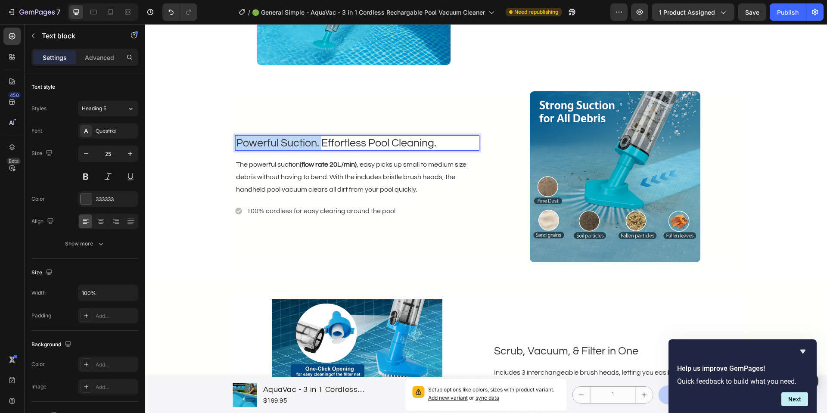
drag, startPoint x: 289, startPoint y: 141, endPoint x: 208, endPoint y: 140, distance: 80.9
click at [208, 140] on div "Powerful Suction. Effortless Pool Cleaning. Text block 16 The powerful suction …" at bounding box center [486, 180] width 682 height 179
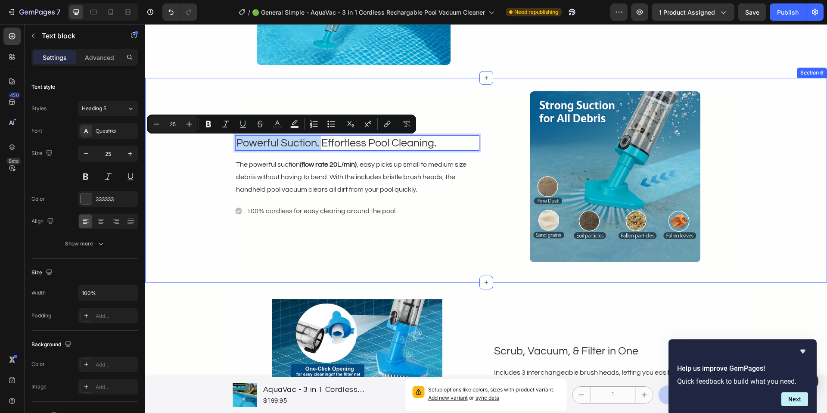
copy p "Powerful Suction."
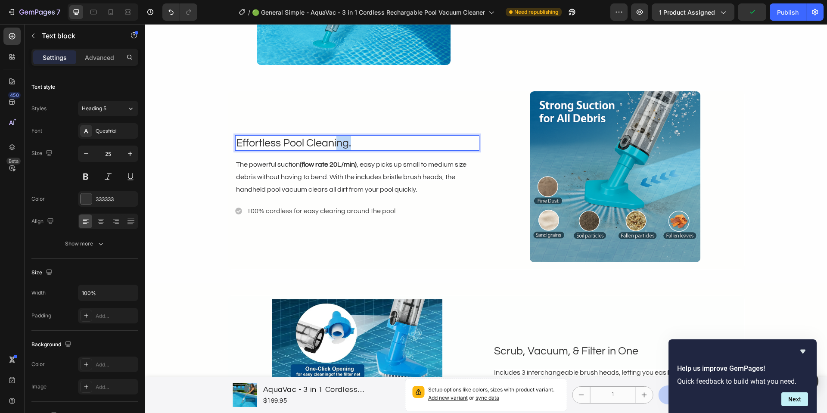
drag, startPoint x: 353, startPoint y: 143, endPoint x: 326, endPoint y: 144, distance: 27.6
click at [327, 144] on p "Effortless Pool Cleaning." at bounding box center [357, 143] width 242 height 14
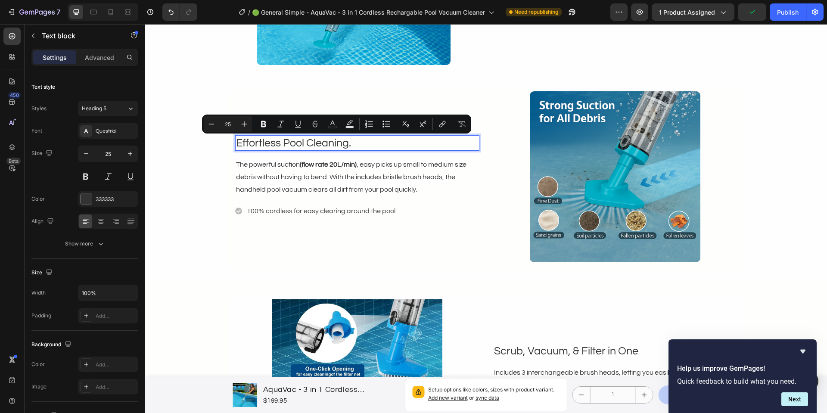
click at [291, 144] on p "Effortless Pool Cleaning." at bounding box center [357, 143] width 242 height 14
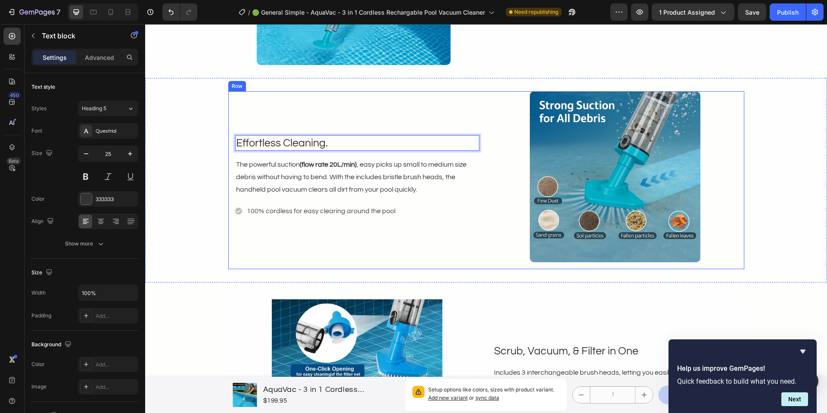
click at [353, 146] on p "Effortless Cleaning." at bounding box center [357, 143] width 242 height 14
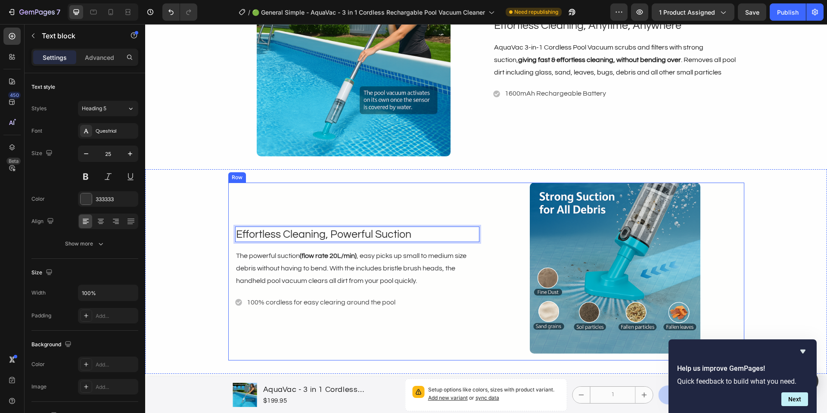
scroll to position [1059, 0]
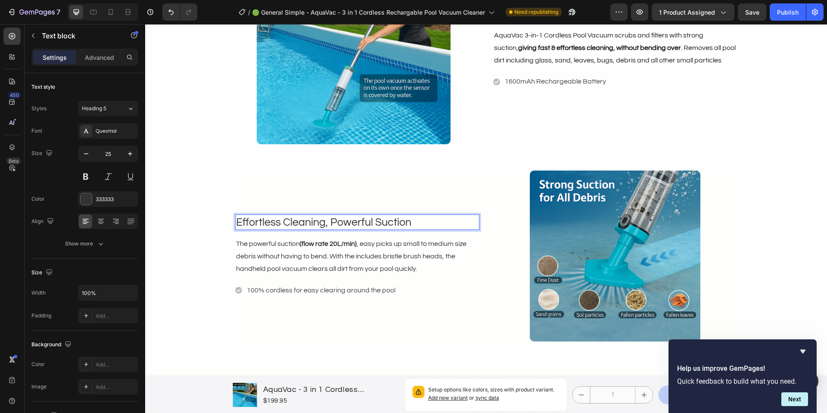
click at [415, 224] on p "Effortless Cleaning, Powerful Suction" at bounding box center [357, 222] width 242 height 14
copy p "Effortless Cleaning, Powerful Suction"
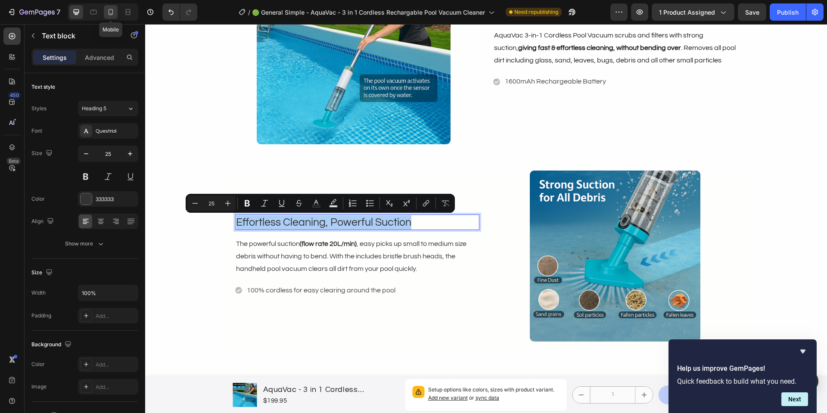
click at [113, 14] on icon at bounding box center [110, 12] width 9 height 9
type input "23"
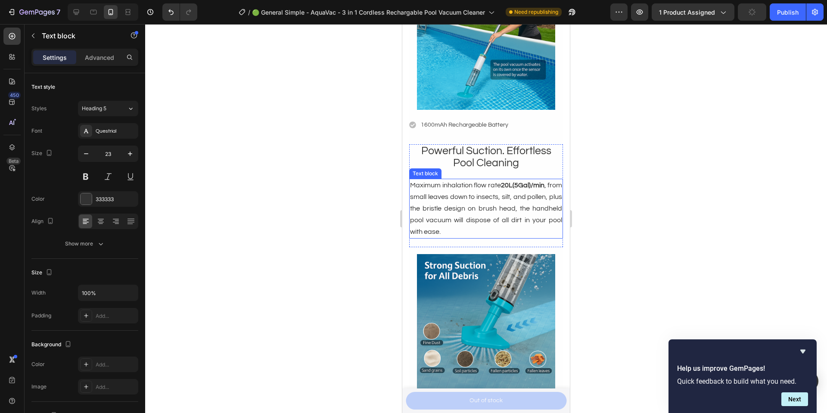
scroll to position [1088, 0]
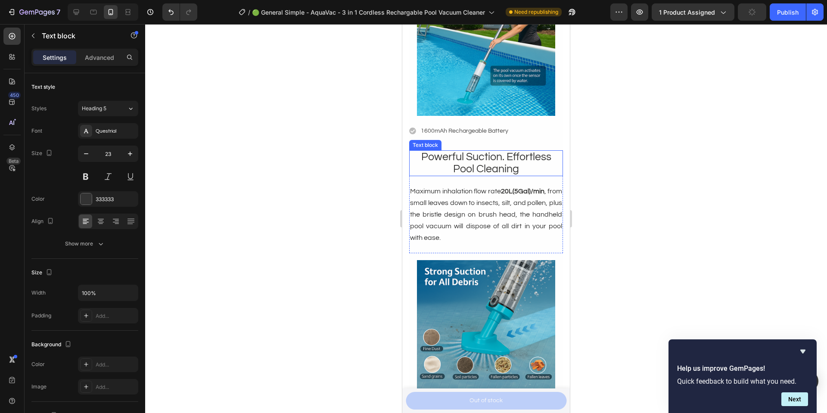
click at [495, 172] on span "Powerful Suction. Effortless Pool Cleaning" at bounding box center [486, 162] width 130 height 23
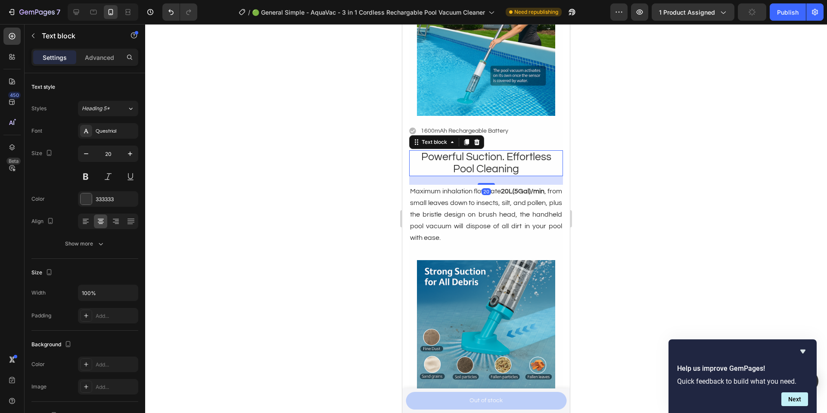
click at [495, 172] on span "Powerful Suction. Effortless Pool Cleaning" at bounding box center [486, 162] width 130 height 23
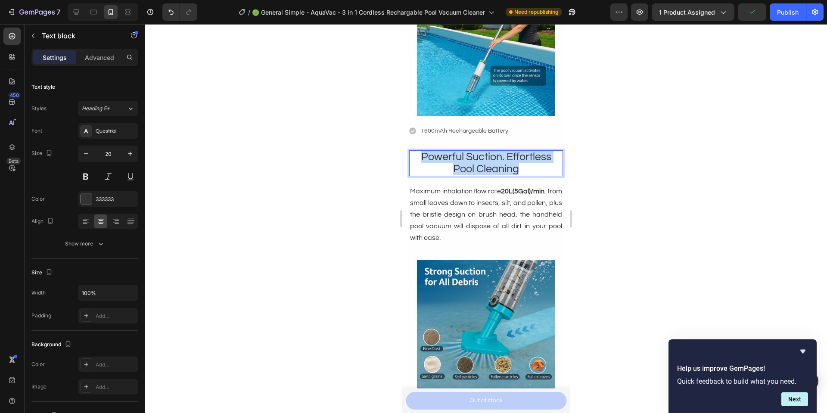
click at [495, 172] on span "Powerful Suction. Effortless Pool Cleaning" at bounding box center [486, 162] width 130 height 23
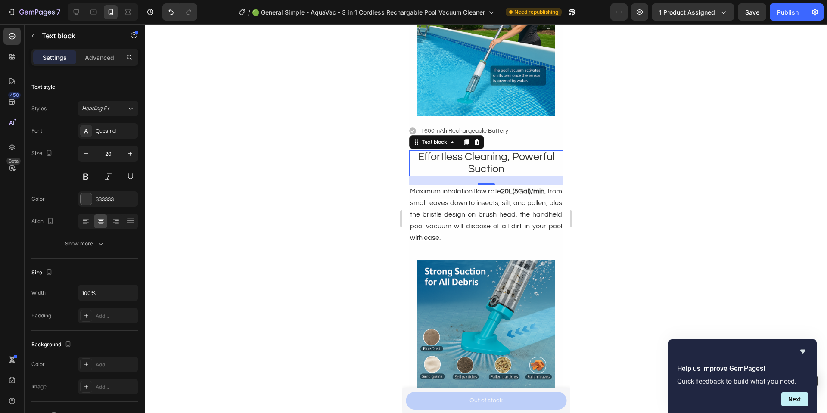
click at [487, 234] on span ", from small leaves down to insects, silt, and pollen, plus the bristle design …" at bounding box center [486, 214] width 152 height 53
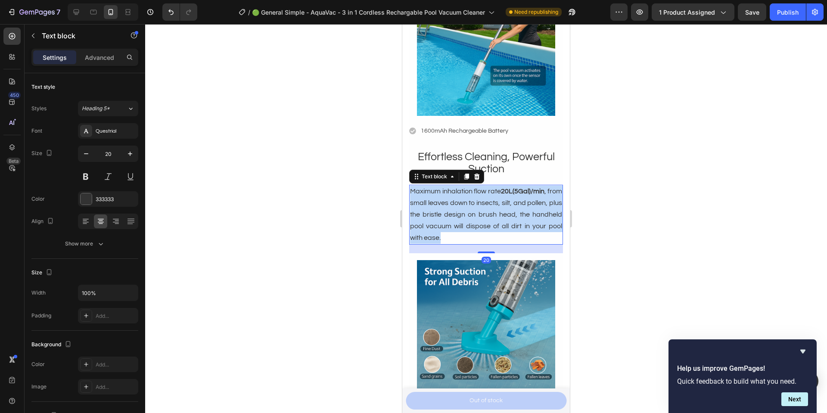
click at [487, 234] on span ", from small leaves down to insects, silt, and pollen, plus the bristle design …" at bounding box center [486, 214] width 152 height 53
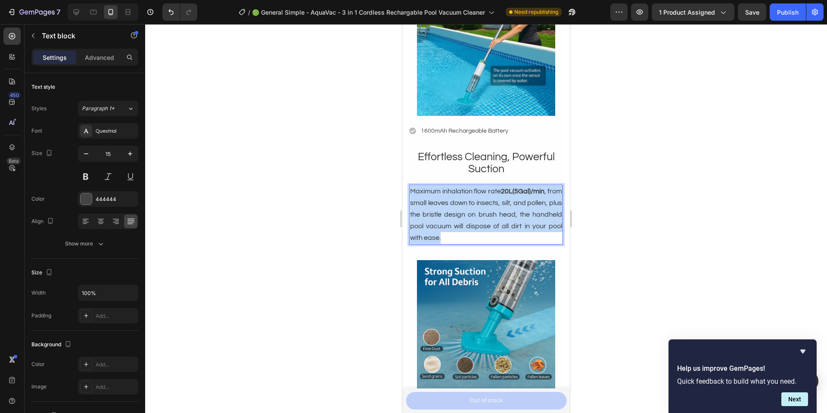
click at [487, 234] on span ", from small leaves down to insects, silt, and pollen, plus the bristle design …" at bounding box center [486, 214] width 152 height 53
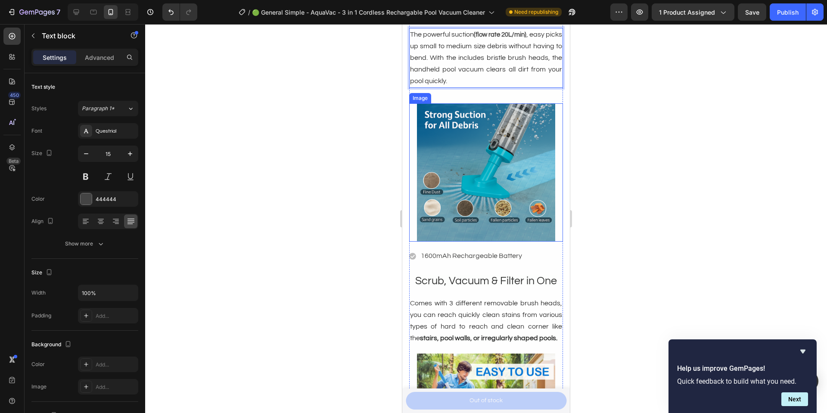
scroll to position [1246, 0]
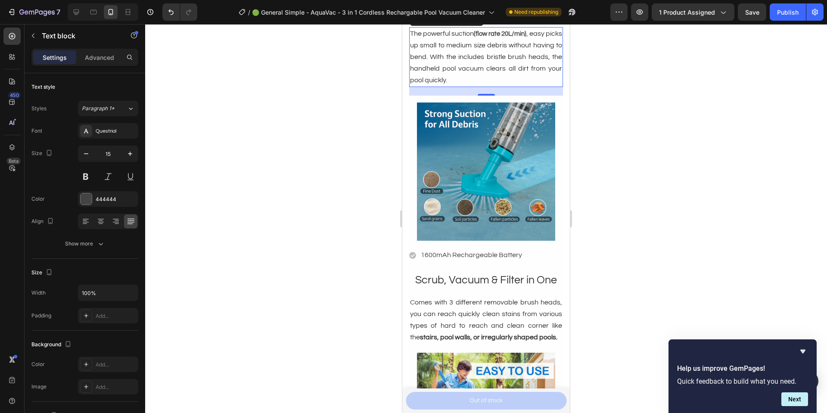
click at [496, 255] on span "1600mAh Rechargeable Battery" at bounding box center [471, 254] width 101 height 7
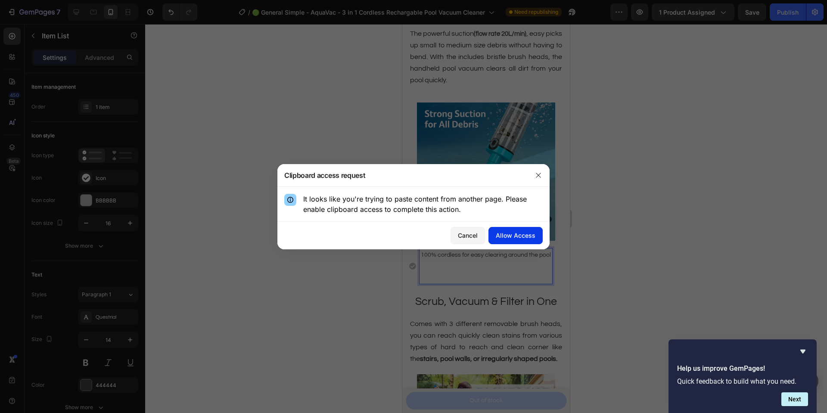
click at [515, 239] on div "Allow Access" at bounding box center [516, 235] width 40 height 9
click at [536, 176] on icon "button" at bounding box center [538, 175] width 7 height 7
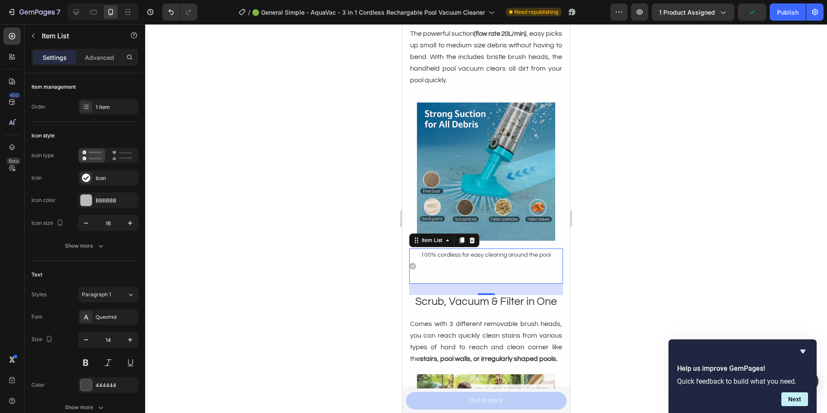
click at [449, 276] on p "Rich Text Editor. Editing area: main" at bounding box center [486, 271] width 130 height 22
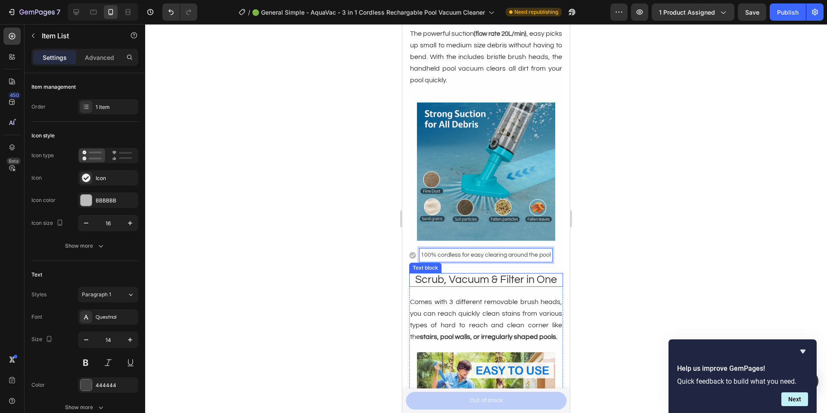
click at [506, 282] on span "Scrub, Vacuum & Filter in One" at bounding box center [486, 279] width 142 height 11
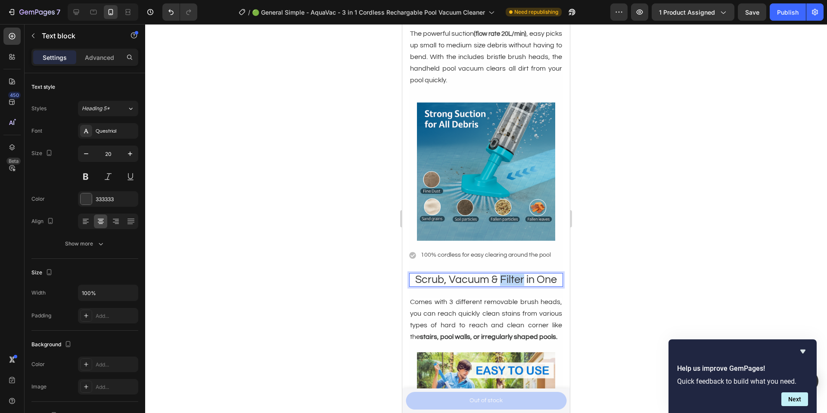
click at [506, 282] on span "Scrub, Vacuum & Filter in One" at bounding box center [486, 279] width 142 height 11
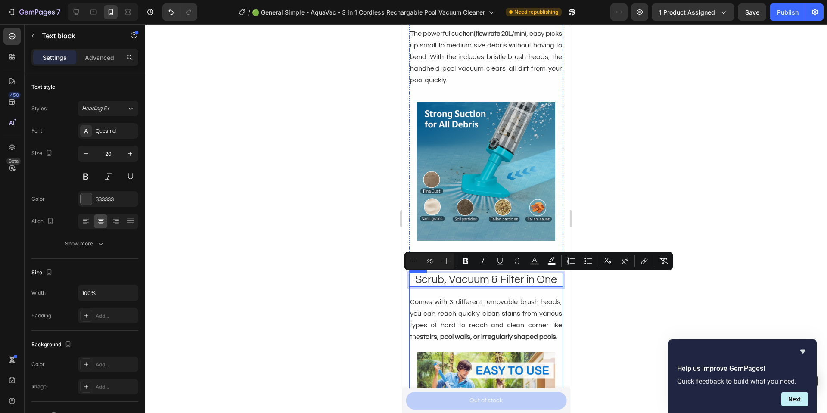
click at [513, 305] on span "Comes with 3 different removable brush heads, you can reach quickly clean stain…" at bounding box center [486, 319] width 152 height 42
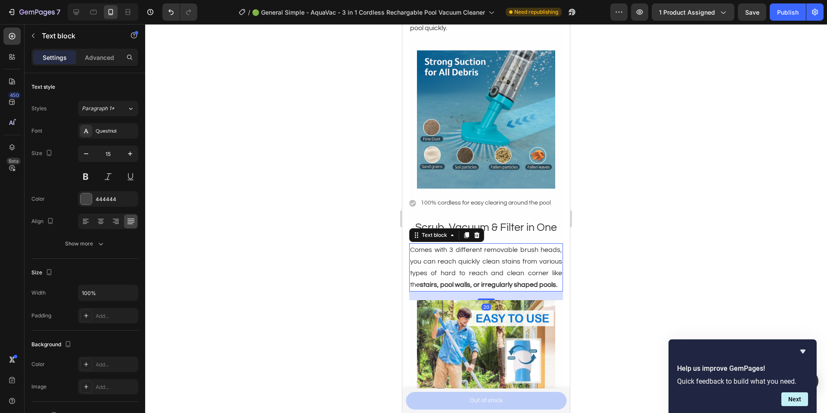
scroll to position [1303, 0]
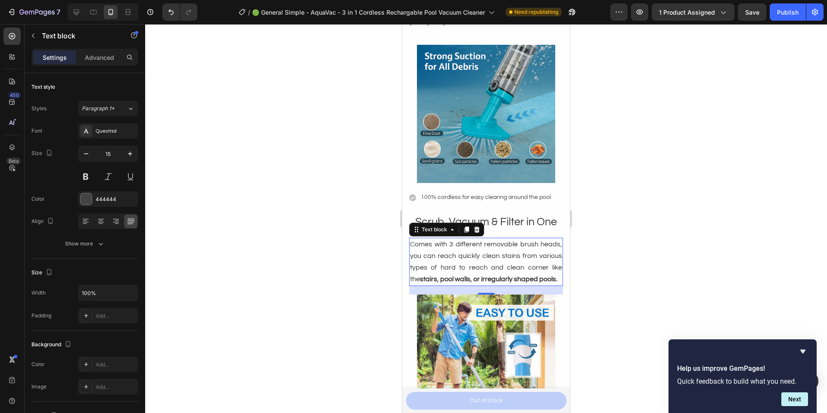
click at [461, 275] on p "Comes with 3 different removable brush heads, you can reach quickly clean stain…" at bounding box center [486, 262] width 152 height 46
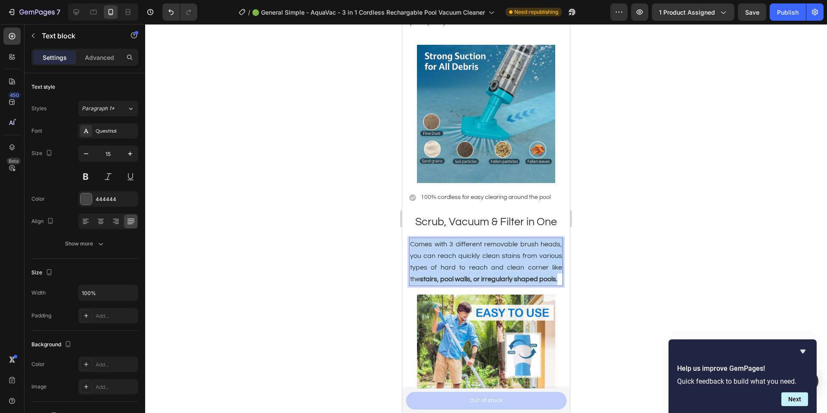
click at [461, 275] on p "Comes with 3 different removable brush heads, you can reach quickly clean stain…" at bounding box center [486, 262] width 152 height 46
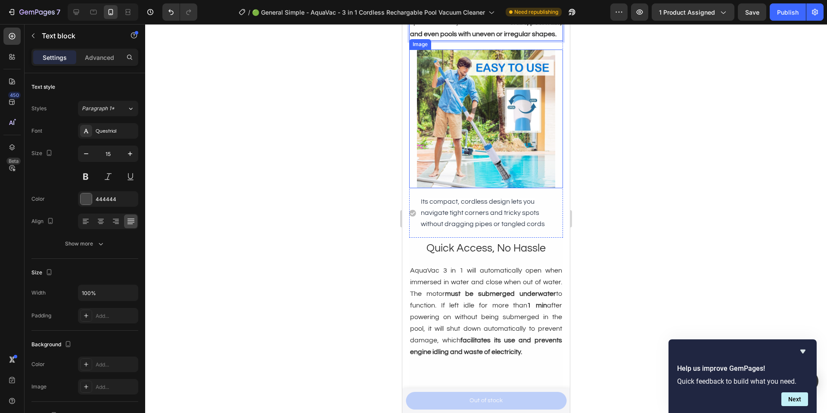
scroll to position [1540, 0]
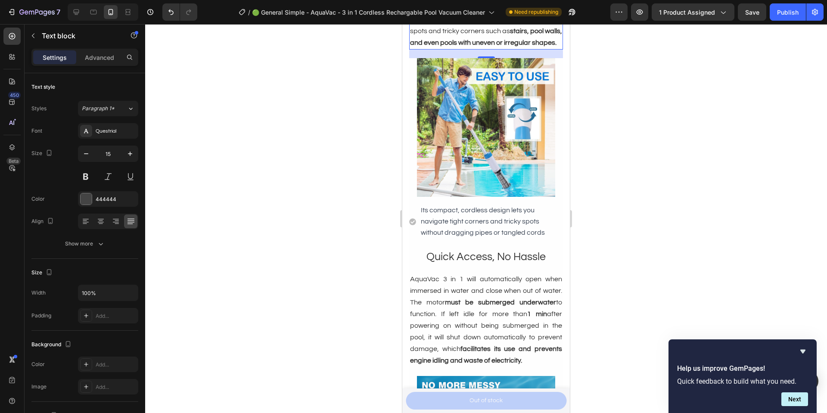
click at [504, 230] on p "Its compact, cordless design lets you navigate tight corners and tricky spots w…" at bounding box center [491, 222] width 141 height 34
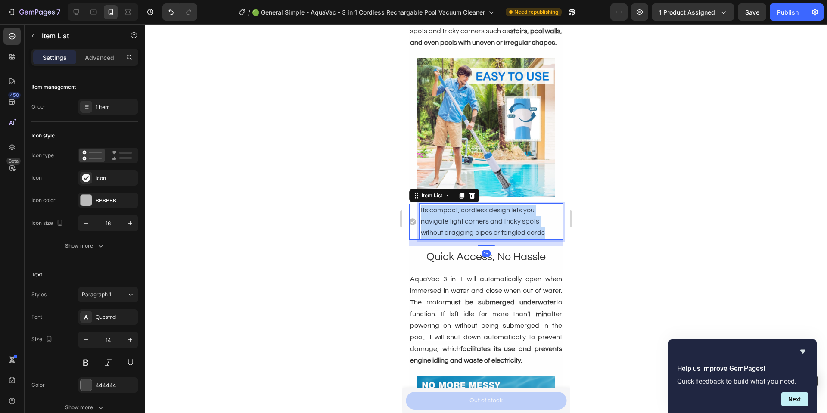
click at [504, 230] on p "Its compact, cordless design lets you navigate tight corners and tricky spots w…" at bounding box center [491, 222] width 141 height 34
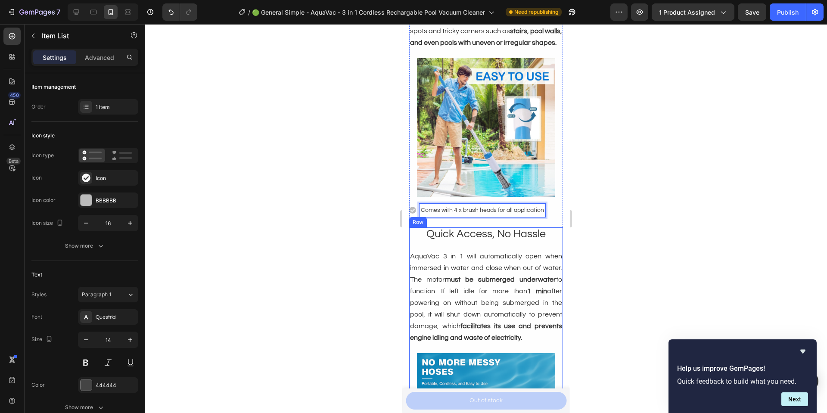
scroll to position [1629, 0]
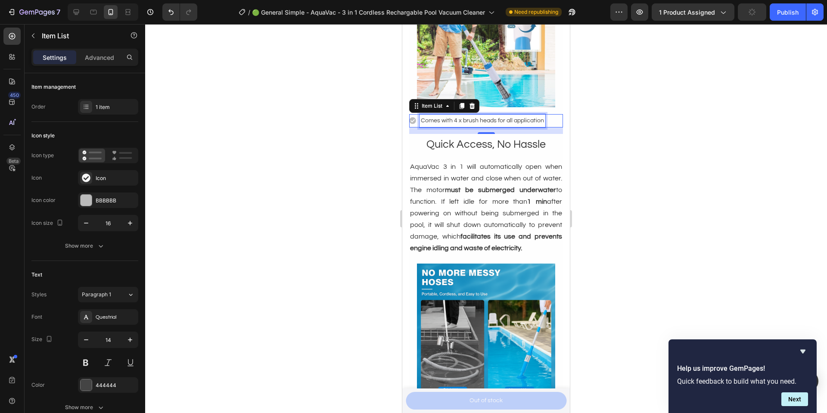
click at [496, 150] on span "Quick Access, No Hassle" at bounding box center [485, 144] width 119 height 11
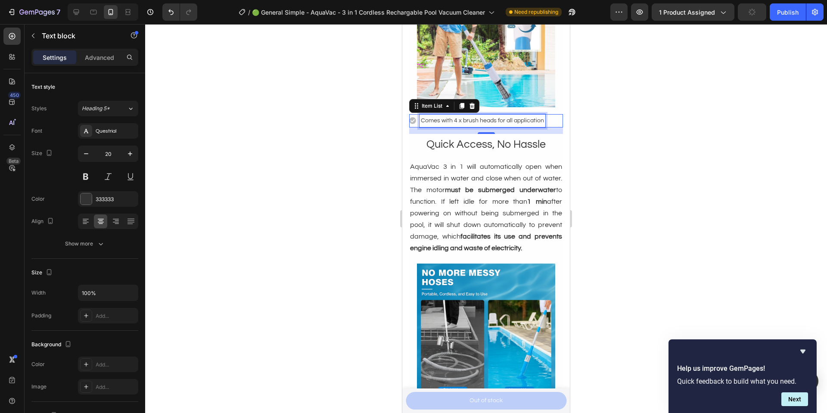
click at [496, 150] on span "Quick Access, No Hassle" at bounding box center [485, 144] width 119 height 11
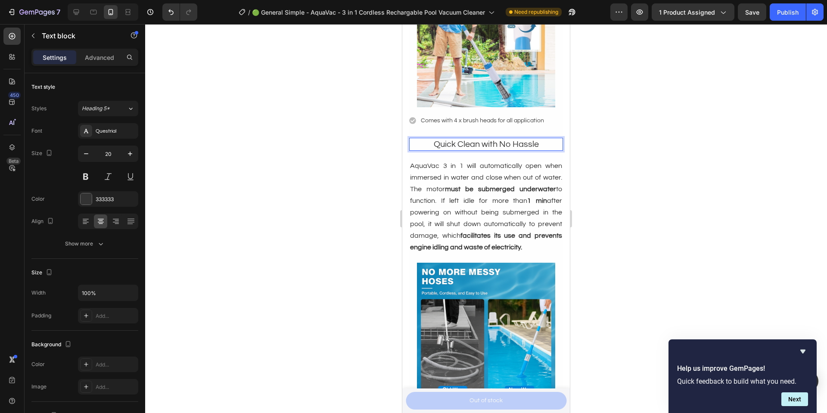
click at [474, 149] on p "Quick Clean with No Hassle" at bounding box center [486, 144] width 152 height 11
click at [488, 150] on p "Quick Cleaning with No Hassle" at bounding box center [486, 144] width 152 height 11
copy p "Quick Cleaning with No Hassle"
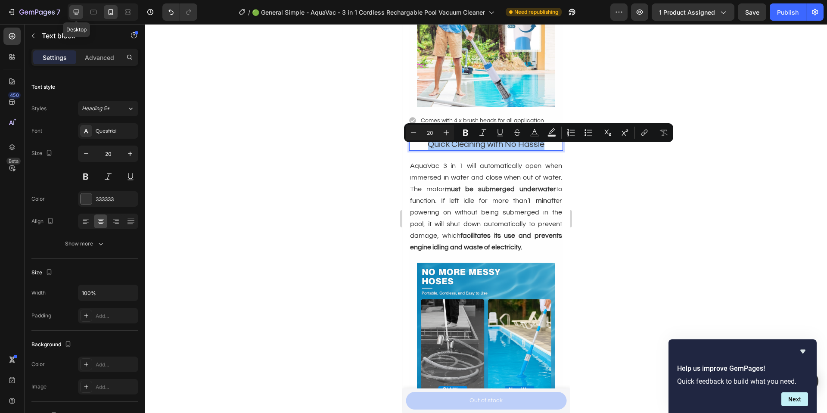
click at [74, 9] on icon at bounding box center [76, 12] width 9 height 9
type input "27"
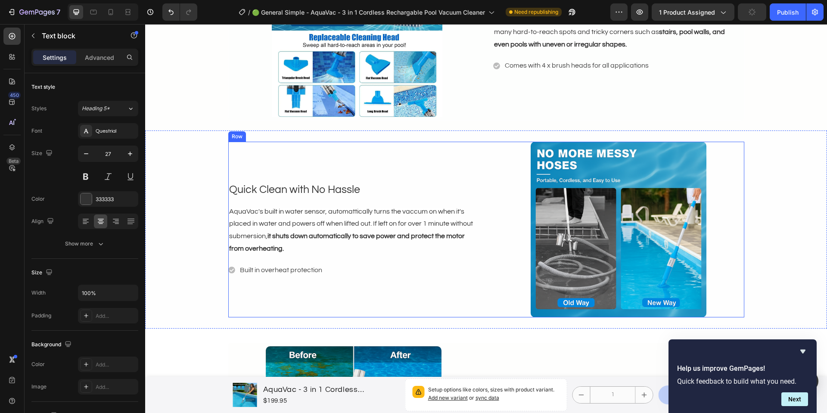
scroll to position [1460, 0]
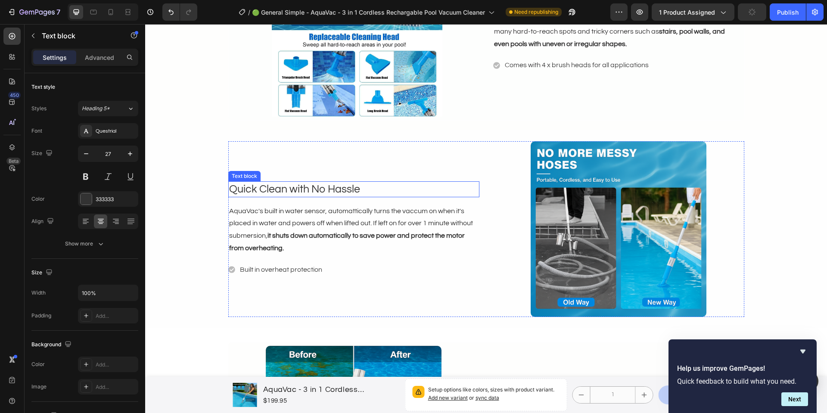
click at [317, 189] on p "Quick Clean with No Hassle" at bounding box center [353, 189] width 249 height 14
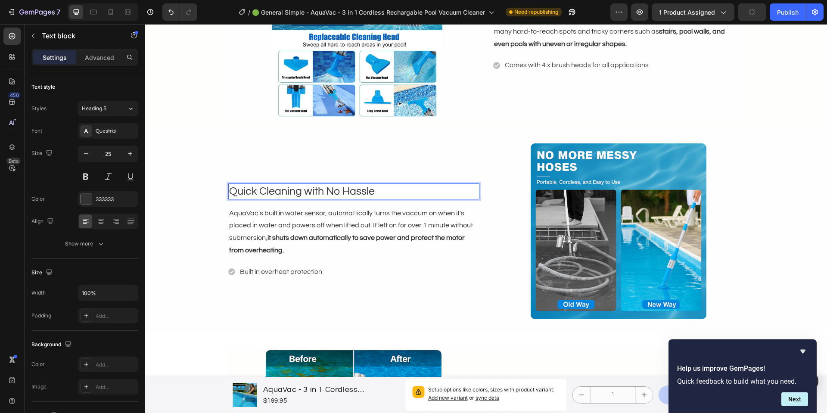
scroll to position [1467, 0]
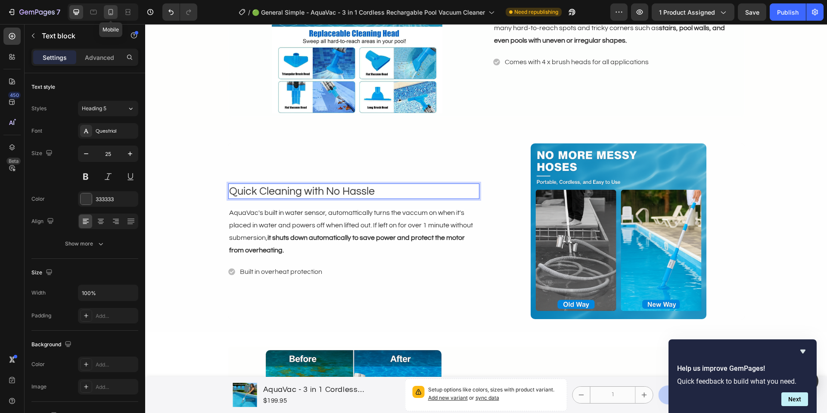
click at [113, 6] on div at bounding box center [111, 12] width 14 height 14
type input "23"
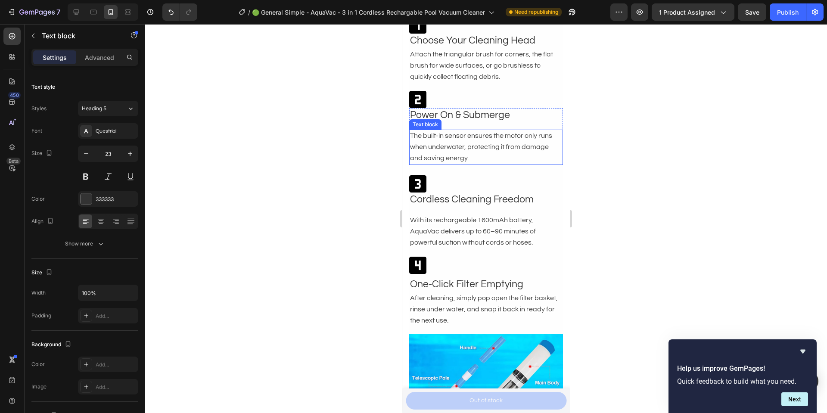
scroll to position [2173, 0]
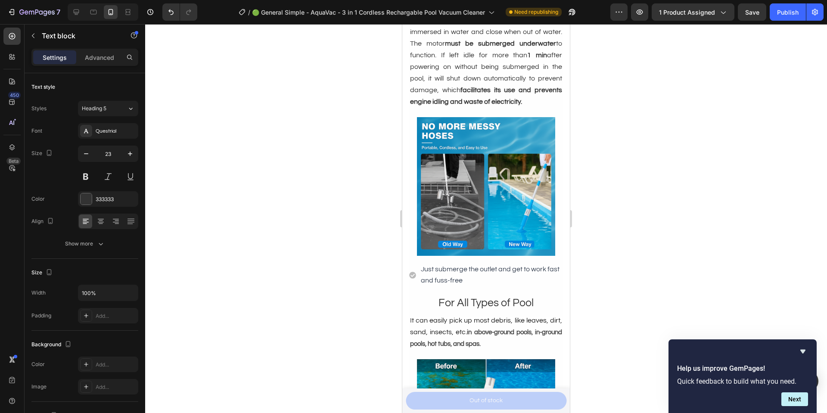
scroll to position [1645, 0]
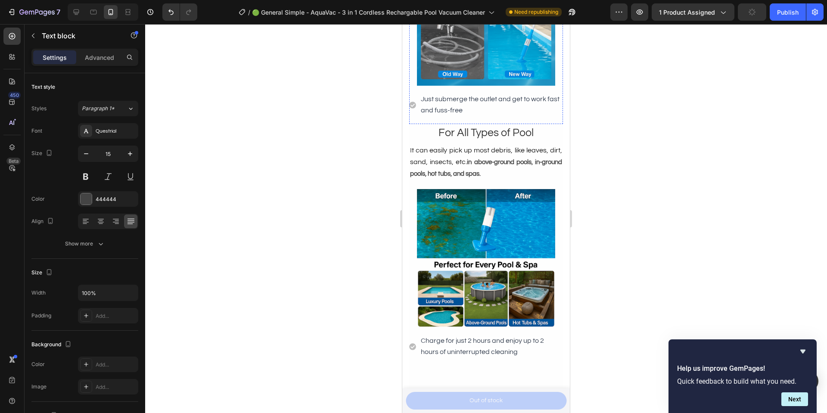
drag, startPoint x: 500, startPoint y: 133, endPoint x: 562, endPoint y: 140, distance: 62.8
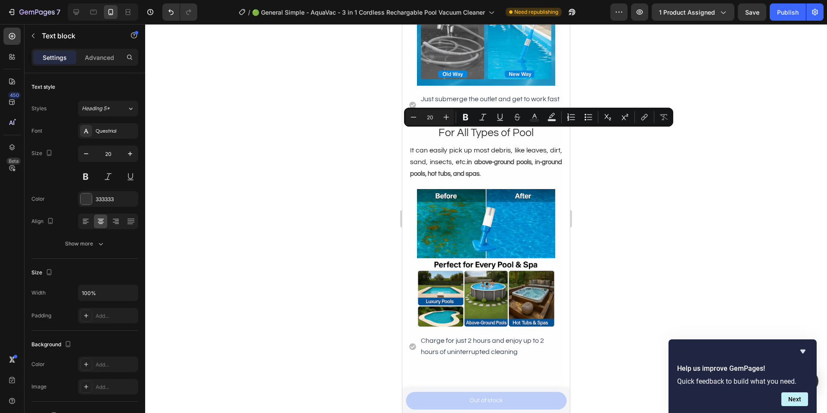
copy p "Quick & Safe Cleaning"
click at [72, 13] on icon at bounding box center [76, 12] width 9 height 9
type input "27"
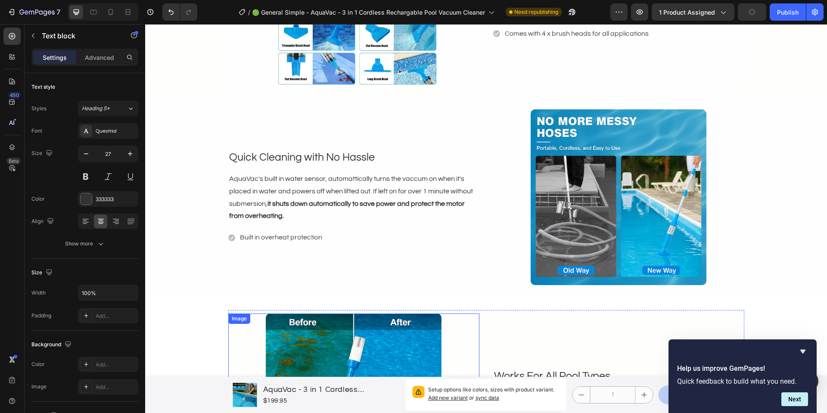
scroll to position [1494, 0]
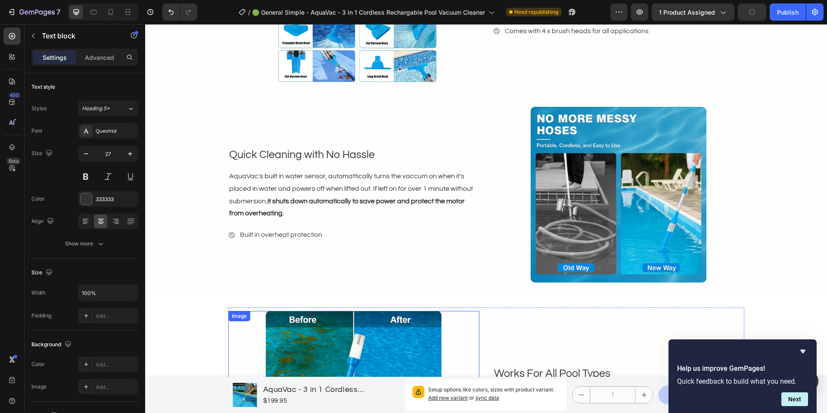
click at [354, 149] on p "Quick Cleaning with No Hassle" at bounding box center [353, 155] width 249 height 14
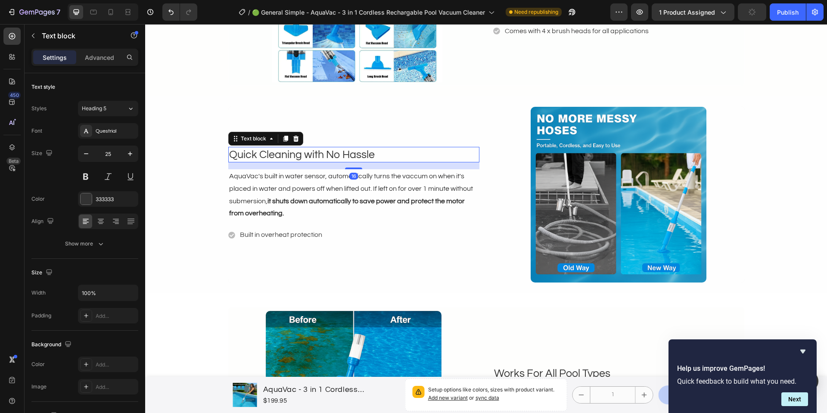
click at [354, 149] on p "Quick Cleaning with No Hassle" at bounding box center [353, 155] width 249 height 14
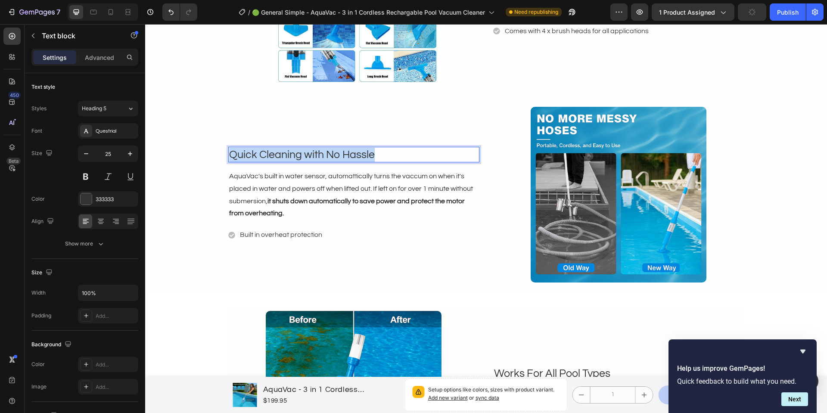
click at [354, 149] on p "Quick Cleaning with No Hassle" at bounding box center [353, 155] width 249 height 14
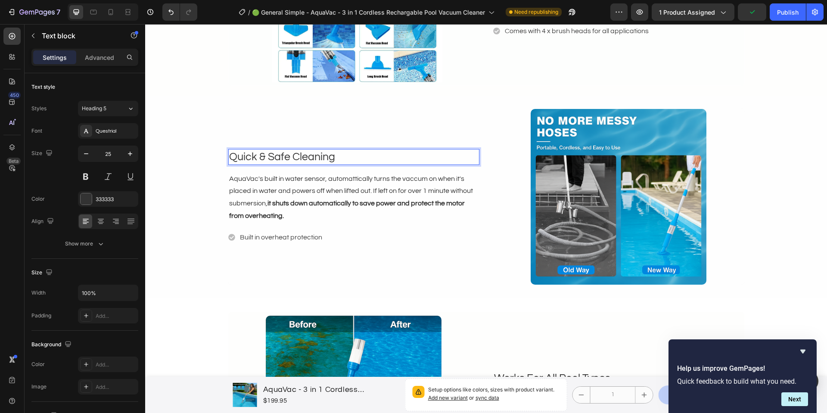
scroll to position [1500, 0]
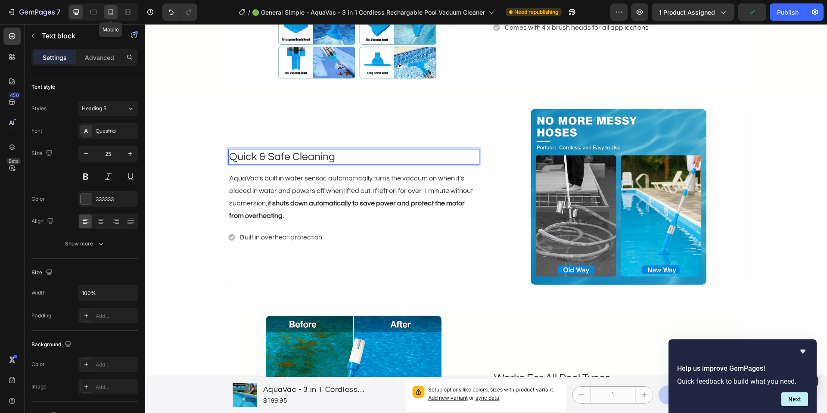
click at [110, 15] on icon at bounding box center [110, 12] width 5 height 6
type input "23"
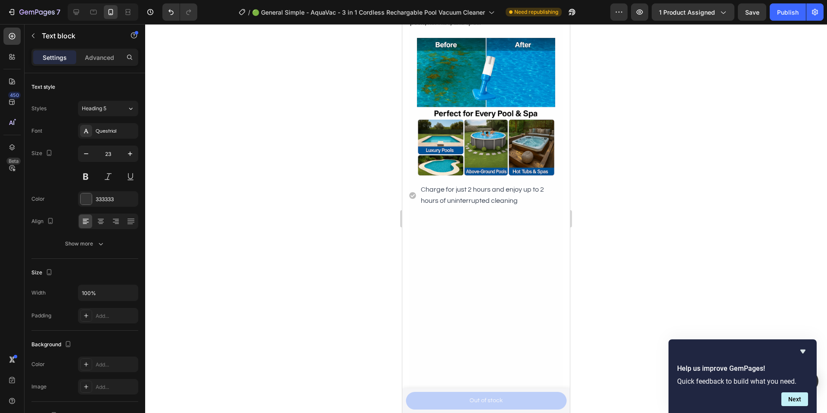
scroll to position [1802, 0]
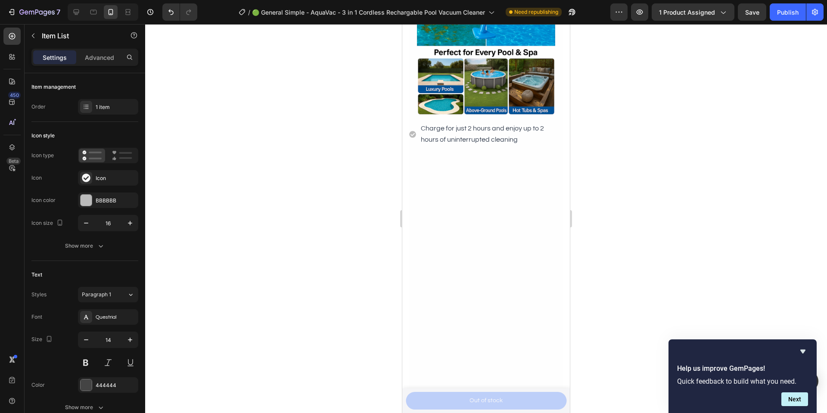
scroll to position [1843, 0]
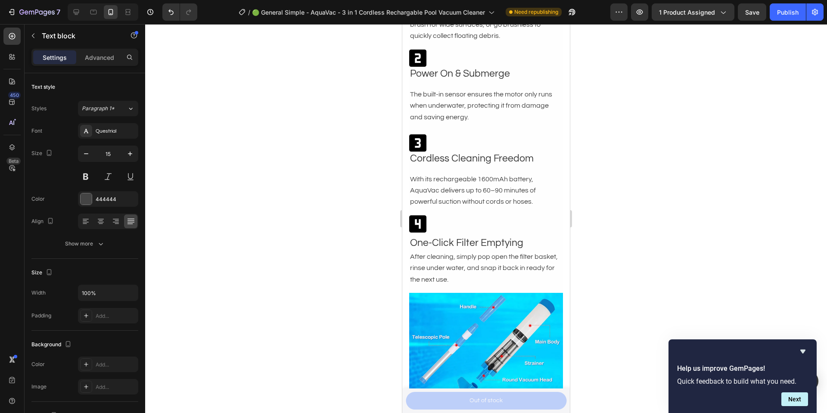
scroll to position [2064, 0]
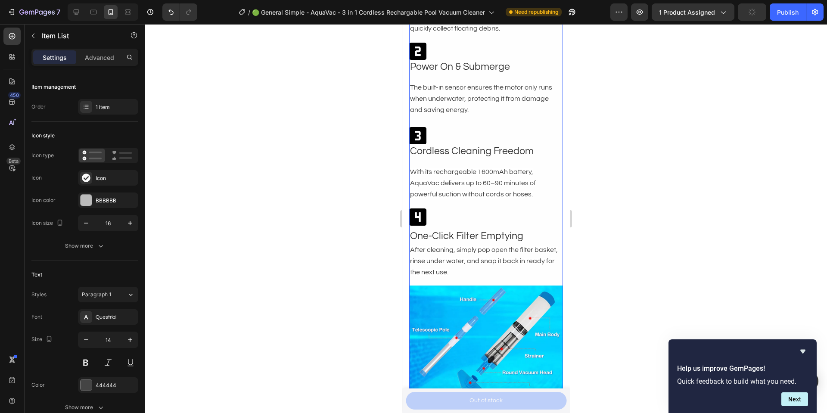
scroll to position [2062, 0]
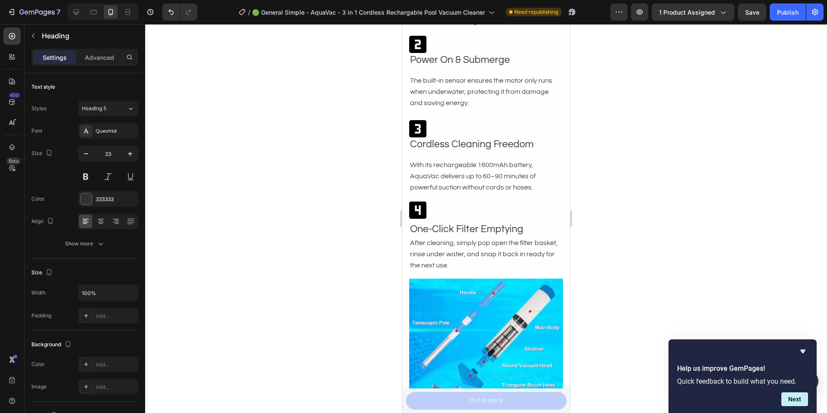
scroll to position [2075, 0]
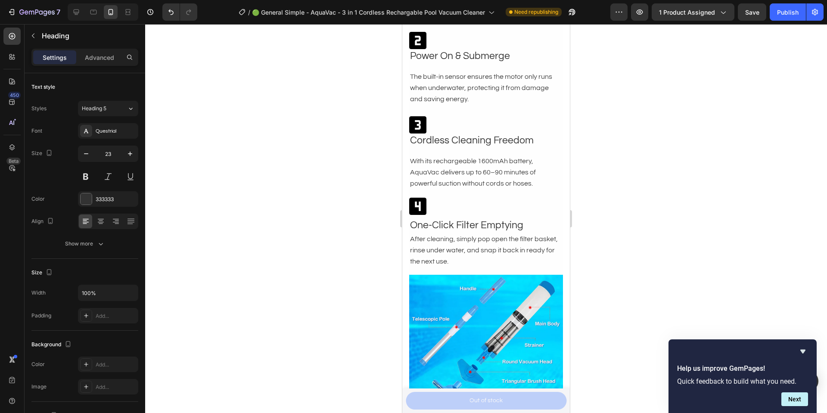
drag, startPoint x: 515, startPoint y: 210, endPoint x: 582, endPoint y: 212, distance: 66.8
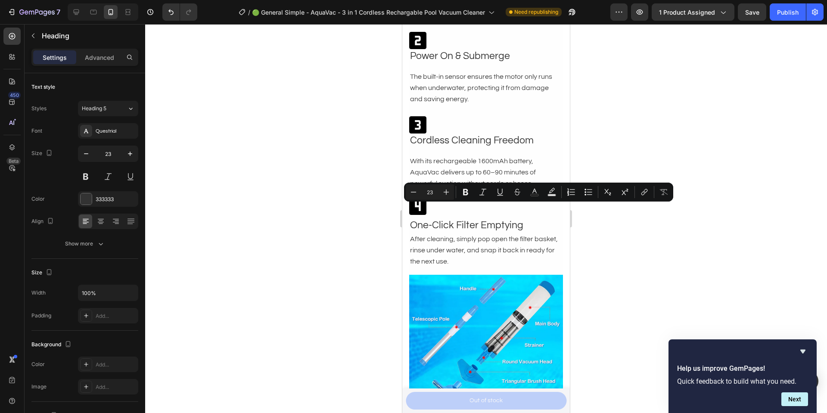
type input "25"
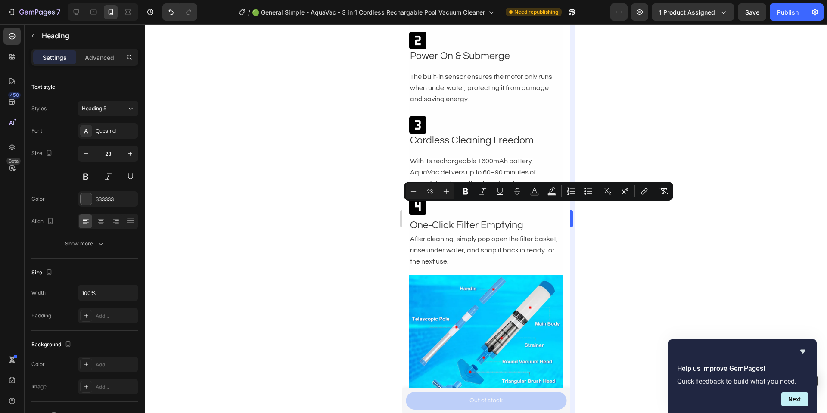
copy p "How to Use"
click at [82, 14] on div at bounding box center [76, 12] width 14 height 14
type input "25"
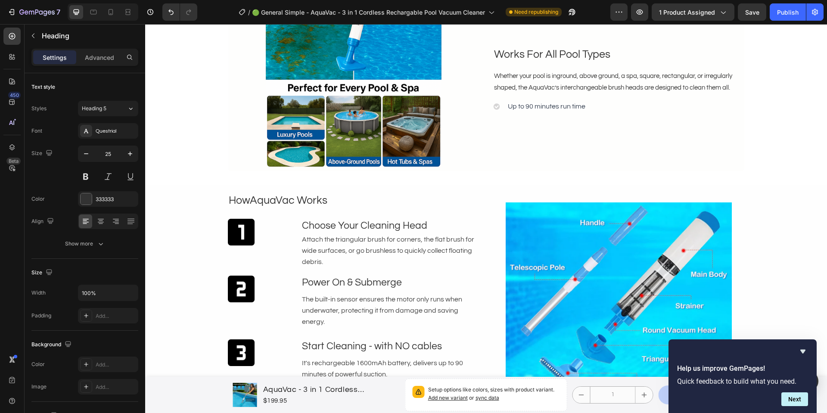
scroll to position [1856, 0]
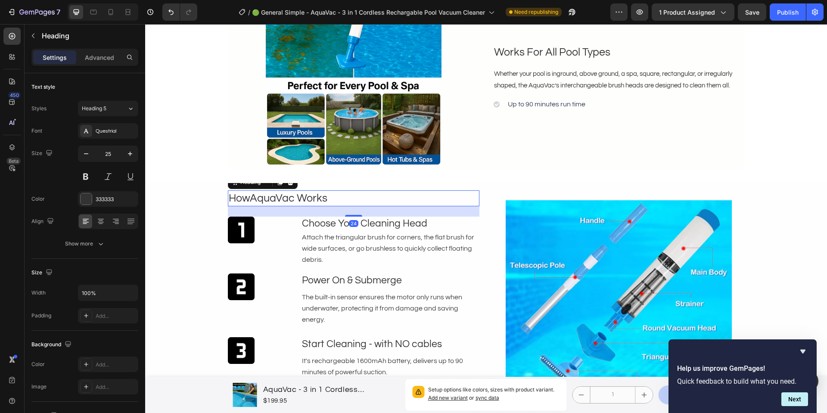
click at [310, 204] on h2 "How AquaVac W orks" at bounding box center [353, 198] width 251 height 16
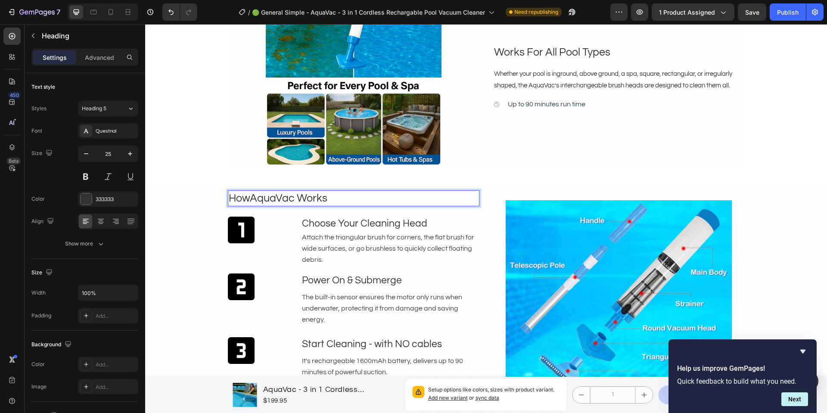
click at [310, 204] on p "How AquaVac W orks" at bounding box center [354, 198] width 250 height 14
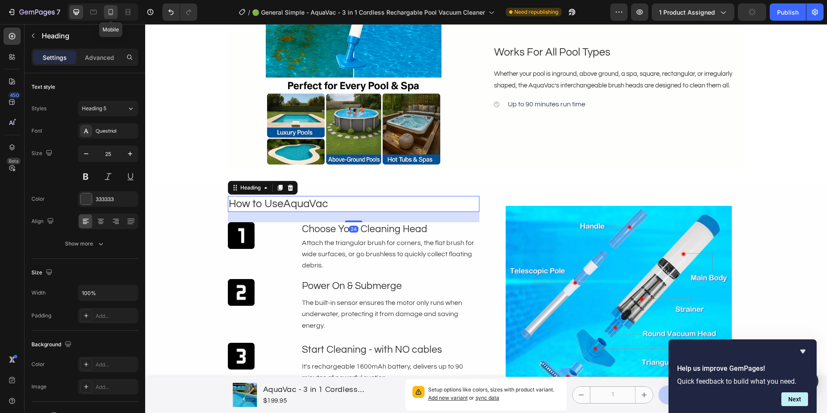
click at [115, 15] on icon at bounding box center [110, 12] width 9 height 9
type input "23"
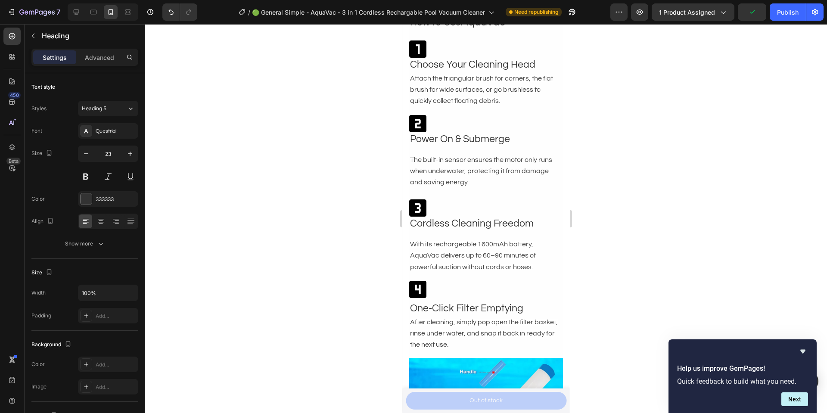
scroll to position [2729, 0]
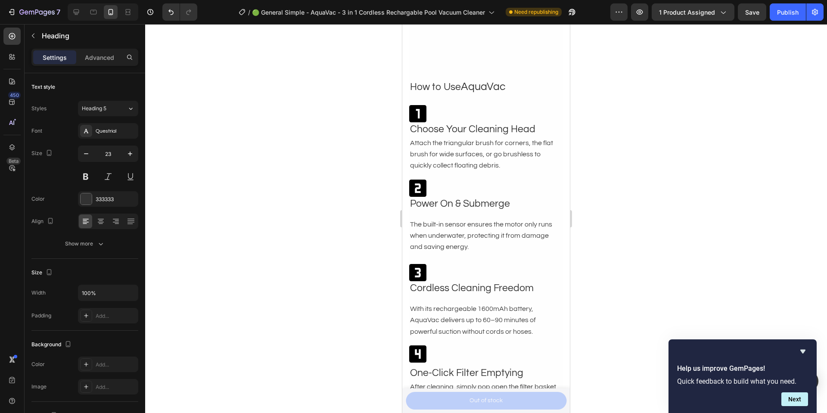
click at [488, 146] on p "Attach the triangular brush for corners, the flat brush for wide surfaces, or g…" at bounding box center [486, 155] width 152 height 34
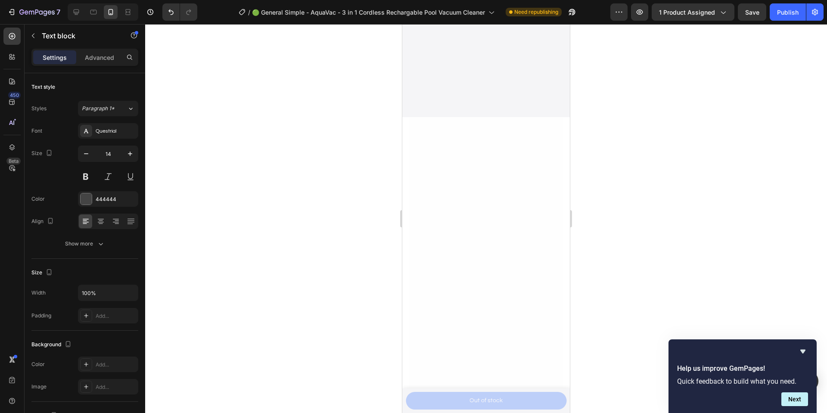
scroll to position [2198, 0]
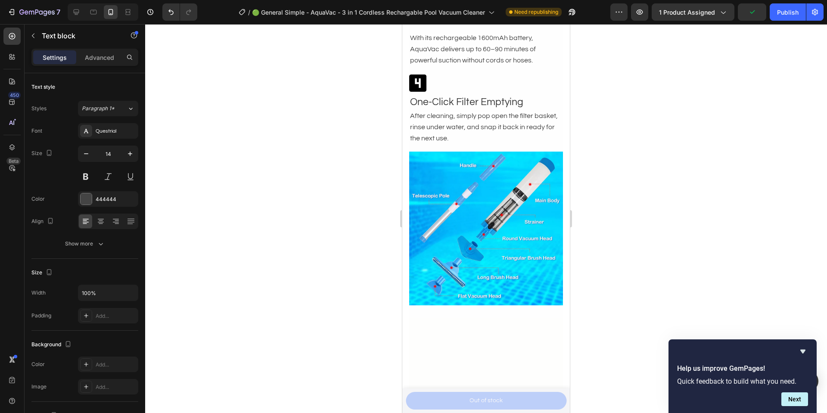
click at [485, 67] on p "With its rechargeable 1600mAh battery, AquaVac delivers up to 60–90 minutes of …" at bounding box center [486, 50] width 152 height 34
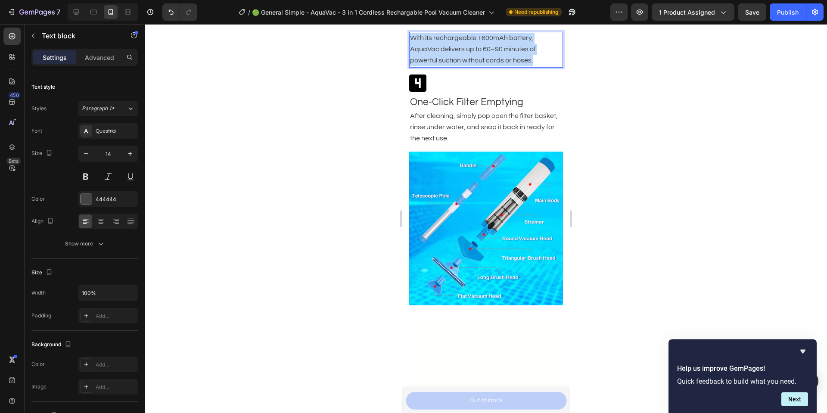
click at [485, 67] on p "With its rechargeable 1600mAh battery, AquaVac delivers up to 60–90 minutes of …" at bounding box center [486, 50] width 152 height 34
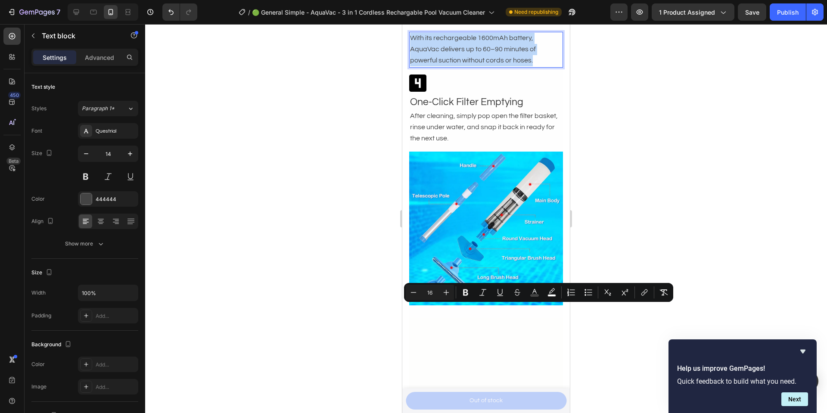
click at [486, 64] on span "With its rechargeable 1600mAh battery, AquaVac delivers up to 60–90 minutes of …" at bounding box center [473, 48] width 126 height 29
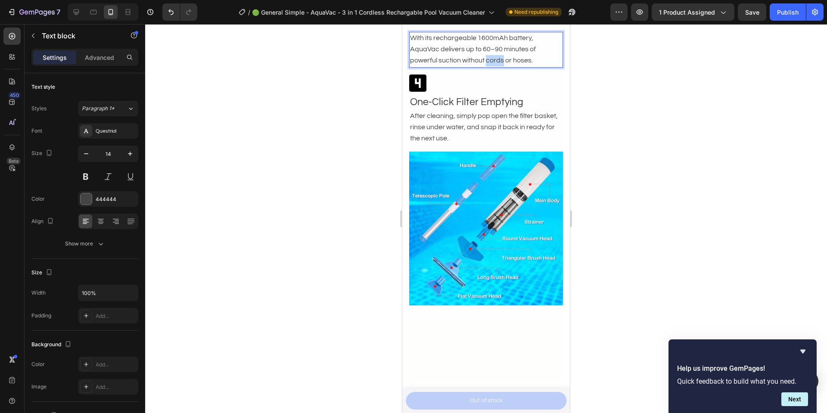
click at [486, 64] on span "With its rechargeable 1600mAh battery, AquaVac delivers up to 60–90 minutes of …" at bounding box center [473, 48] width 126 height 29
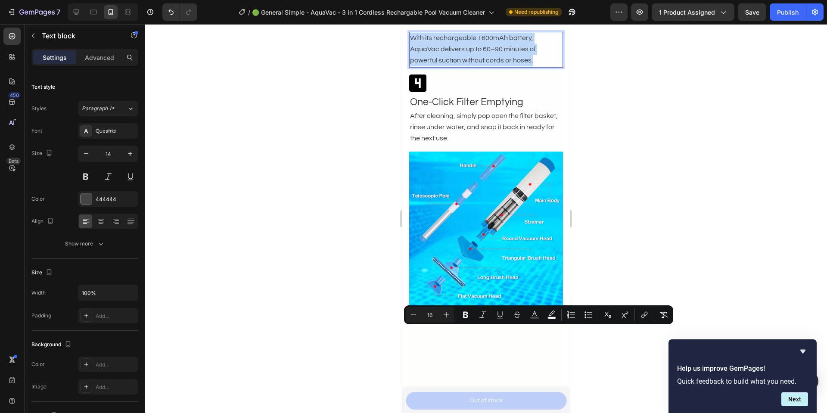
click at [486, 64] on span "With its rechargeable 1600mAh battery, AquaVac delivers up to 60–90 minutes of …" at bounding box center [473, 48] width 126 height 29
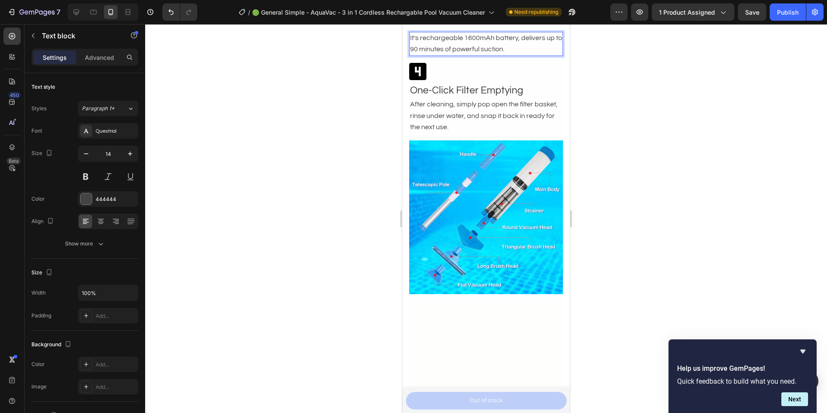
scroll to position [2292, 0]
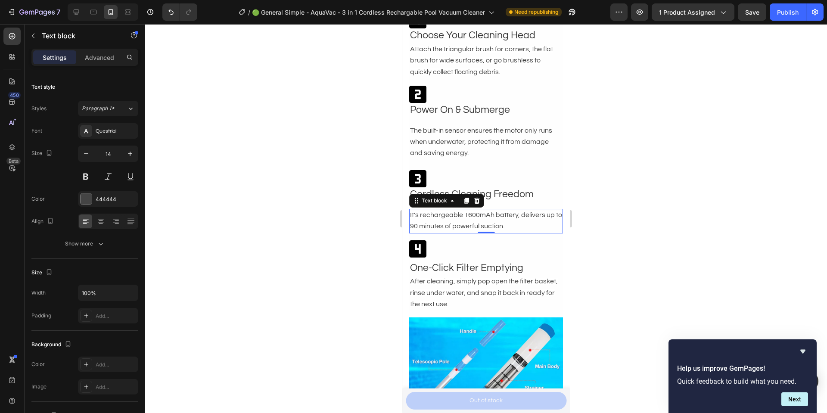
click at [504, 280] on span "After cleaning, simply pop open the filter basket, rinse under water, and snap …" at bounding box center [484, 292] width 148 height 29
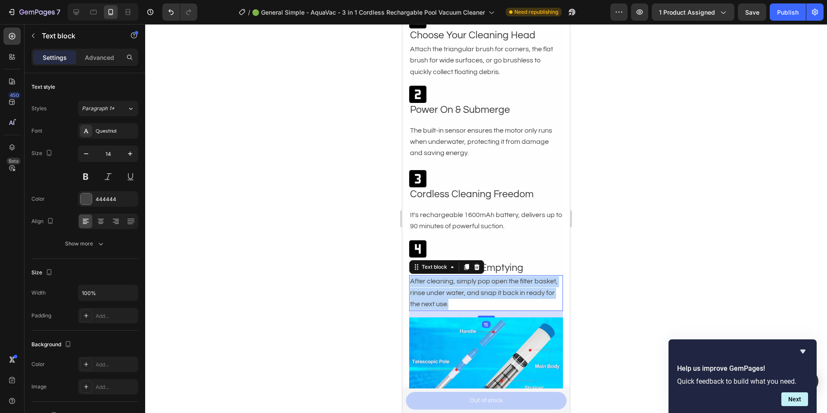
click at [504, 280] on span "After cleaning, simply pop open the filter basket, rinse under water, and snap …" at bounding box center [484, 292] width 148 height 29
click at [519, 193] on span "Cordless Cleaning Freedom" at bounding box center [472, 194] width 124 height 10
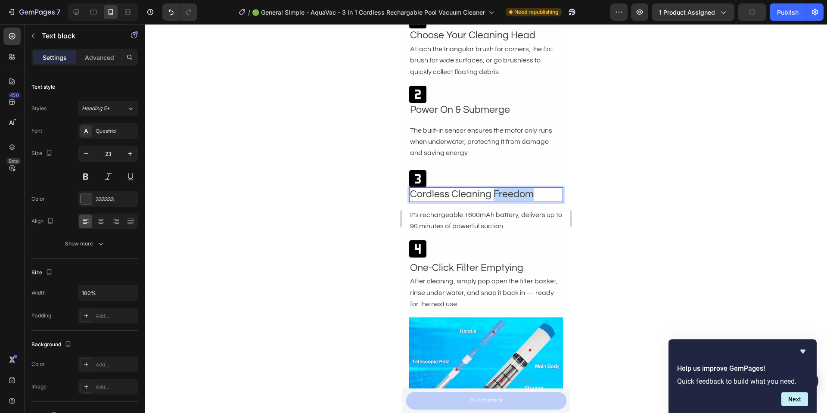
click at [519, 193] on span "Cordless Cleaning Freedom" at bounding box center [472, 194] width 124 height 10
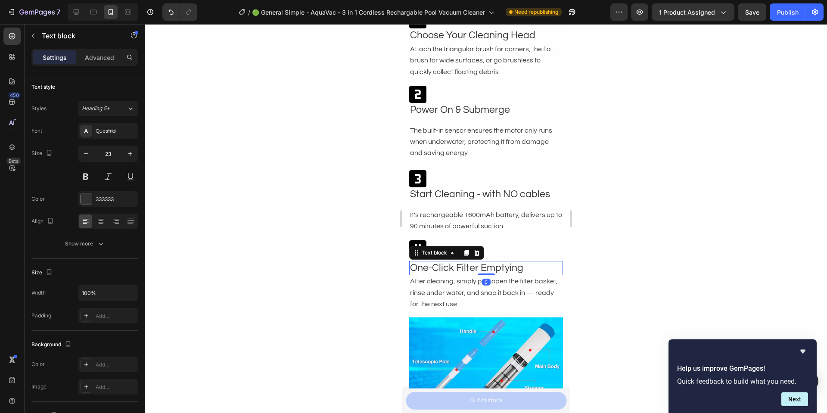
click at [486, 269] on span "One-Click Filter Emptying" at bounding box center [466, 268] width 113 height 10
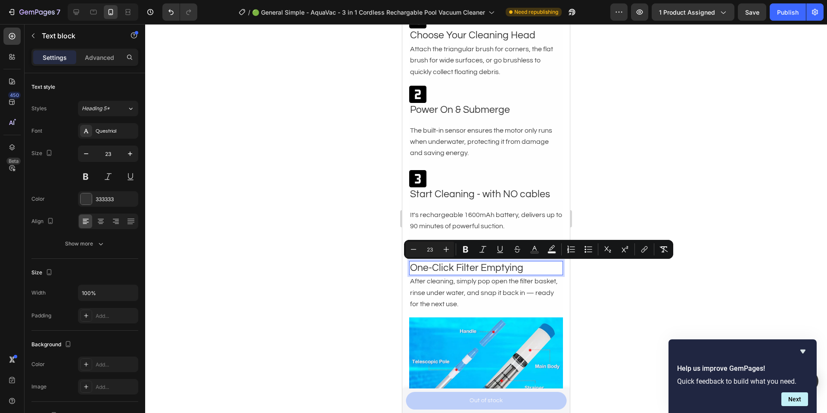
click at [413, 267] on span "One-Click Filter Emptying" at bounding box center [466, 268] width 113 height 10
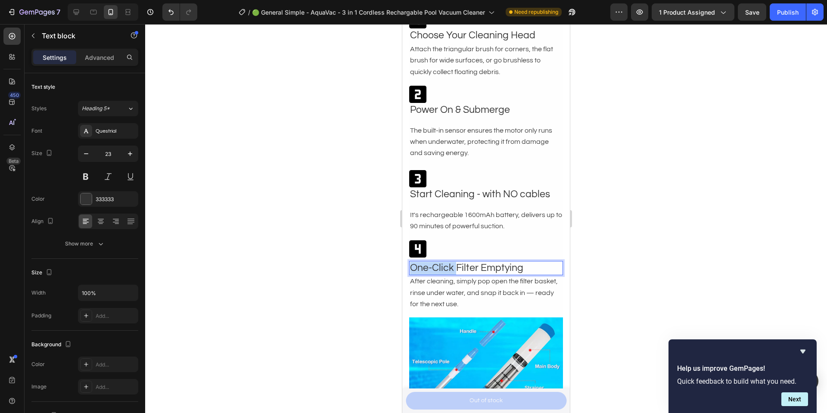
drag, startPoint x: 425, startPoint y: 269, endPoint x: 385, endPoint y: 269, distance: 40.0
click at [476, 267] on span "Clean Filter Emptying" at bounding box center [458, 268] width 96 height 10
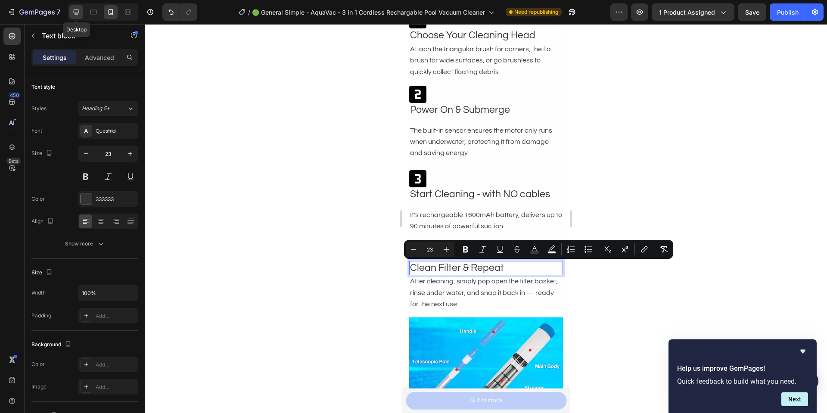
click at [71, 12] on div at bounding box center [76, 12] width 14 height 14
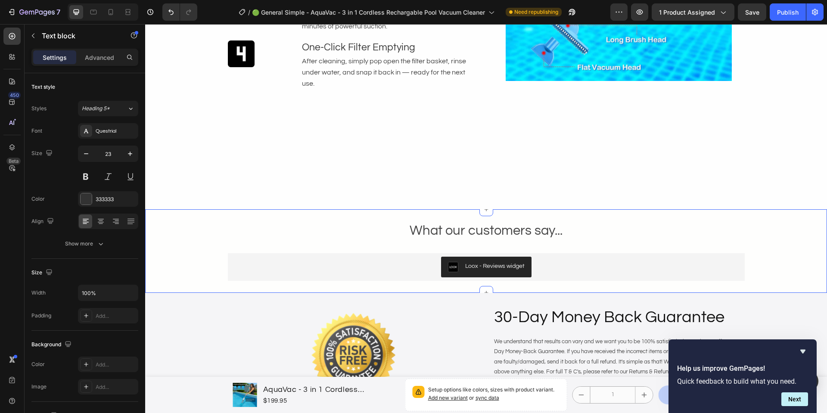
scroll to position [2137, 0]
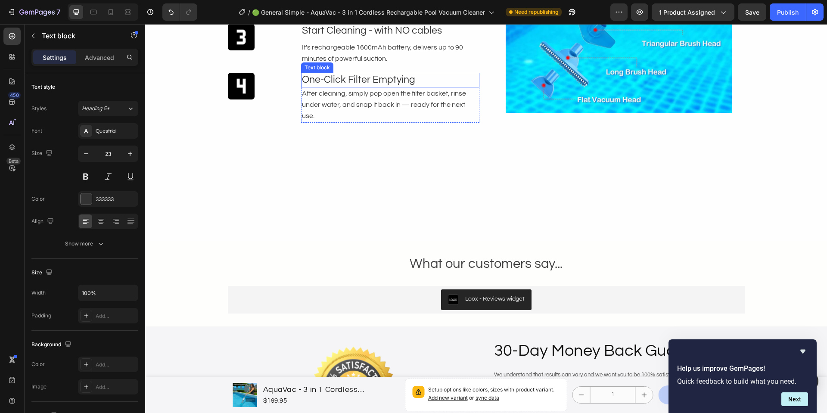
click at [373, 80] on p "One-Click Filter Emptying" at bounding box center [390, 80] width 177 height 13
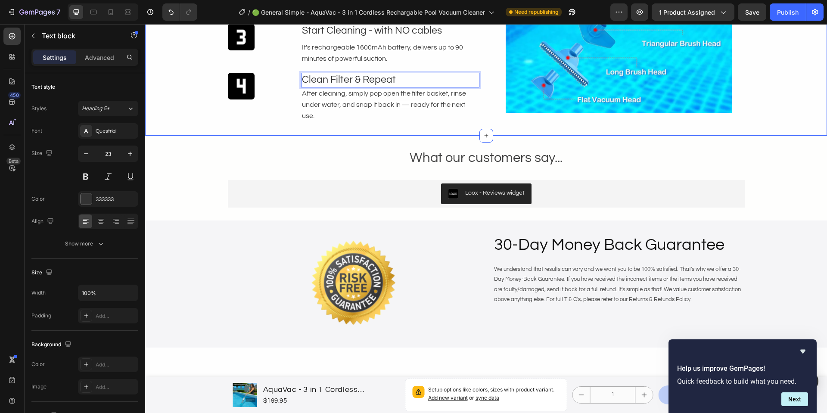
click at [437, 115] on div "How to Use AquaVac Heading Image Choose Your Cleaning Head Text block Attach th…" at bounding box center [486, -1] width 682 height 271
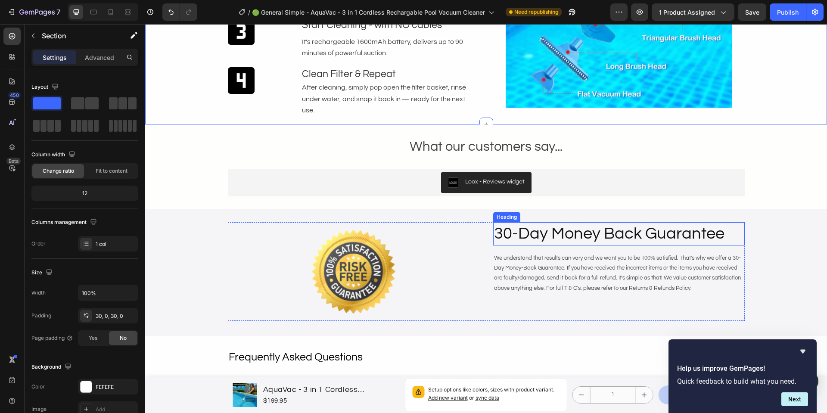
scroll to position [2295, 0]
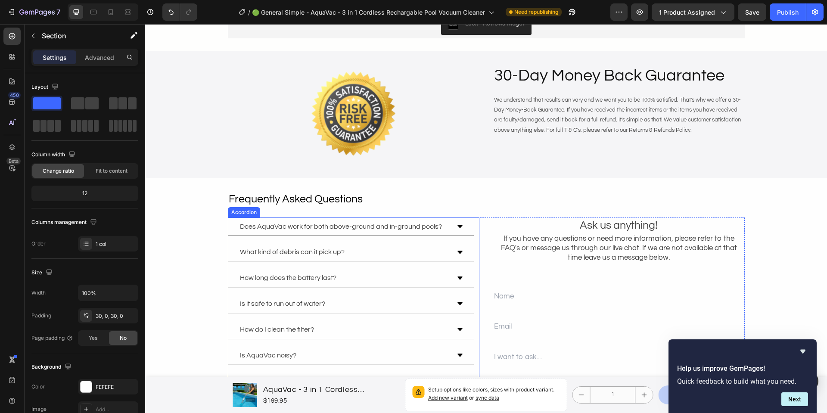
click at [435, 229] on p "Does AquaVac work for both above-ground and in-ground pools?" at bounding box center [341, 226] width 202 height 9
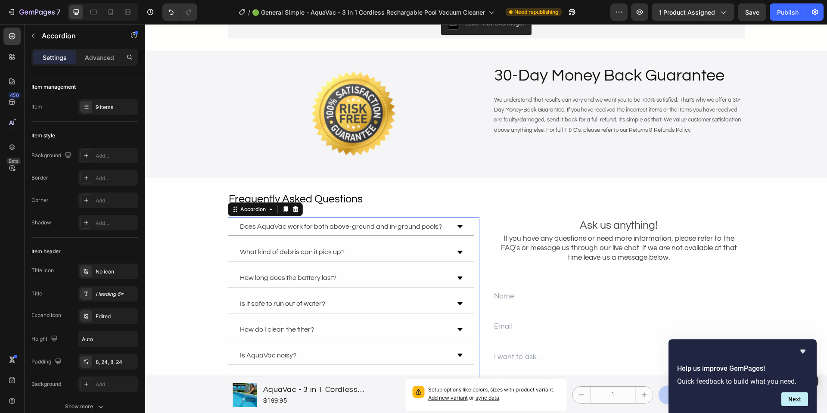
scroll to position [2339, 0]
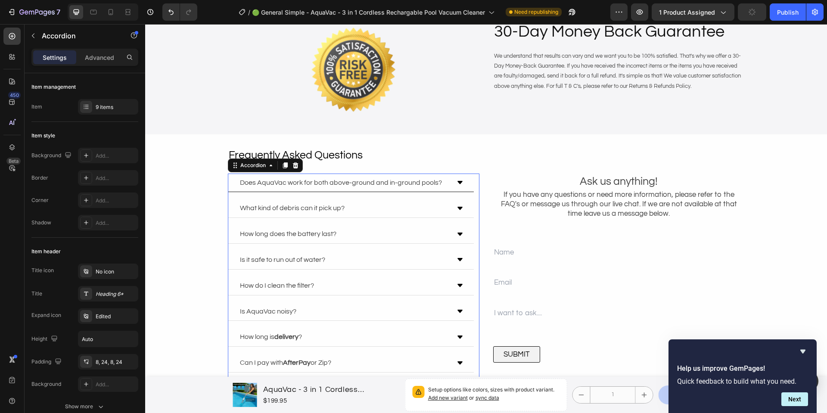
click at [456, 180] on icon at bounding box center [459, 182] width 7 height 7
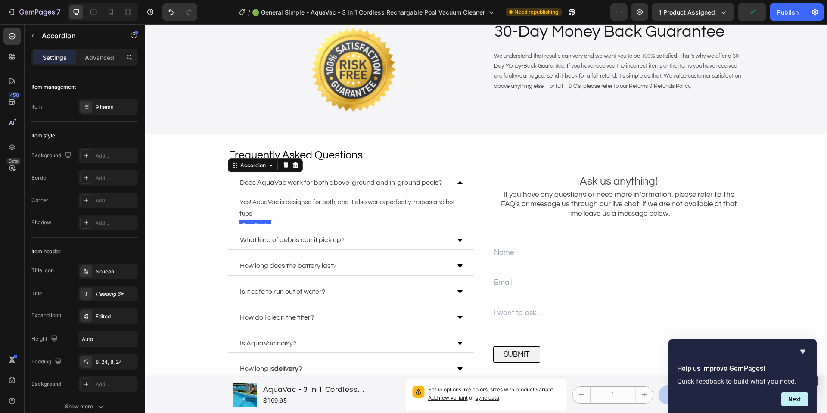
click at [327, 207] on p "Yes! AquaVac is designed for both, and it also works perfectly in spas and hot …" at bounding box center [350, 207] width 223 height 23
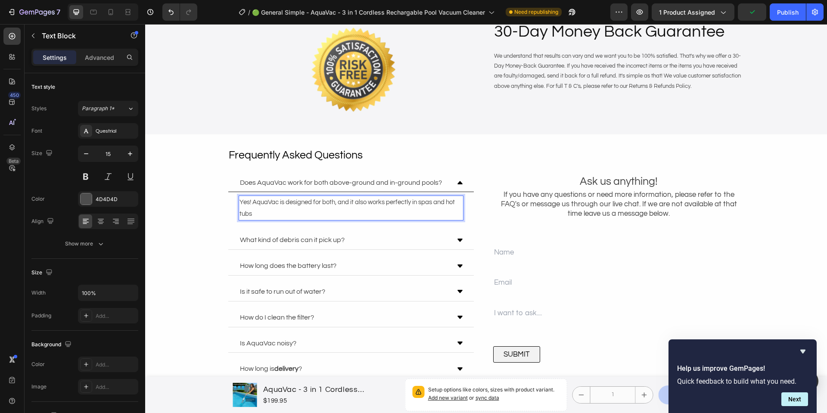
click at [325, 203] on p "Yes! AquaVac is designed for both, and it also works perfectly in spas and hot …" at bounding box center [350, 207] width 223 height 23
click at [394, 236] on div "What kind of debris can it pick up?" at bounding box center [344, 240] width 211 height 12
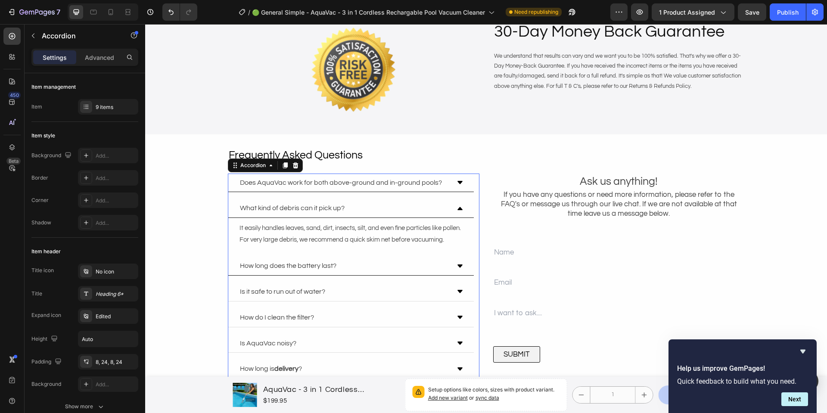
click at [409, 272] on div "How long does the battery last?" at bounding box center [344, 266] width 211 height 12
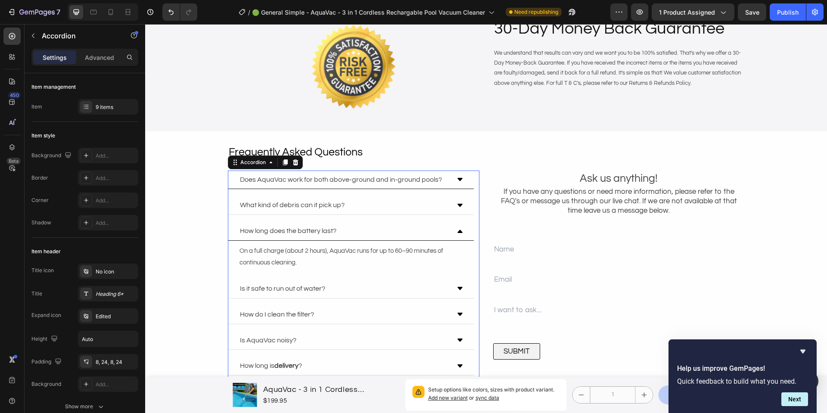
scroll to position [2343, 0]
click at [414, 251] on p "On a full charge (about 2 hours), AquaVac runs for up to 60–90 minutes of conti…" at bounding box center [350, 255] width 223 height 23
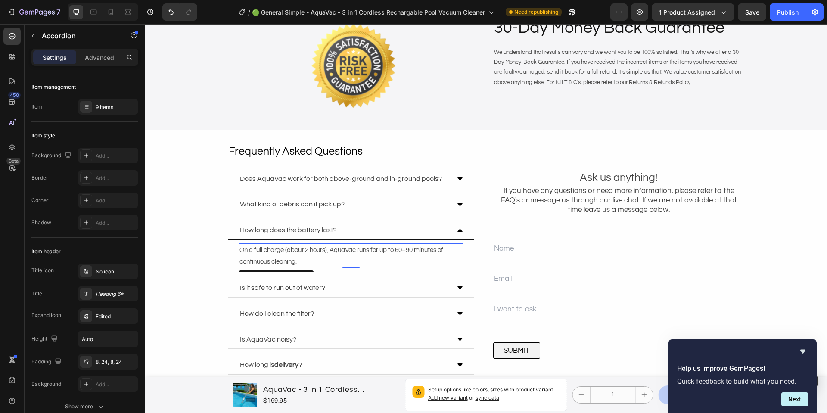
click at [414, 252] on p "On a full charge (about 2 hours), AquaVac runs for up to 60–90 minutes of conti…" at bounding box center [350, 255] width 223 height 23
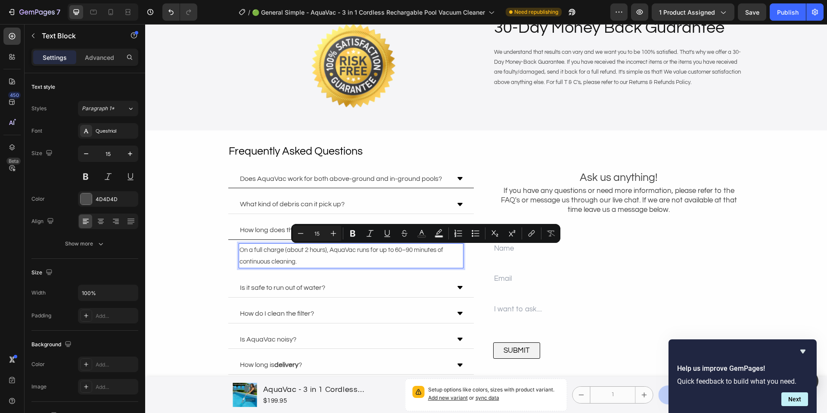
click at [410, 250] on p "On a full charge (about 2 hours), AquaVac runs for up to 60–90 minutes of conti…" at bounding box center [350, 255] width 223 height 23
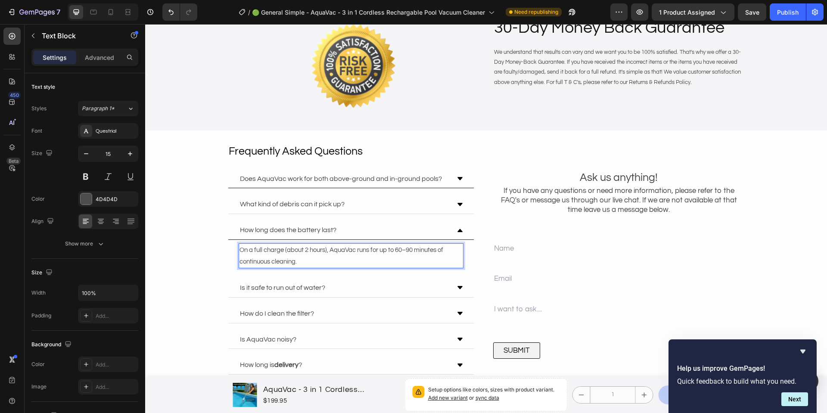
click at [408, 252] on p "On a full charge (about 2 hours), AquaVac runs for up to 60–90 minutes of conti…" at bounding box center [350, 255] width 223 height 23
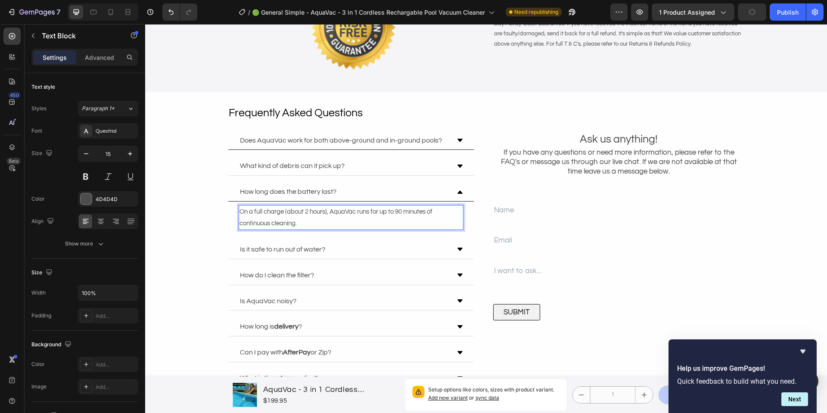
scroll to position [2380, 0]
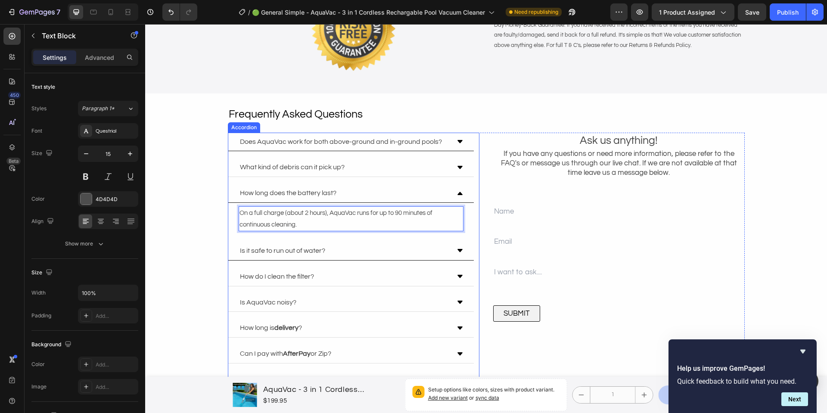
click at [417, 253] on div "Is it safe to run out of water?" at bounding box center [344, 251] width 211 height 12
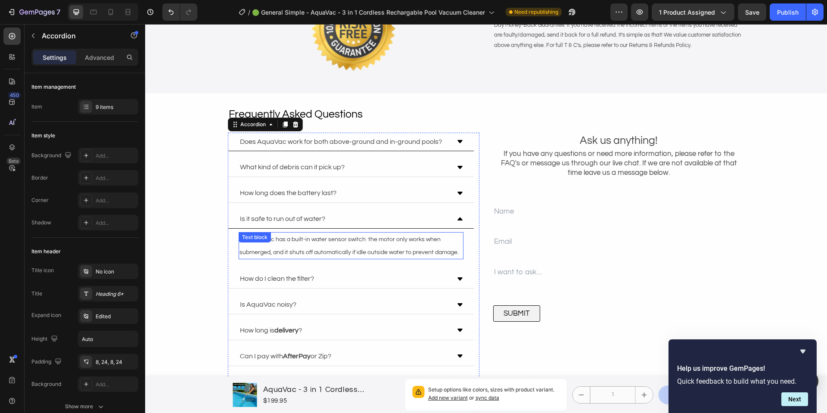
click at [264, 241] on div "Text block" at bounding box center [255, 237] width 32 height 10
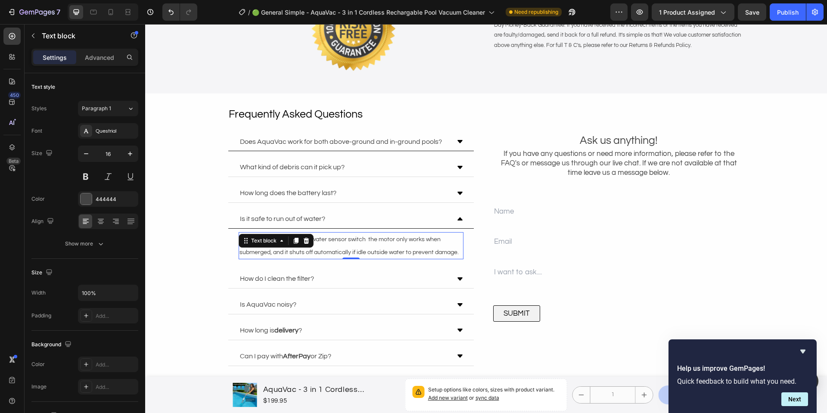
click at [267, 251] on span "No. AquaVac has a built-in water sensor switch the motor only works when submer…" at bounding box center [348, 245] width 219 height 19
click at [251, 258] on div "No. AquaVac has a built-in water sensor switch the motor only works when submer…" at bounding box center [351, 246] width 225 height 28
drag, startPoint x: 239, startPoint y: 240, endPoint x: 201, endPoint y: 240, distance: 38.3
click at [202, 240] on div "Frequently Asked Questions Text block Does AquaVac work for both above-ground a…" at bounding box center [486, 248] width 682 height 285
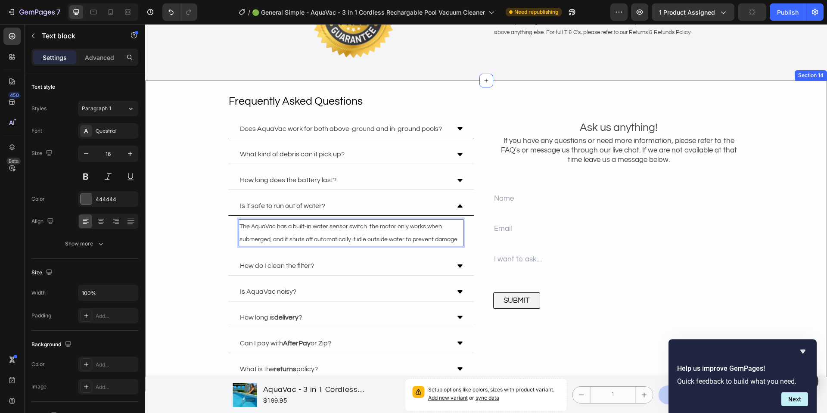
scroll to position [2388, 0]
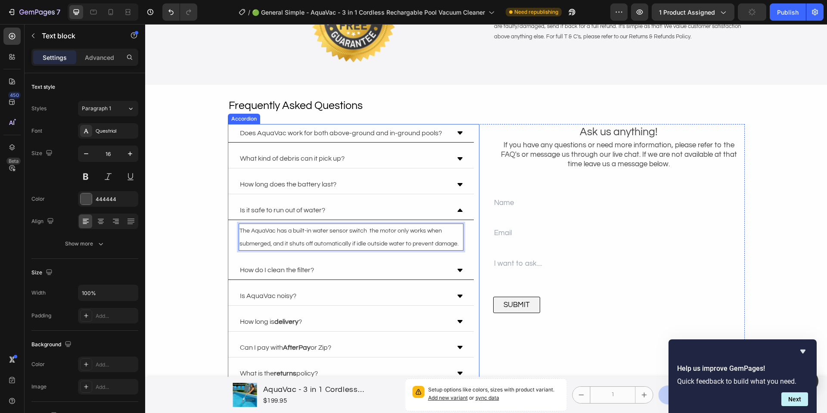
click at [348, 275] on div "How do I clean the filter?" at bounding box center [344, 270] width 211 height 12
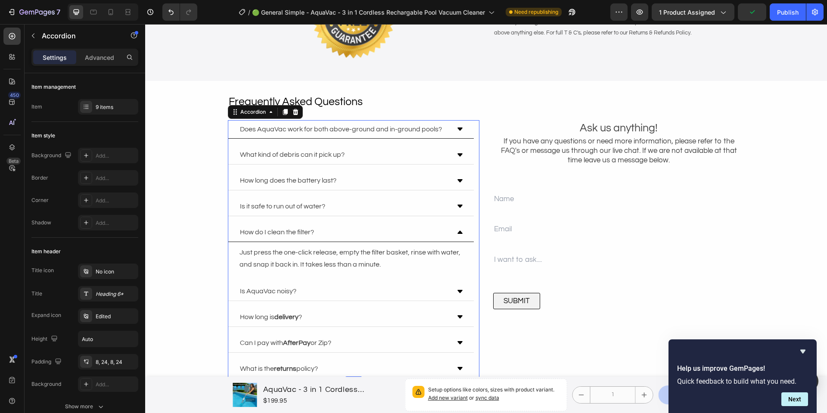
scroll to position [2426, 0]
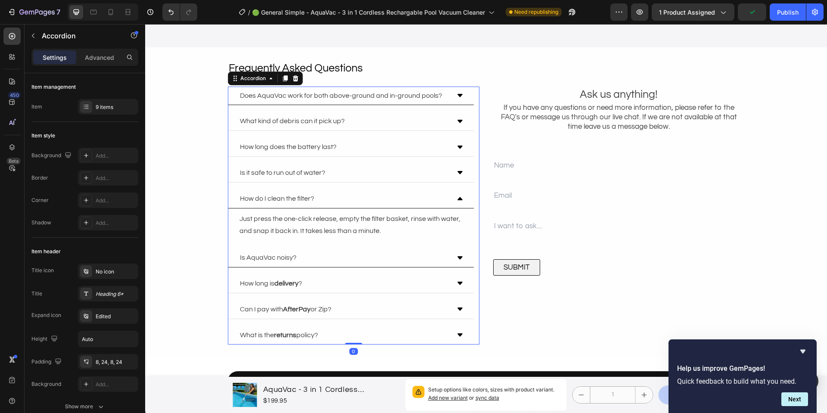
click at [353, 258] on div "Is AquaVac noisy?" at bounding box center [344, 258] width 211 height 12
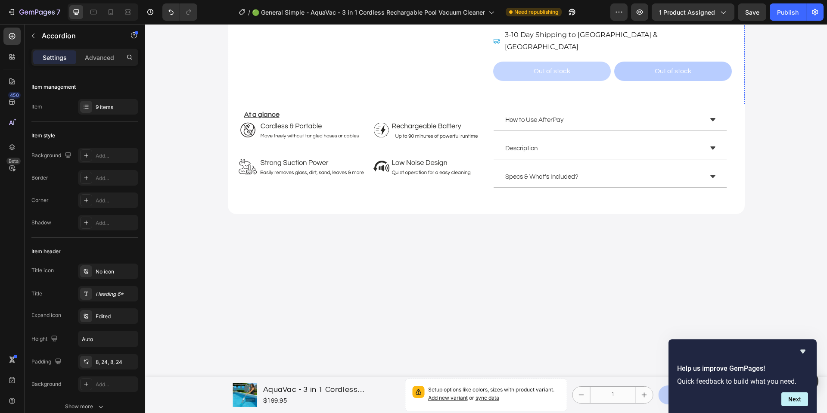
scroll to position [0, 0]
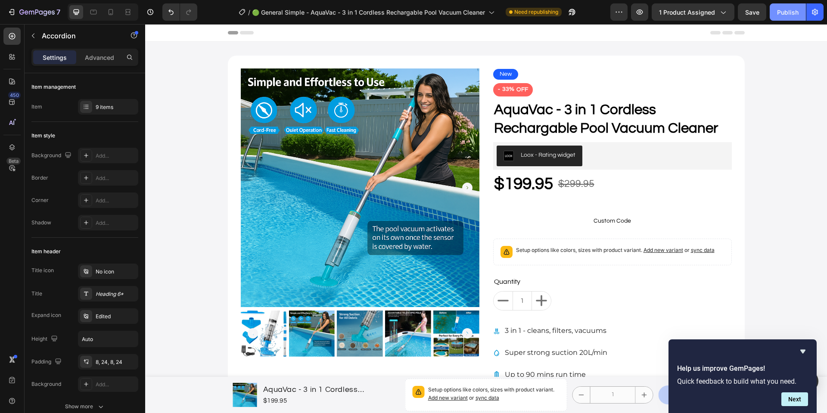
click at [778, 12] on div "Publish" at bounding box center [788, 12] width 22 height 9
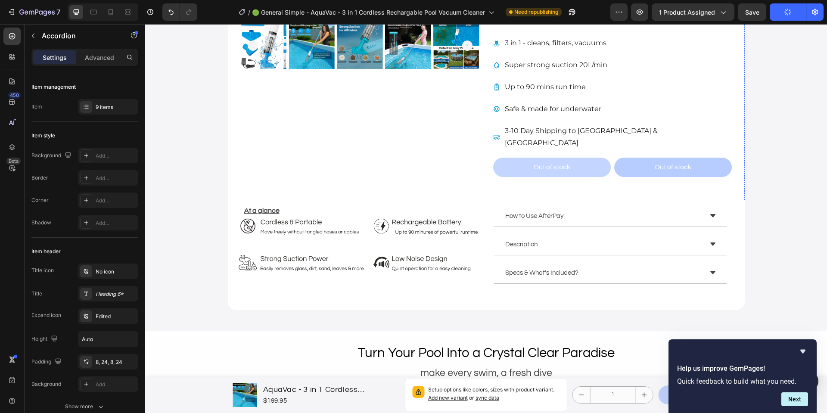
scroll to position [279, 0]
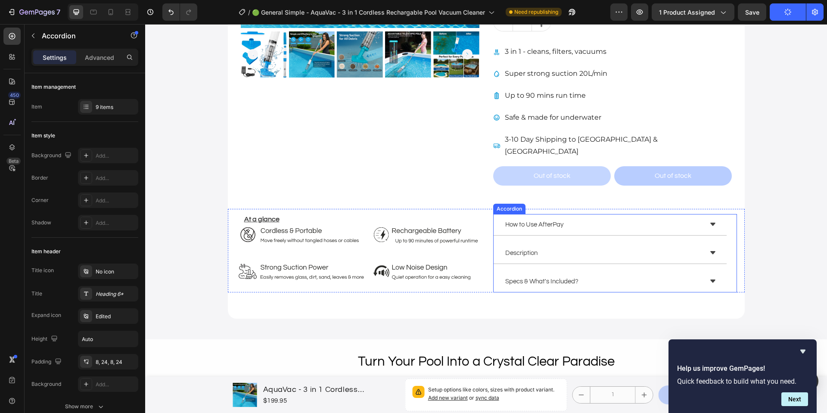
click at [641, 255] on div "How to Use AfterPay Description Specs & What's Included?" at bounding box center [615, 253] width 244 height 78
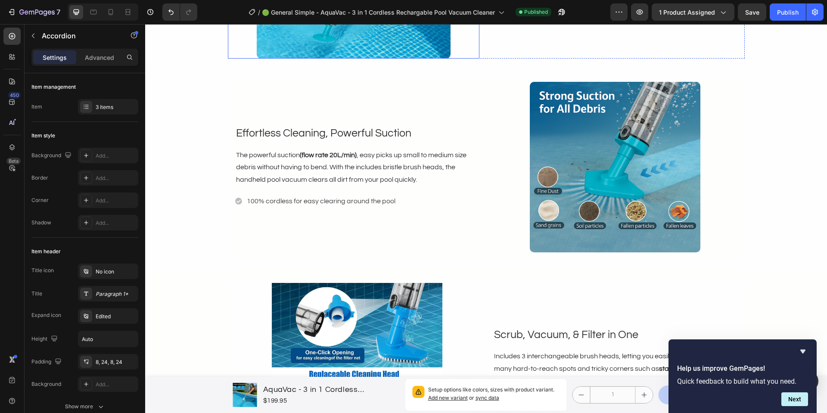
scroll to position [815, 0]
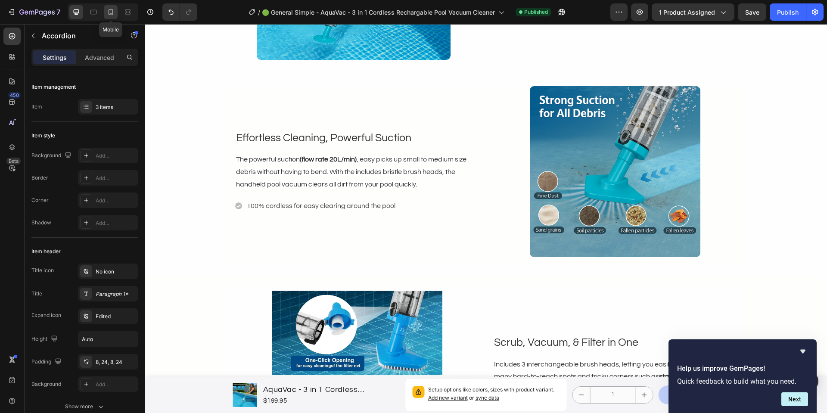
click at [111, 13] on icon at bounding box center [111, 13] width 2 height 1
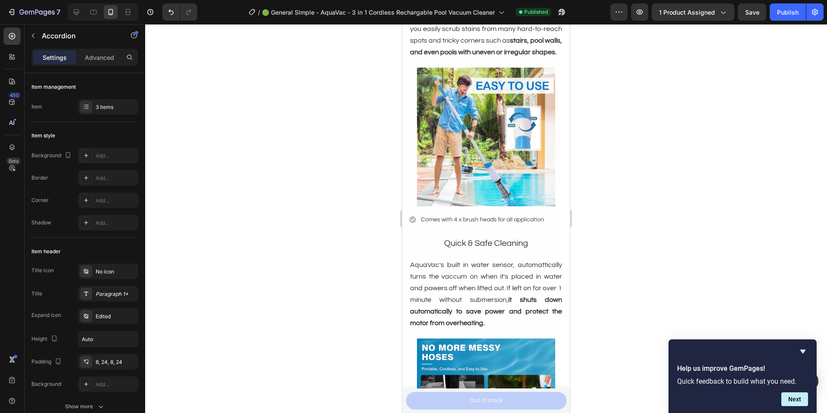
scroll to position [1202, 0]
click at [466, 171] on img at bounding box center [486, 137] width 138 height 138
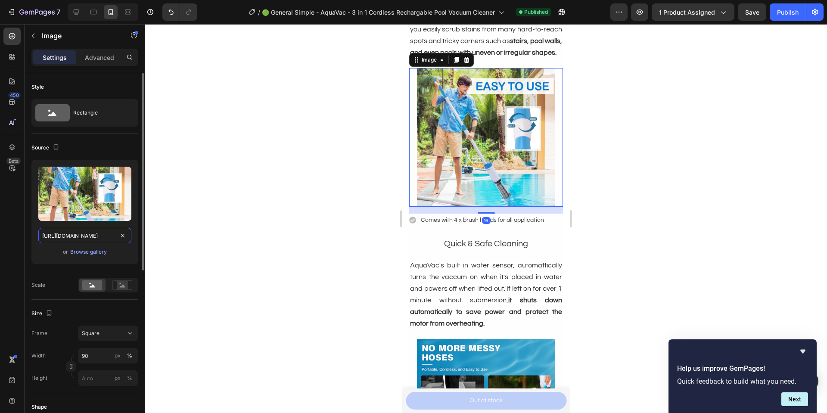
click at [62, 228] on input "[URL][DOMAIN_NAME]" at bounding box center [84, 235] width 93 height 15
paste input "[DOMAIN_NAME][URL]"
type input "[URL][DOMAIN_NAME]"
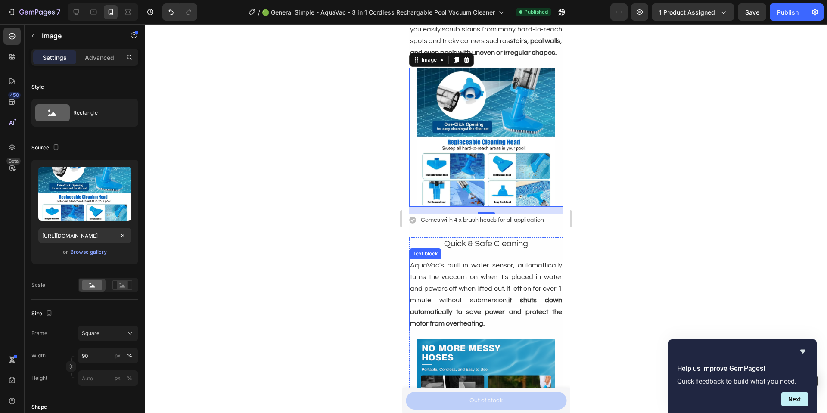
click at [487, 288] on p "AquaVac's built in water sensor, automattically turns the vaccum on when it's p…" at bounding box center [486, 295] width 152 height 70
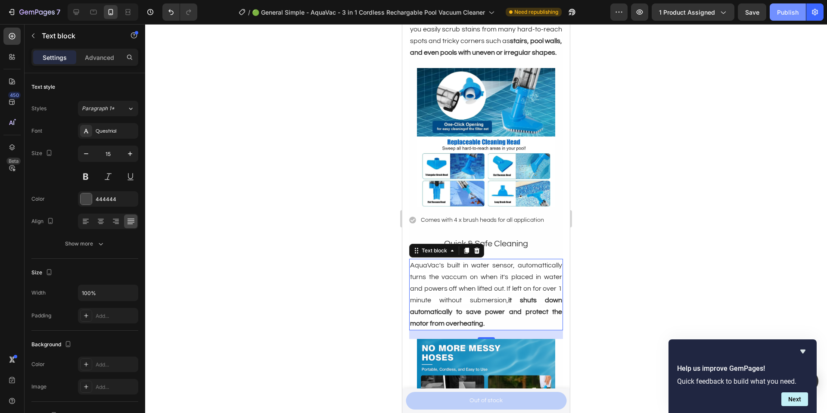
click at [790, 15] on div "Publish" at bounding box center [788, 12] width 22 height 9
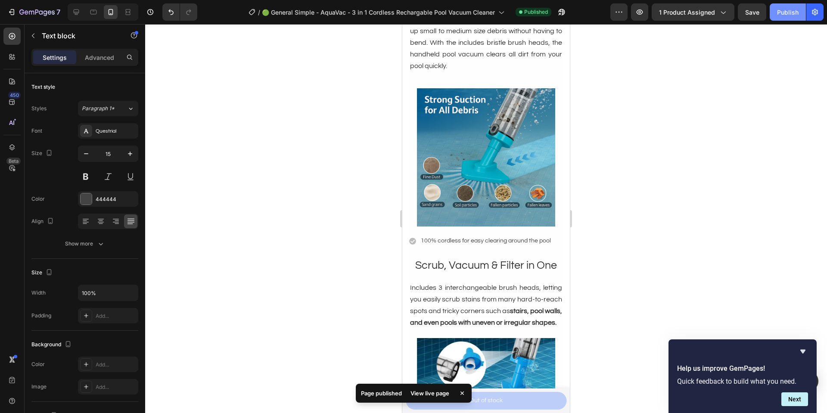
scroll to position [849, 0]
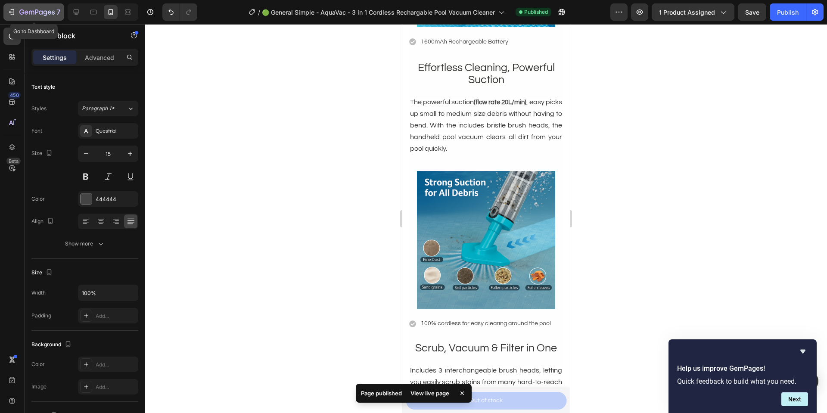
click at [8, 15] on icon "button" at bounding box center [11, 12] width 9 height 9
